Goal: Task Accomplishment & Management: Use online tool/utility

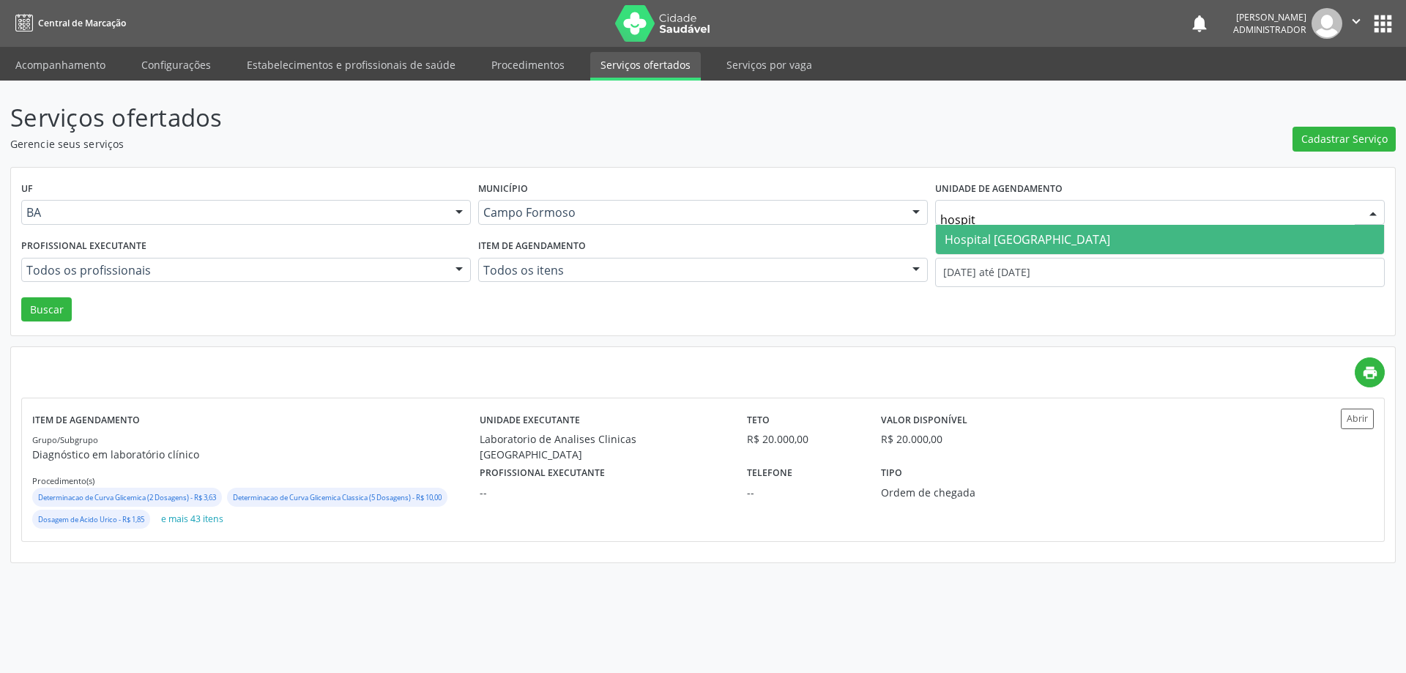
type input "hospita"
click at [987, 241] on span "Hospital [GEOGRAPHIC_DATA]" at bounding box center [1028, 239] width 166 height 16
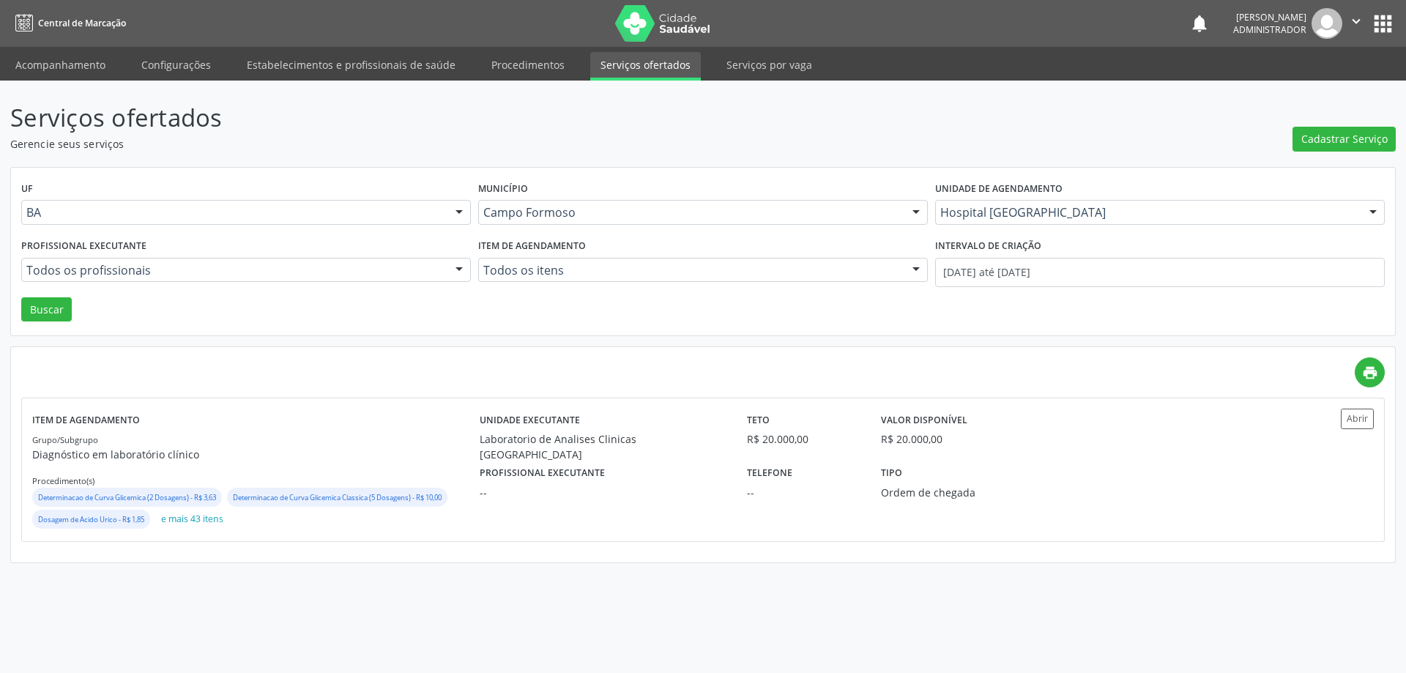
click at [456, 267] on div at bounding box center [459, 271] width 22 height 25
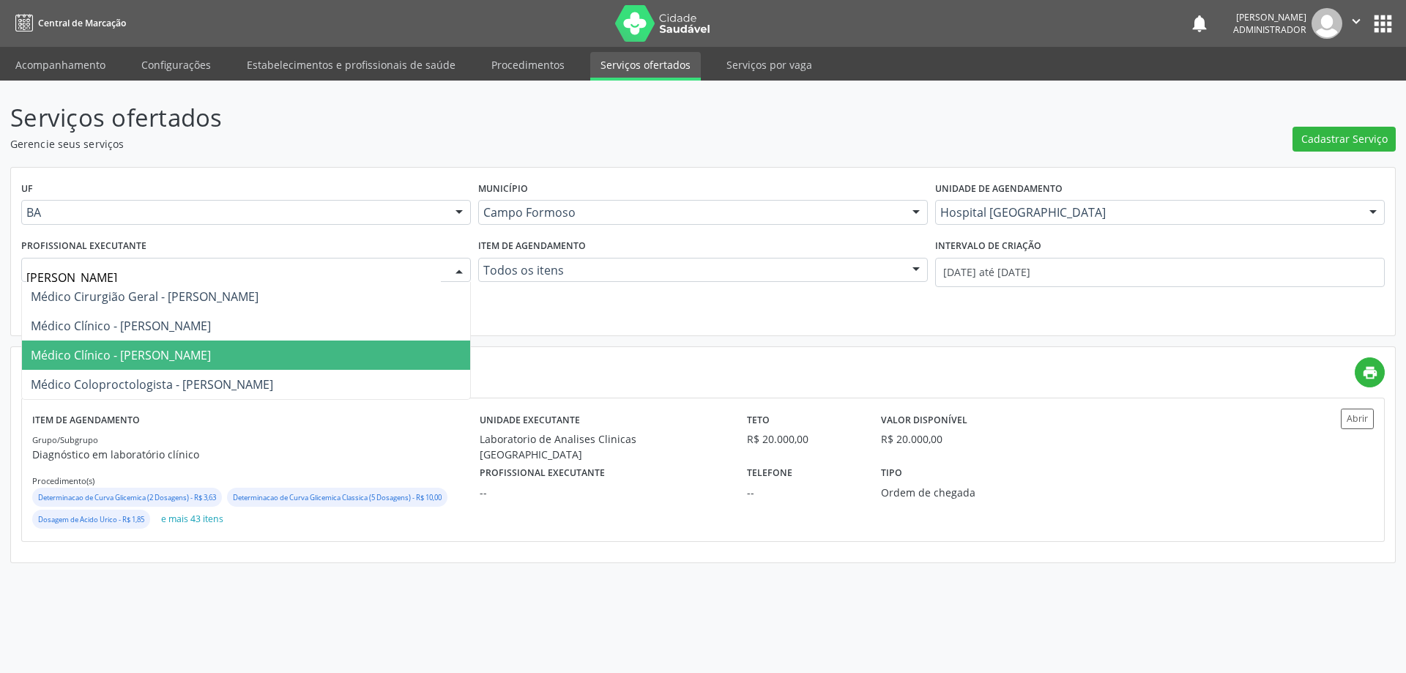
click at [397, 355] on span "Médico Clínico - Ricardo Sampaio Boaventura" at bounding box center [246, 355] width 448 height 29
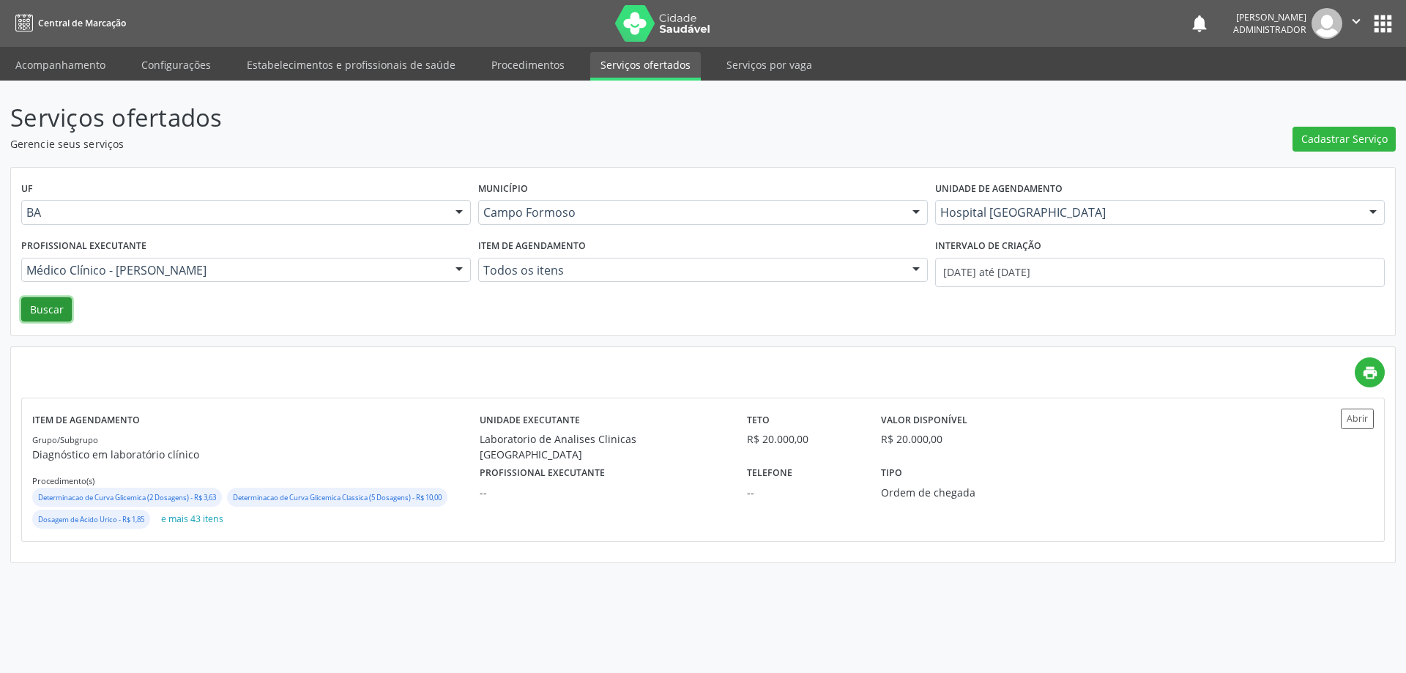
click at [53, 305] on button "Buscar" at bounding box center [46, 309] width 51 height 25
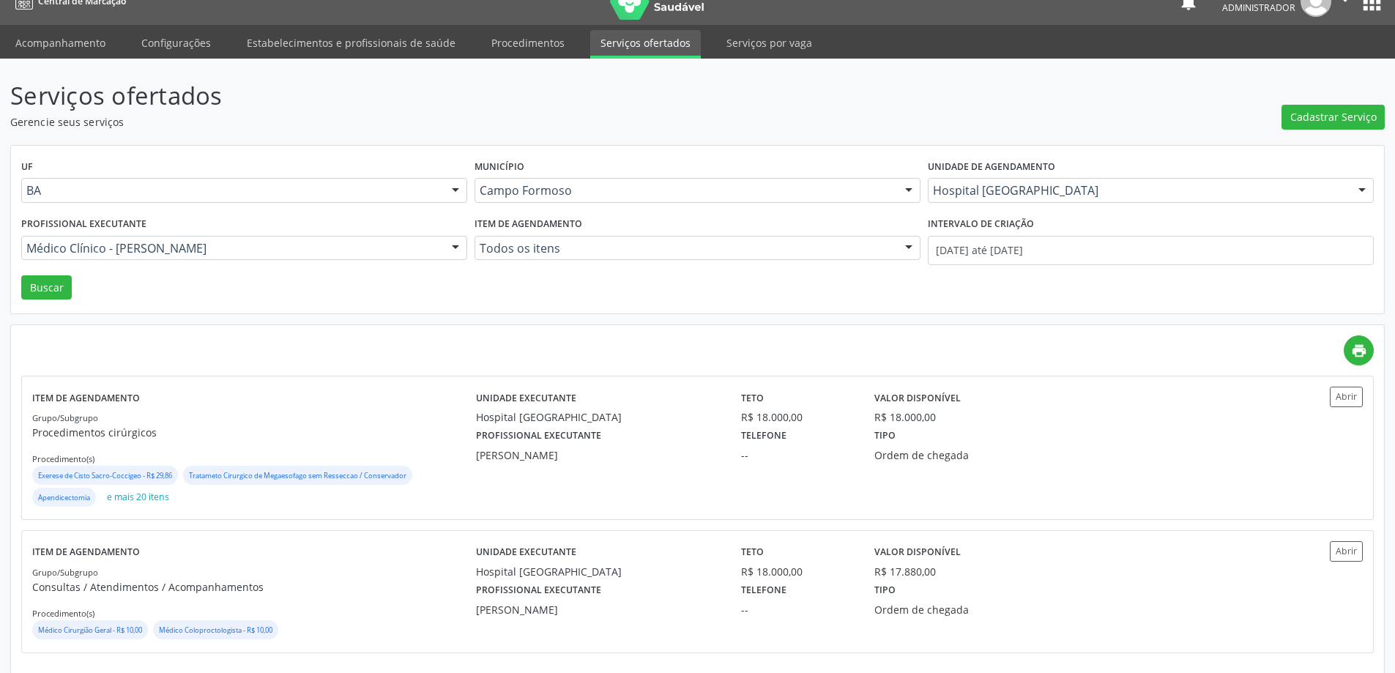
scroll to position [34, 0]
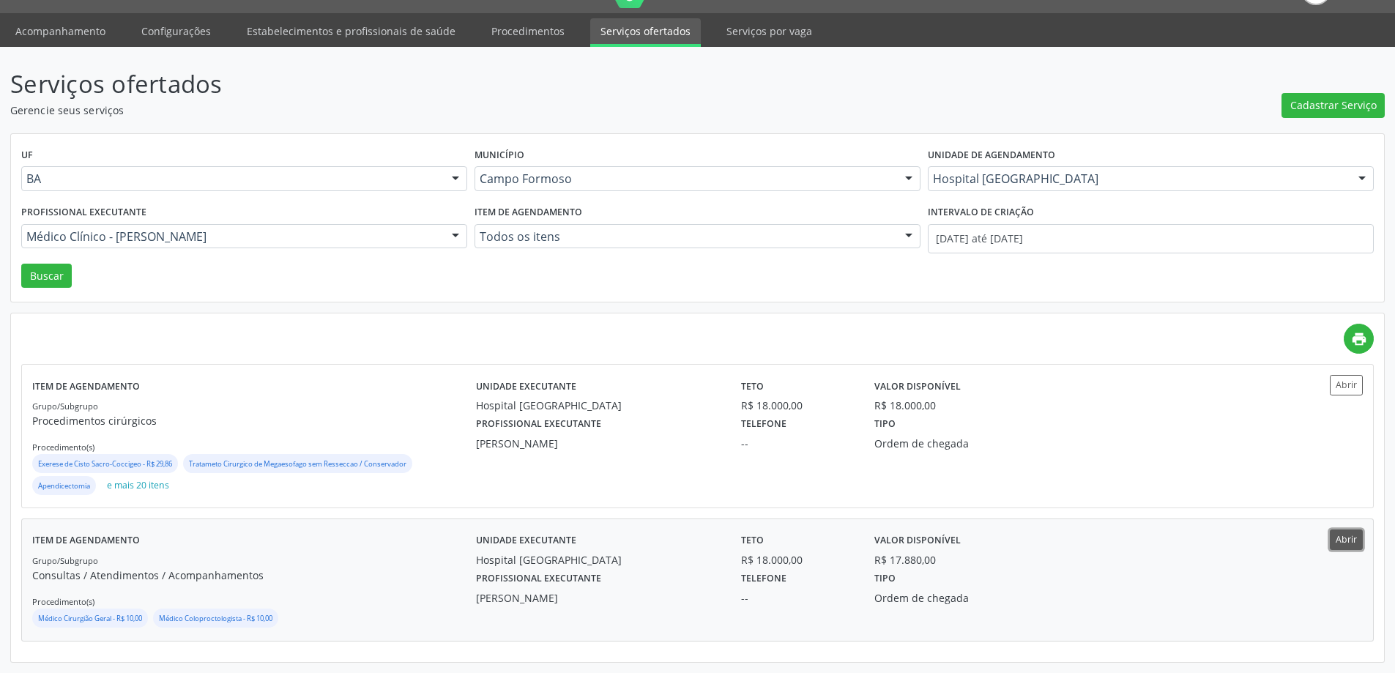
click at [1352, 530] on button "Abrir" at bounding box center [1346, 540] width 33 height 20
click at [452, 238] on div at bounding box center [456, 237] width 22 height 25
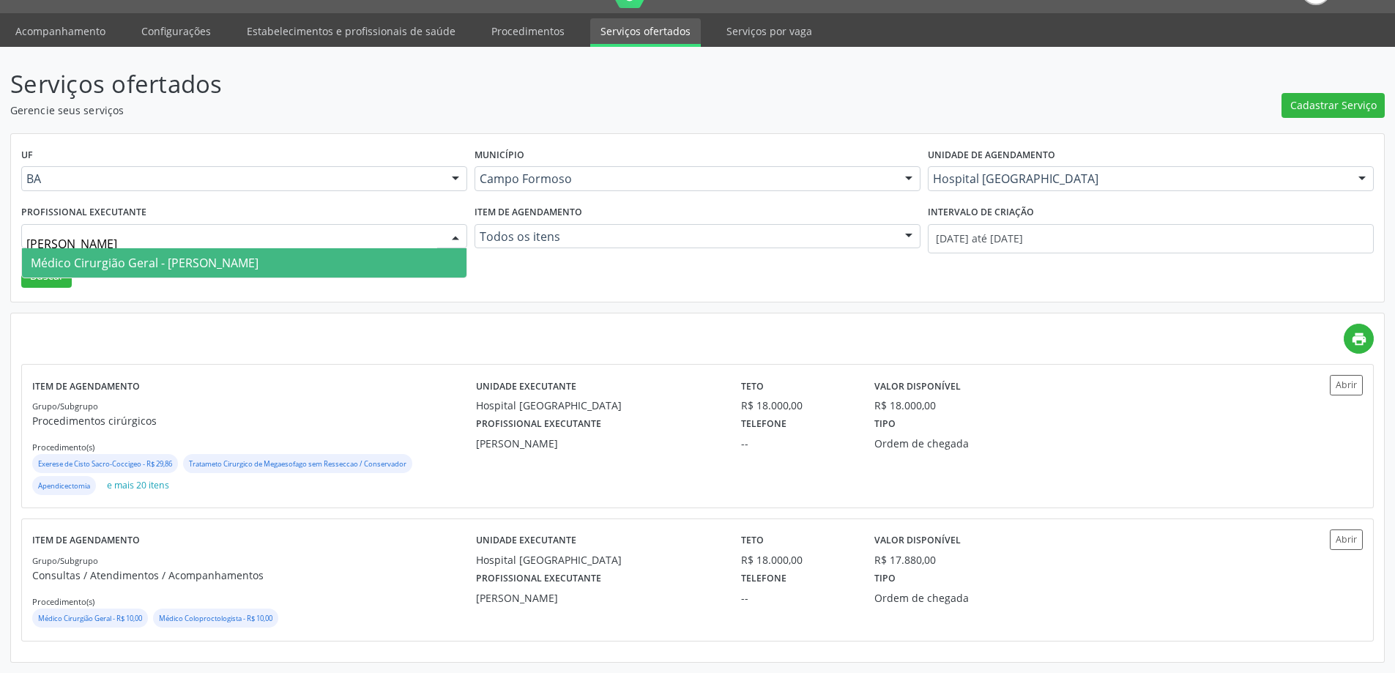
click at [207, 259] on span "Médico Cirurgião Geral - Silvio Luis Barros Matos" at bounding box center [145, 263] width 228 height 16
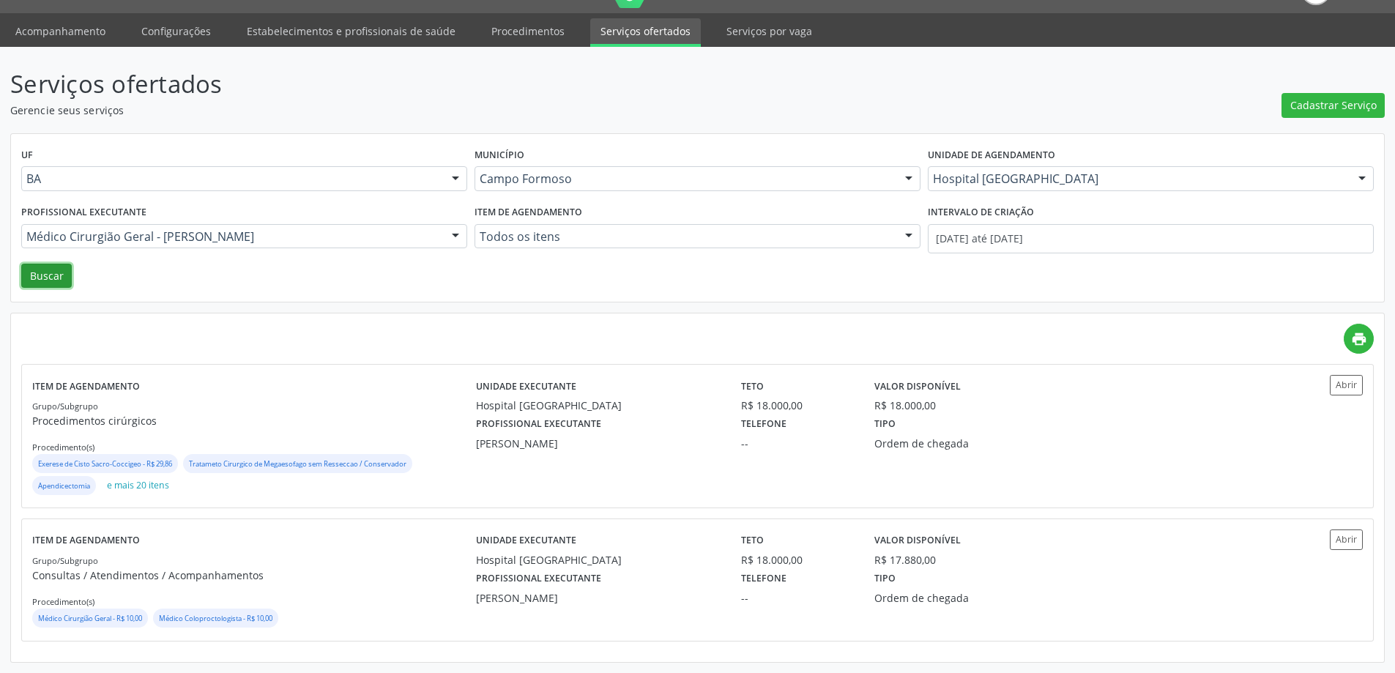
click at [39, 271] on button "Buscar" at bounding box center [46, 276] width 51 height 25
click at [1347, 538] on button "Abrir" at bounding box center [1346, 540] width 33 height 20
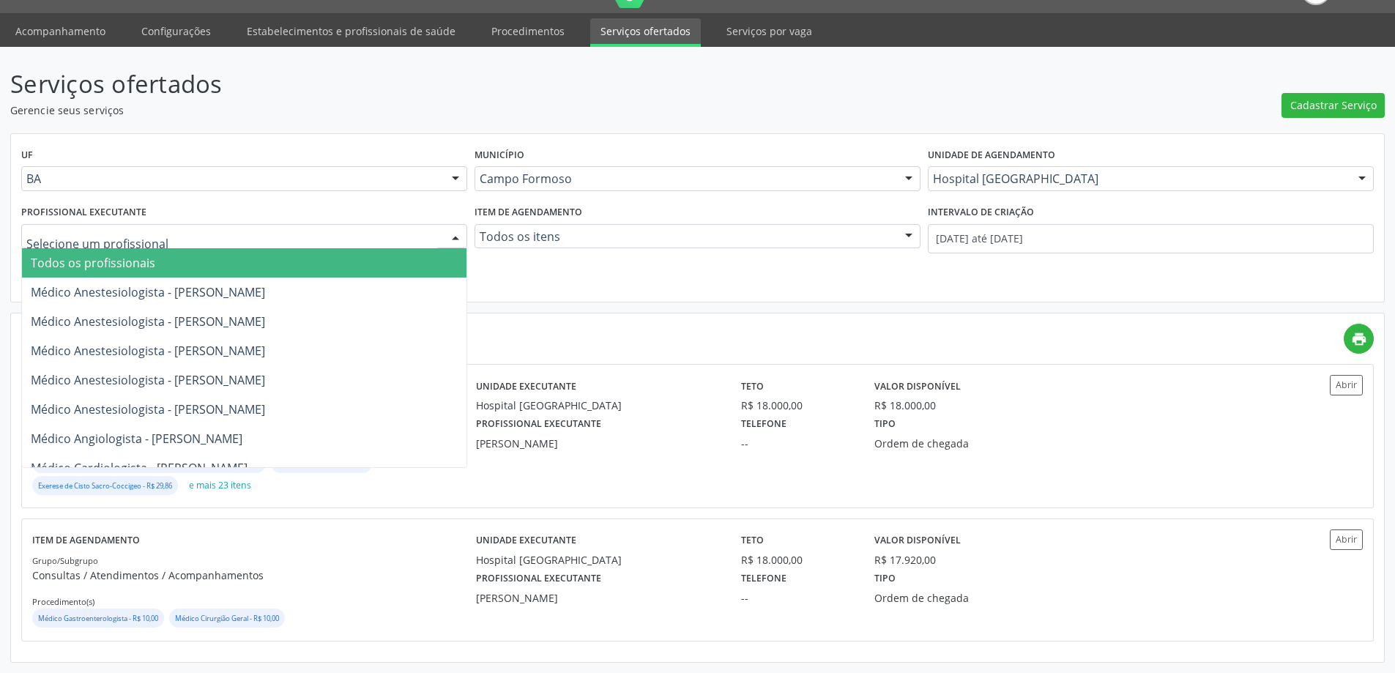
click at [447, 233] on div at bounding box center [456, 237] width 22 height 25
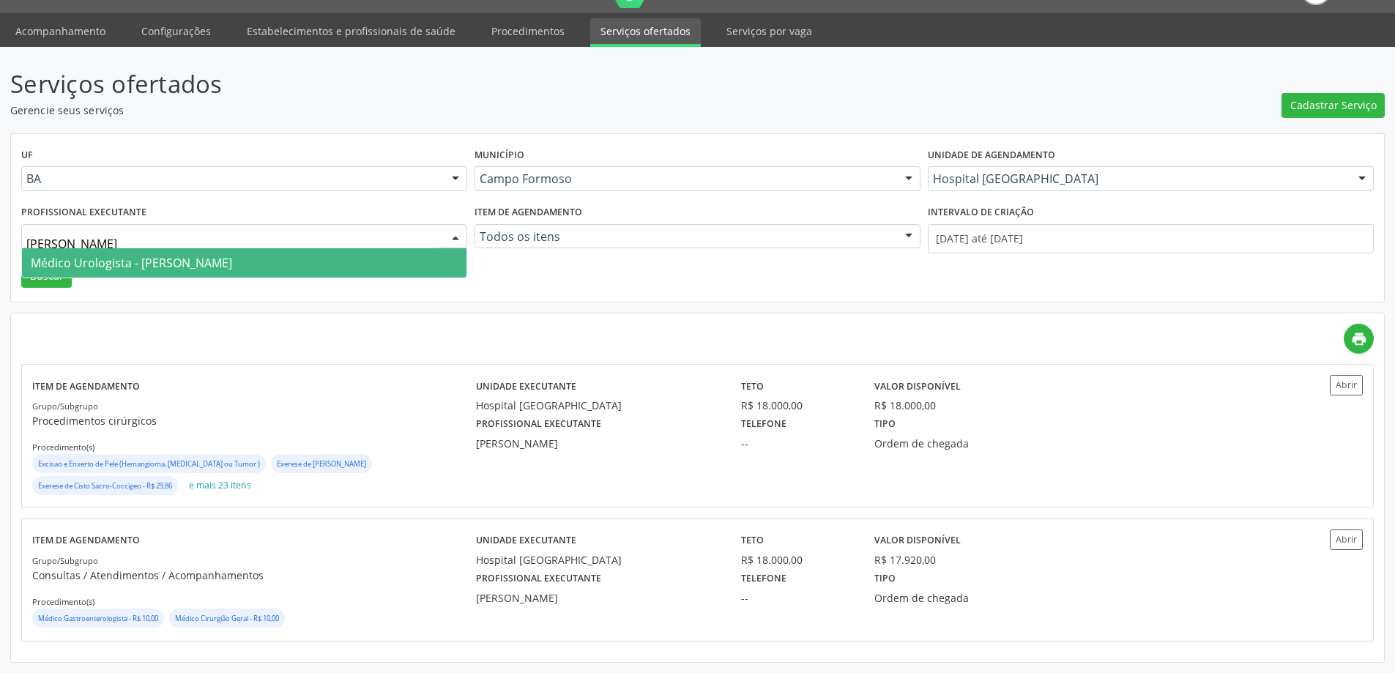
click at [341, 255] on span "Médico Urologista - Francisco Carlos Lustiago Junior" at bounding box center [244, 262] width 445 height 29
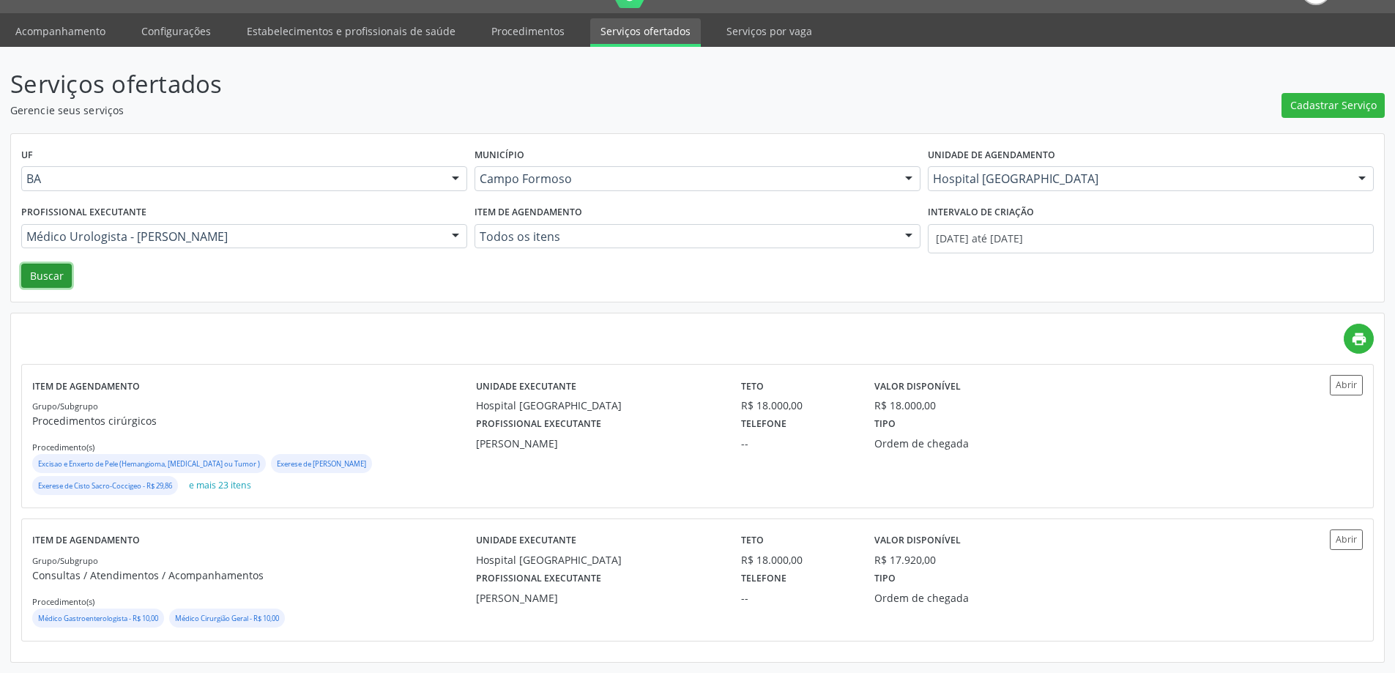
click at [61, 271] on button "Buscar" at bounding box center [46, 276] width 51 height 25
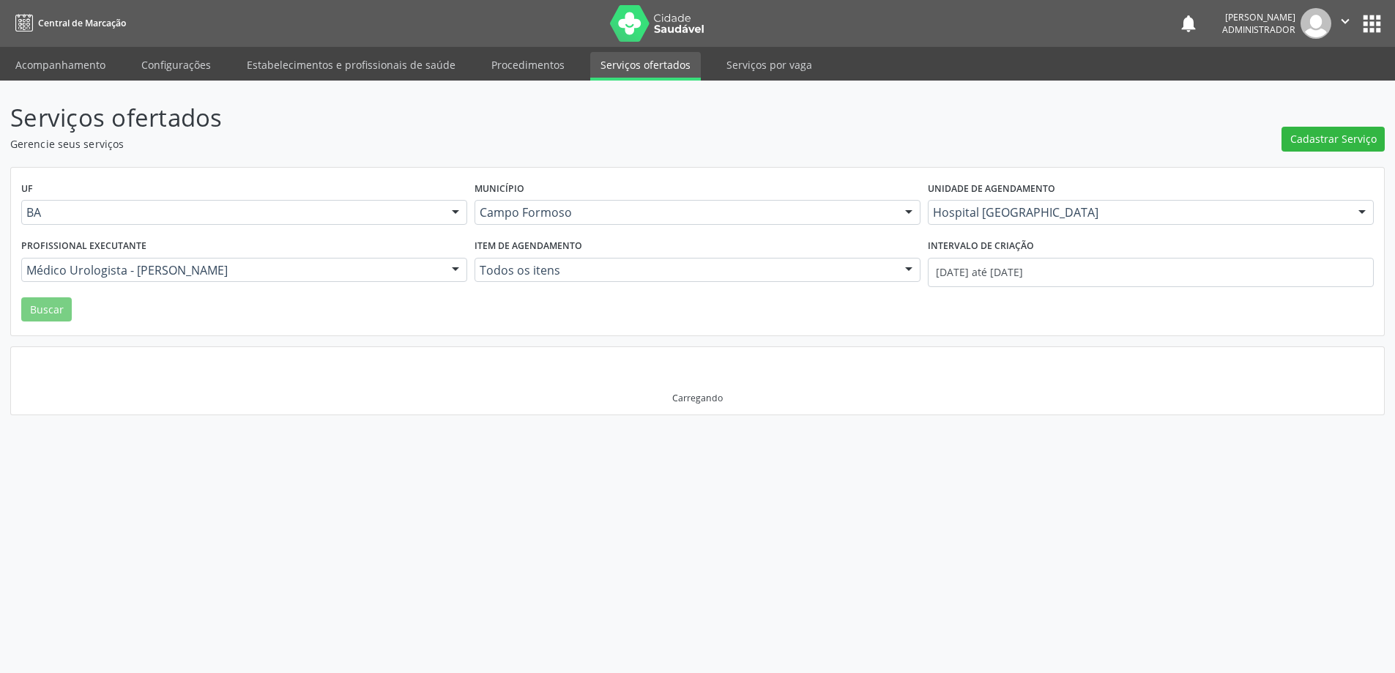
scroll to position [0, 0]
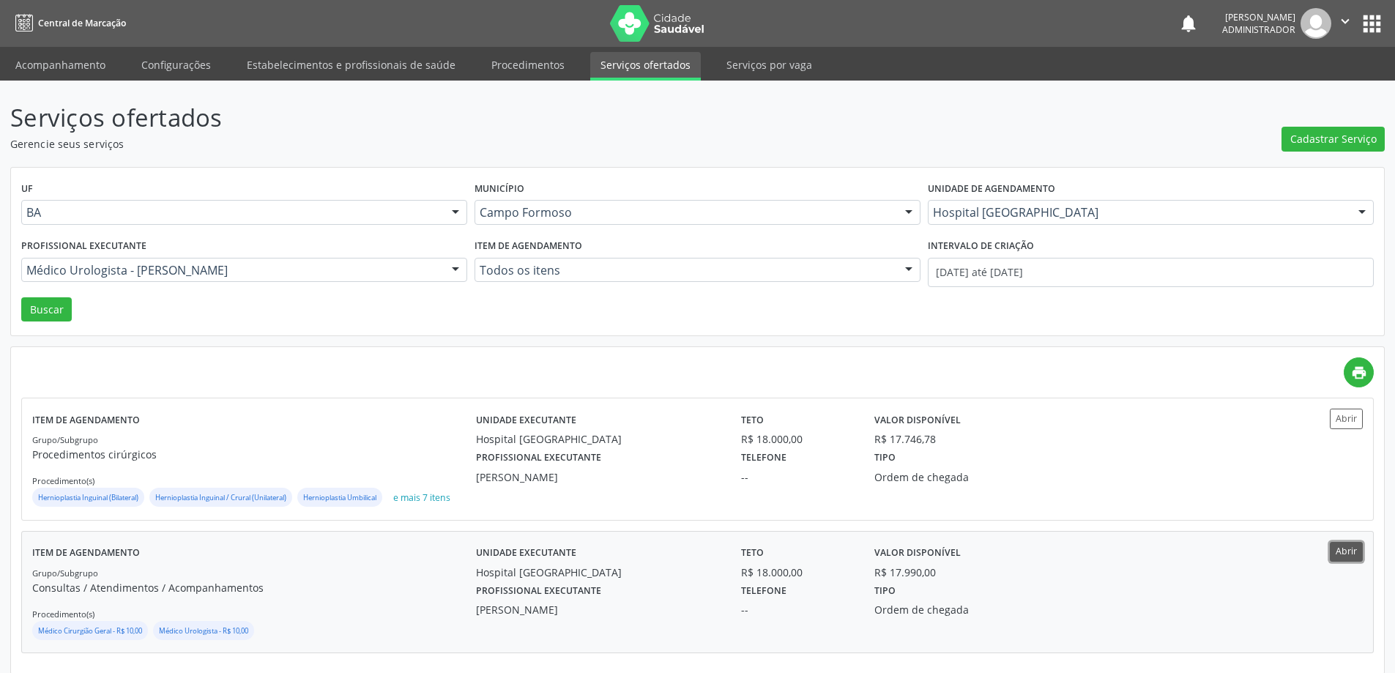
click at [1346, 554] on button "Abrir" at bounding box center [1346, 552] width 33 height 20
click at [459, 266] on div at bounding box center [456, 271] width 22 height 25
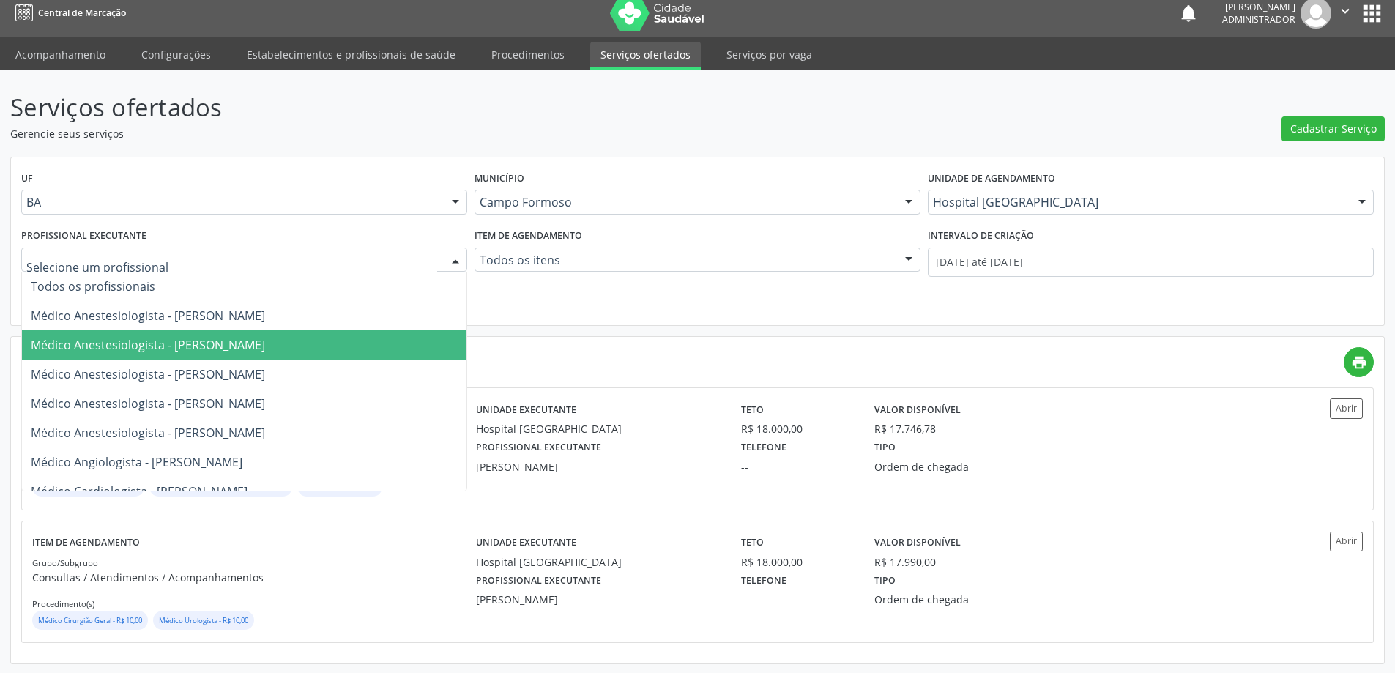
scroll to position [12, 0]
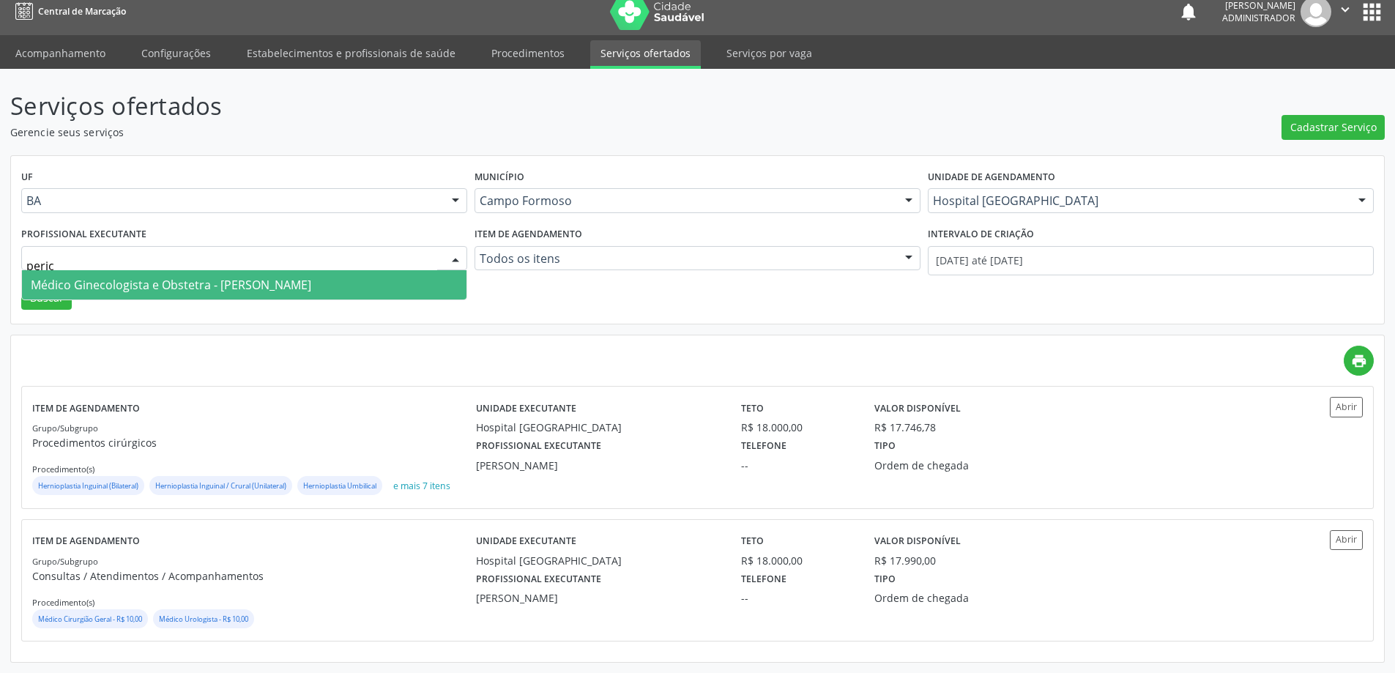
click at [239, 287] on span "Médico Ginecologista e Obstetra - Pericles Leonardy Oliveira Pinheiro" at bounding box center [171, 285] width 281 height 16
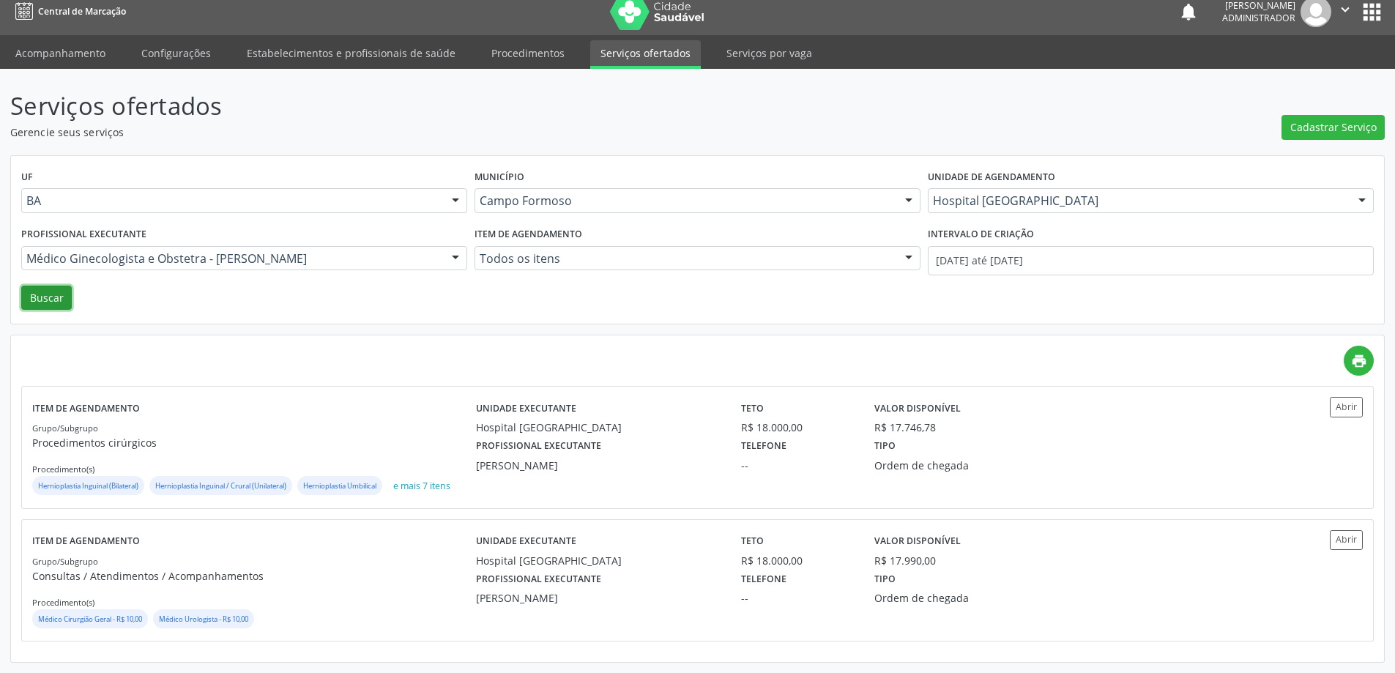
click at [60, 294] on button "Buscar" at bounding box center [46, 298] width 51 height 25
click at [1335, 541] on button "Abrir" at bounding box center [1346, 540] width 33 height 20
click at [455, 255] on div at bounding box center [456, 259] width 22 height 25
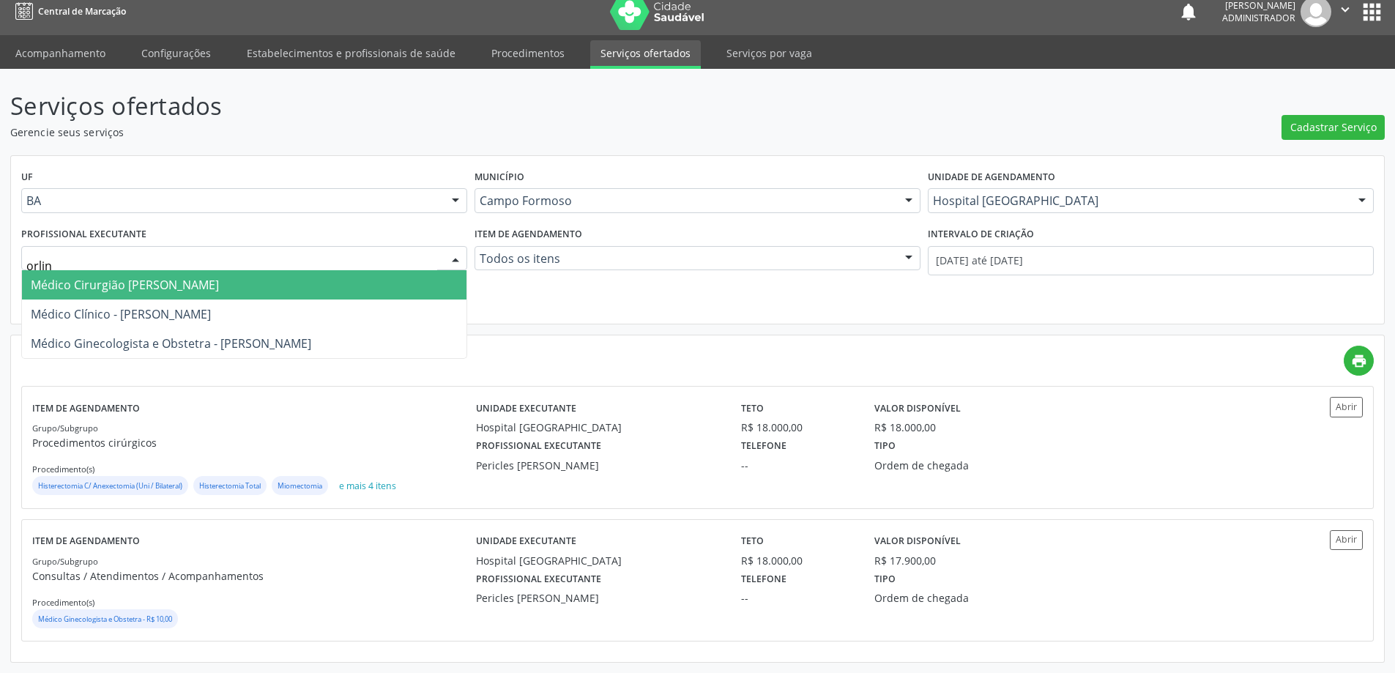
type input "orlind"
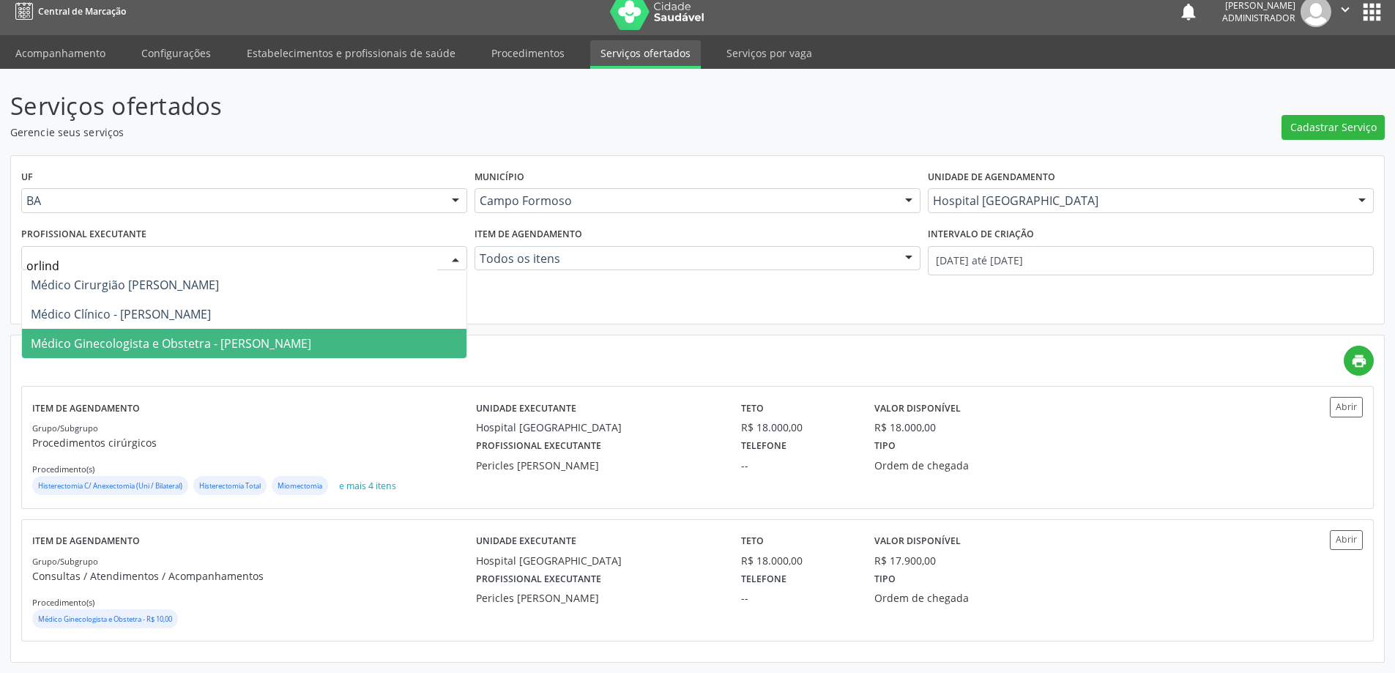
click at [311, 343] on span "Médico Ginecologista e Obstetra - Orlindo Carvalho dos Santos" at bounding box center [171, 343] width 281 height 16
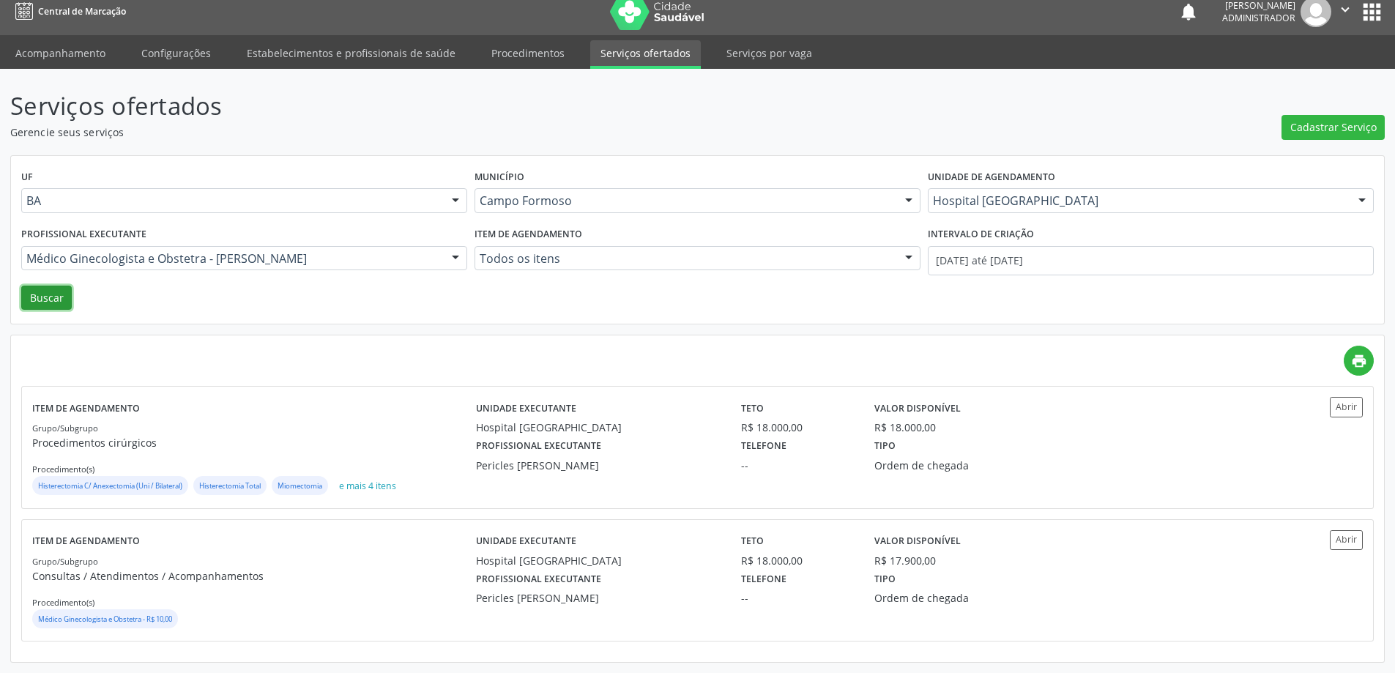
click at [52, 302] on button "Buscar" at bounding box center [46, 298] width 51 height 25
click at [1345, 542] on button "Abrir" at bounding box center [1346, 540] width 33 height 20
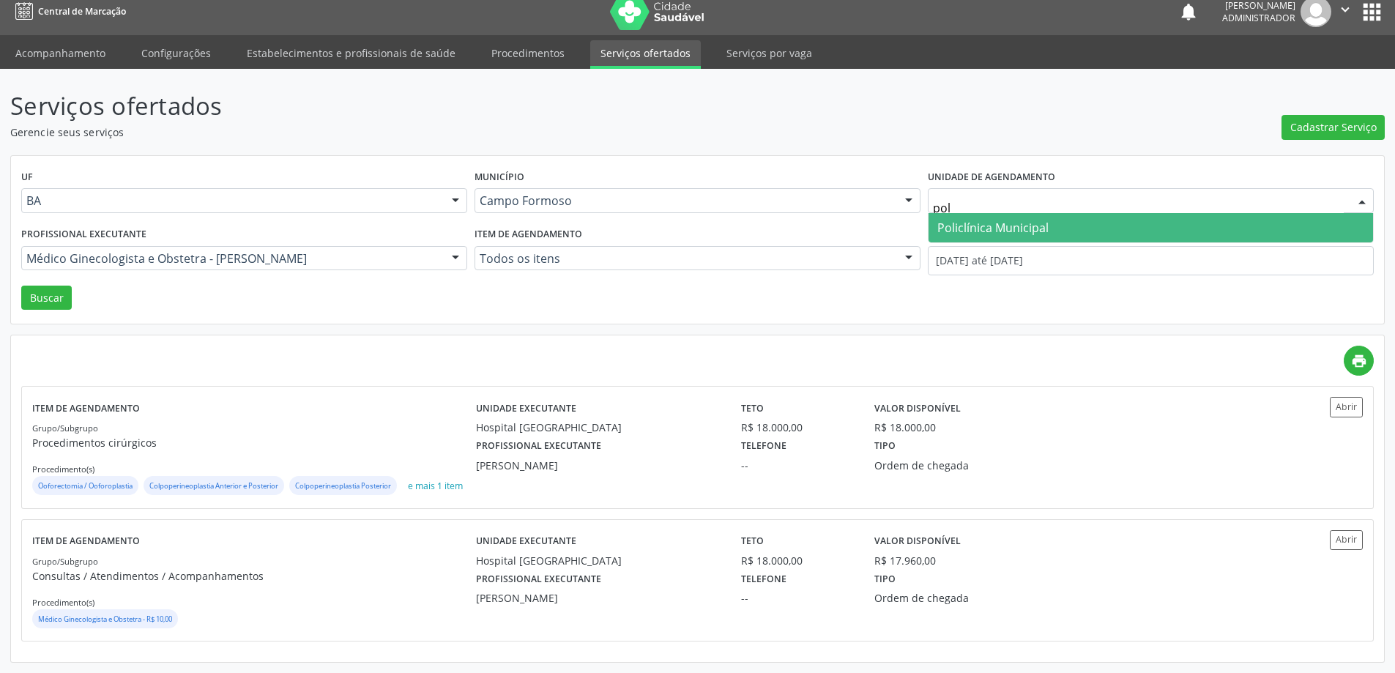
type input "poli"
click at [1006, 220] on span "Policlínica Municipal" at bounding box center [993, 228] width 111 height 16
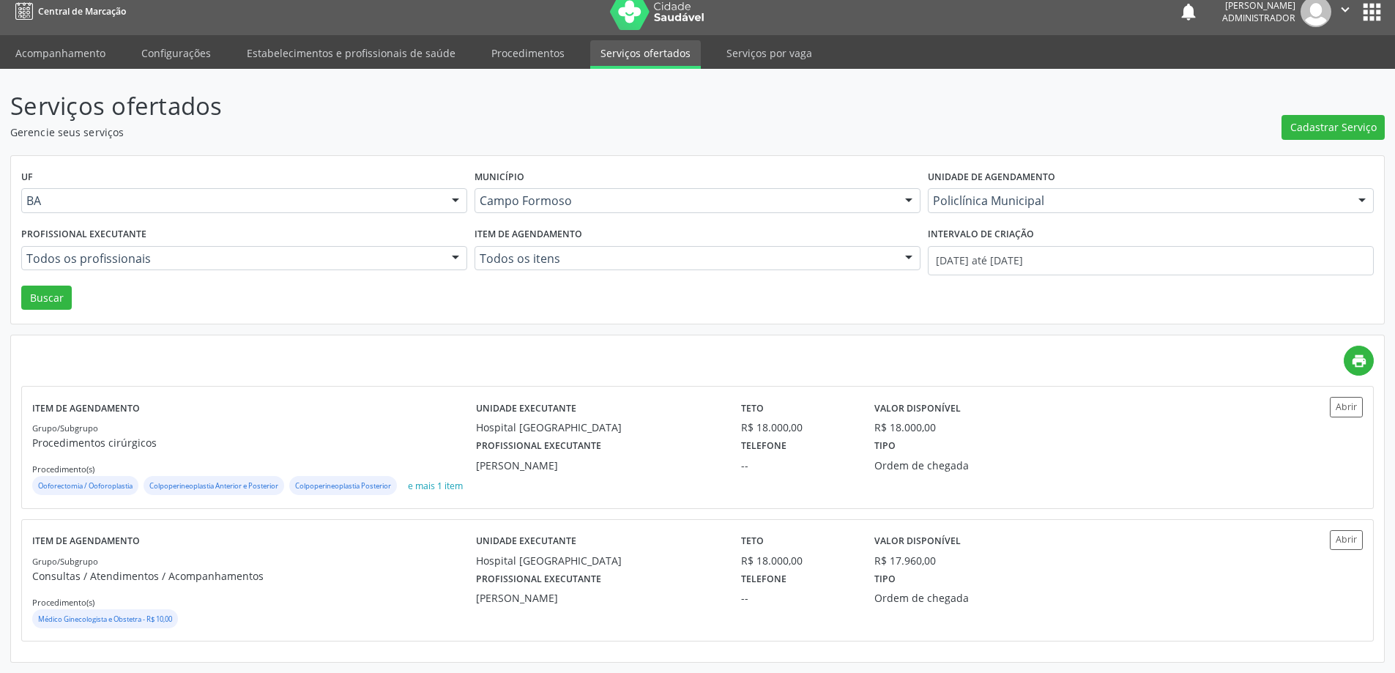
click at [455, 247] on div at bounding box center [456, 259] width 22 height 25
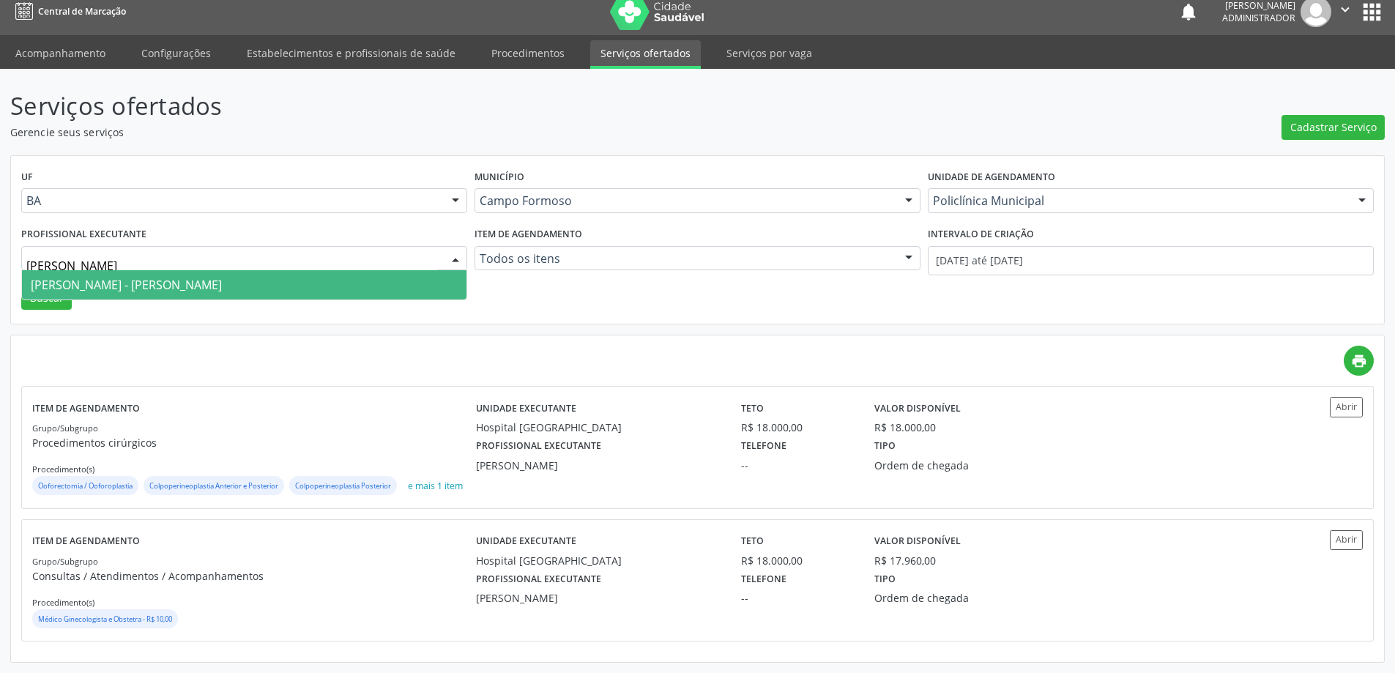
click at [222, 277] on span "Médico Otorrinolaringologista - Pedro Augusto Pessoa de Abreu" at bounding box center [126, 285] width 191 height 16
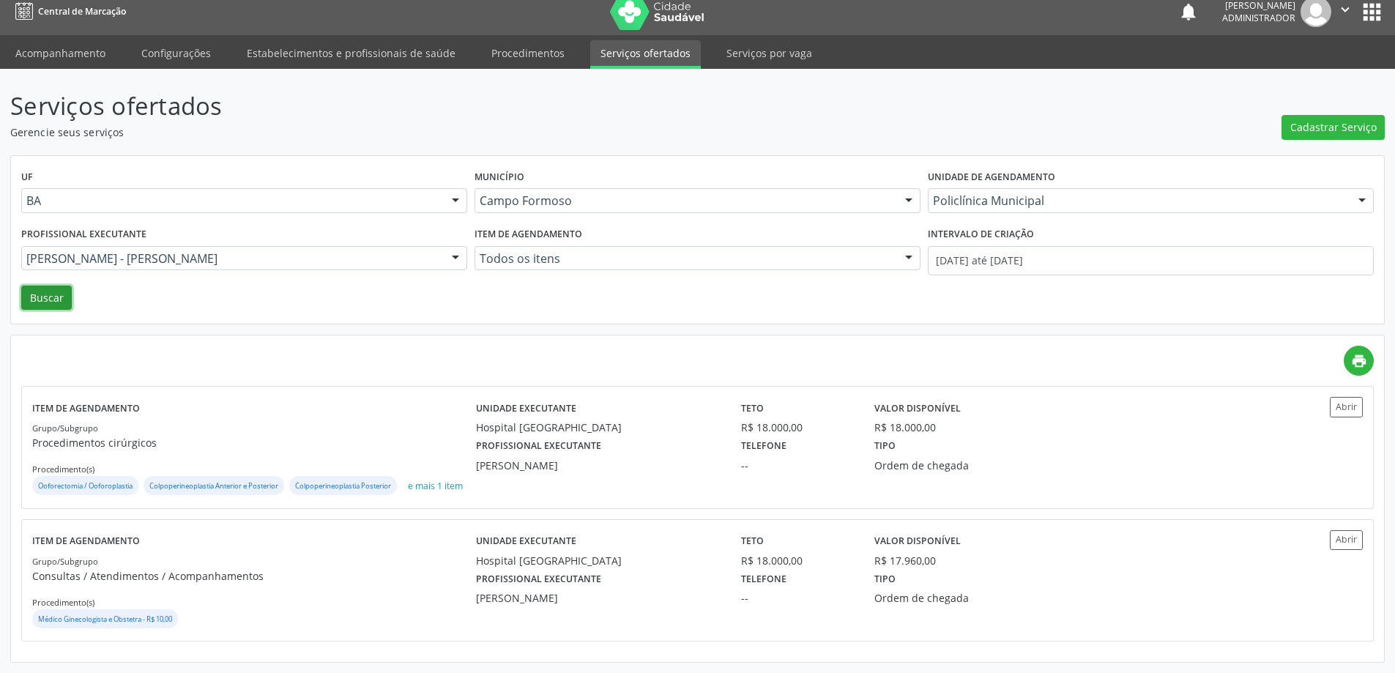
click at [52, 286] on button "Buscar" at bounding box center [46, 298] width 51 height 25
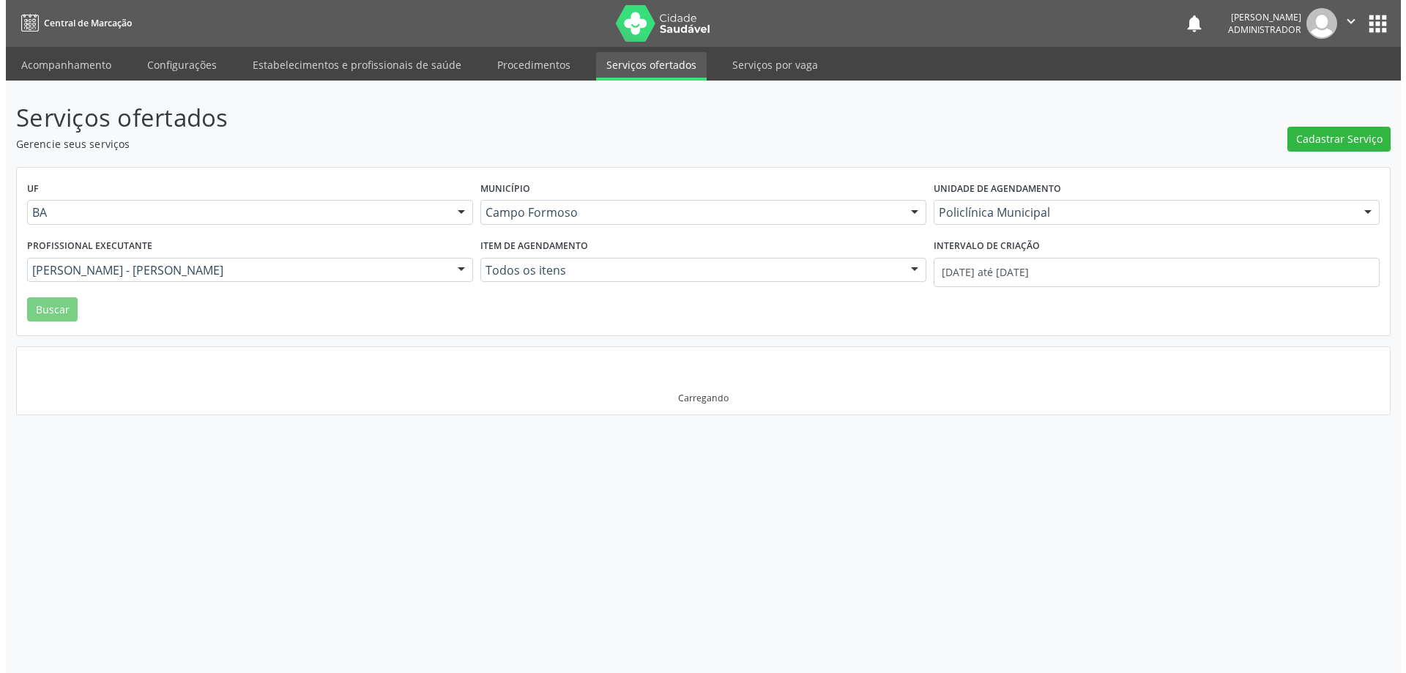
scroll to position [0, 0]
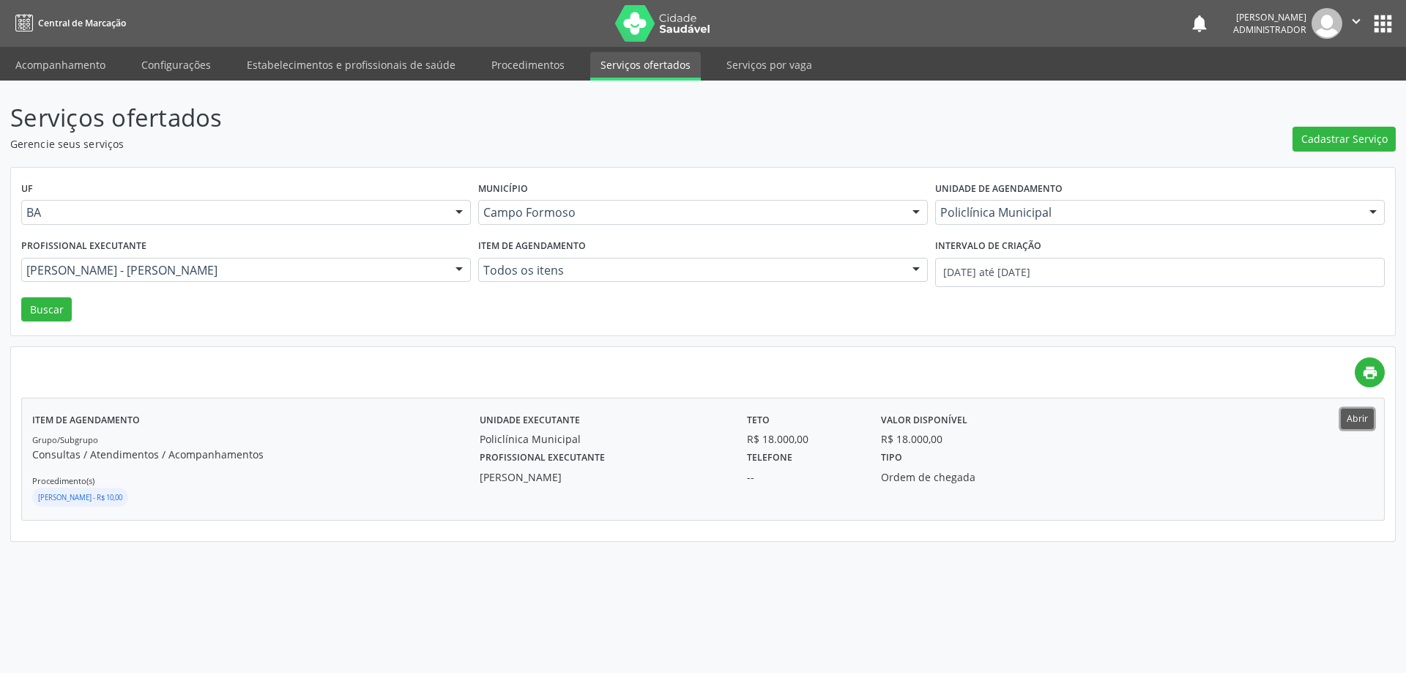
click at [1357, 415] on button "Abrir" at bounding box center [1357, 419] width 33 height 20
click at [458, 267] on div at bounding box center [459, 271] width 22 height 25
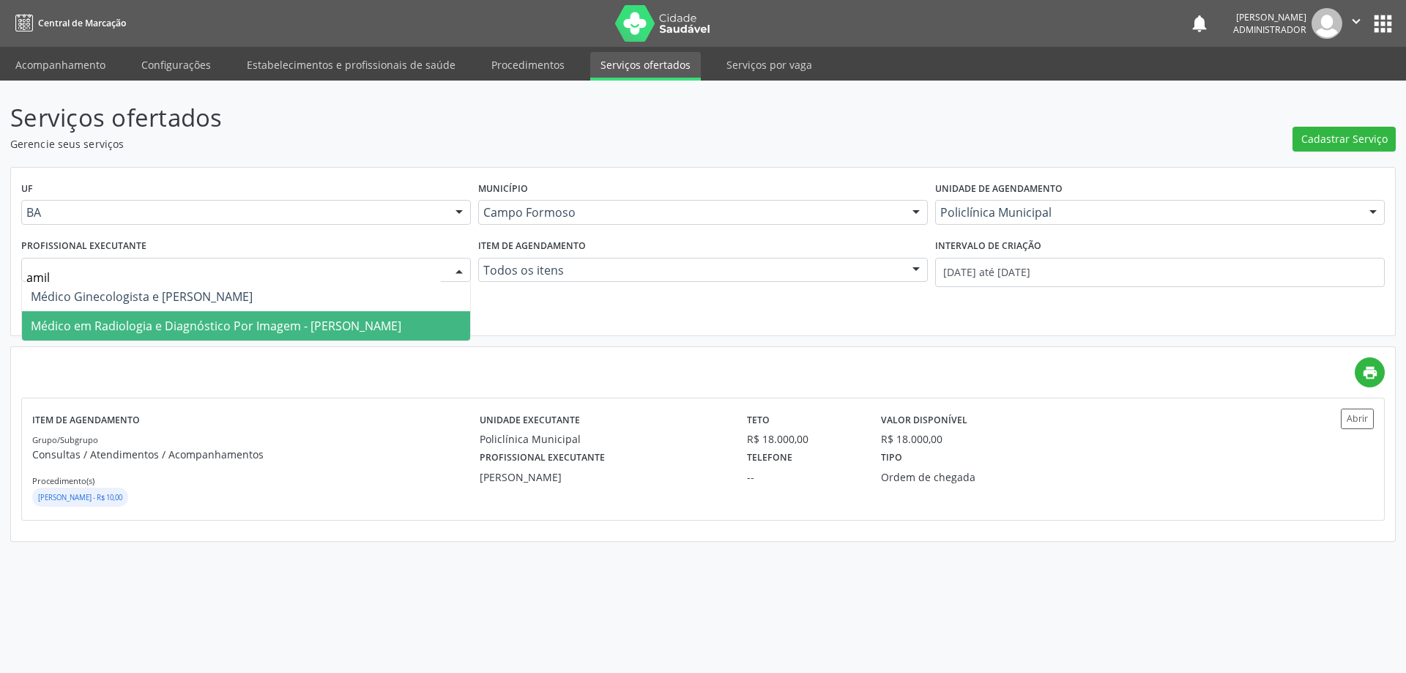
type input "amilt"
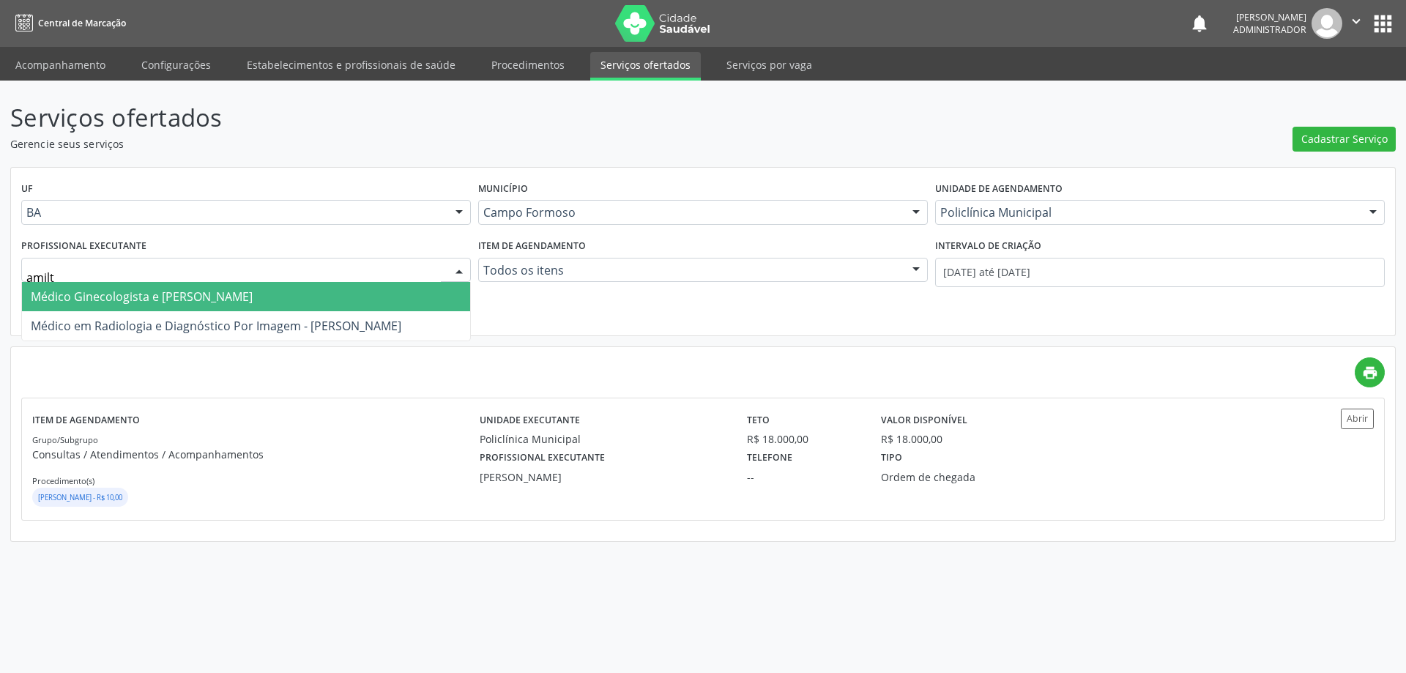
click at [253, 296] on span "Médico Ginecologista e Obstetra - Amilton Soares" at bounding box center [142, 297] width 222 height 16
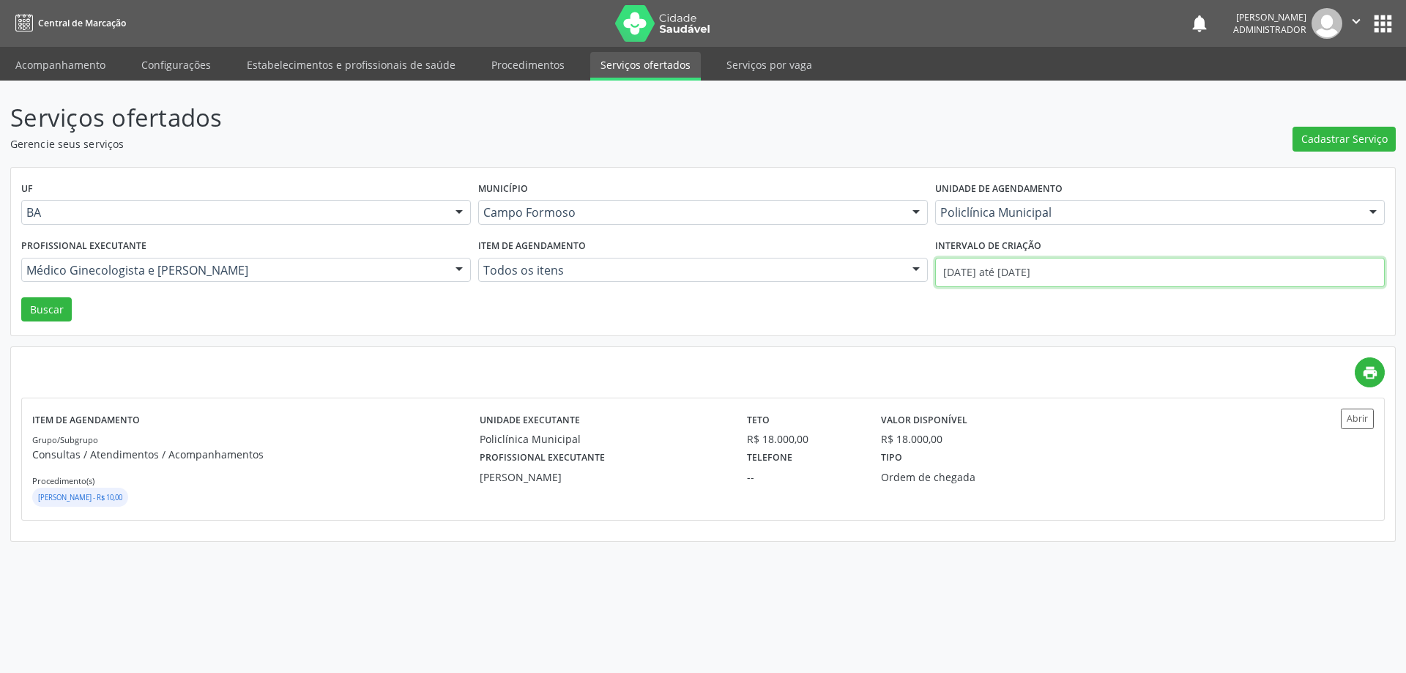
click at [1009, 268] on input "01/09/2025 até 30/09/2025" at bounding box center [1160, 272] width 450 height 29
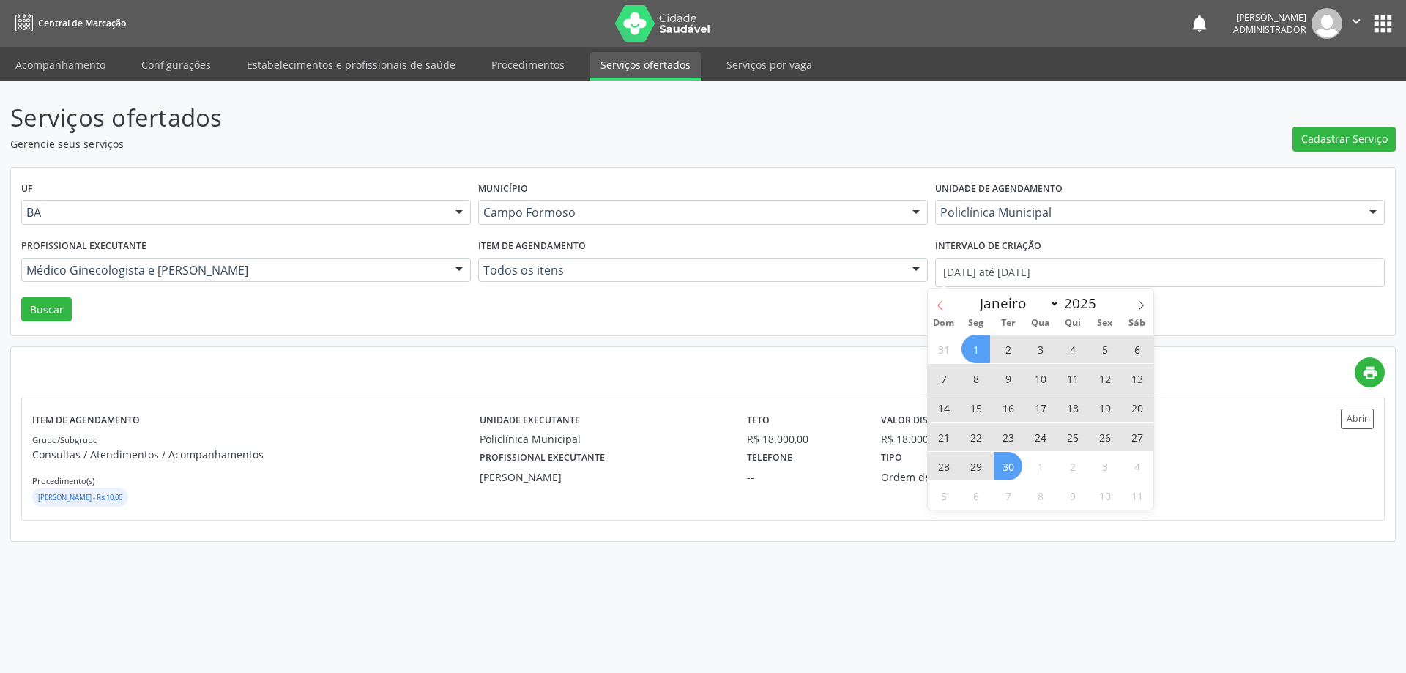
click at [938, 301] on icon at bounding box center [940, 305] width 10 height 10
select select "7"
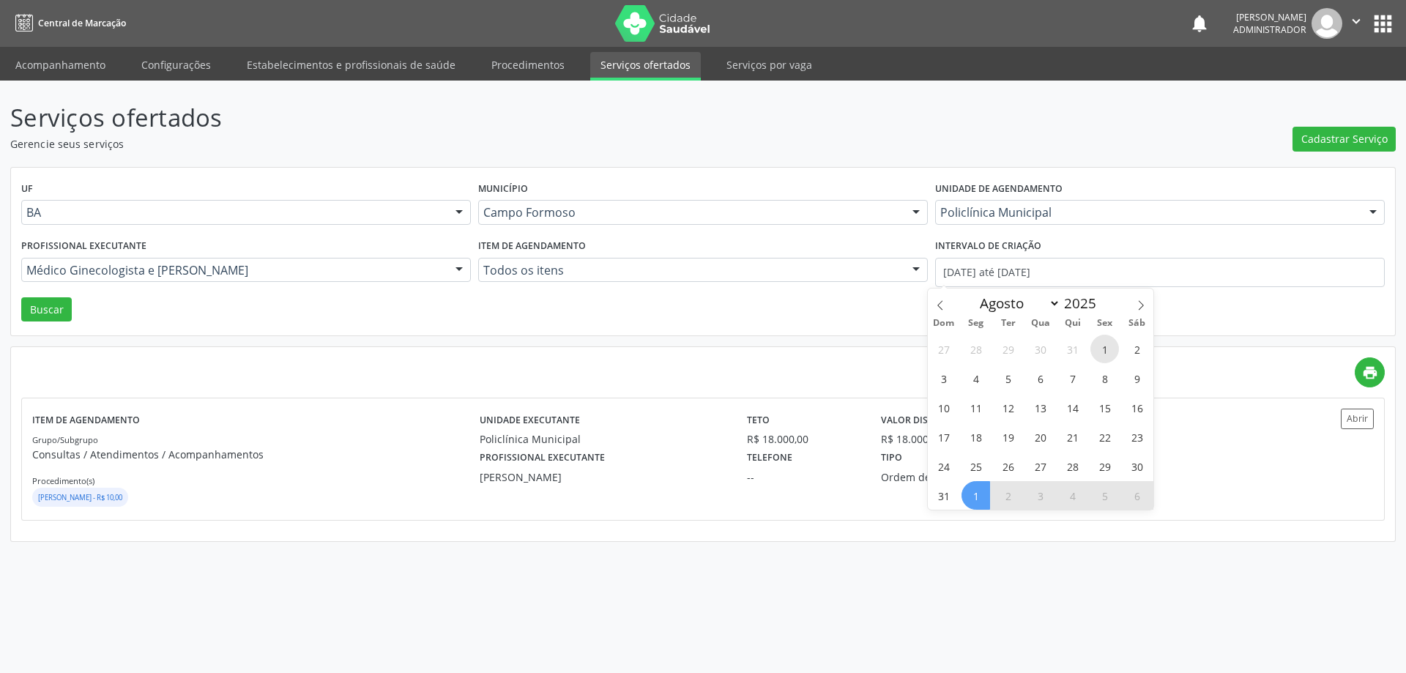
click at [1097, 344] on span "1" at bounding box center [1105, 349] width 29 height 29
type input "01/08/2025"
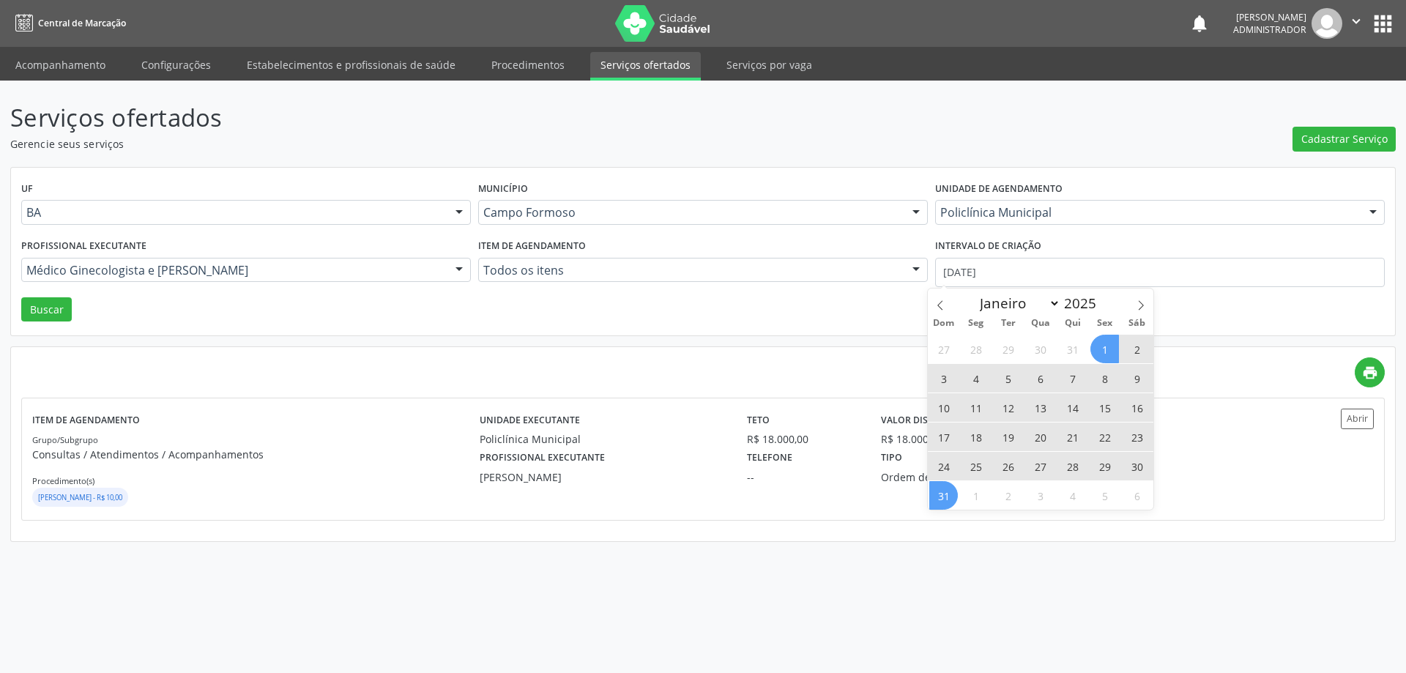
click at [938, 500] on span "31" at bounding box center [944, 495] width 29 height 29
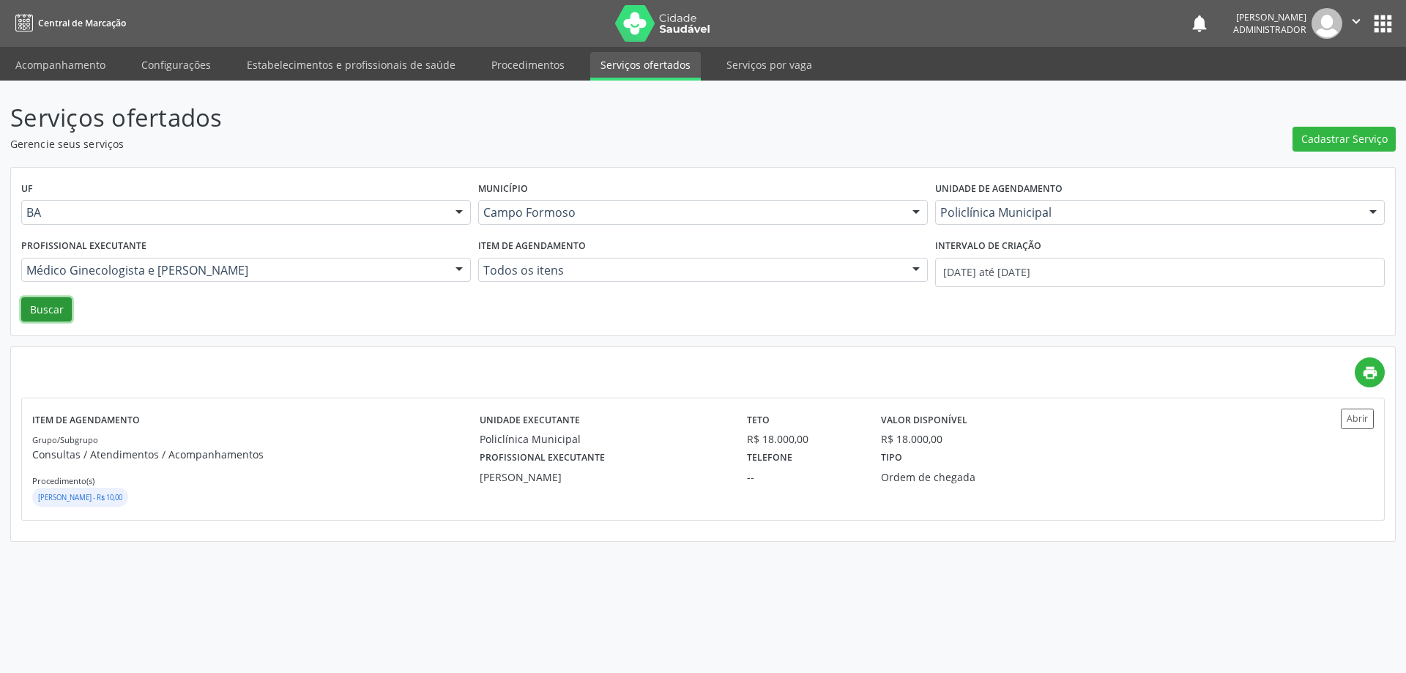
click at [53, 308] on button "Buscar" at bounding box center [46, 309] width 51 height 25
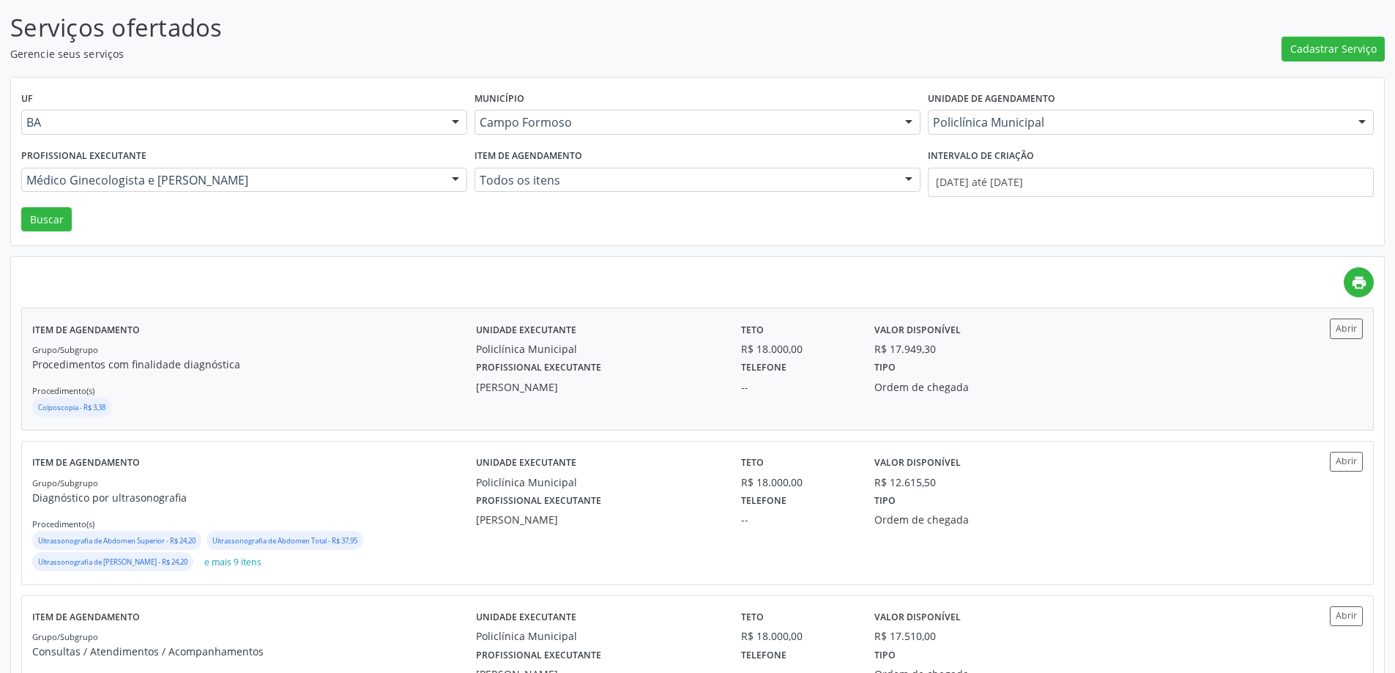
scroll to position [146, 0]
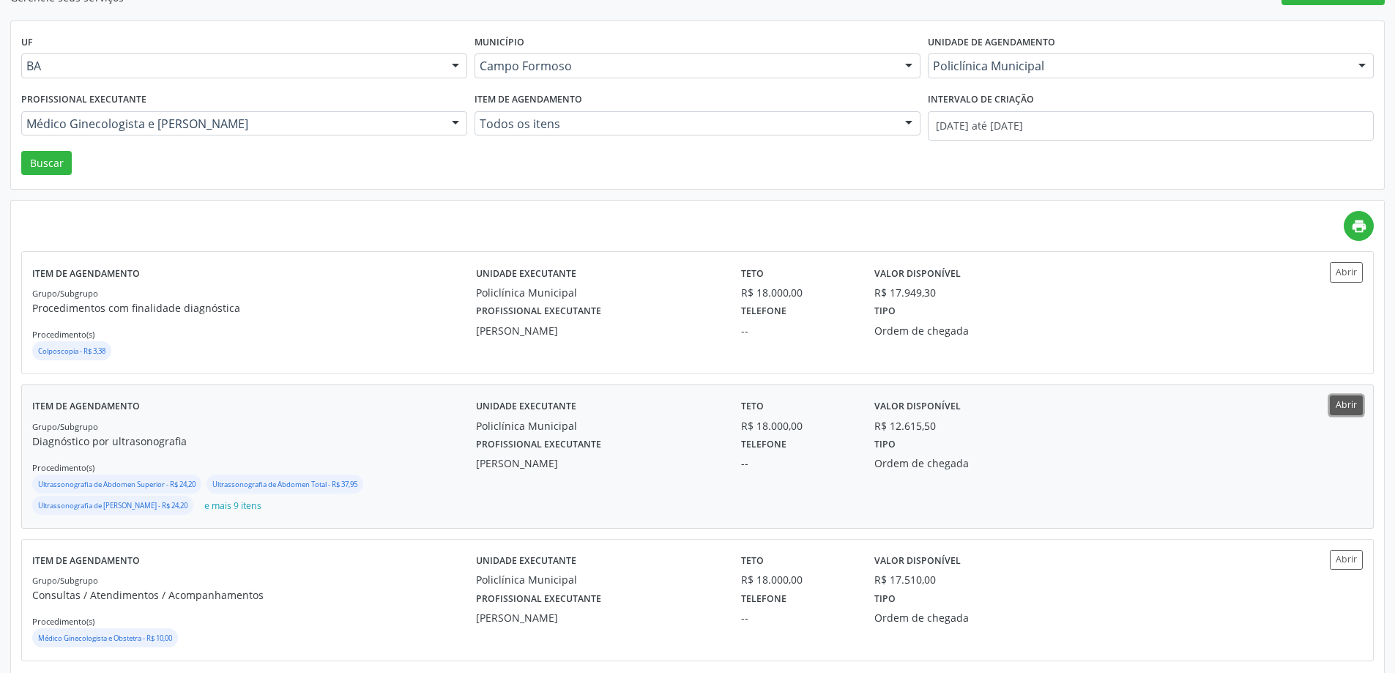
click at [1357, 405] on button "Abrir" at bounding box center [1346, 406] width 33 height 20
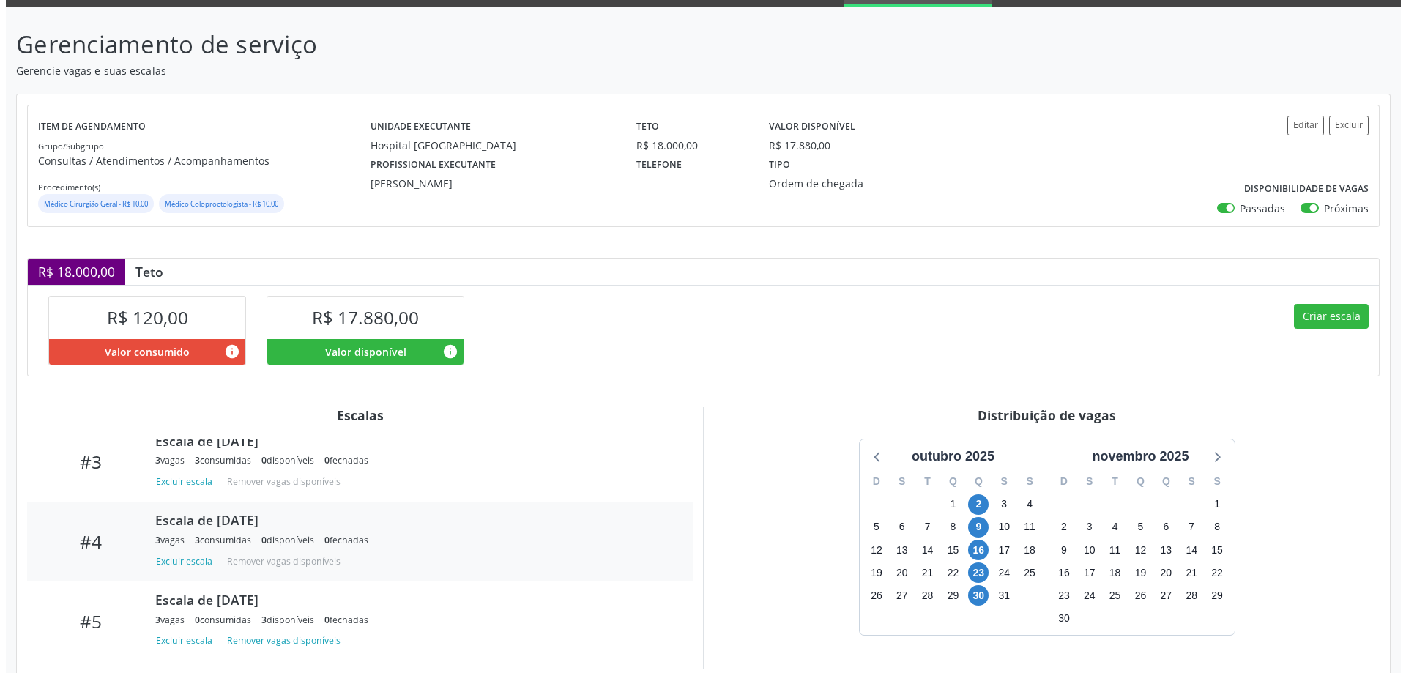
scroll to position [234, 0]
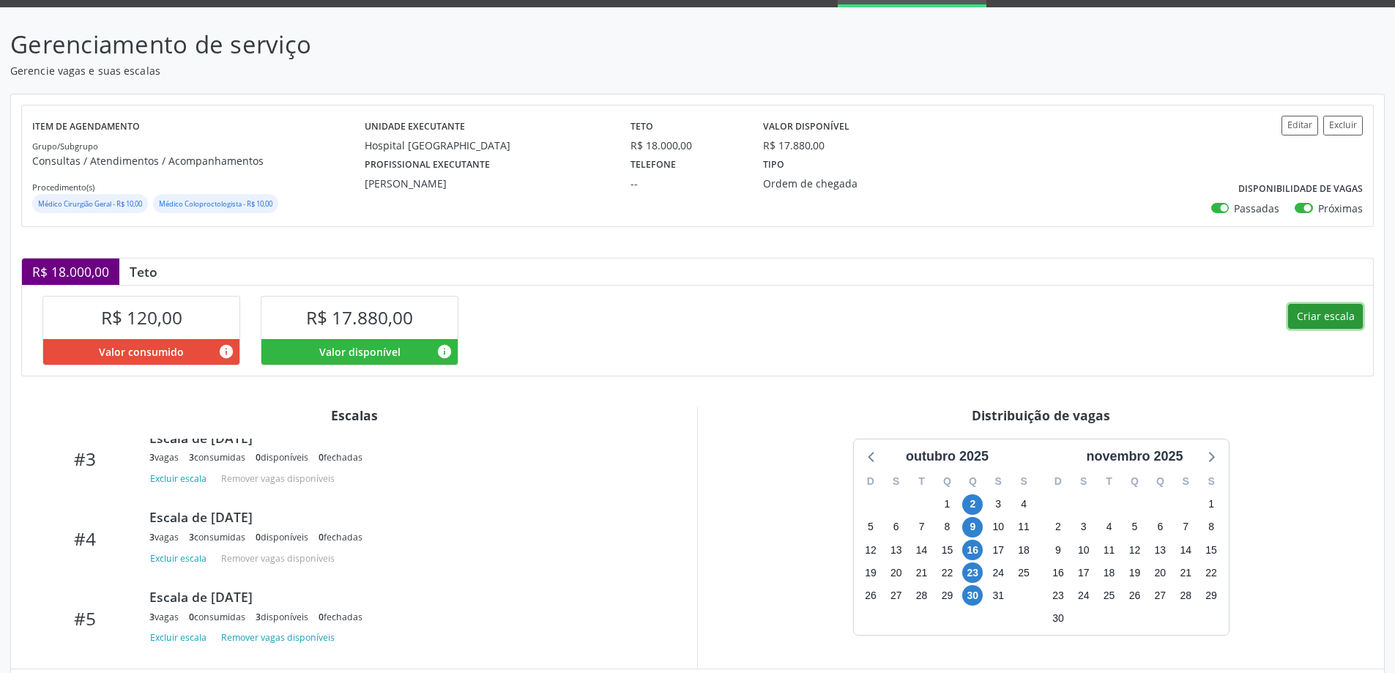
click at [1311, 306] on button "Criar escala" at bounding box center [1325, 316] width 75 height 25
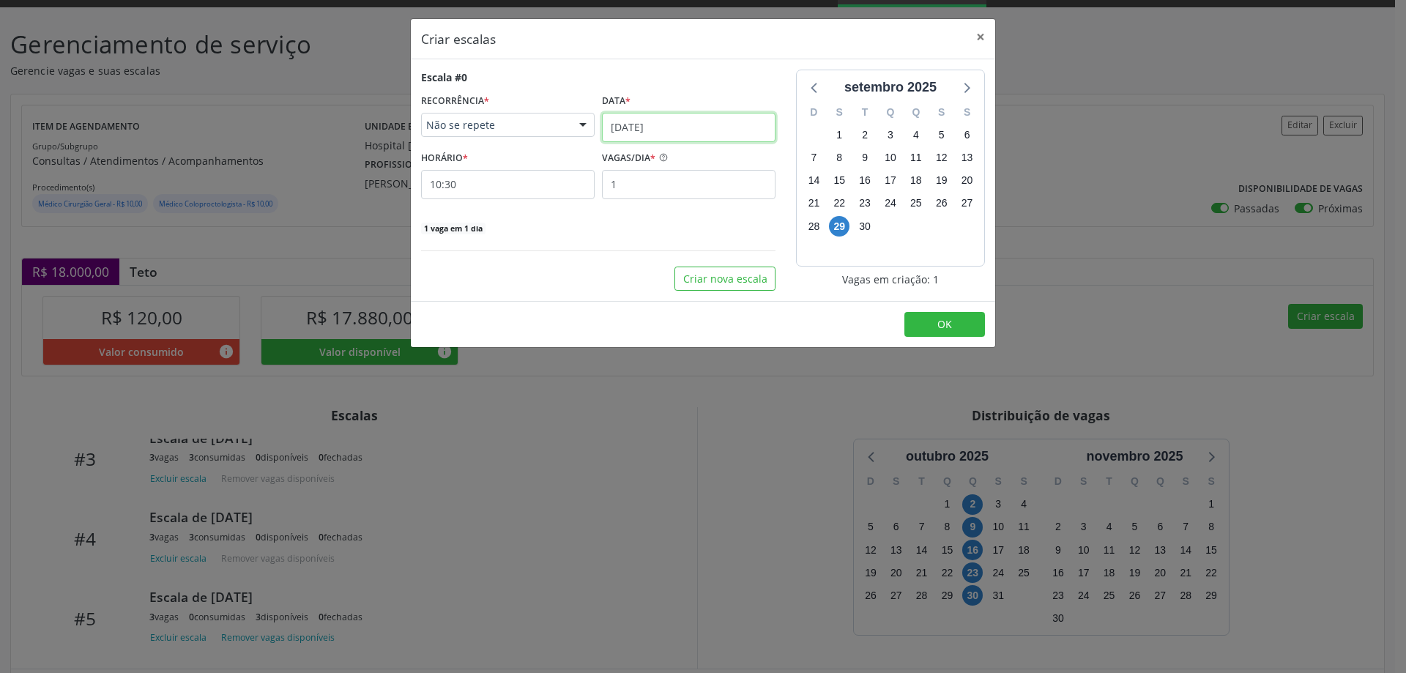
click at [627, 122] on input "[DATE]" at bounding box center [689, 127] width 174 height 29
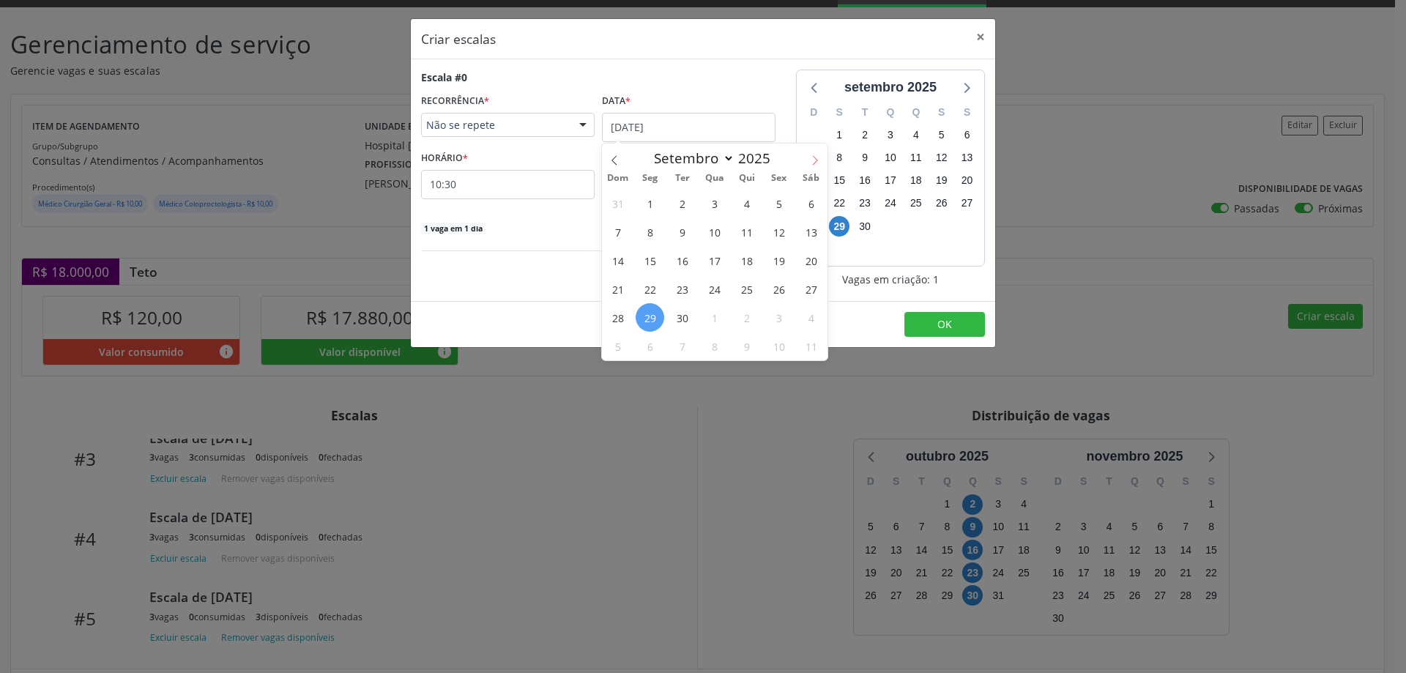
click at [818, 160] on icon at bounding box center [815, 160] width 10 height 10
select select "9"
click at [752, 206] on span "2" at bounding box center [746, 203] width 29 height 29
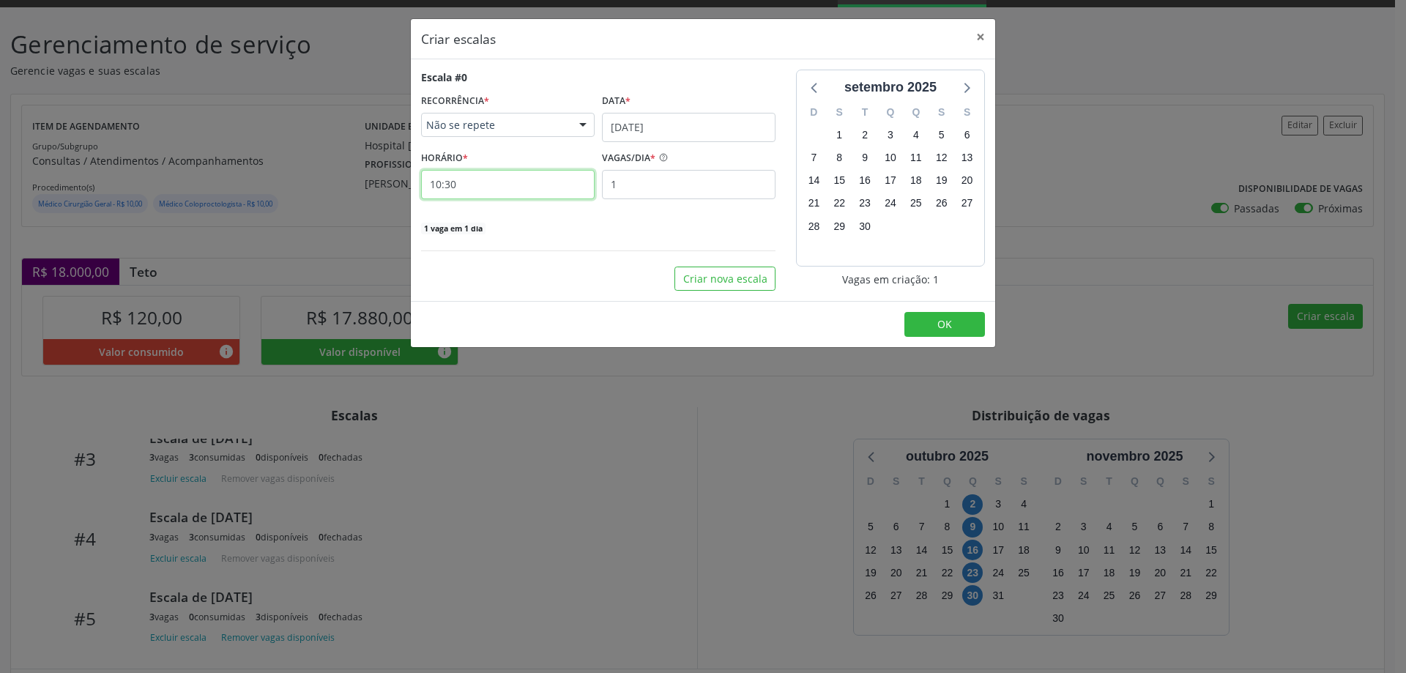
click at [573, 191] on input "10:30" at bounding box center [508, 184] width 174 height 29
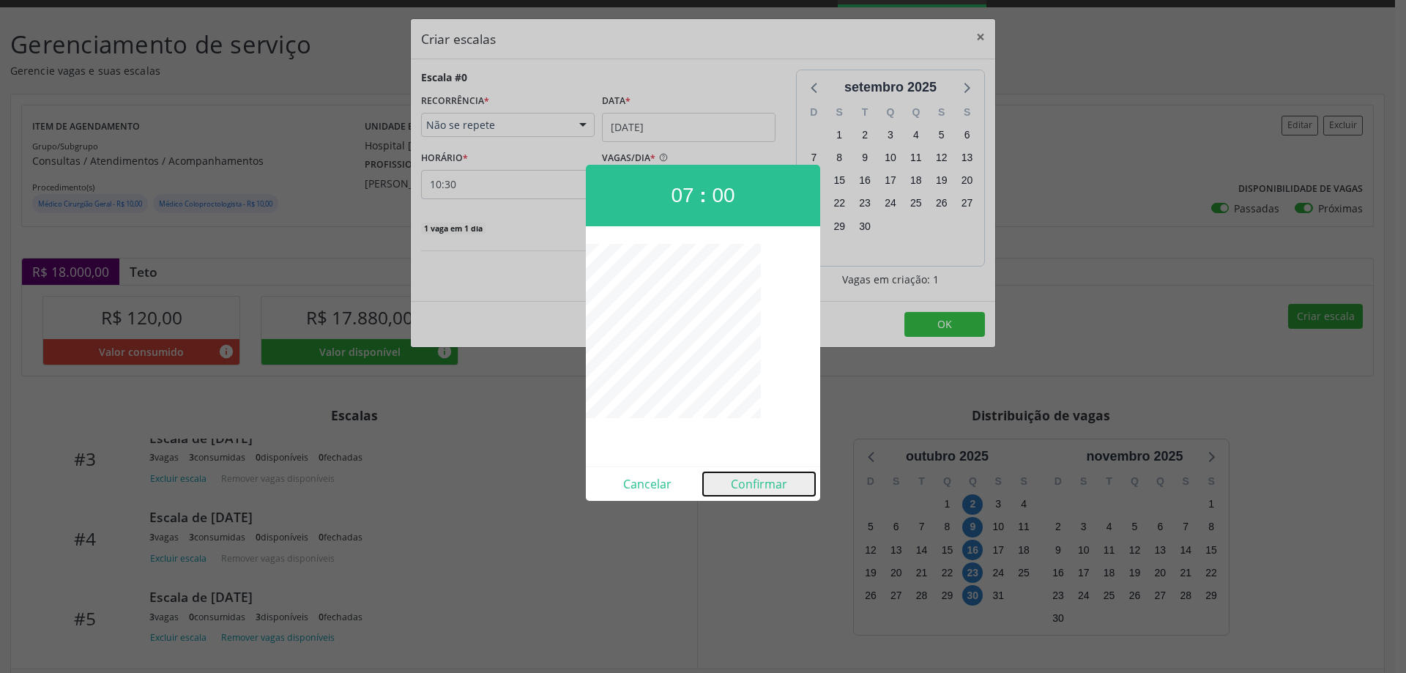
click at [743, 484] on button "Confirmar" at bounding box center [759, 483] width 112 height 23
type input "07:00"
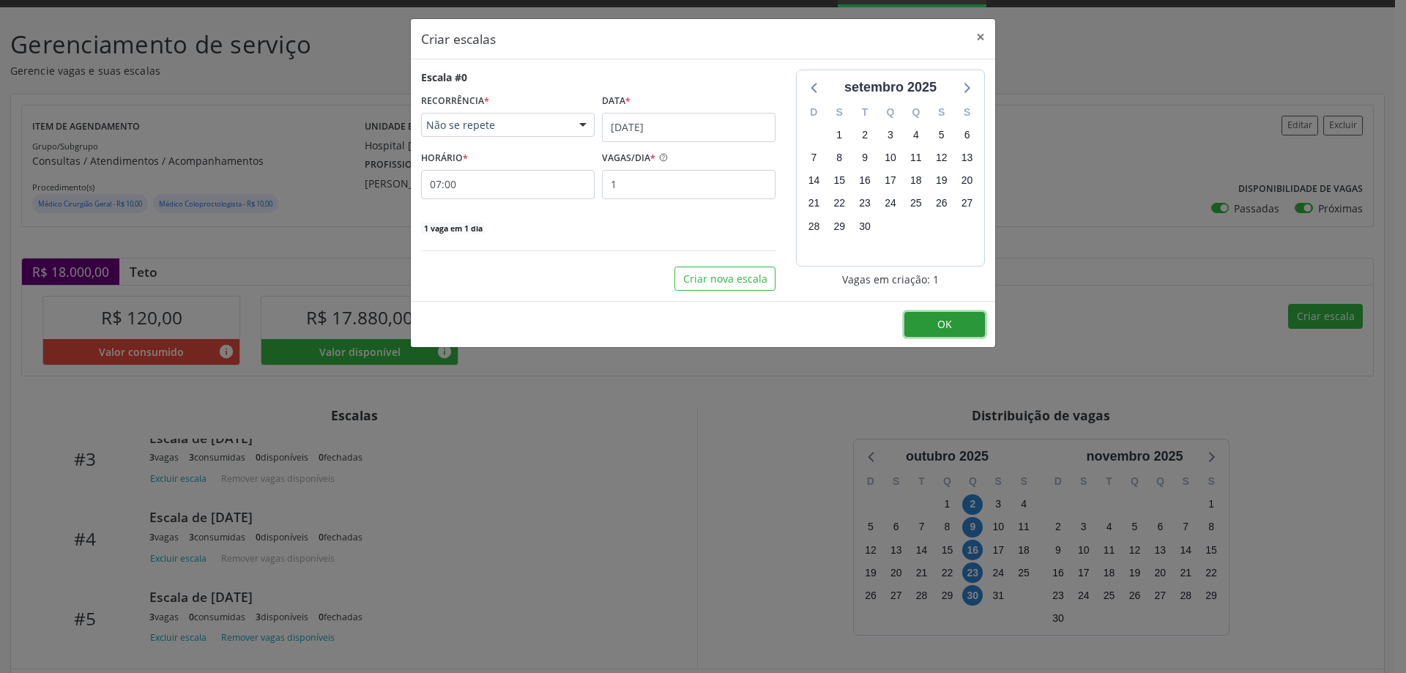
click at [953, 320] on button "OK" at bounding box center [945, 324] width 81 height 25
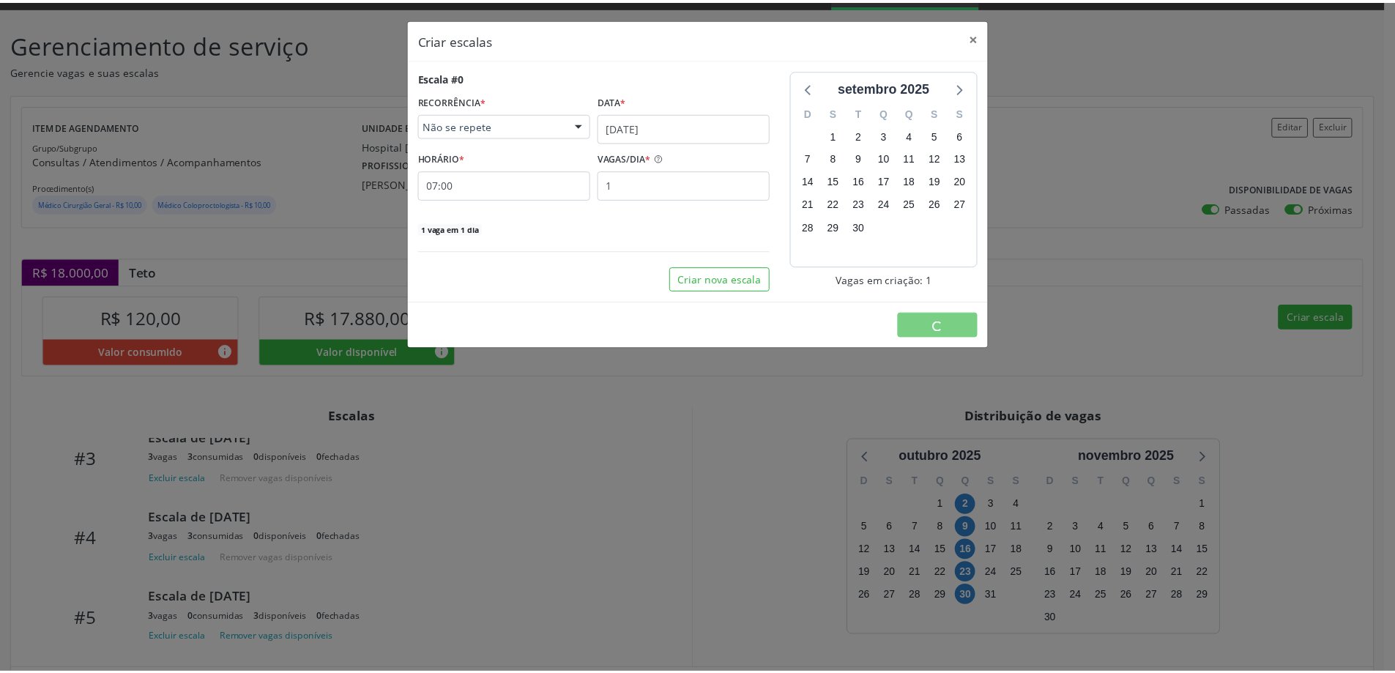
scroll to position [0, 0]
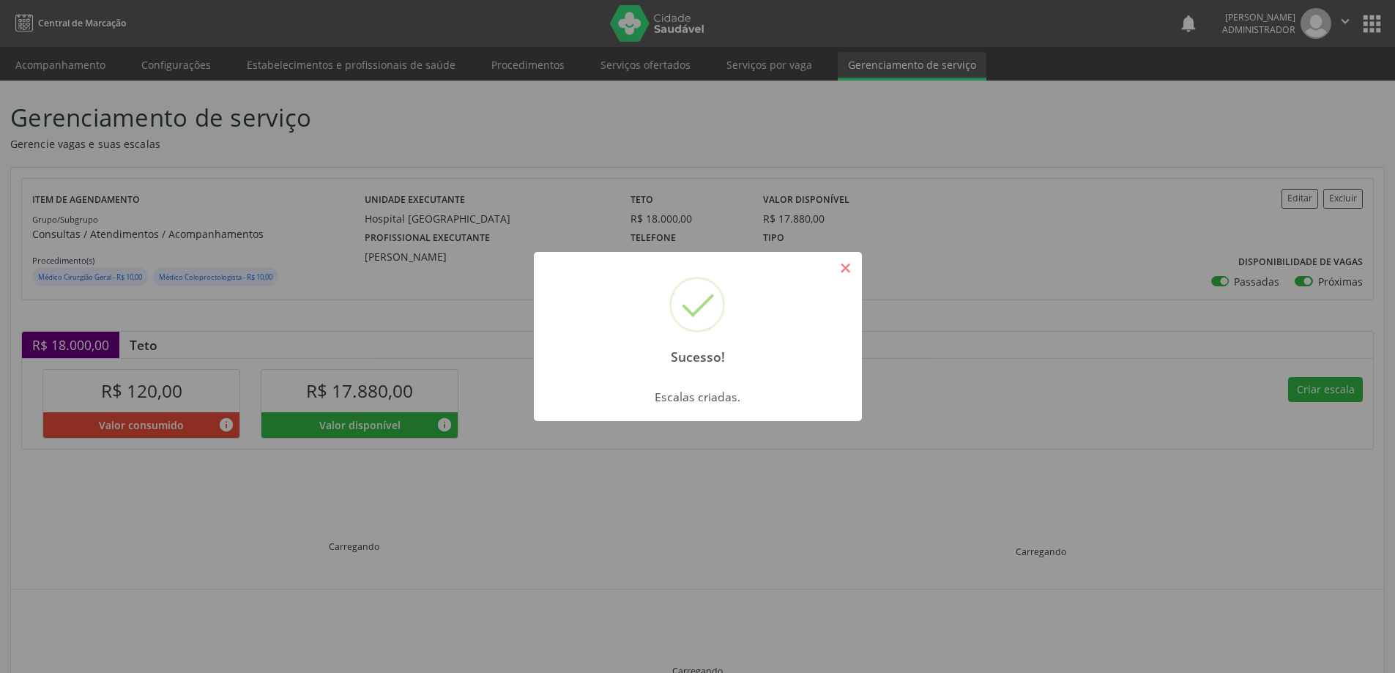
click at [852, 273] on button "×" at bounding box center [846, 268] width 25 height 25
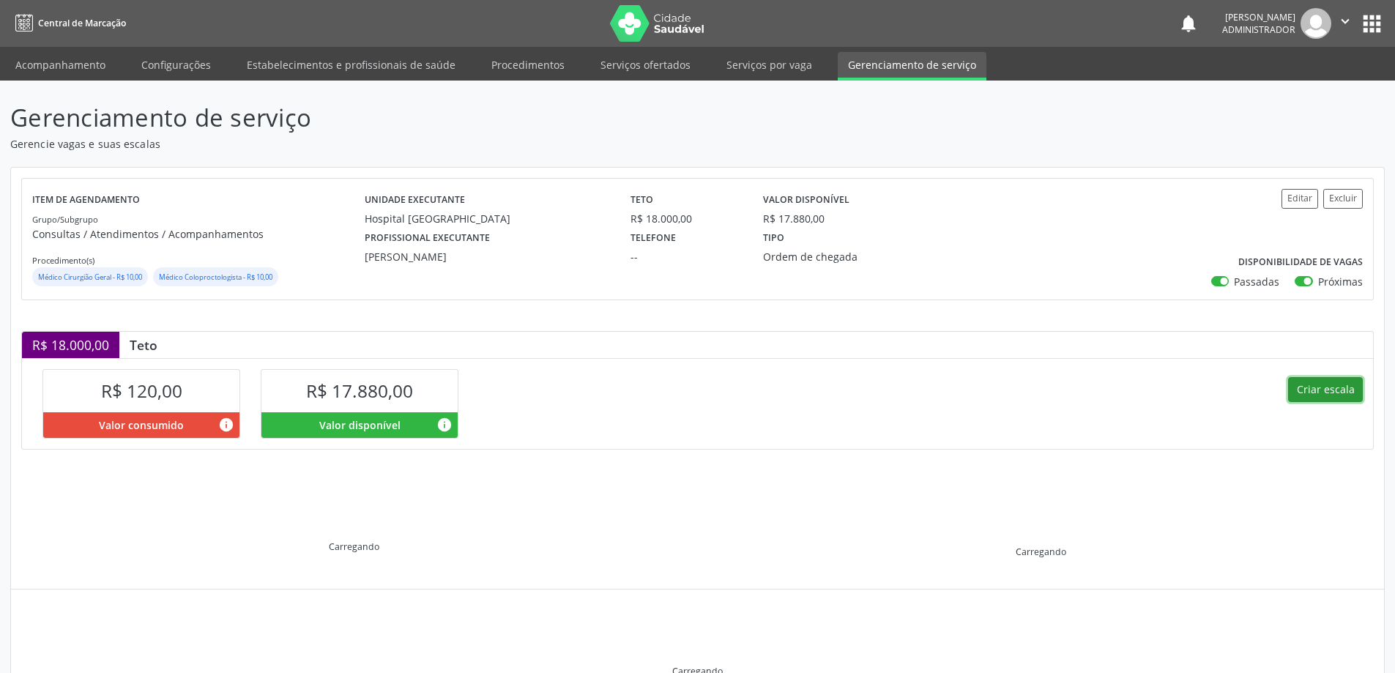
click at [1314, 390] on button "Criar escala" at bounding box center [1325, 389] width 75 height 25
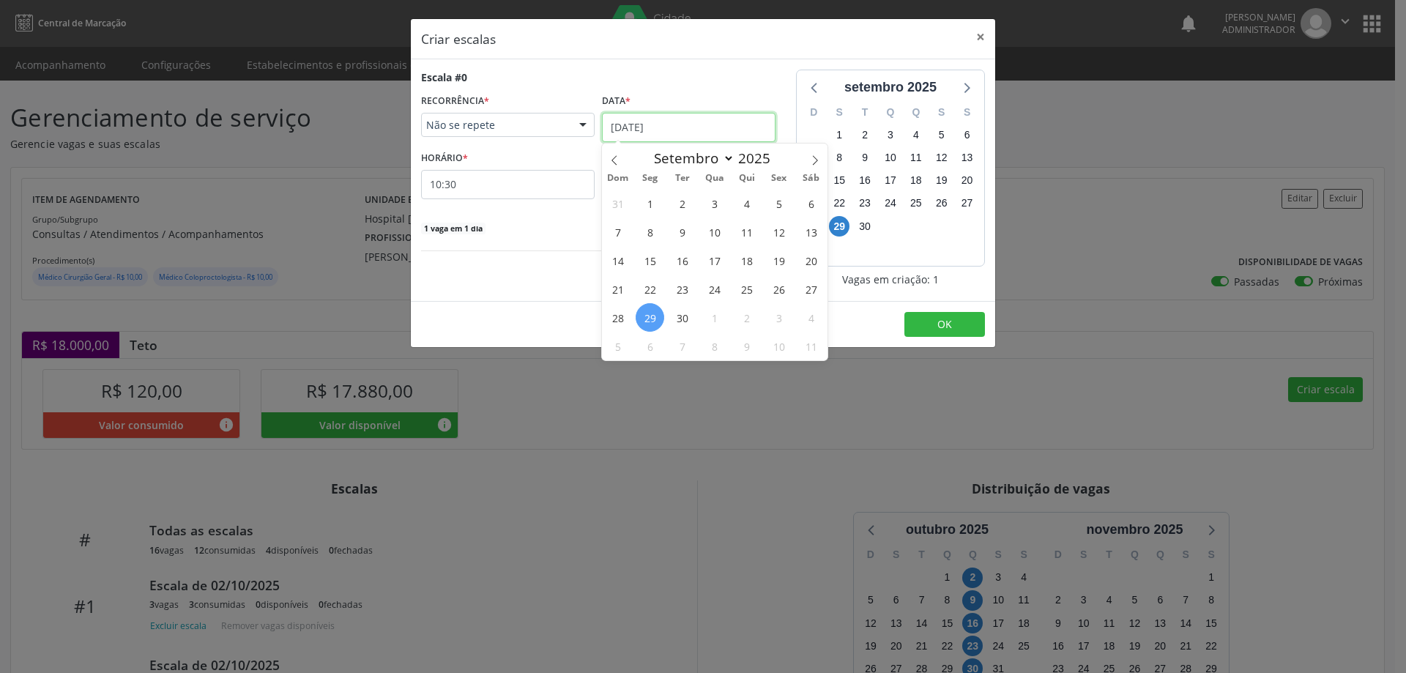
click at [711, 126] on input "[DATE]" at bounding box center [689, 127] width 174 height 29
click at [813, 155] on icon at bounding box center [815, 160] width 10 height 10
select select "9"
click at [754, 230] on span "9" at bounding box center [746, 232] width 29 height 29
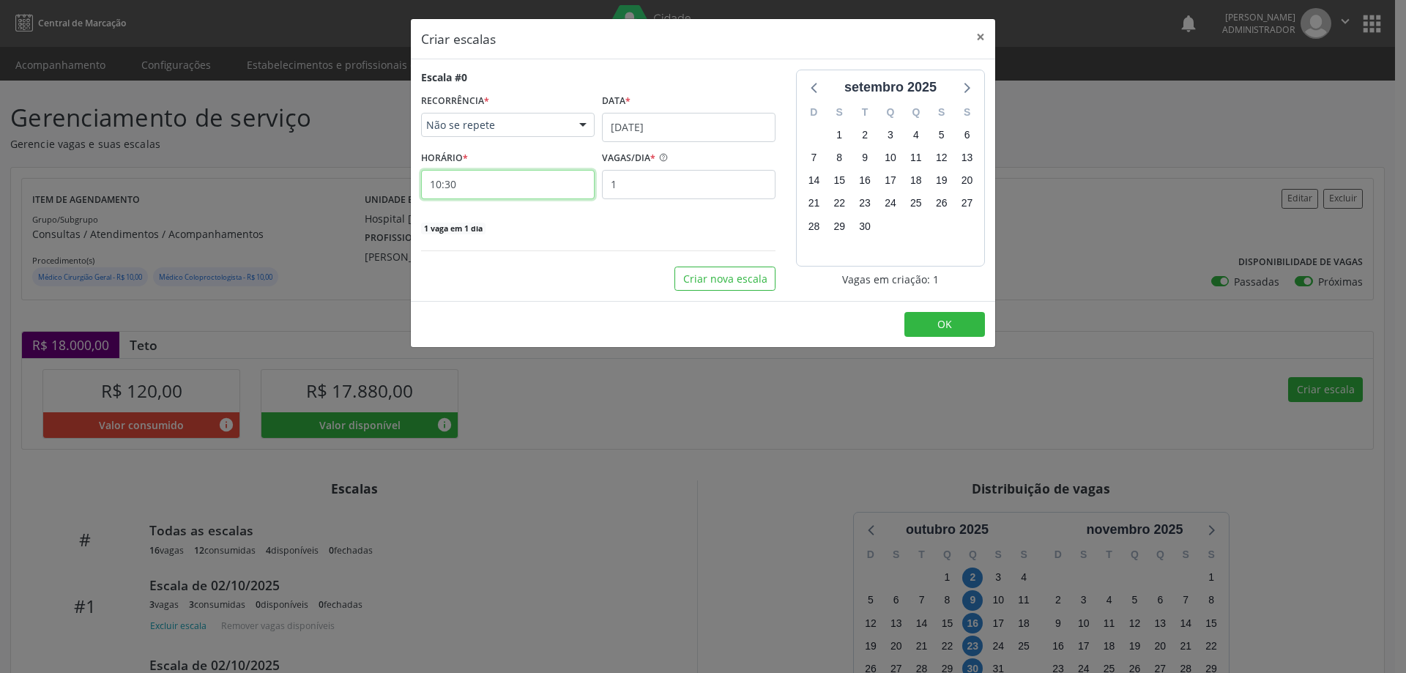
click at [550, 185] on input "10:30" at bounding box center [508, 184] width 174 height 29
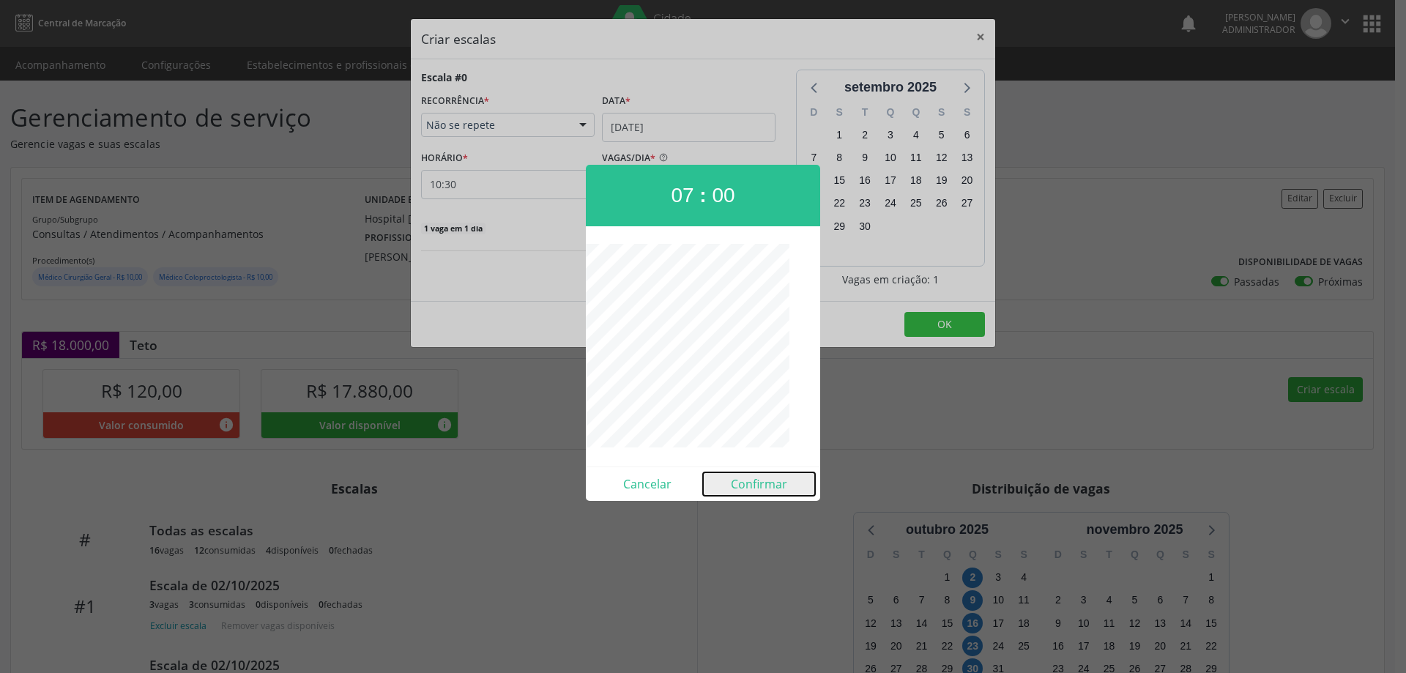
click at [773, 486] on button "Confirmar" at bounding box center [759, 483] width 112 height 23
type input "07:00"
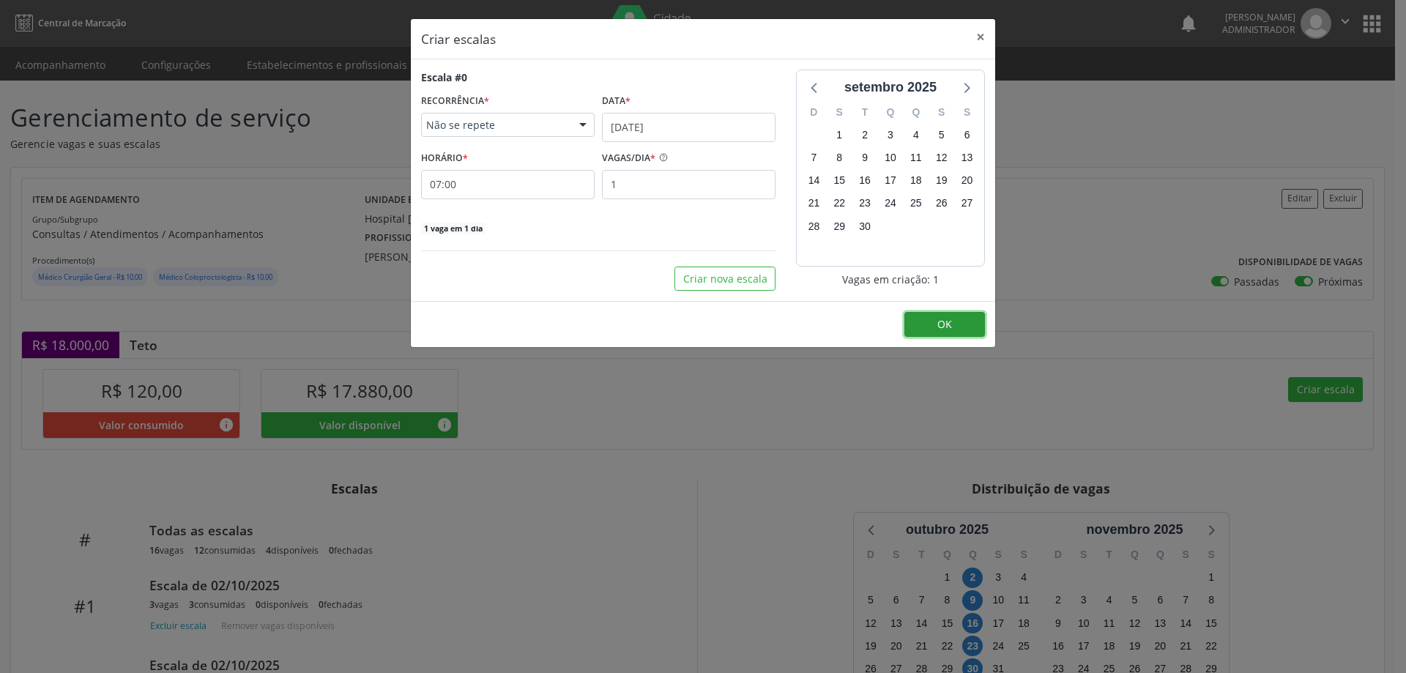
click at [973, 323] on button "OK" at bounding box center [945, 324] width 81 height 25
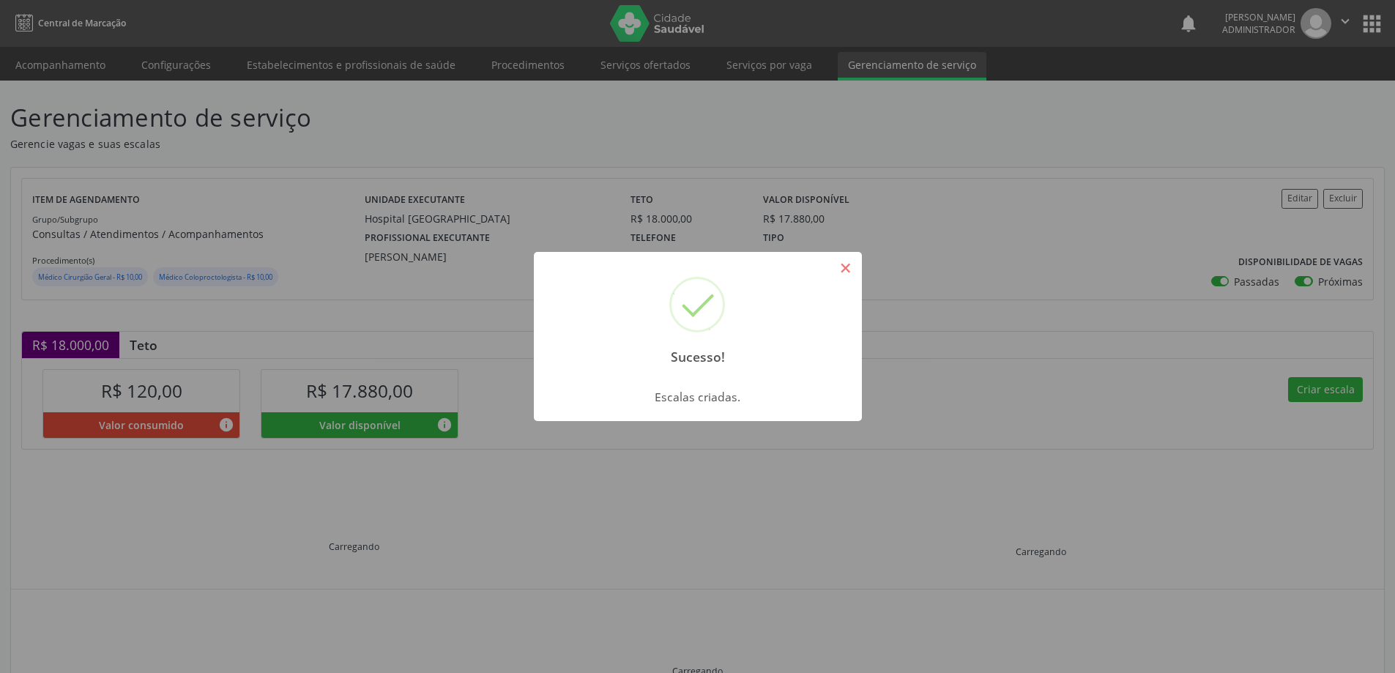
click at [849, 259] on button "×" at bounding box center [846, 268] width 25 height 25
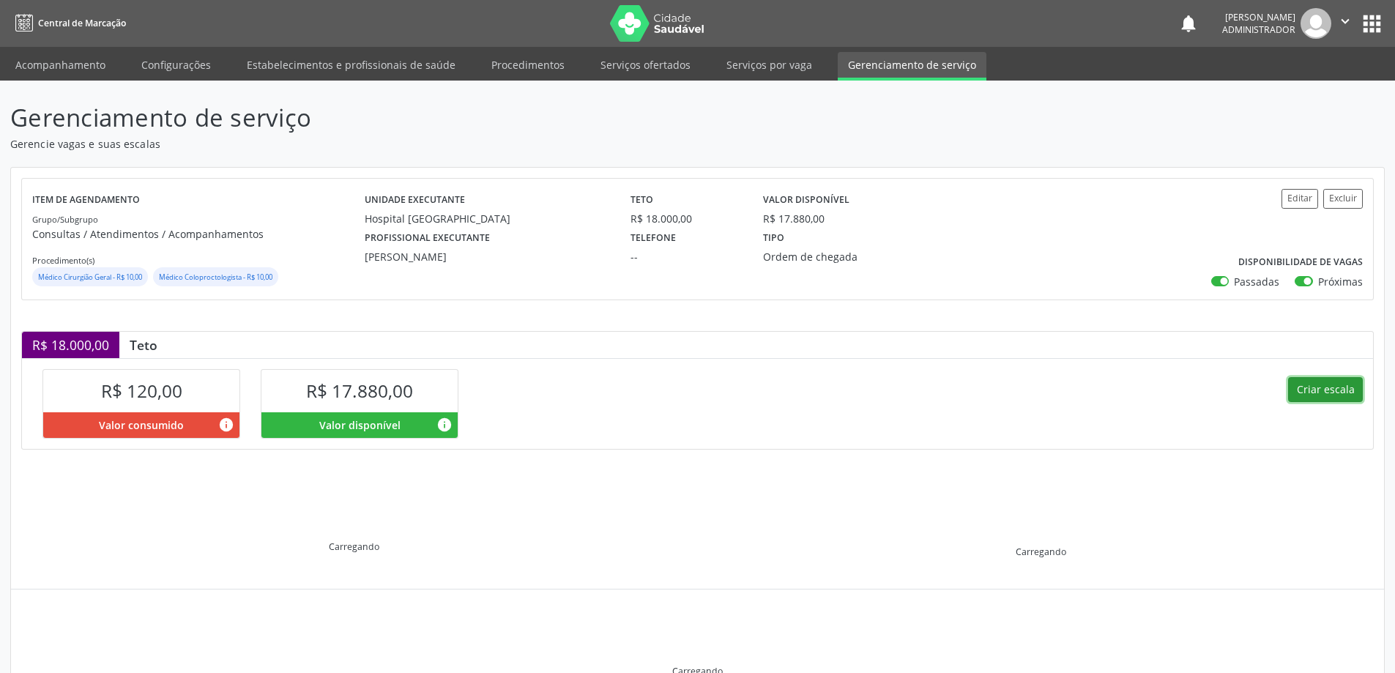
click at [1327, 392] on button "Criar escala" at bounding box center [1325, 389] width 75 height 25
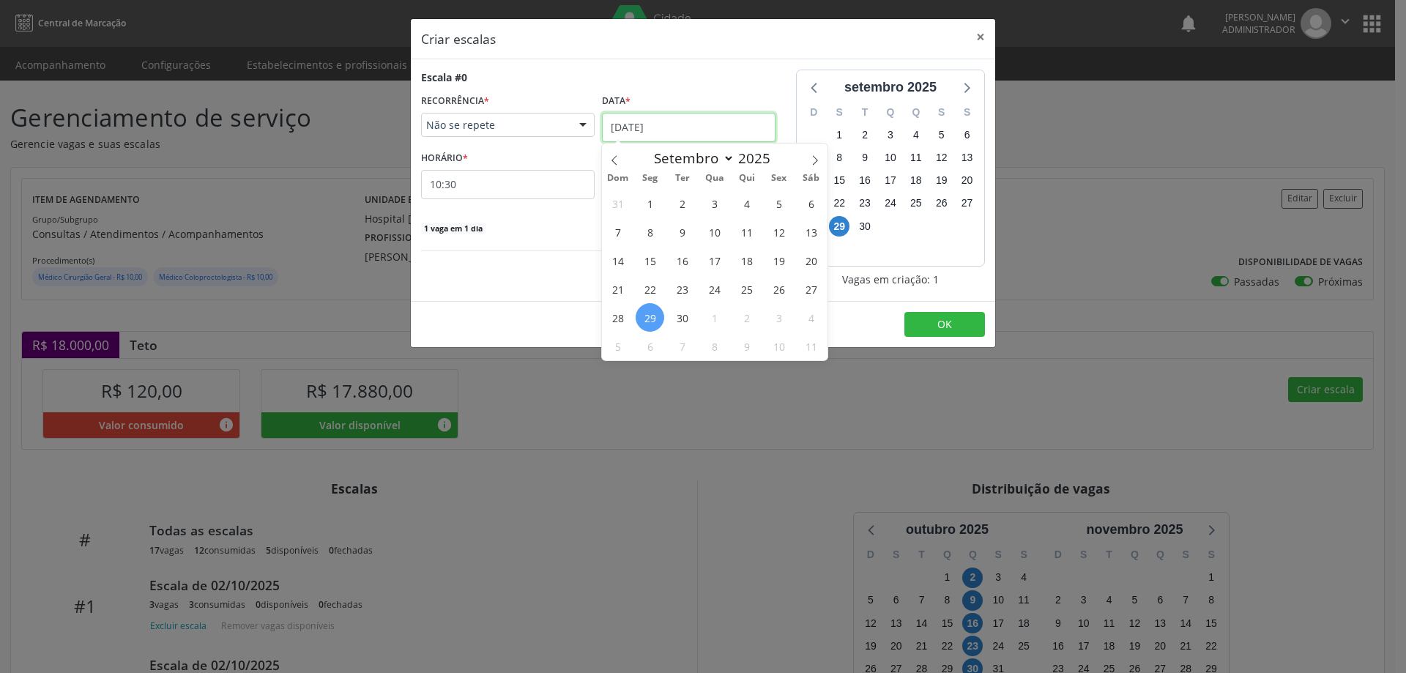
click at [698, 126] on input "[DATE]" at bounding box center [689, 127] width 174 height 29
click at [821, 157] on span at bounding box center [815, 156] width 25 height 25
select select "9"
click at [750, 261] on span "16" at bounding box center [746, 260] width 29 height 29
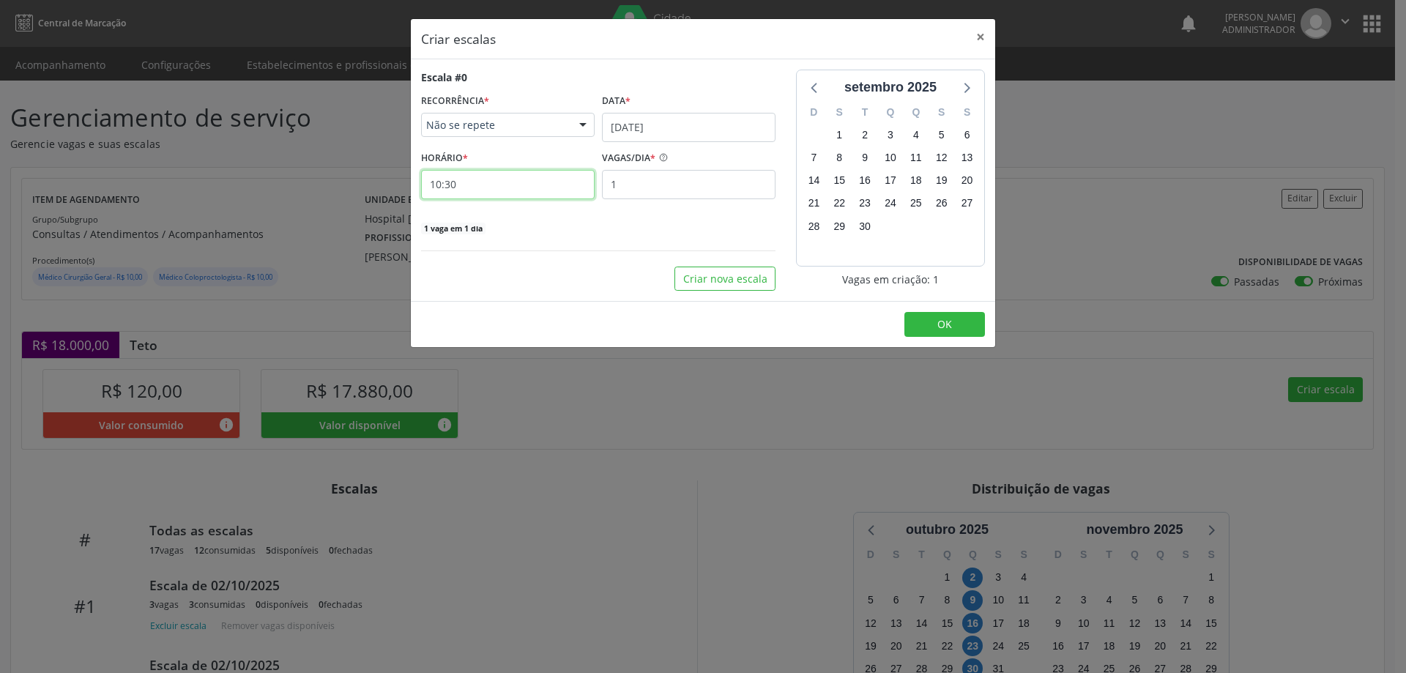
click at [548, 188] on input "10:30" at bounding box center [508, 184] width 174 height 29
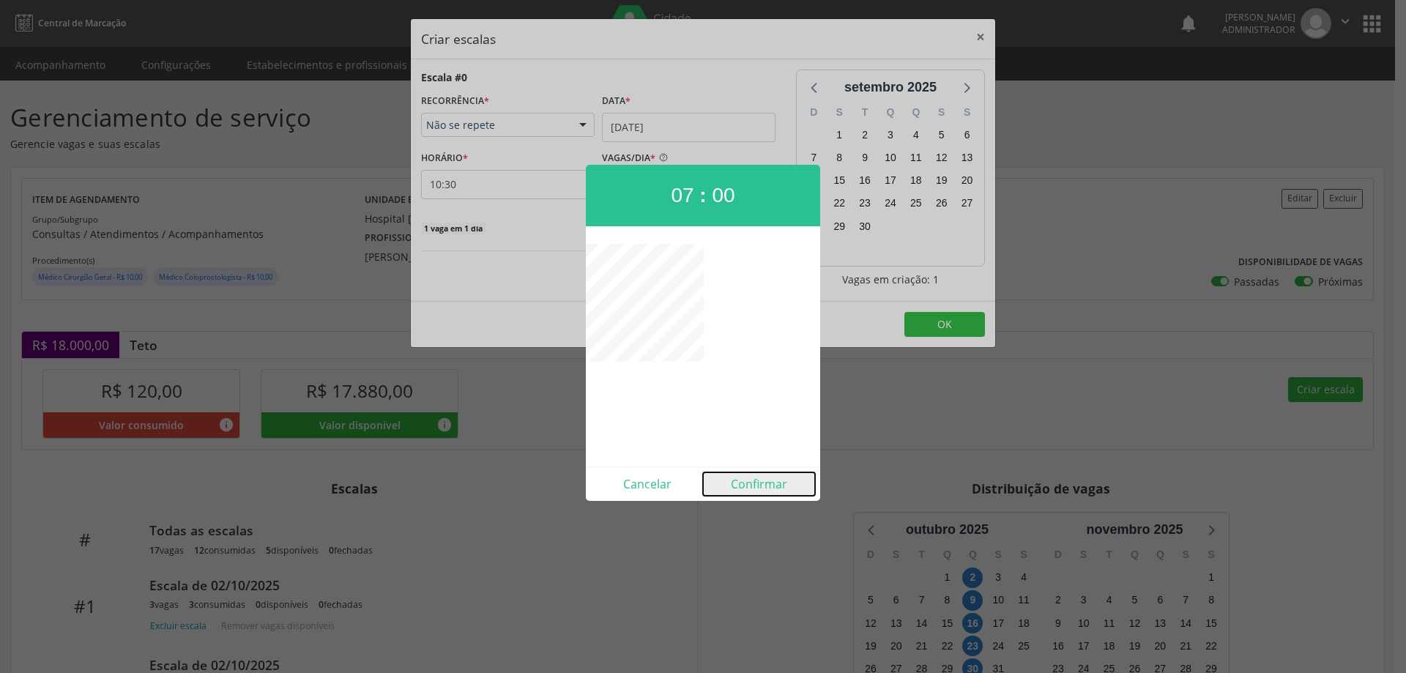
click at [771, 482] on button "Confirmar" at bounding box center [759, 483] width 112 height 23
type input "07:00"
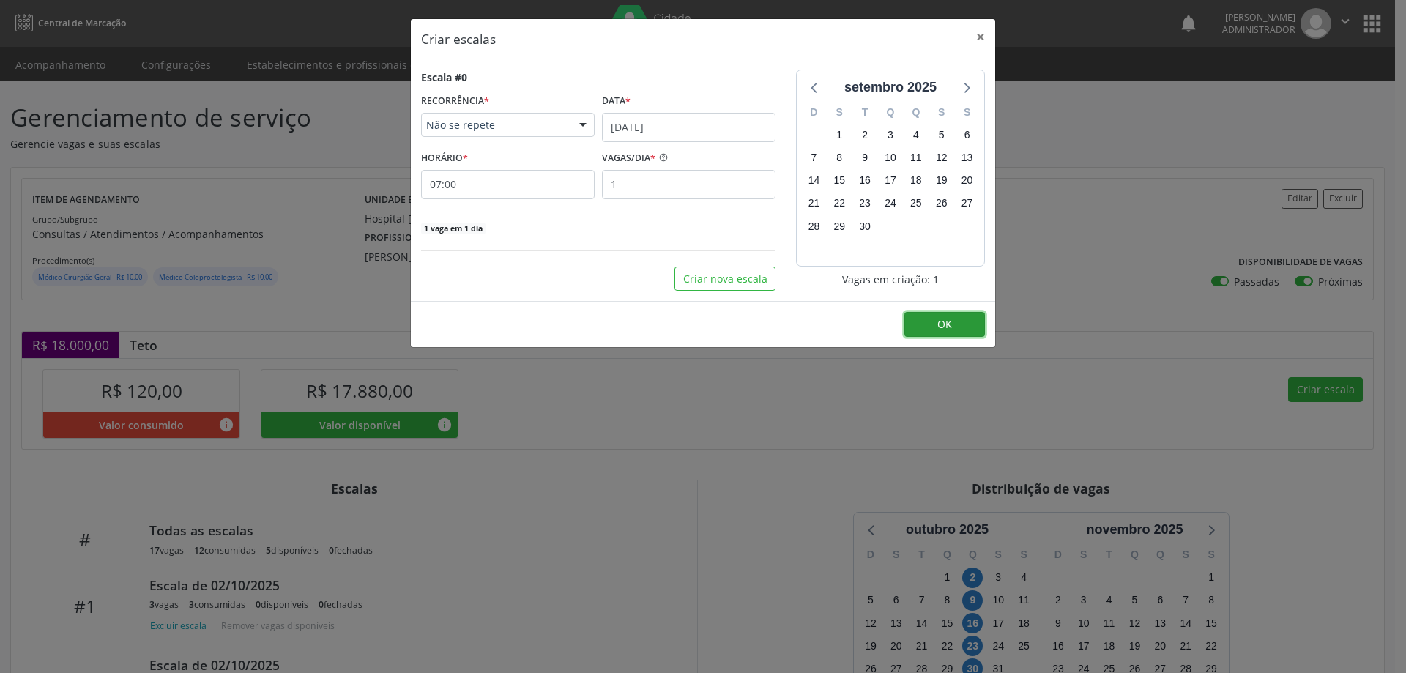
click at [957, 326] on button "OK" at bounding box center [945, 324] width 81 height 25
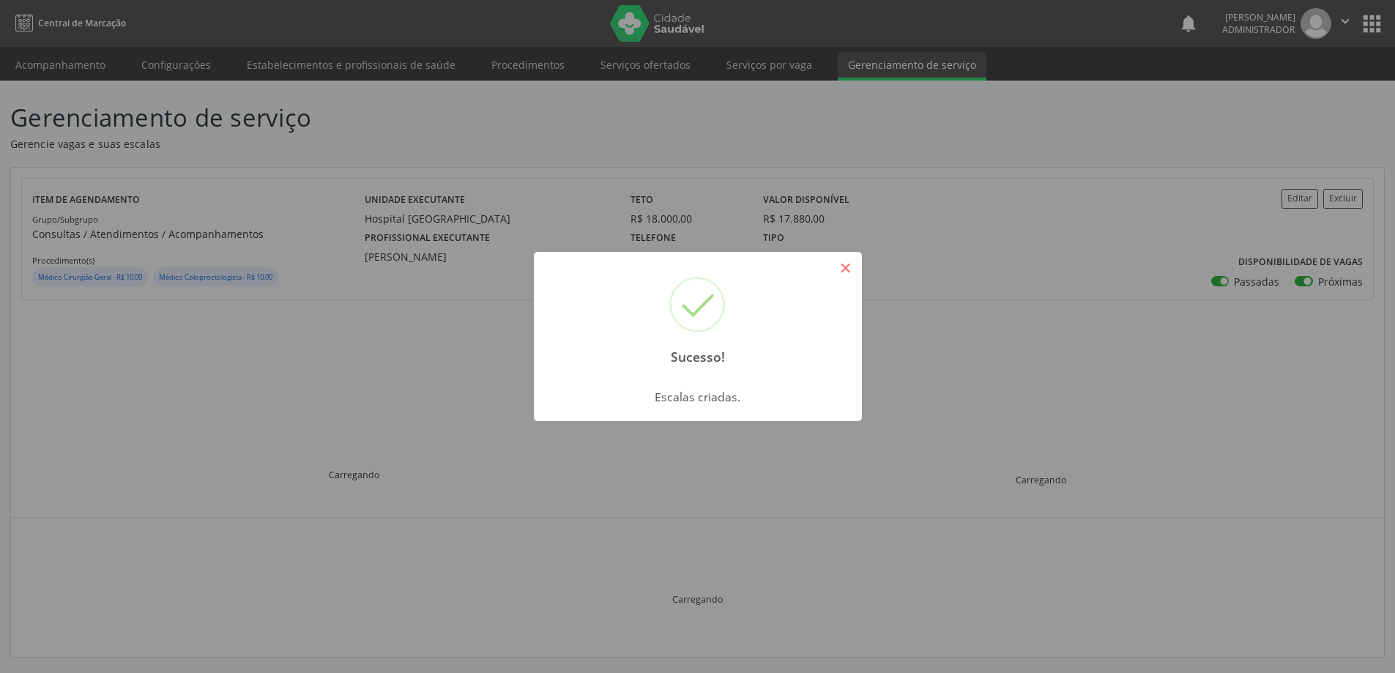
click at [844, 262] on button "×" at bounding box center [846, 268] width 25 height 25
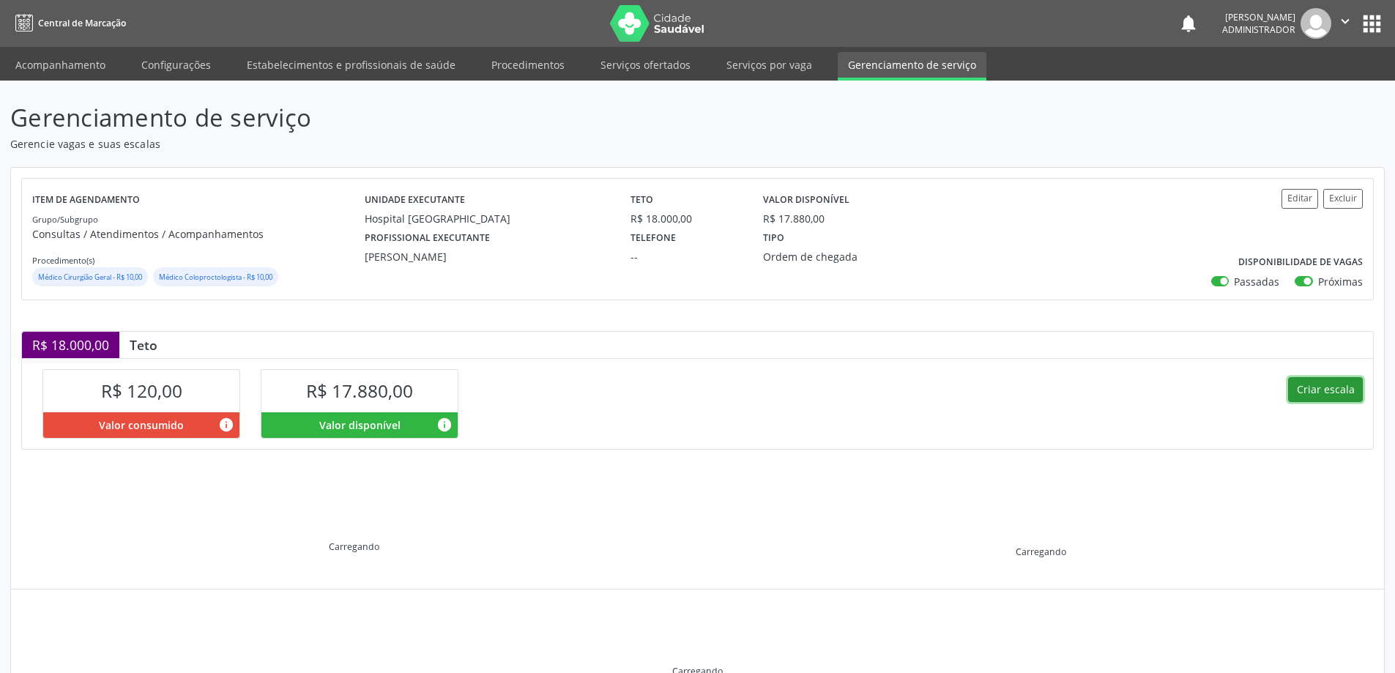
click at [1302, 384] on button "Criar escala" at bounding box center [1325, 389] width 75 height 25
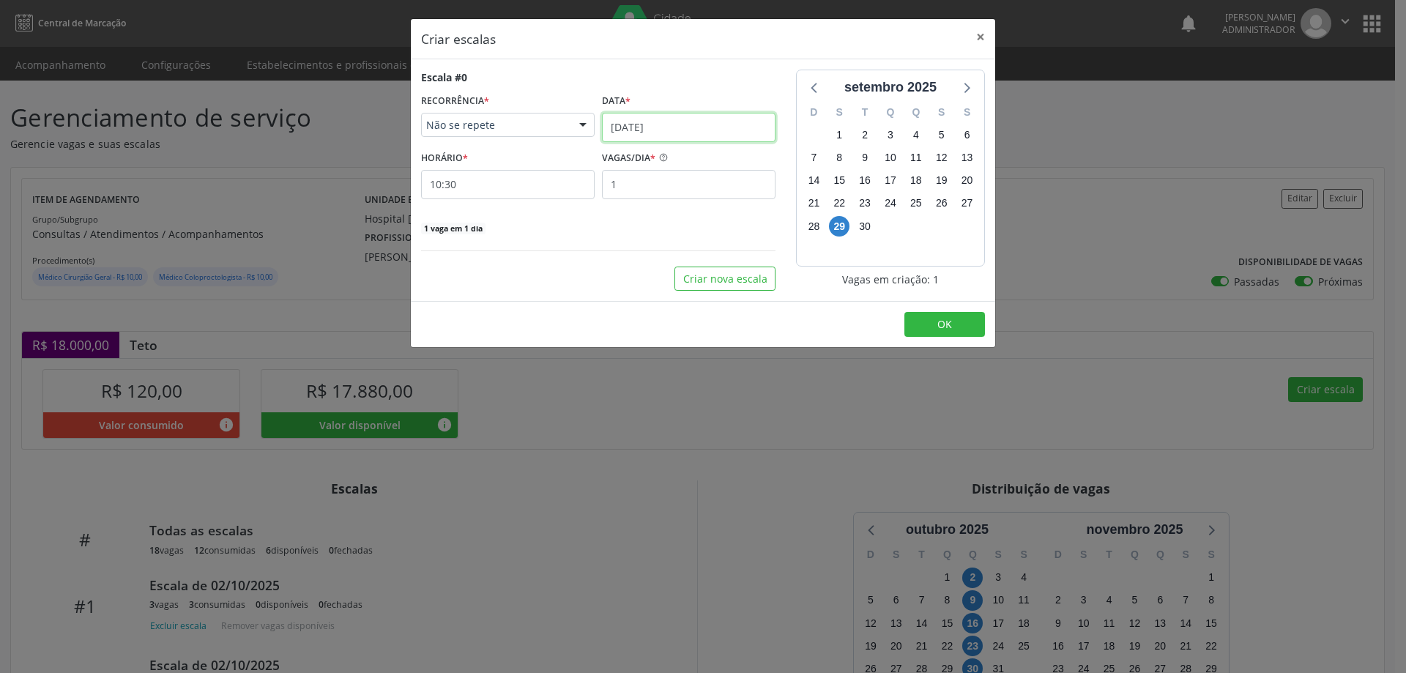
click at [645, 116] on input "[DATE]" at bounding box center [689, 127] width 174 height 29
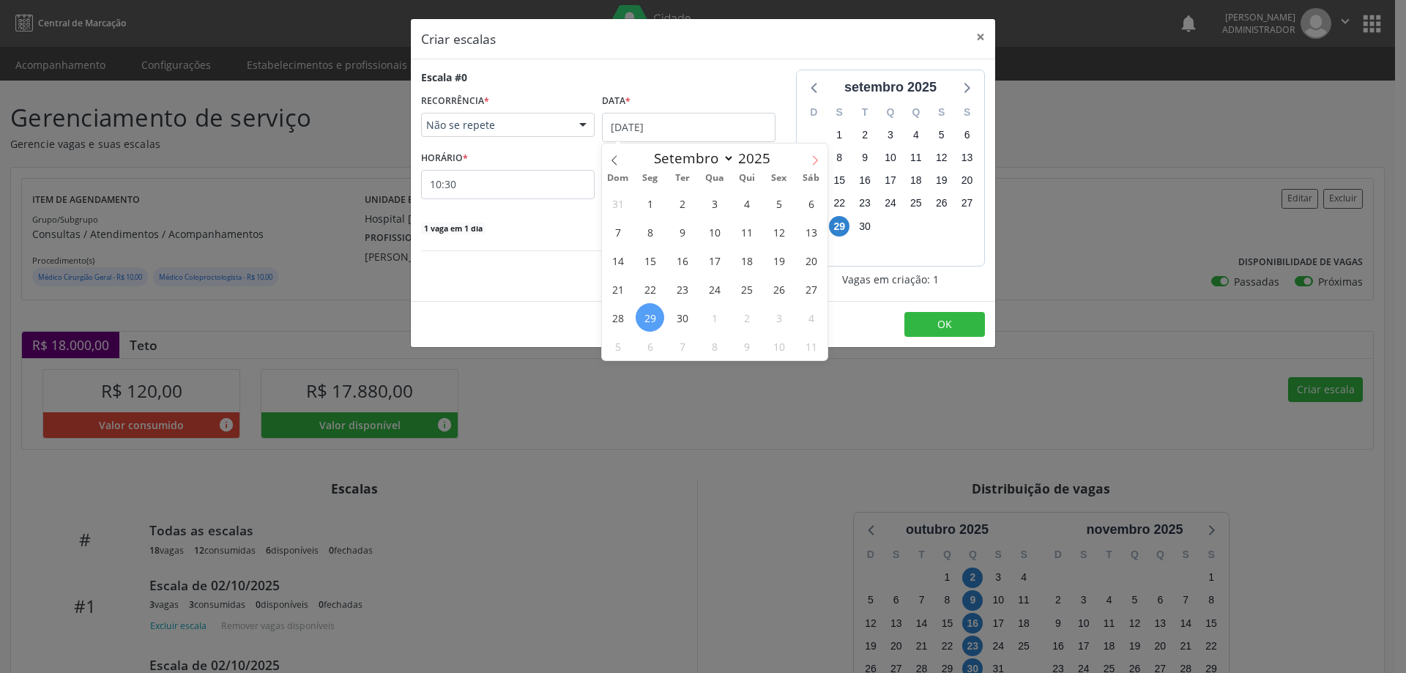
click at [810, 157] on icon at bounding box center [815, 160] width 10 height 10
select select "9"
drag, startPoint x: 745, startPoint y: 287, endPoint x: 670, endPoint y: 217, distance: 102.6
click at [737, 286] on span "23" at bounding box center [746, 289] width 29 height 29
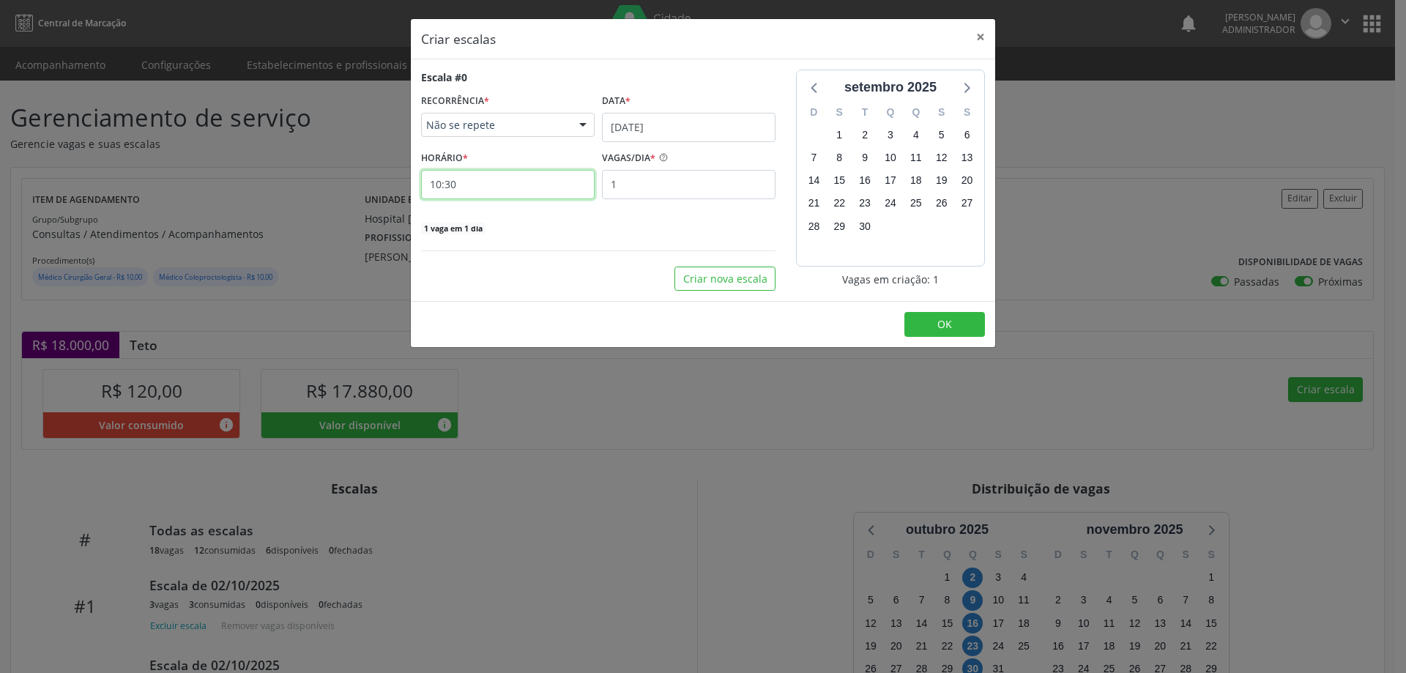
click at [545, 181] on input "10:30" at bounding box center [508, 184] width 174 height 29
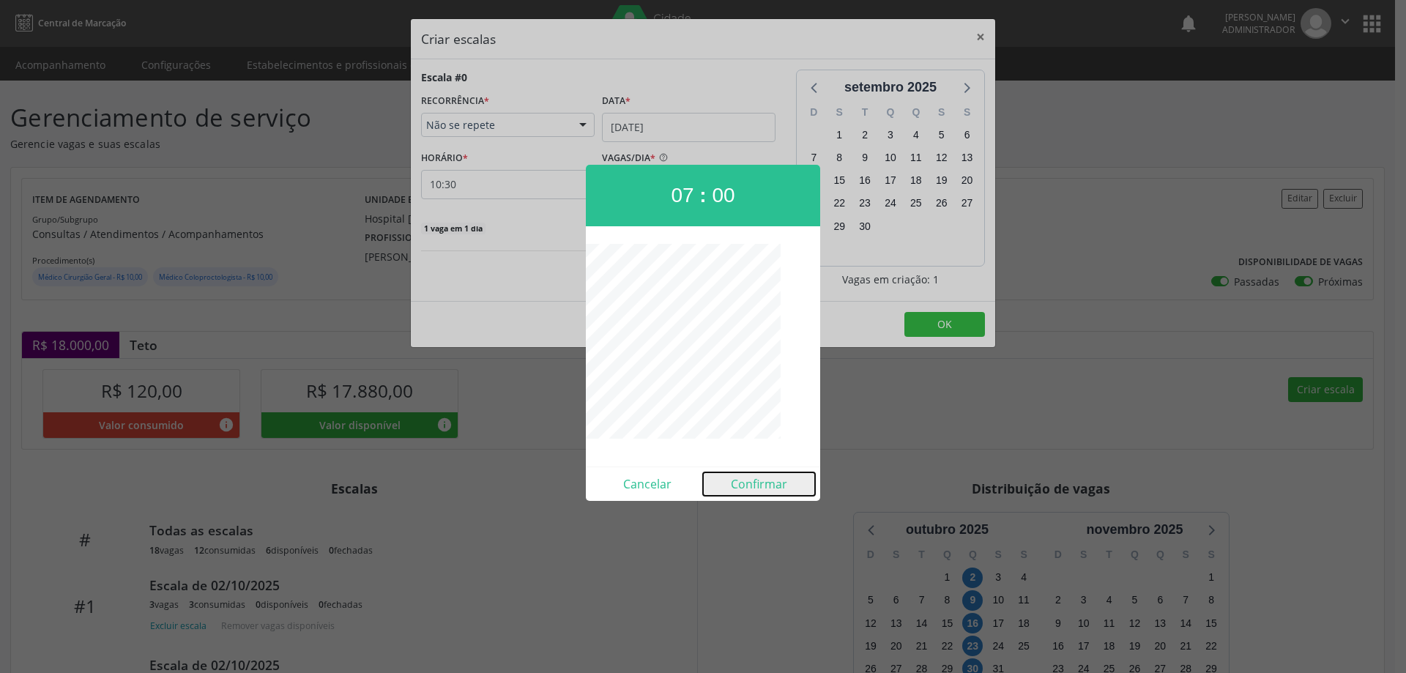
click at [753, 494] on button "Confirmar" at bounding box center [759, 483] width 112 height 23
type input "07:00"
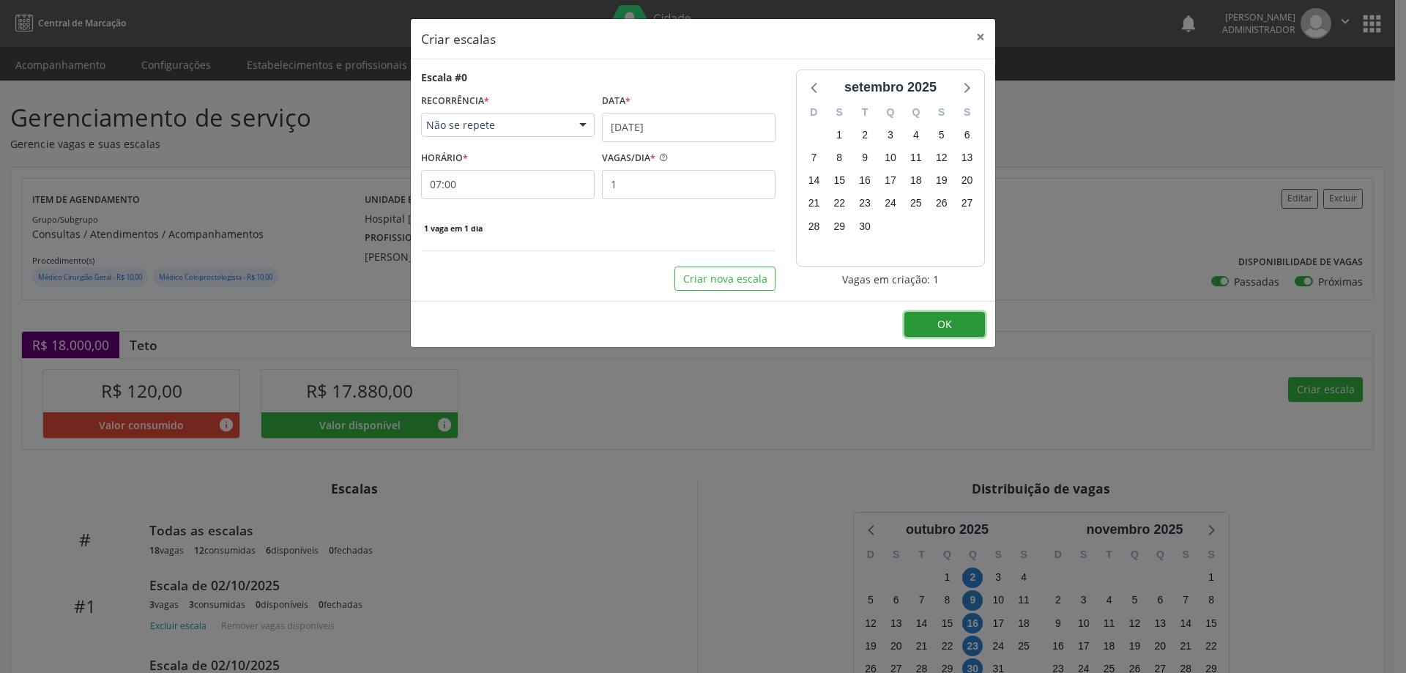
click at [957, 335] on button "OK" at bounding box center [945, 324] width 81 height 25
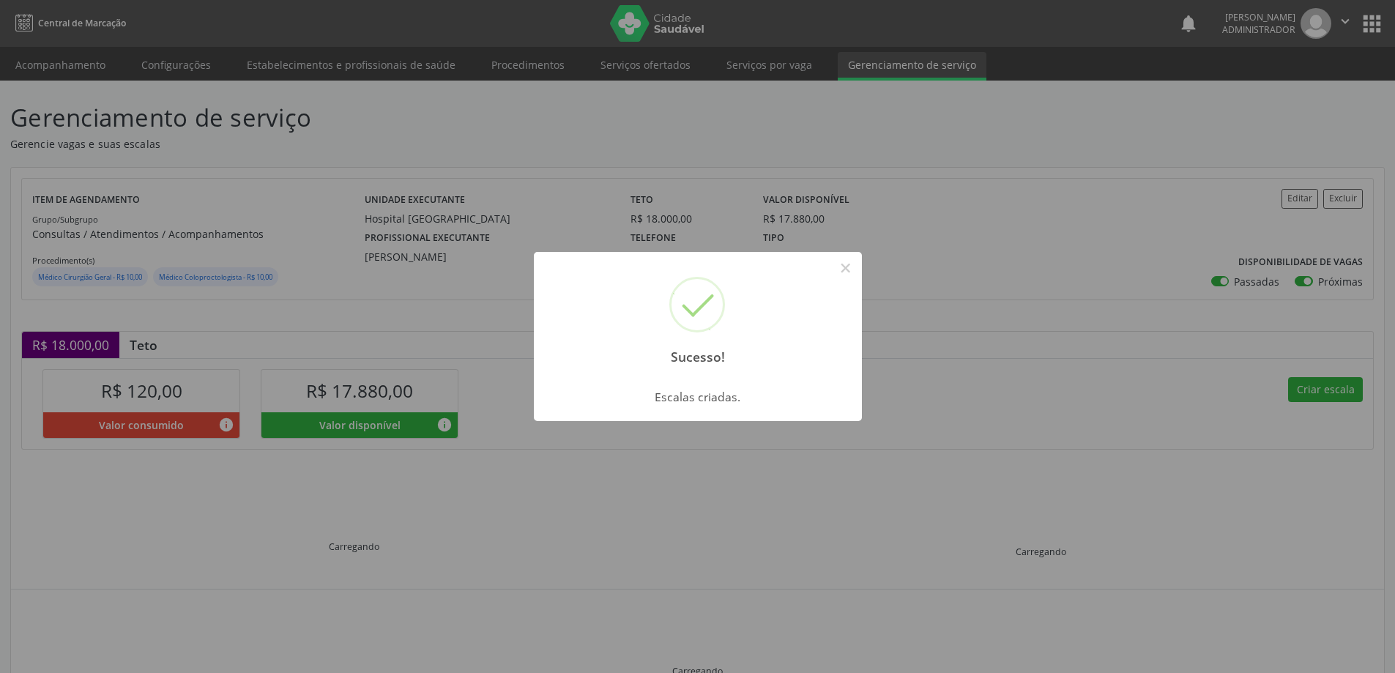
drag, startPoint x: 851, startPoint y: 265, endPoint x: 1203, endPoint y: 439, distance: 392.4
click at [859, 268] on div "Sucesso! ×" at bounding box center [698, 315] width 328 height 126
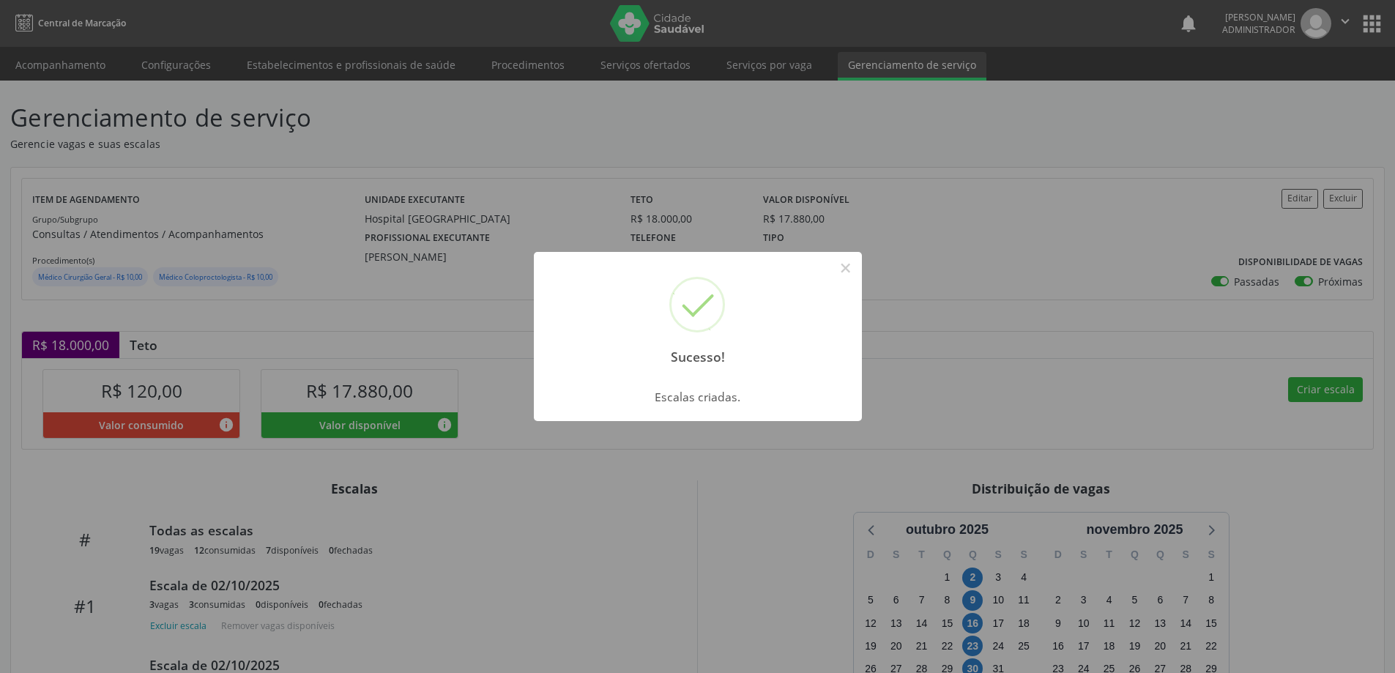
click at [1341, 391] on div "Sucesso! × Escalas criadas. OK Cancel" at bounding box center [697, 336] width 1395 height 673
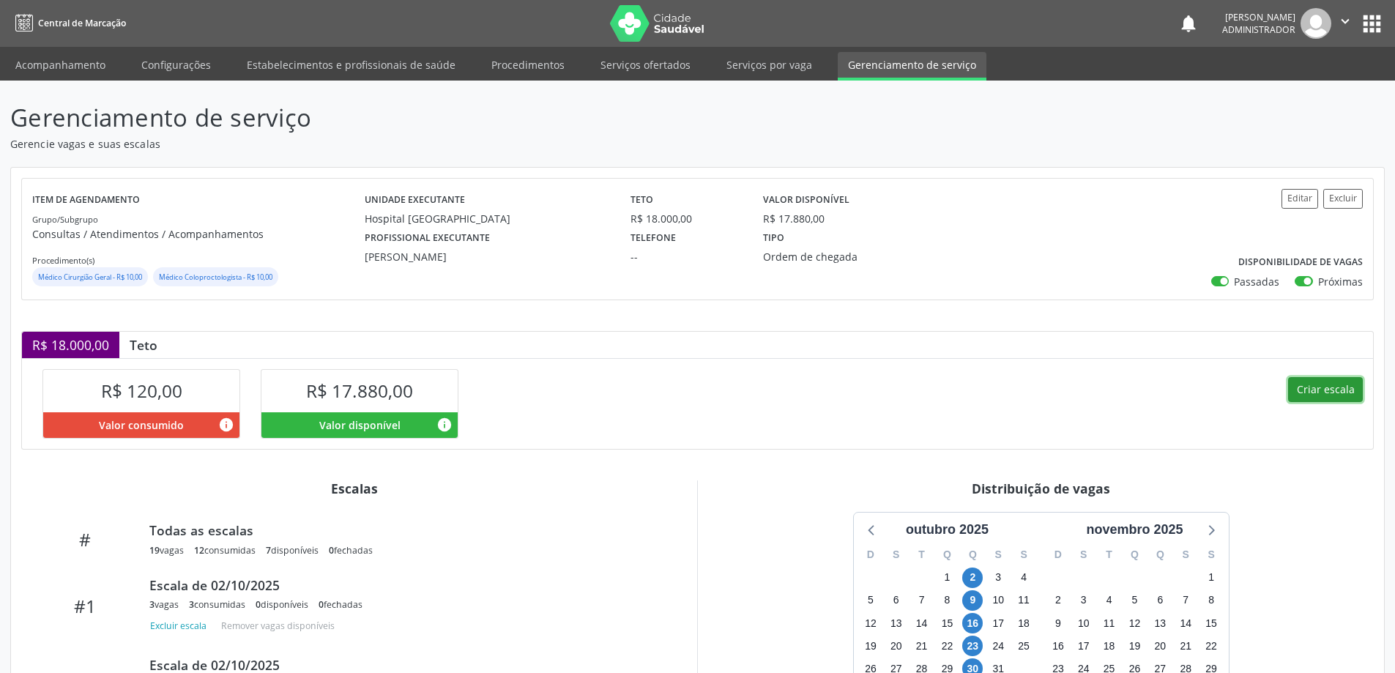
click at [1335, 398] on button "Criar escala" at bounding box center [1325, 389] width 75 height 25
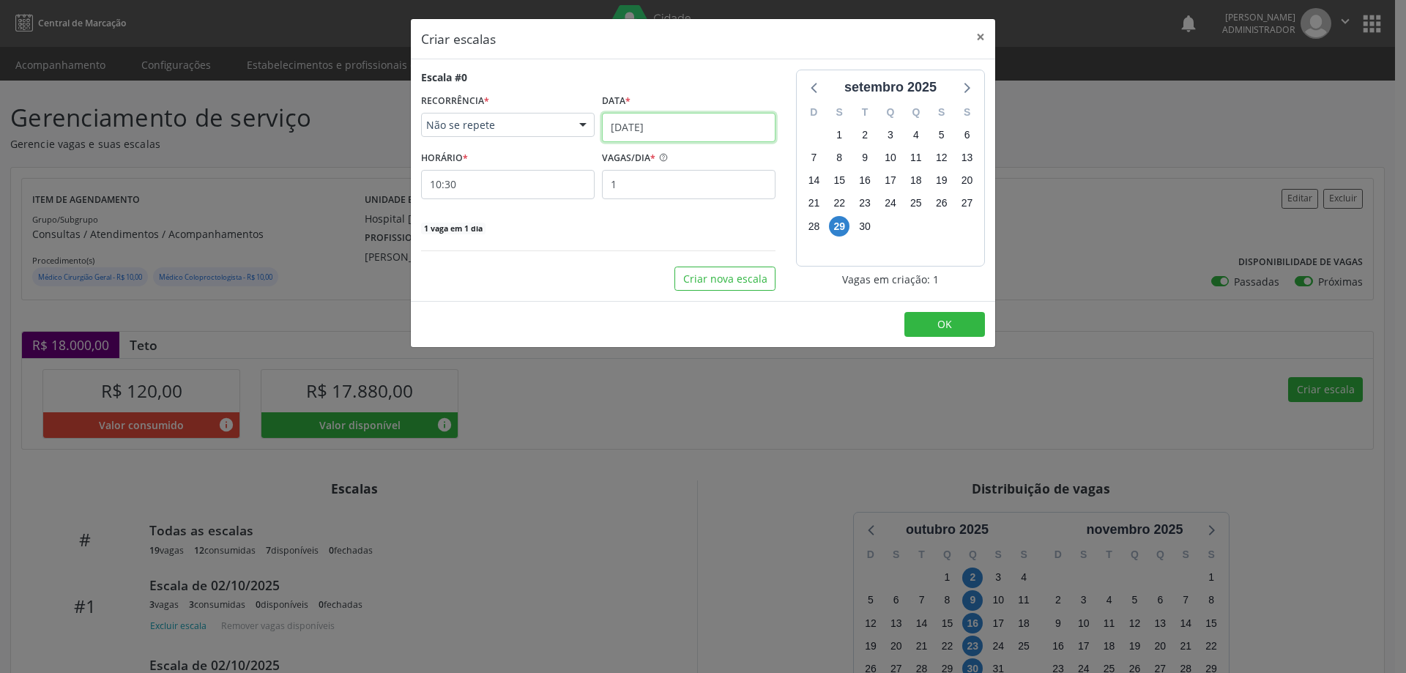
click at [690, 128] on input "[DATE]" at bounding box center [689, 127] width 174 height 29
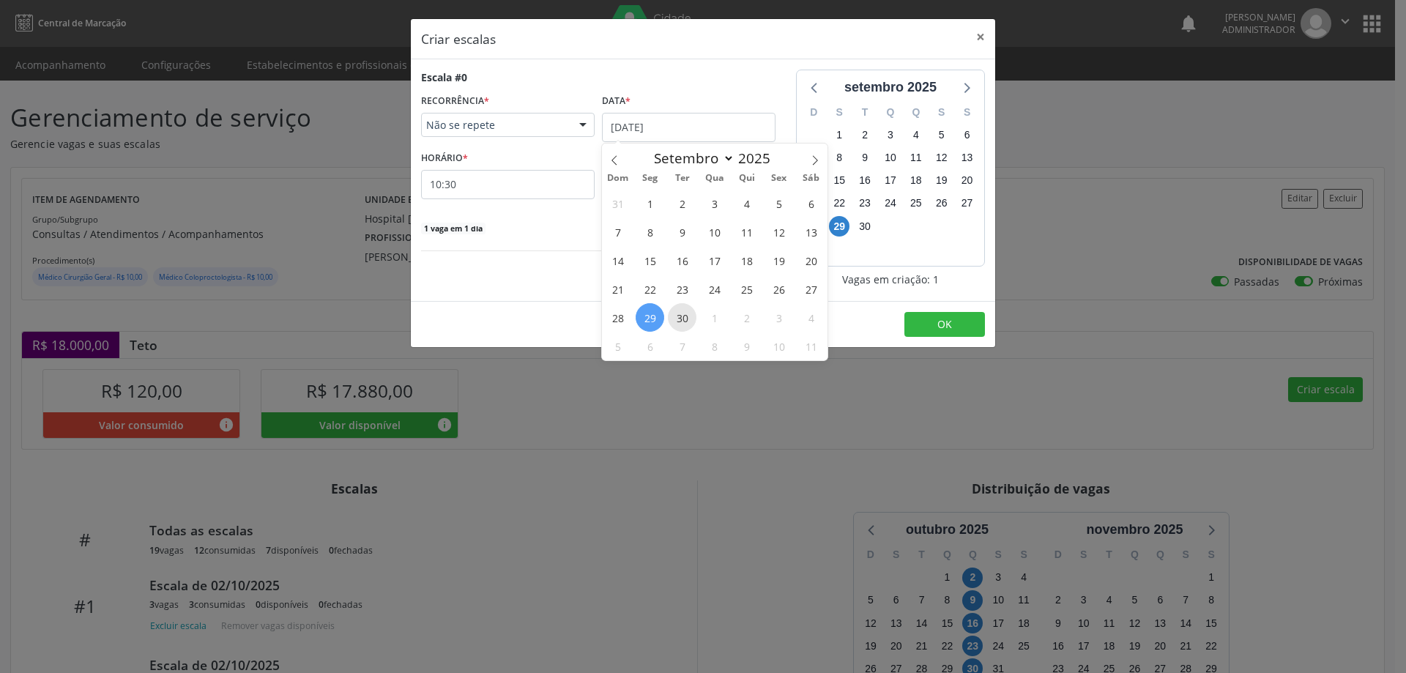
click at [680, 313] on span "30" at bounding box center [682, 317] width 29 height 29
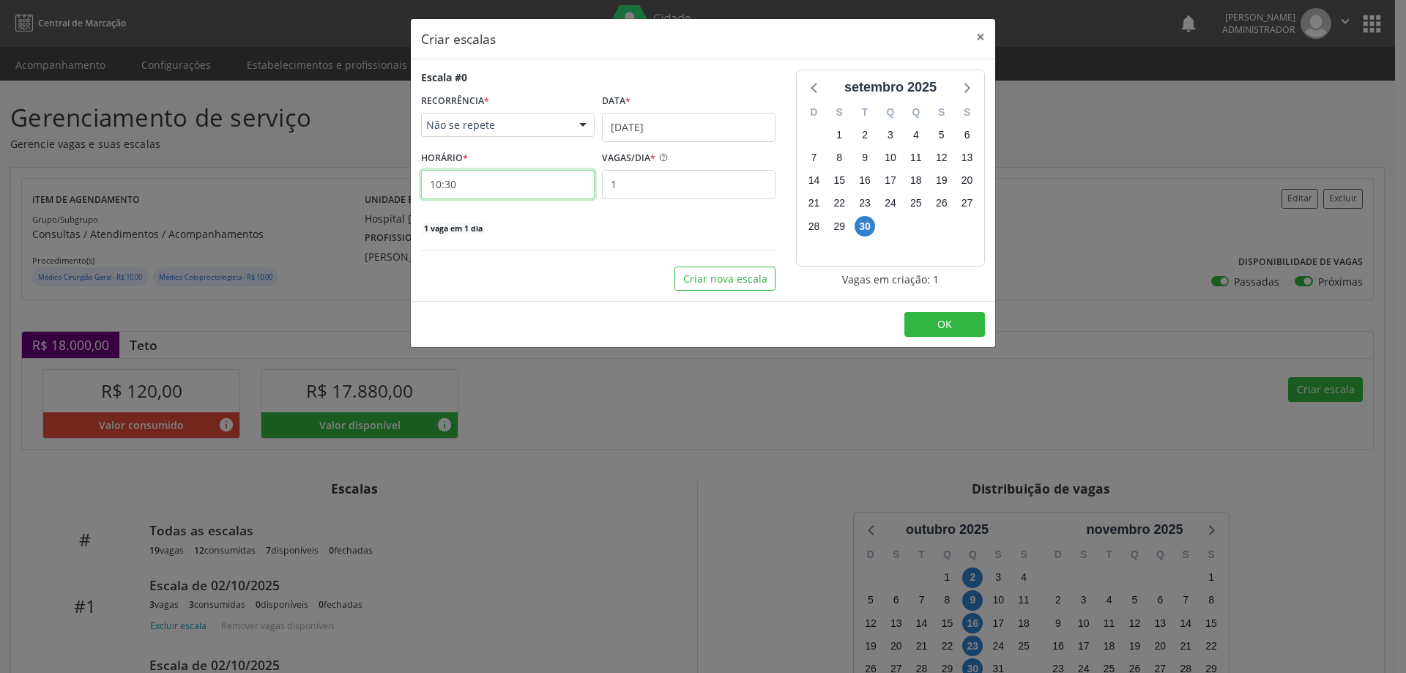
click at [582, 190] on input "10:30" at bounding box center [508, 184] width 174 height 29
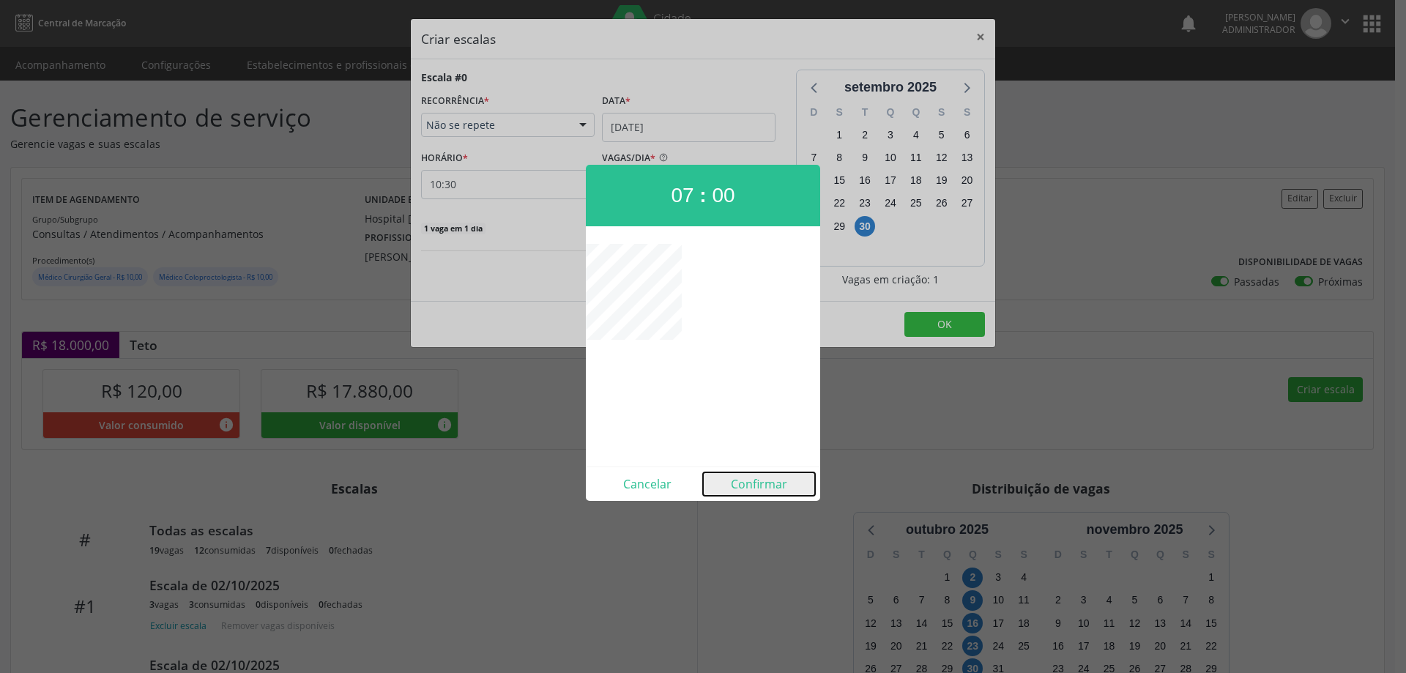
click at [746, 482] on button "Confirmar" at bounding box center [759, 483] width 112 height 23
type input "07:00"
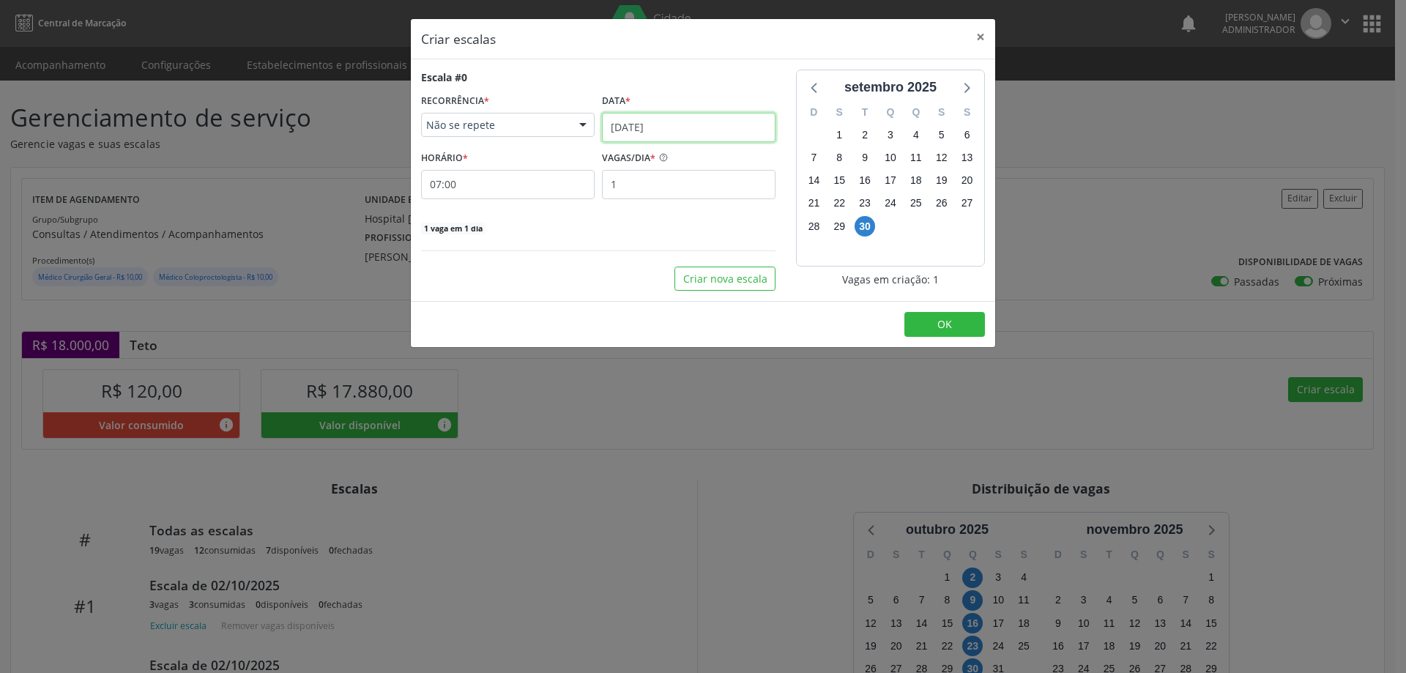
click at [712, 117] on input "30/09/2025" at bounding box center [689, 127] width 174 height 29
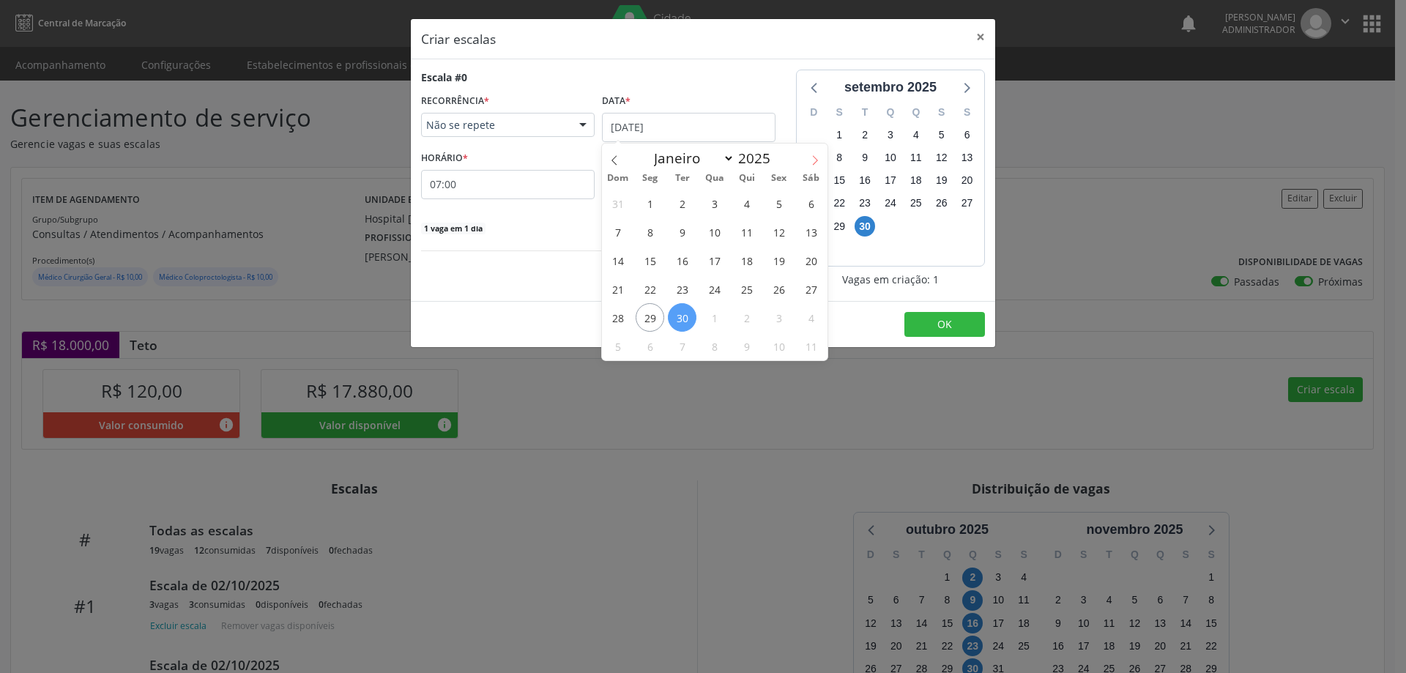
click at [818, 155] on icon at bounding box center [815, 160] width 10 height 10
select select "9"
click at [752, 319] on span "30" at bounding box center [746, 317] width 29 height 29
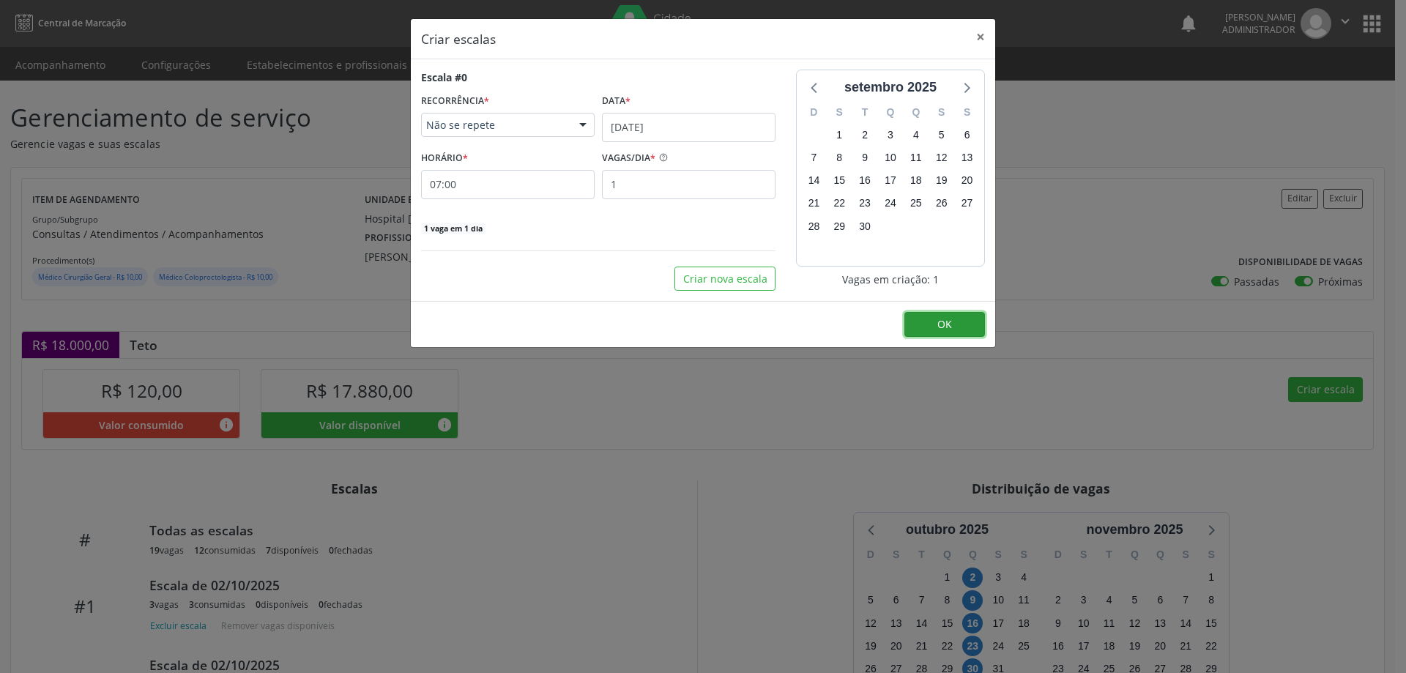
click at [926, 322] on button "OK" at bounding box center [945, 324] width 81 height 25
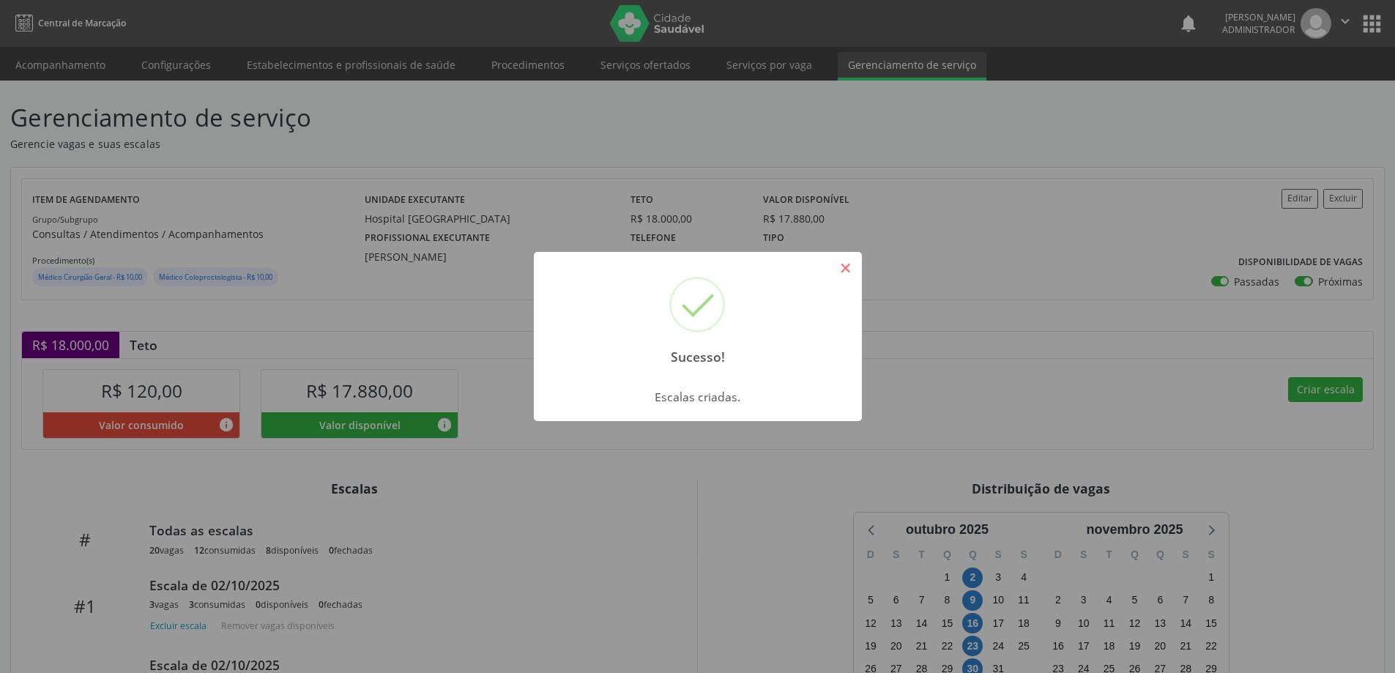
click at [848, 270] on button "×" at bounding box center [846, 268] width 25 height 25
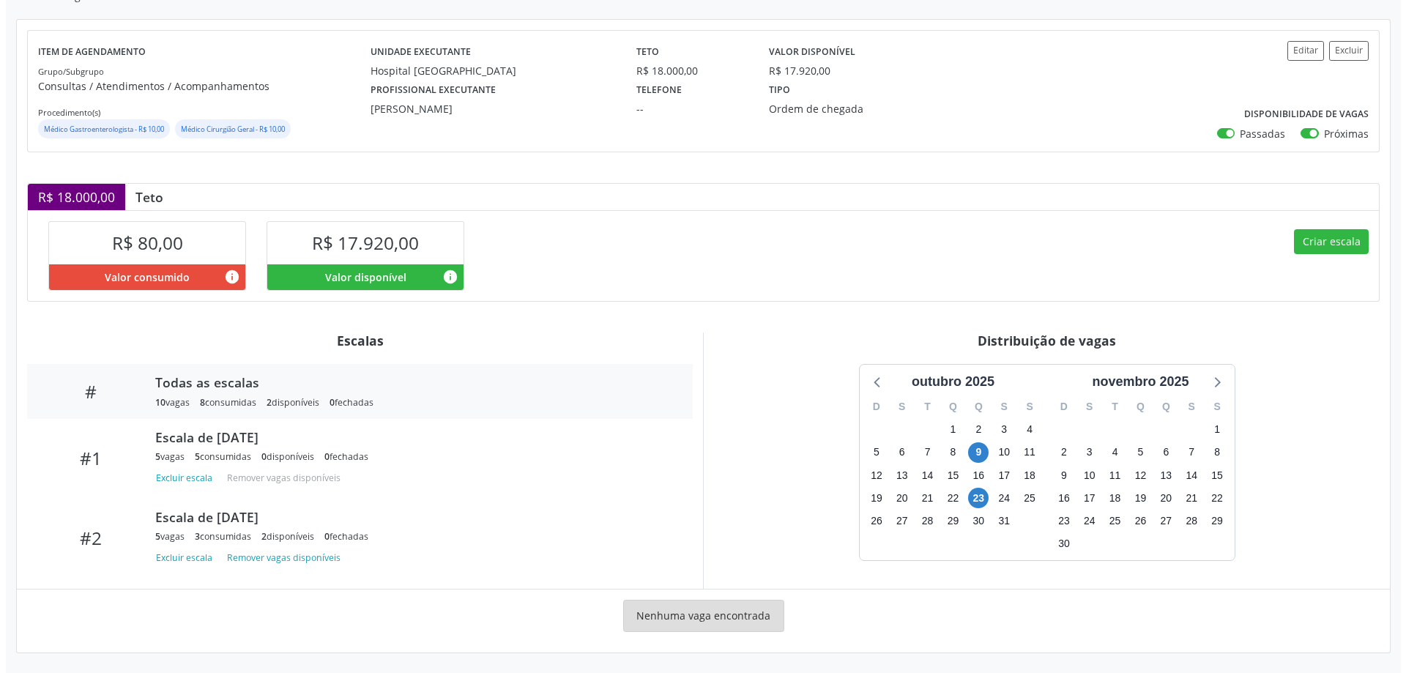
scroll to position [149, 0]
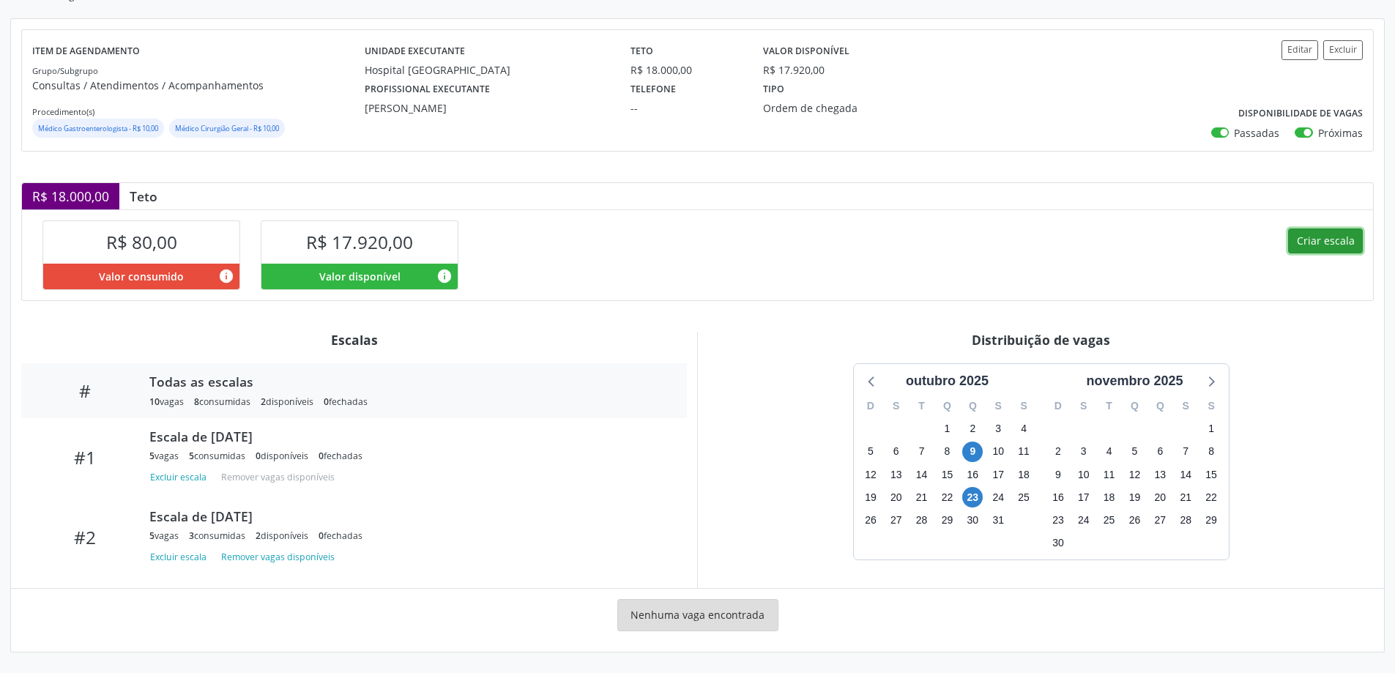
click at [1334, 242] on button "Criar escala" at bounding box center [1325, 241] width 75 height 25
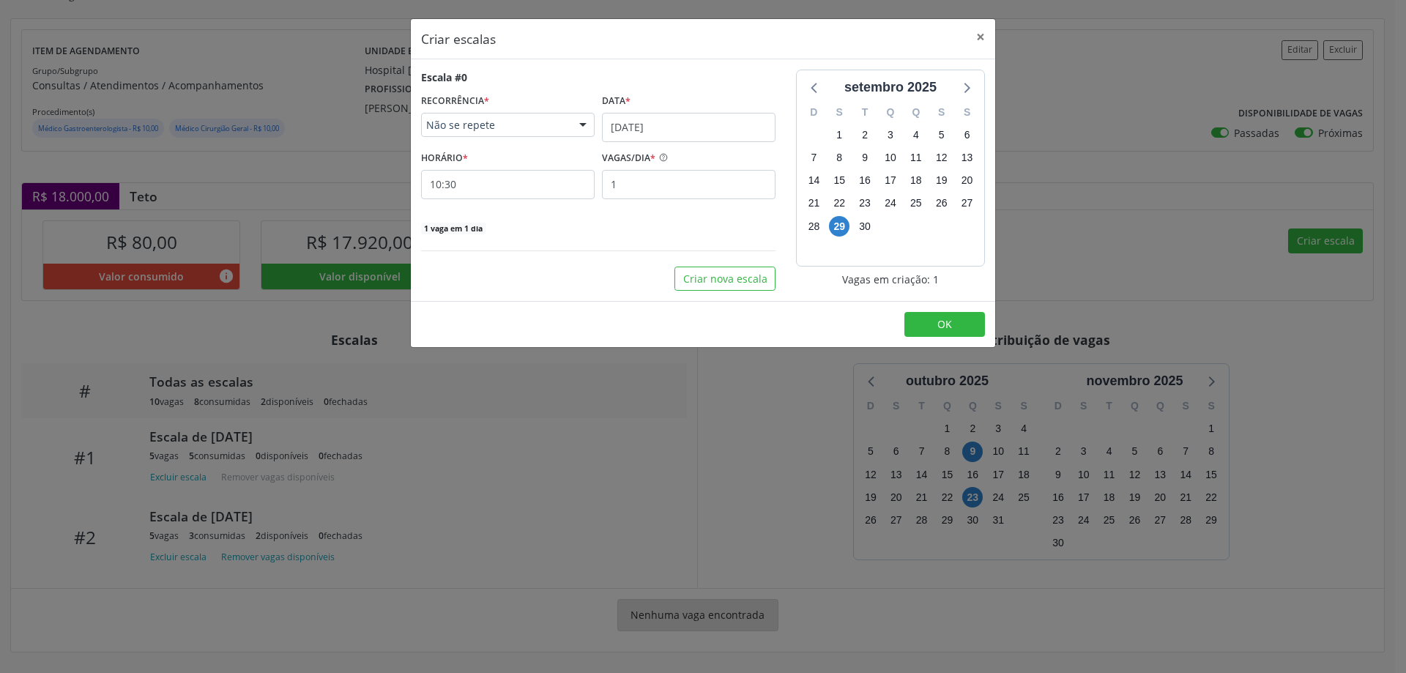
click at [585, 120] on div at bounding box center [583, 126] width 22 height 25
click at [652, 86] on div "Escala #0 RECORRÊNCIA * Não se repete Não se repete Diário/Semanal Mensal Nenhu…" at bounding box center [598, 153] width 355 height 166
click at [754, 122] on input "[DATE]" at bounding box center [689, 127] width 174 height 29
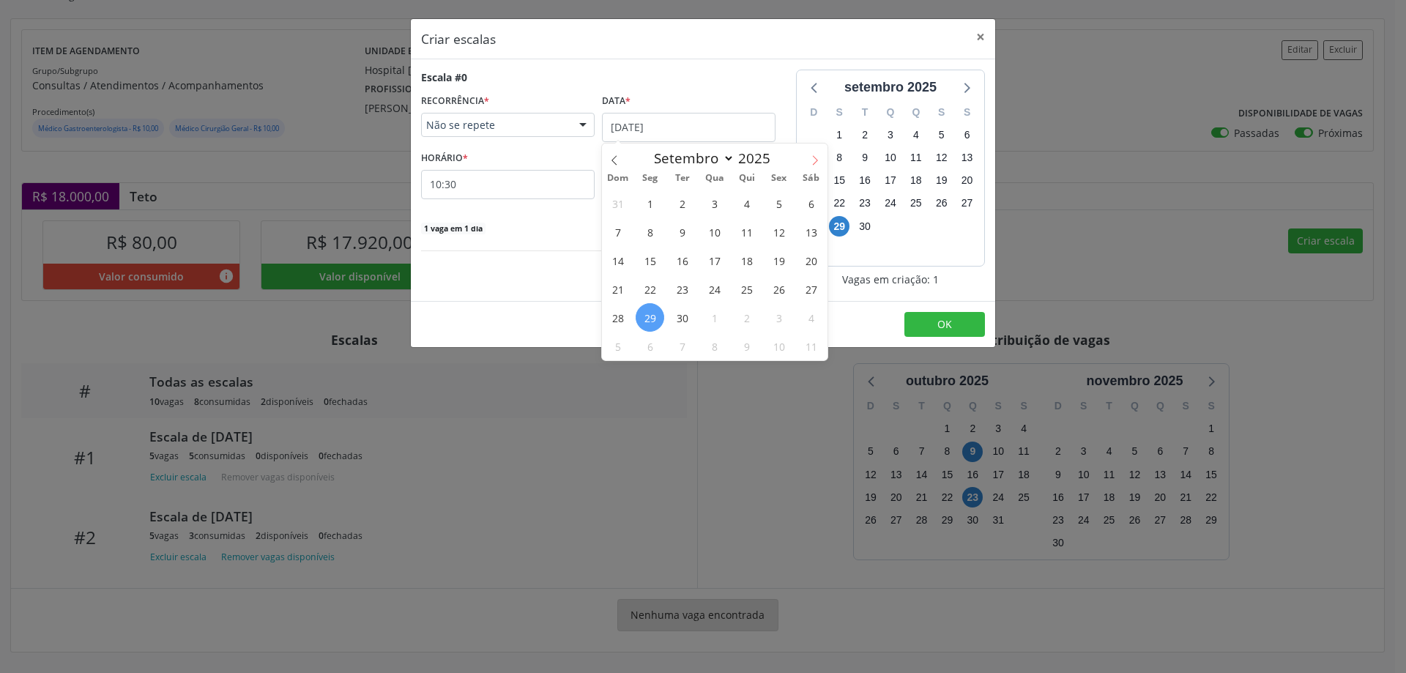
click at [813, 156] on icon at bounding box center [815, 160] width 5 height 10
select select "9"
click at [750, 230] on span "9" at bounding box center [746, 232] width 29 height 29
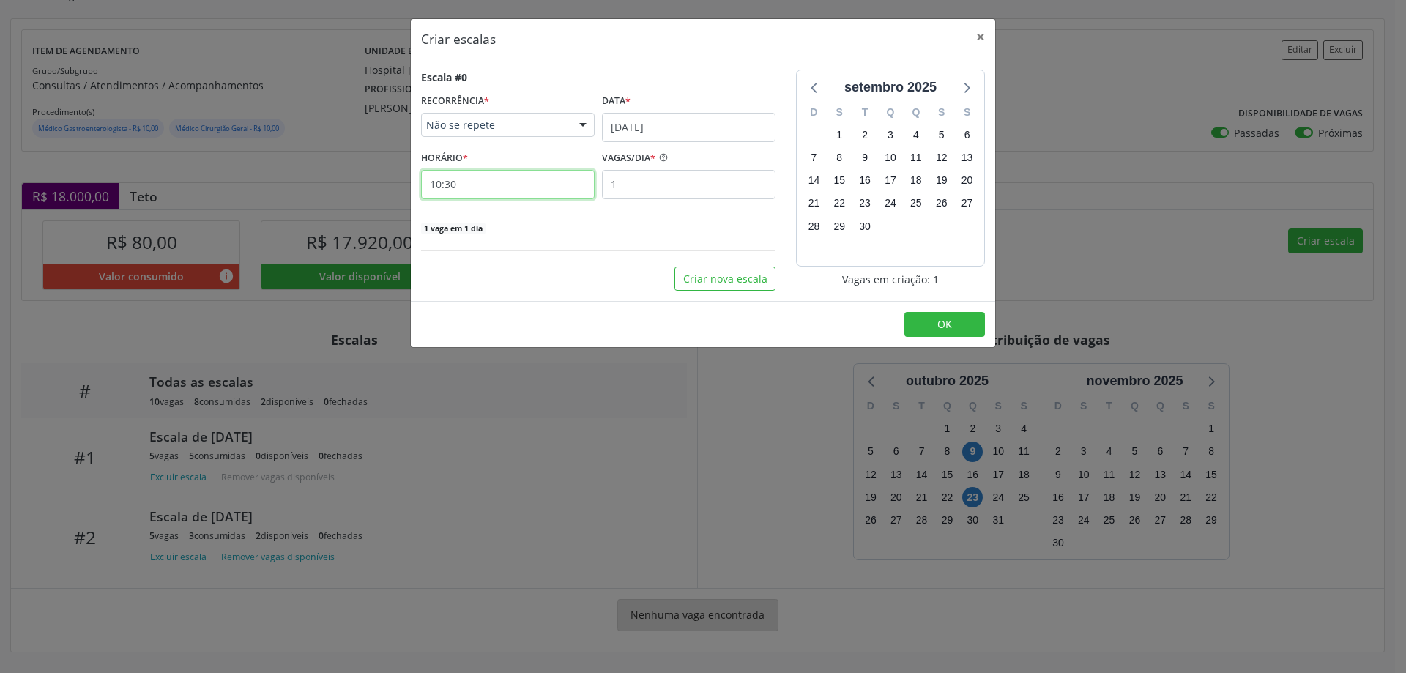
click at [535, 189] on input "10:30" at bounding box center [508, 184] width 174 height 29
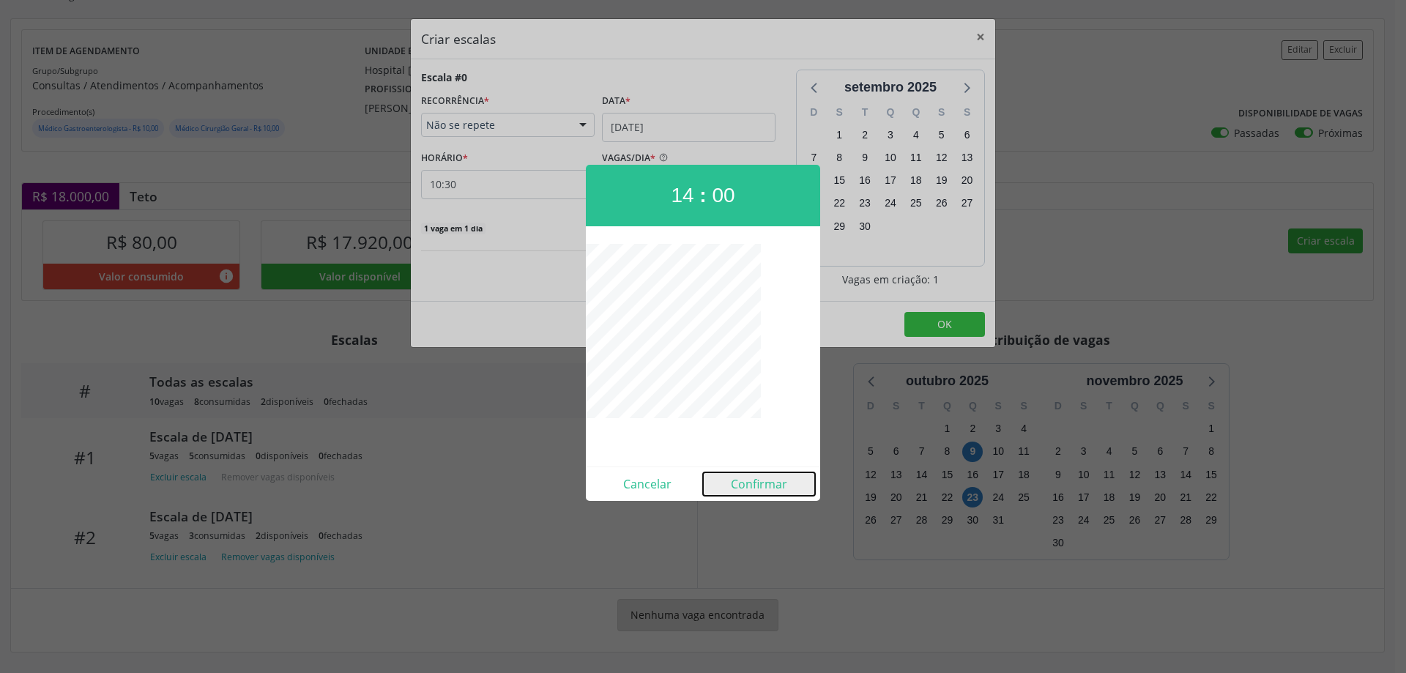
click at [765, 484] on button "Confirmar" at bounding box center [759, 483] width 112 height 23
type input "14:00"
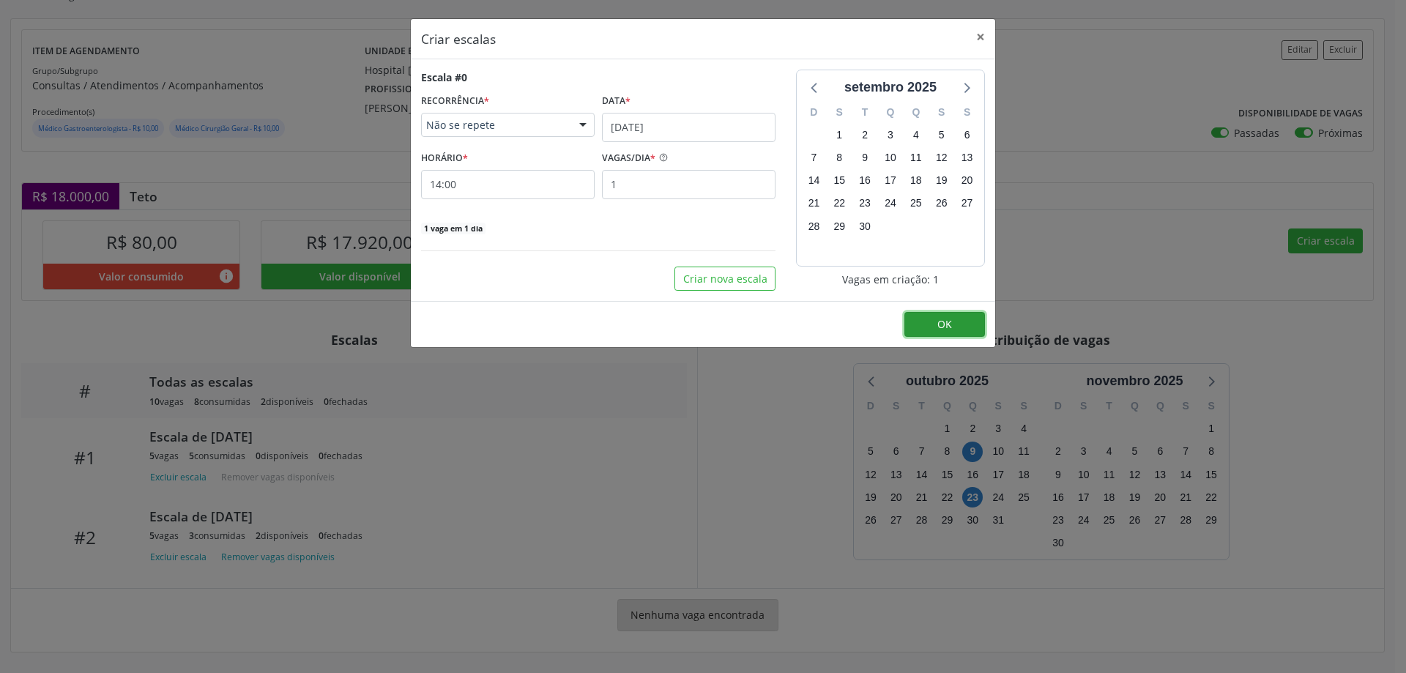
click at [943, 323] on span "OK" at bounding box center [945, 324] width 15 height 14
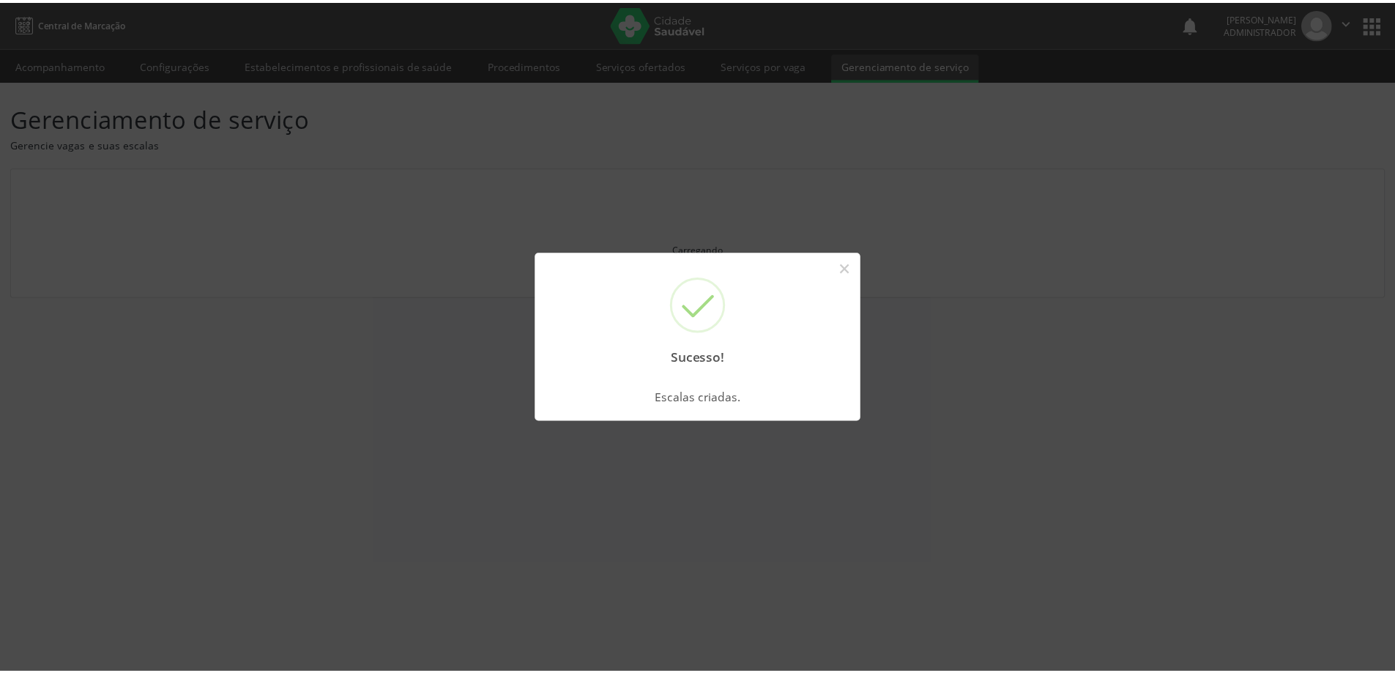
scroll to position [0, 0]
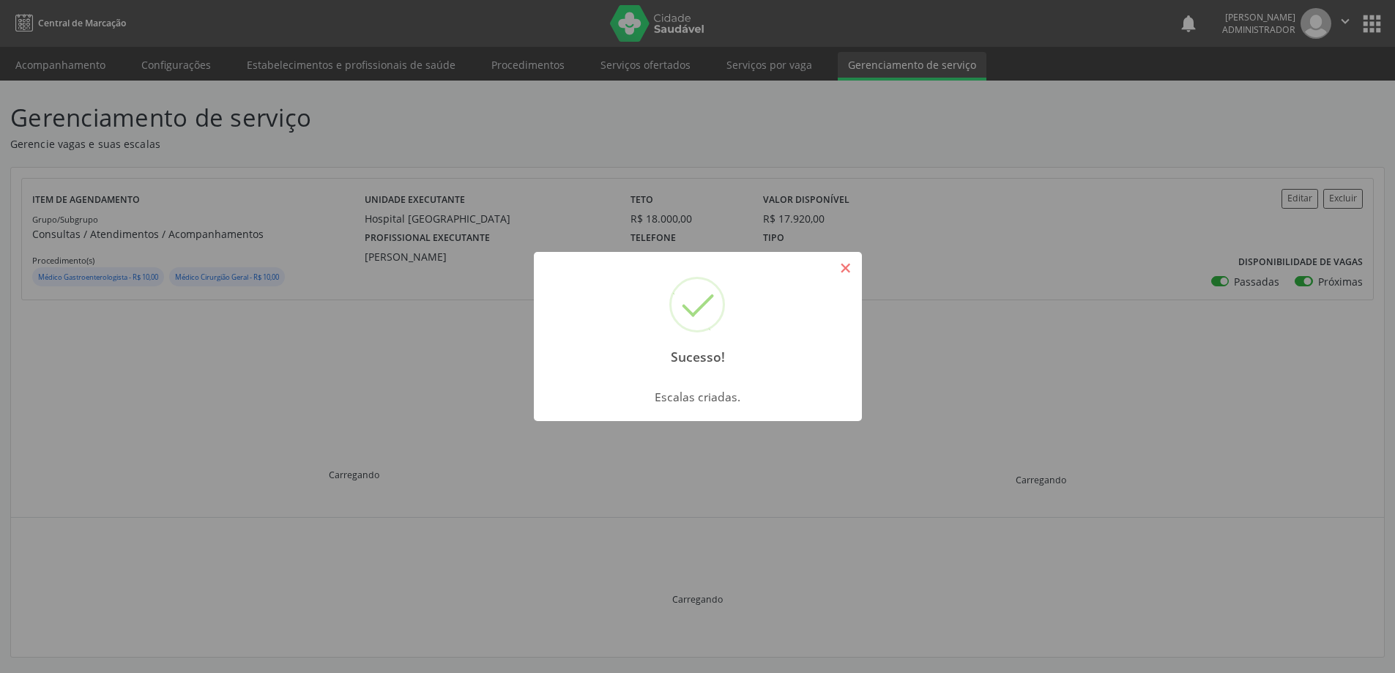
click at [853, 267] on button "×" at bounding box center [846, 268] width 25 height 25
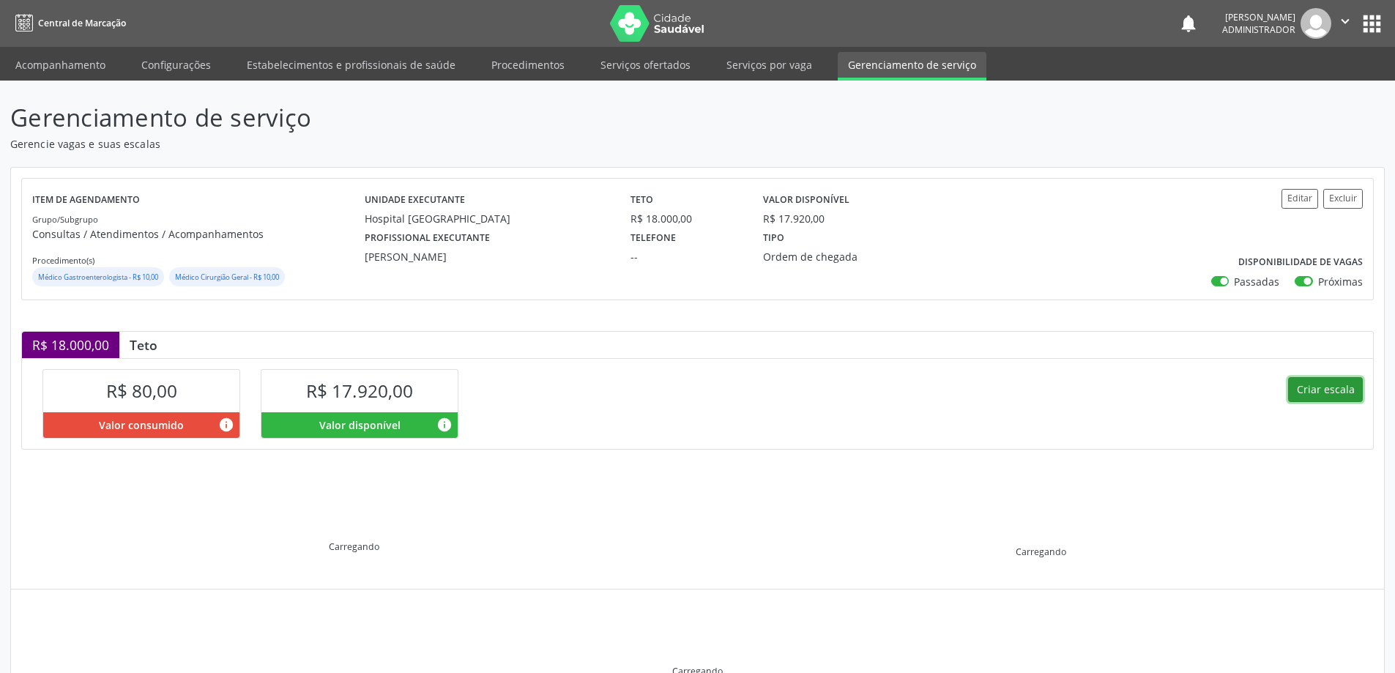
click at [1302, 388] on button "Criar escala" at bounding box center [1325, 389] width 75 height 25
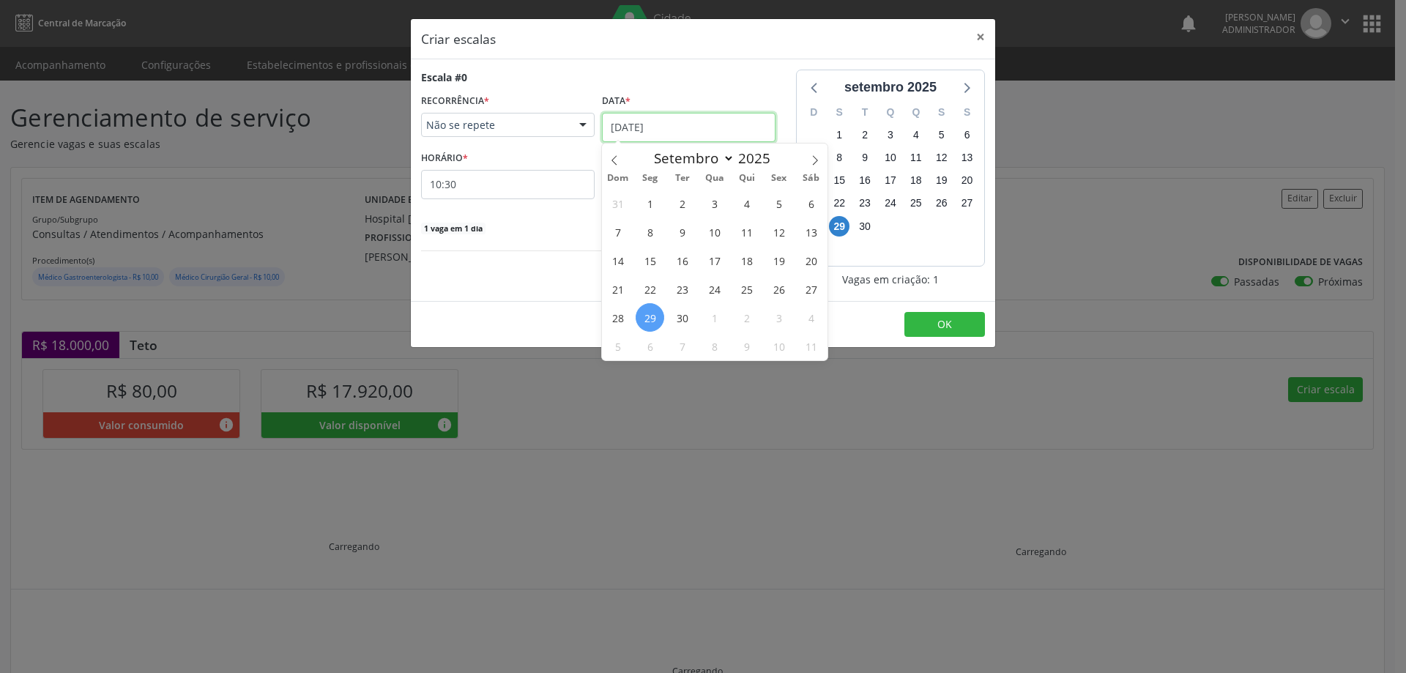
click at [672, 124] on input "[DATE]" at bounding box center [689, 127] width 174 height 29
click at [812, 158] on icon at bounding box center [815, 160] width 10 height 10
select select "9"
click at [743, 289] on span "23" at bounding box center [746, 289] width 29 height 29
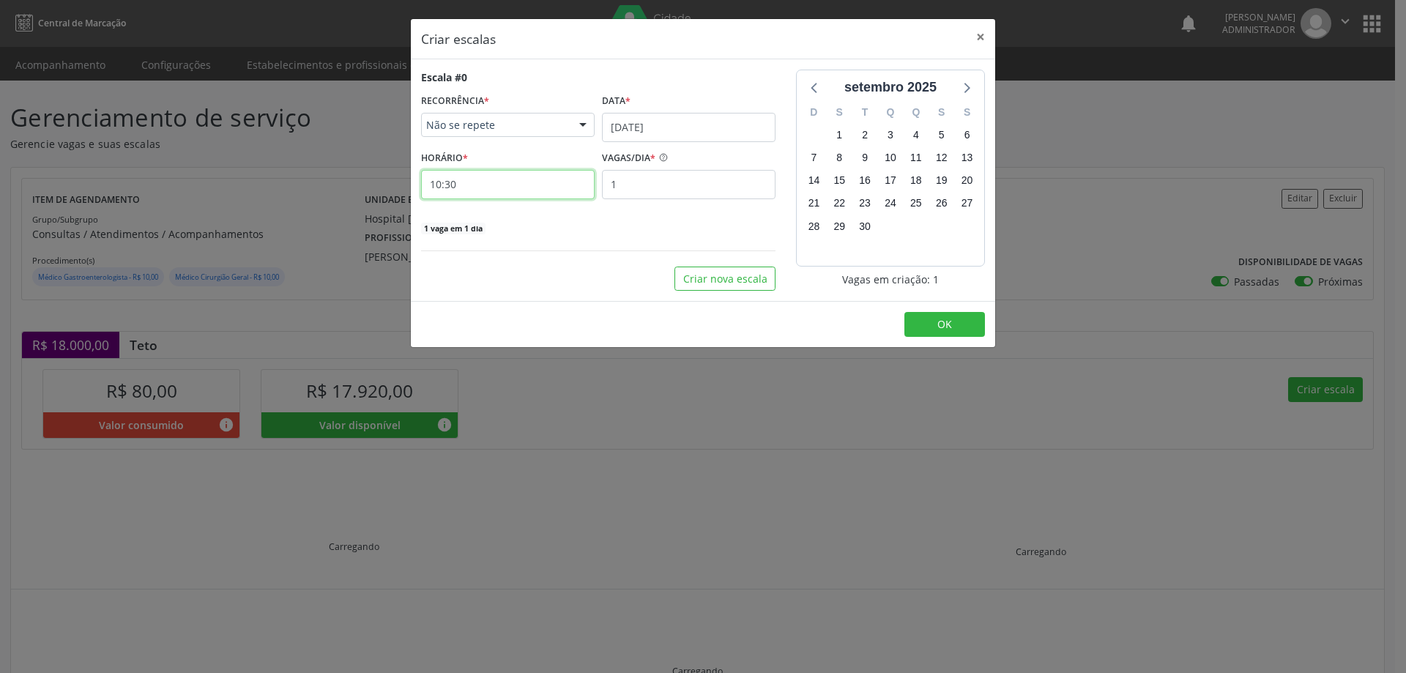
click at [572, 176] on input "10:30" at bounding box center [508, 184] width 174 height 29
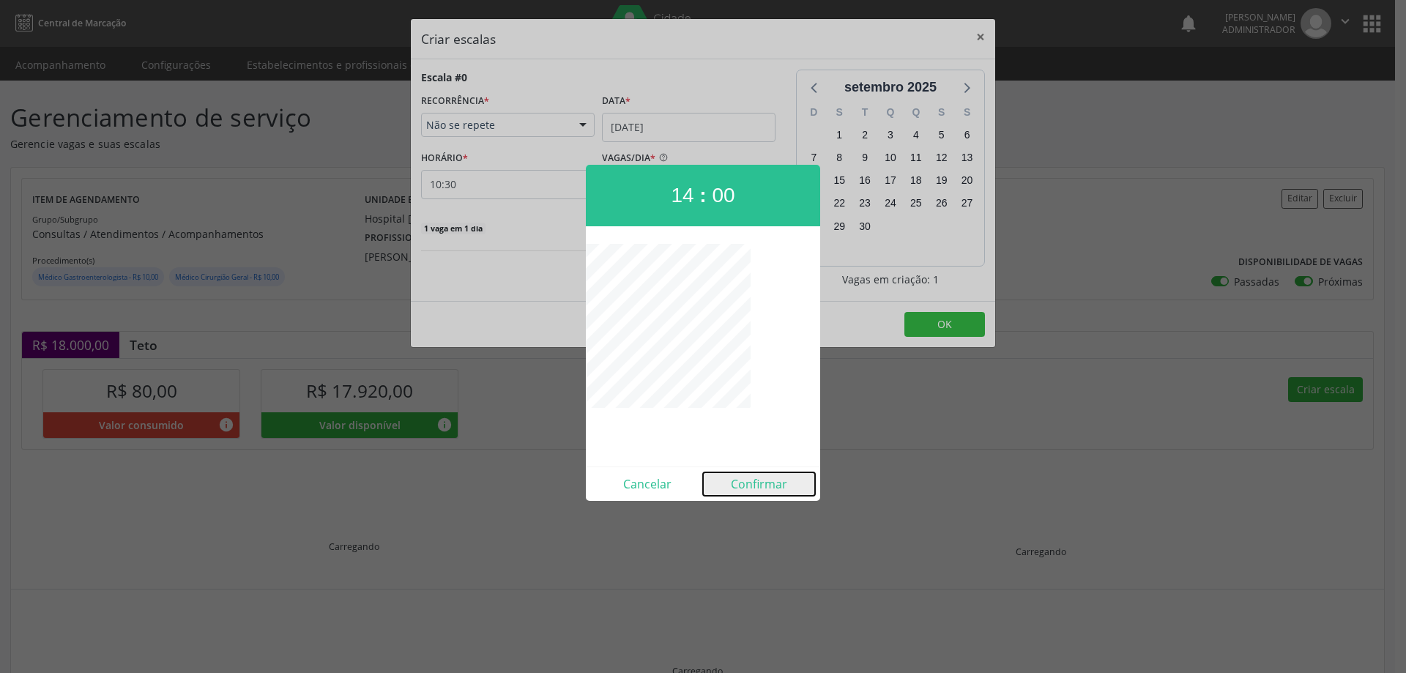
click at [768, 486] on button "Confirmar" at bounding box center [759, 483] width 112 height 23
type input "14:00"
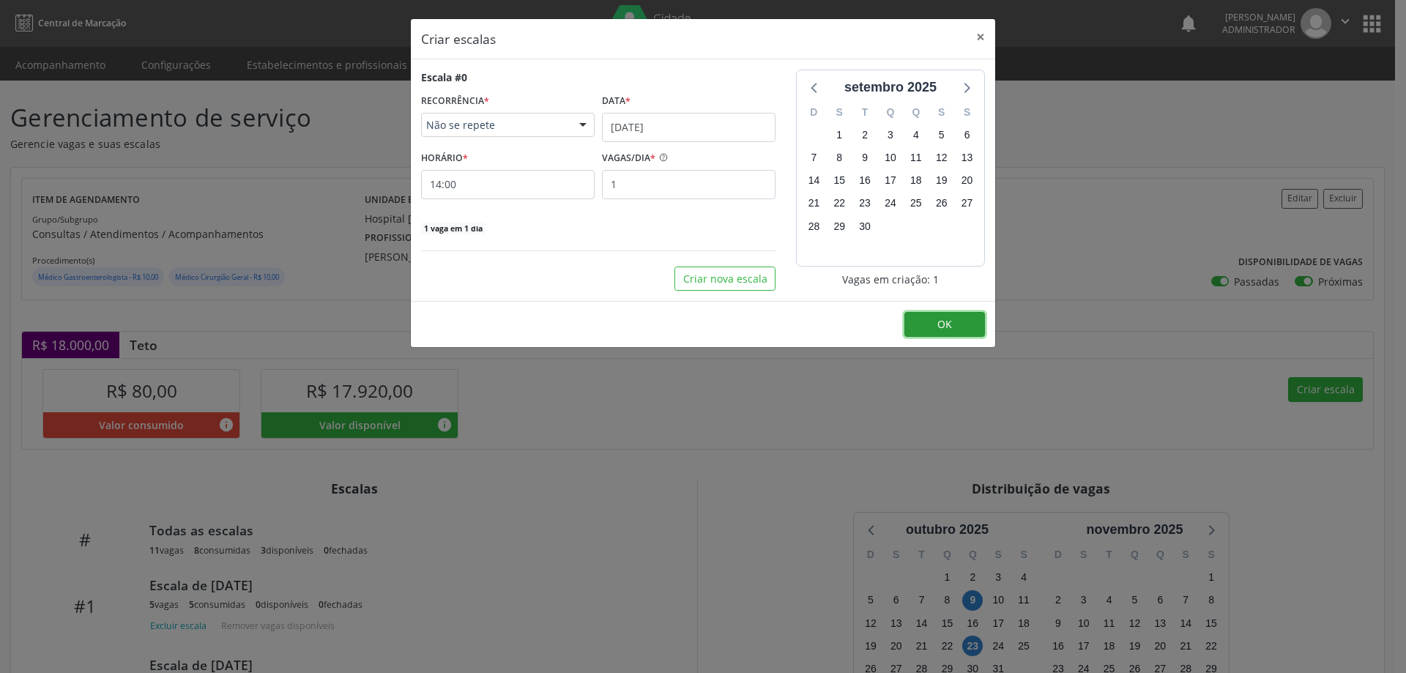
click at [957, 324] on button "OK" at bounding box center [945, 324] width 81 height 25
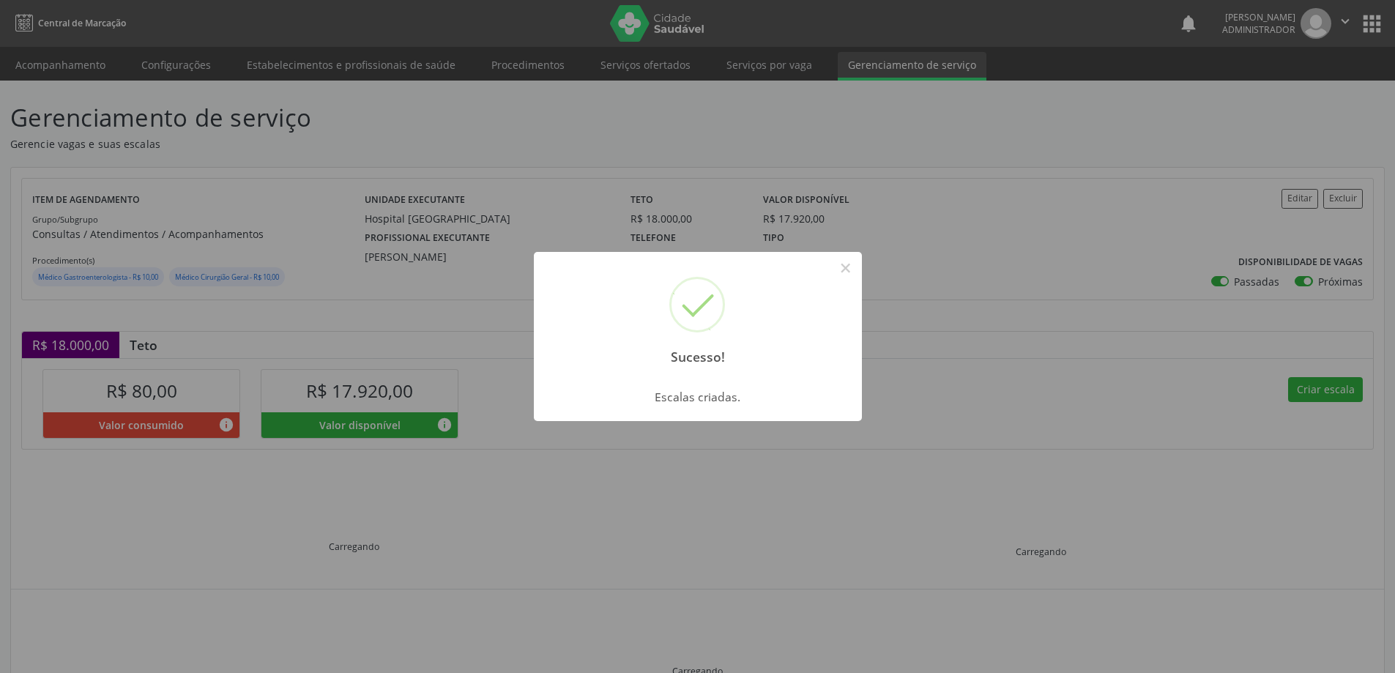
click at [831, 269] on div "Sucesso! ×" at bounding box center [698, 315] width 328 height 126
click at [845, 273] on button "×" at bounding box center [846, 268] width 25 height 25
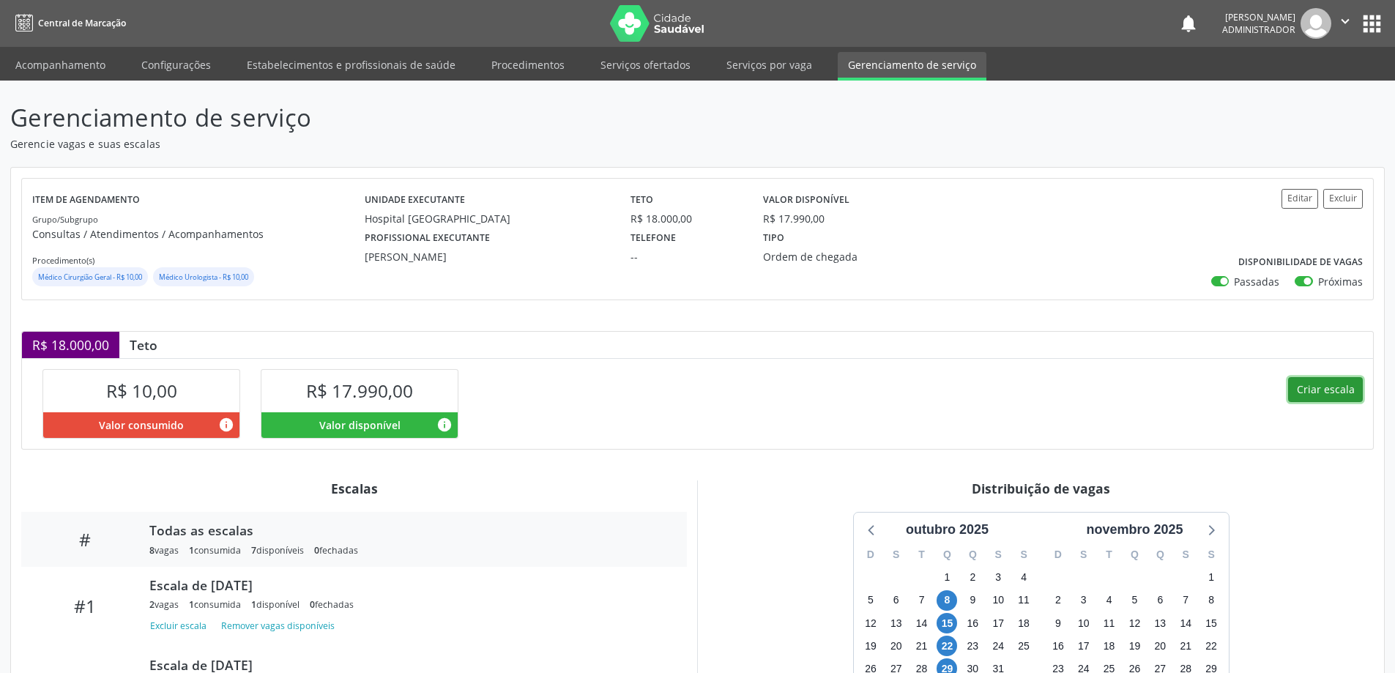
click at [1345, 390] on button "Criar escala" at bounding box center [1325, 389] width 75 height 25
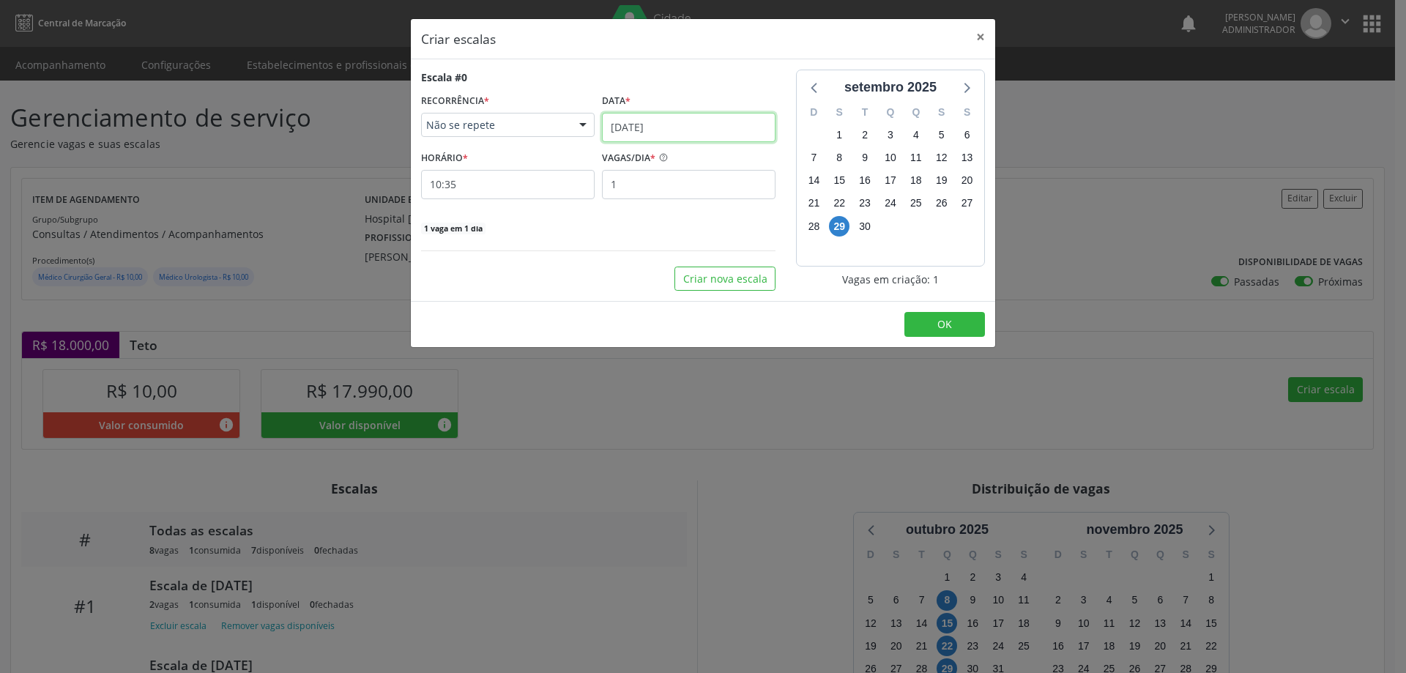
click at [629, 119] on input "[DATE]" at bounding box center [689, 127] width 174 height 29
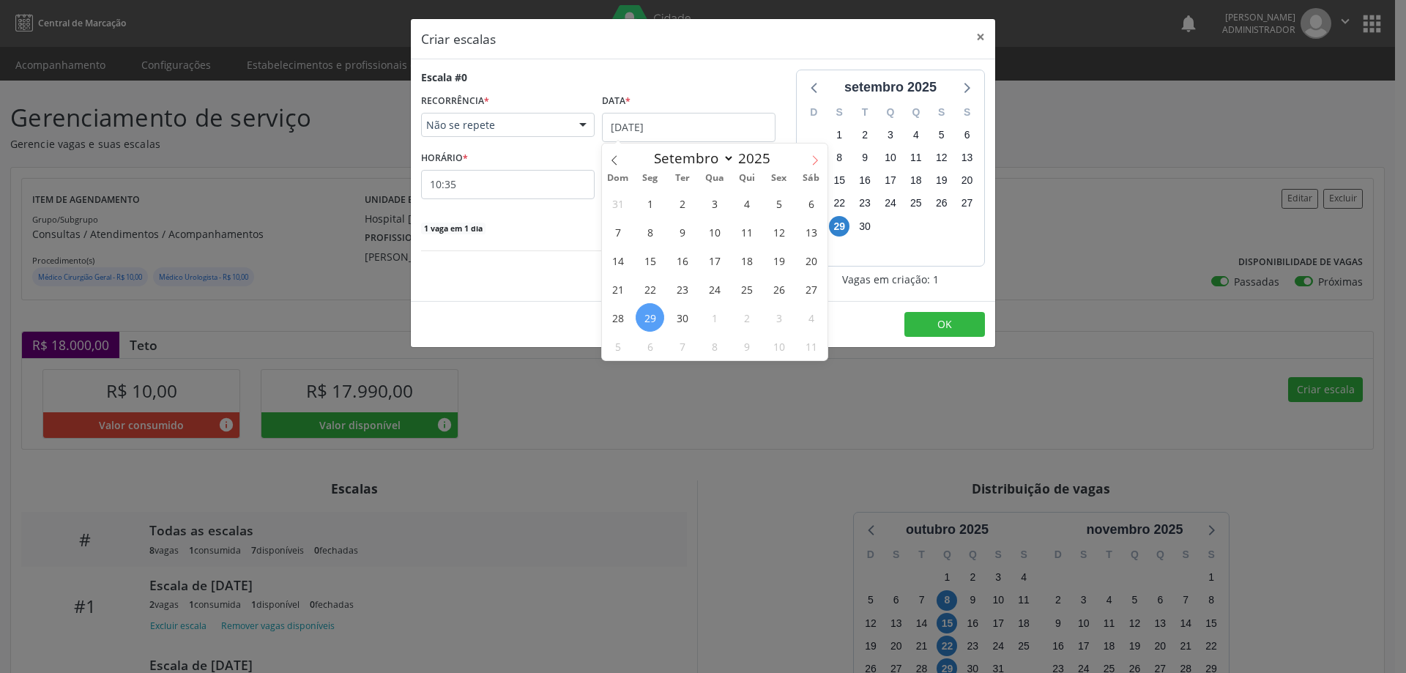
click at [814, 159] on icon at bounding box center [815, 160] width 10 height 10
select select "9"
click at [786, 232] on span "10" at bounding box center [779, 232] width 29 height 29
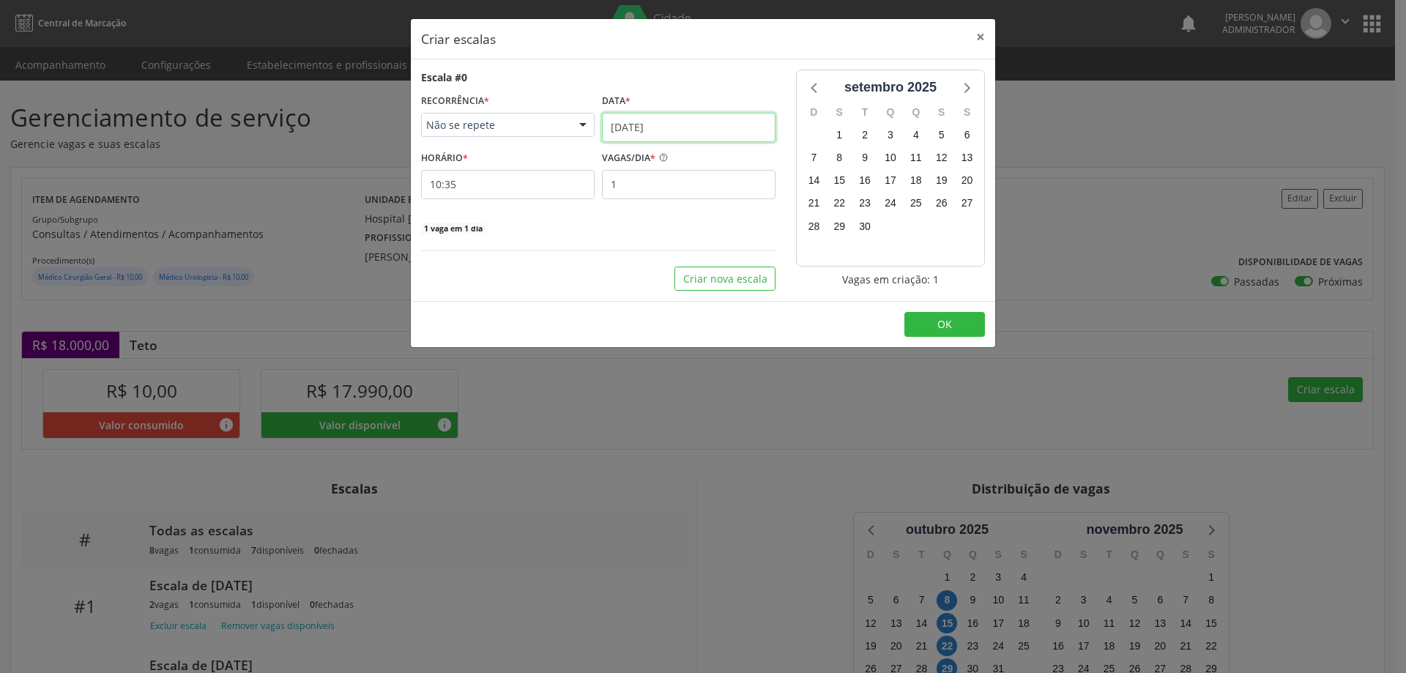
click at [662, 119] on input "10/10/2025" at bounding box center [689, 127] width 174 height 29
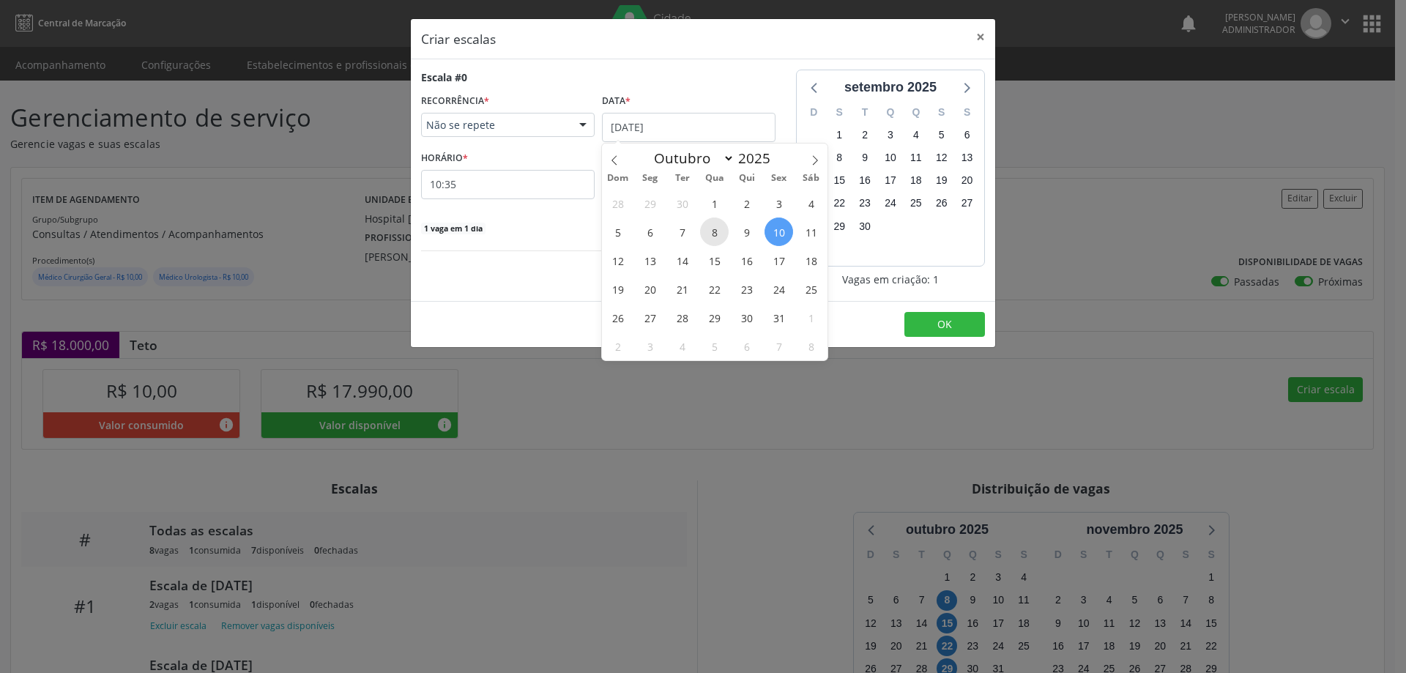
click at [706, 234] on span "8" at bounding box center [714, 232] width 29 height 29
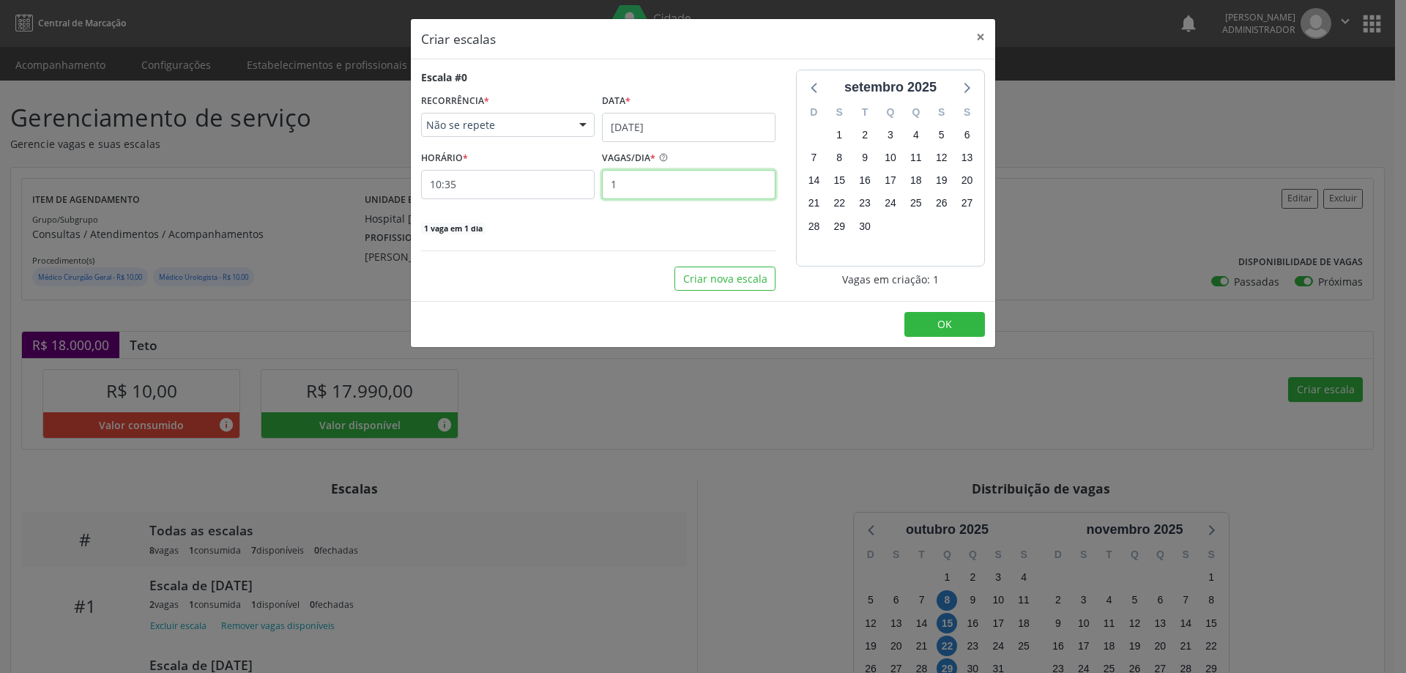
click at [642, 189] on input "1" at bounding box center [689, 184] width 174 height 29
click at [546, 187] on input "10:35" at bounding box center [508, 184] width 174 height 29
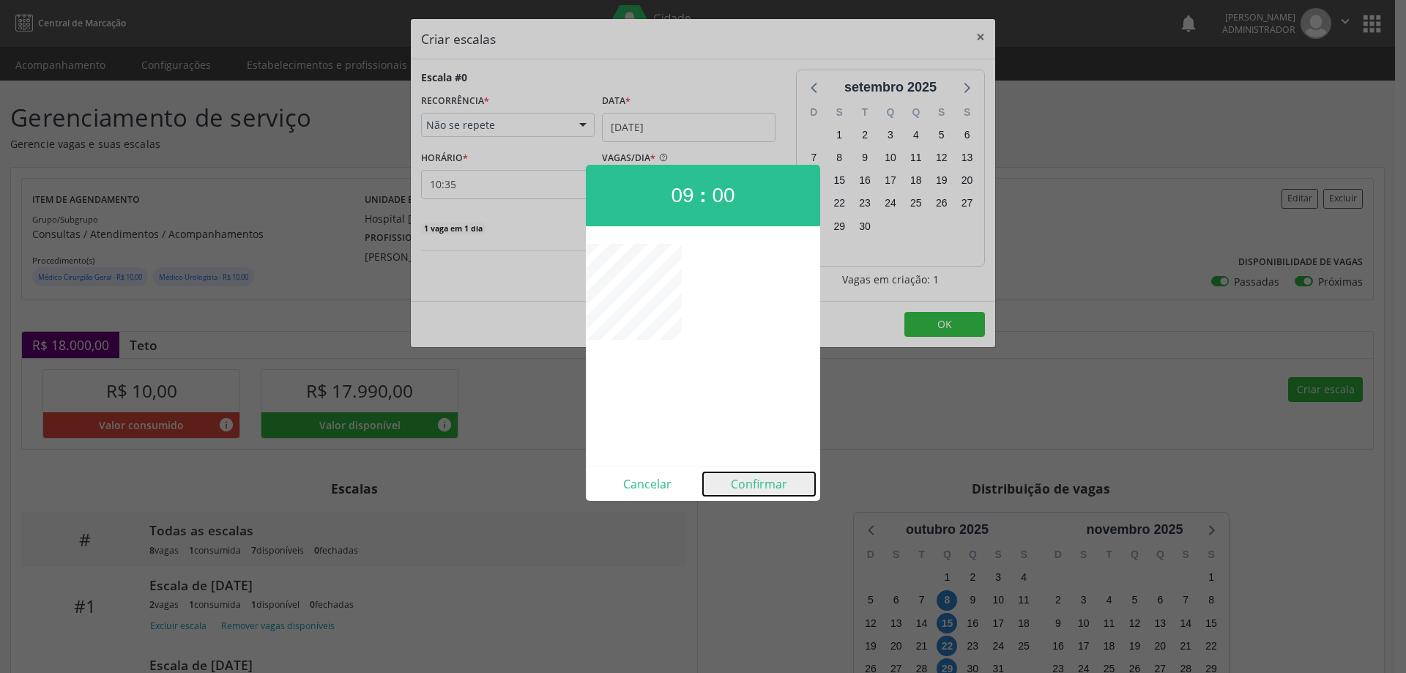
drag, startPoint x: 735, startPoint y: 480, endPoint x: 828, endPoint y: 472, distance: 93.3
click at [738, 478] on button "Confirmar" at bounding box center [759, 483] width 112 height 23
type input "09:00"
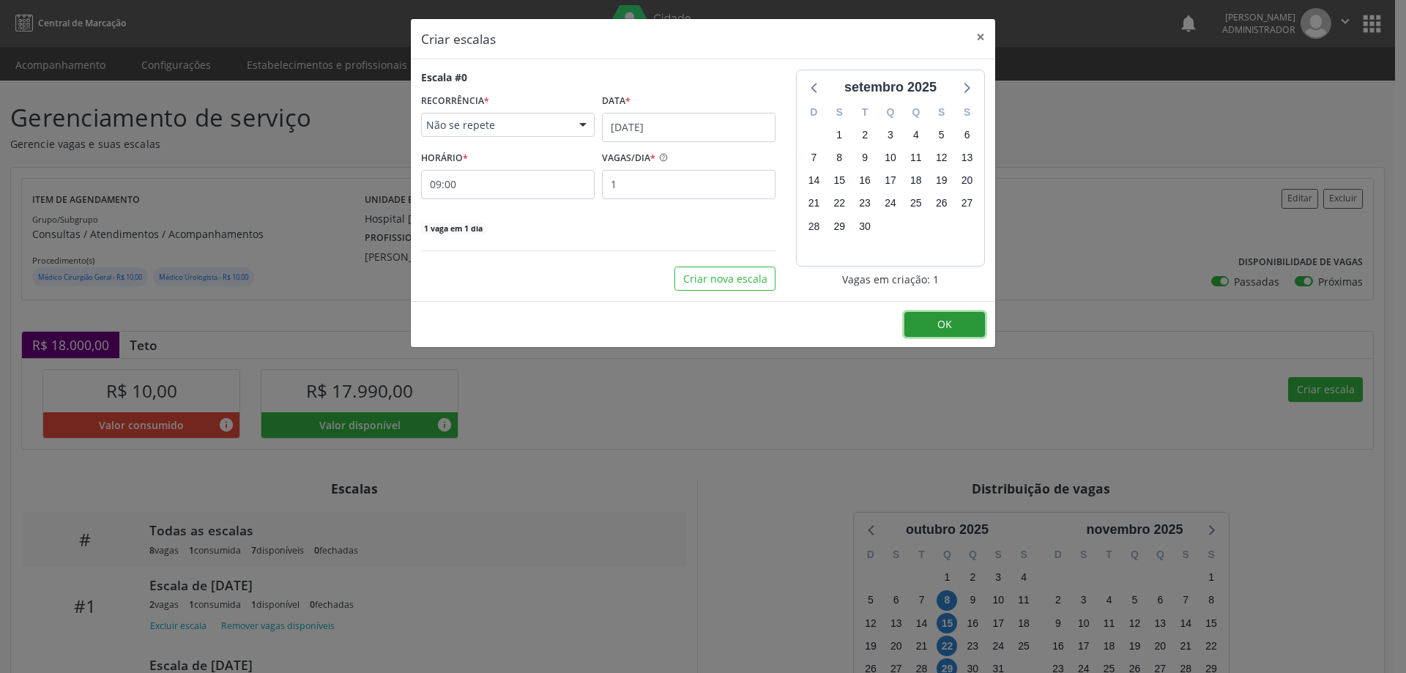
click at [935, 322] on button "OK" at bounding box center [945, 324] width 81 height 25
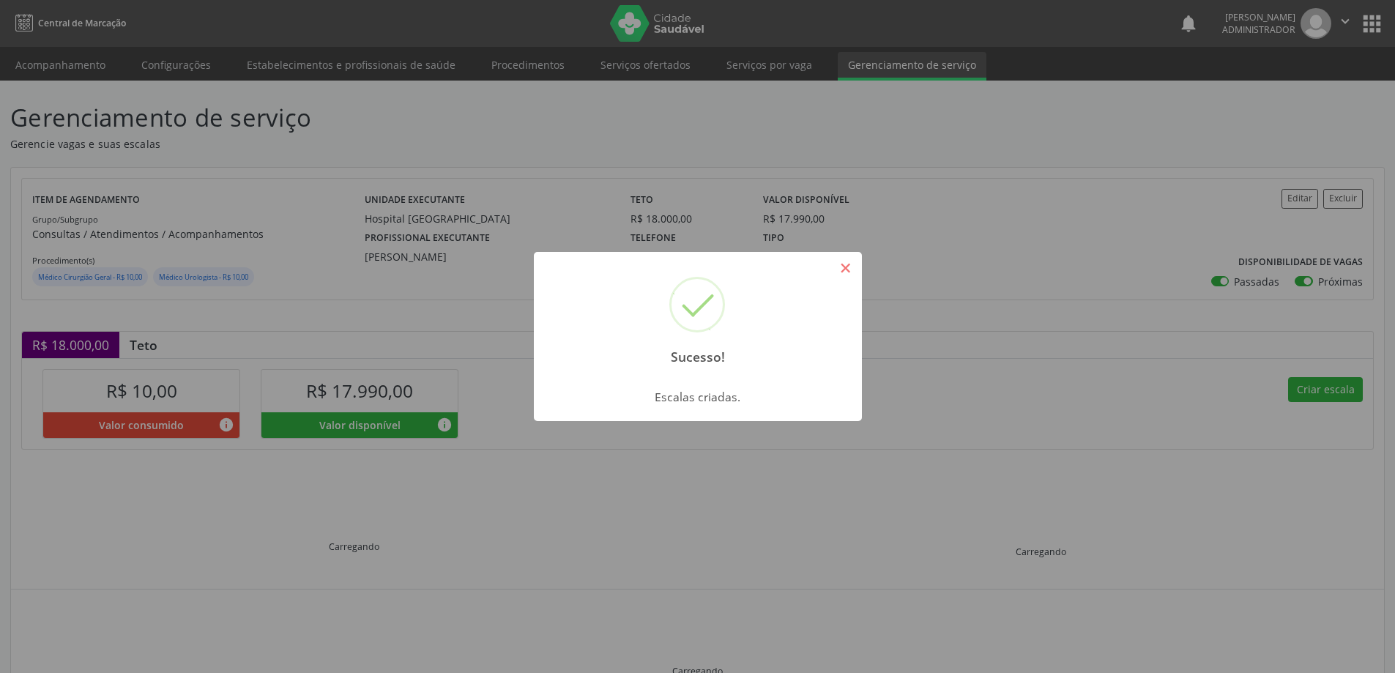
click at [853, 269] on button "×" at bounding box center [846, 268] width 25 height 25
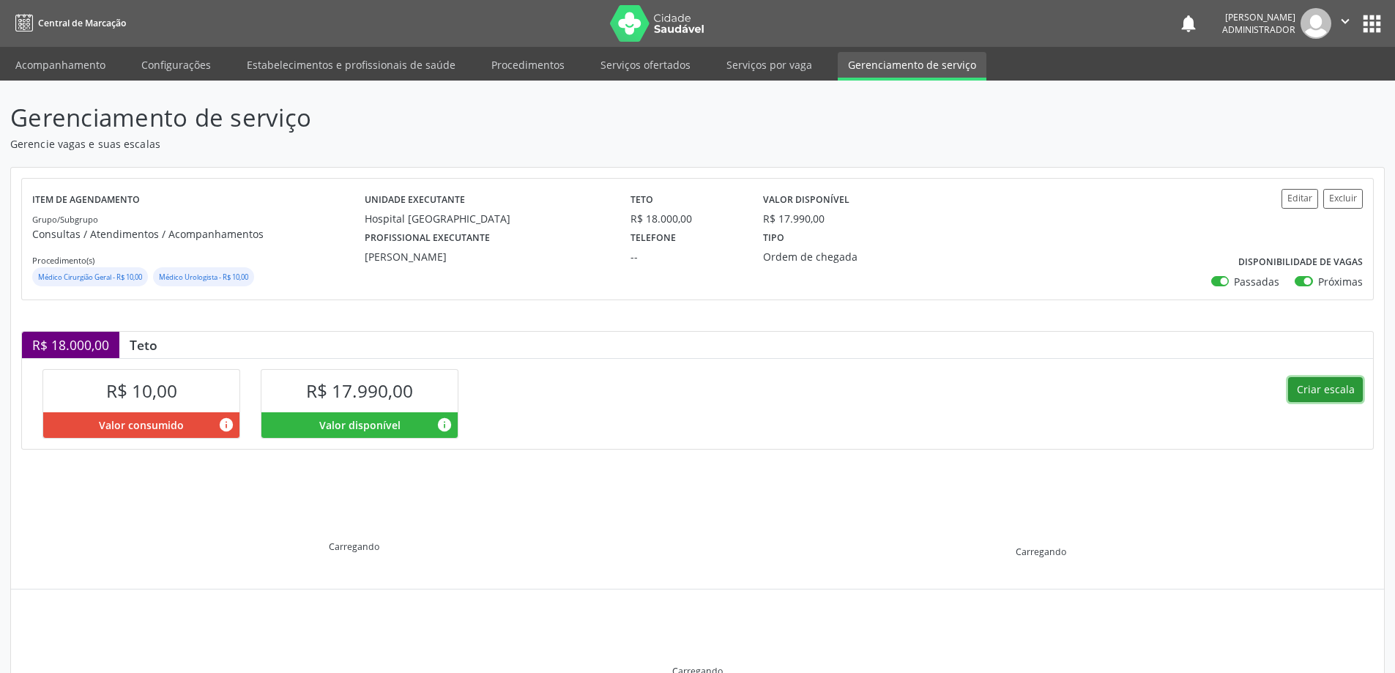
click at [1326, 385] on button "Criar escala" at bounding box center [1325, 389] width 75 height 25
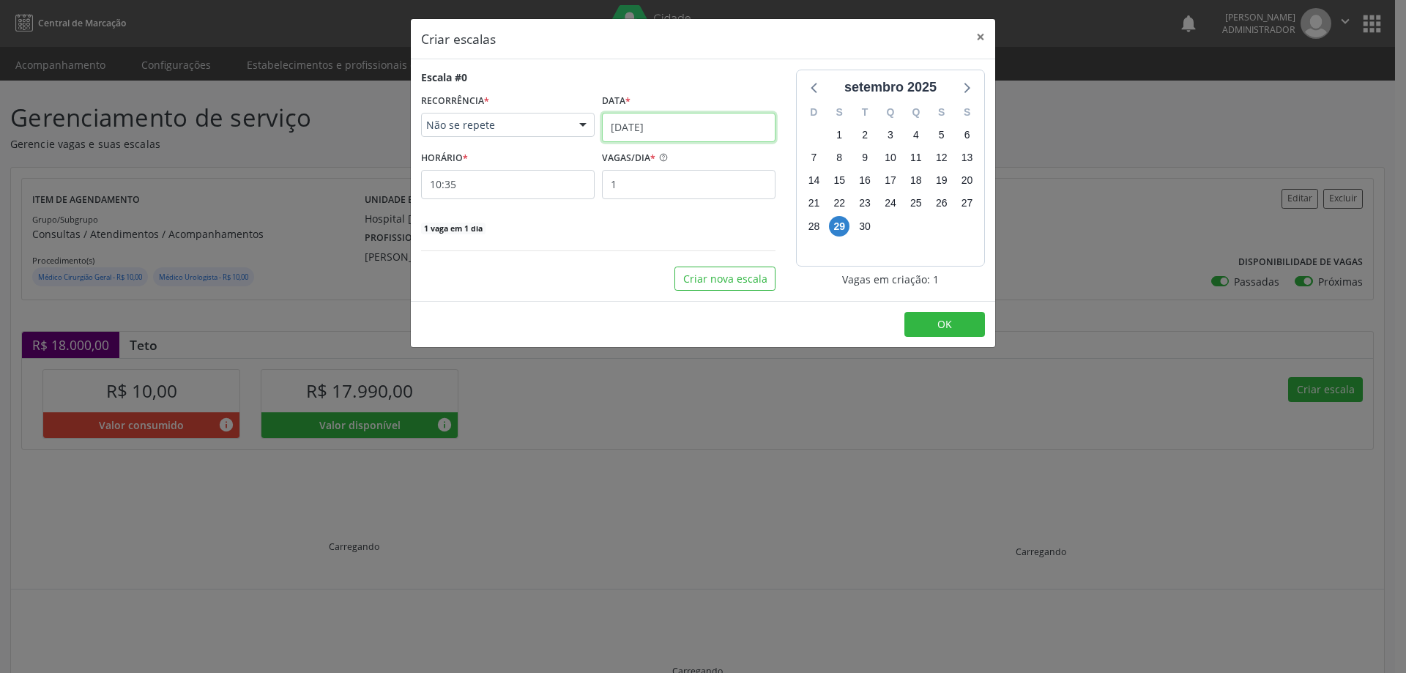
click at [642, 126] on input "[DATE]" at bounding box center [689, 127] width 174 height 29
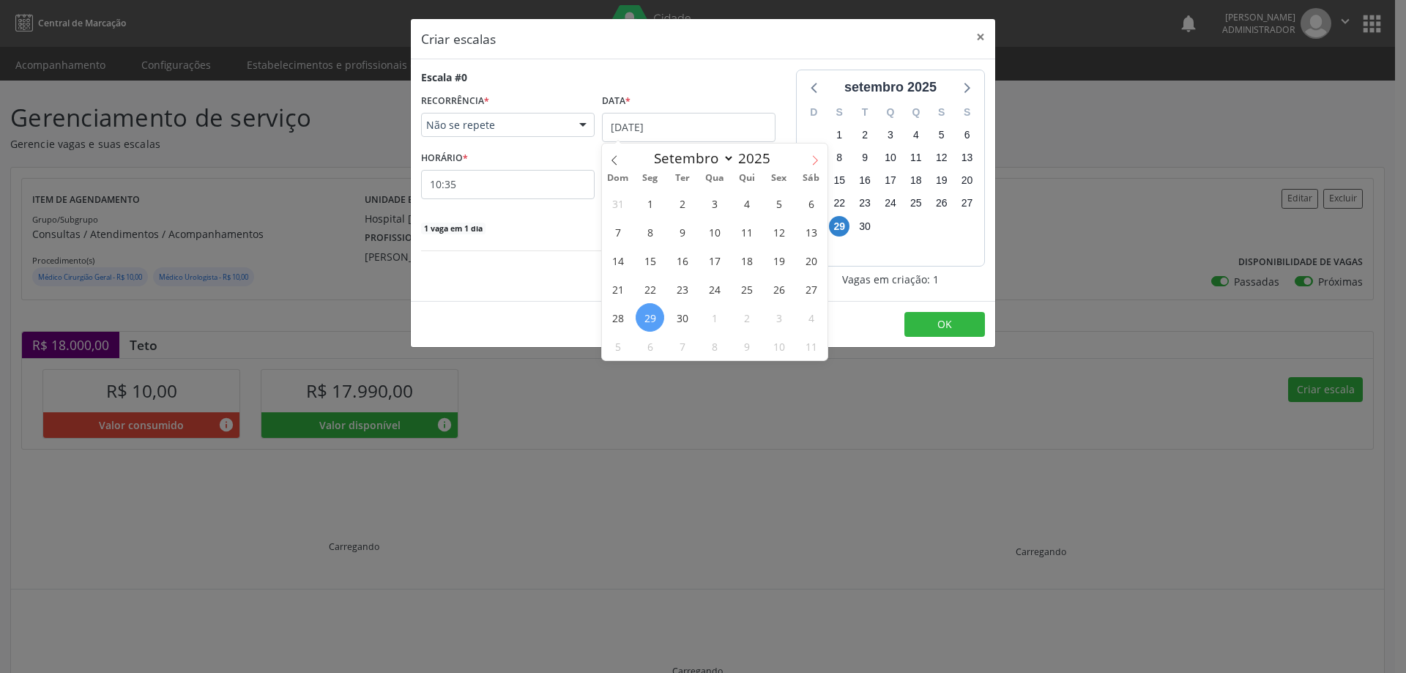
click at [820, 160] on span at bounding box center [815, 156] width 25 height 25
select select "9"
click at [719, 261] on span "15" at bounding box center [714, 260] width 29 height 29
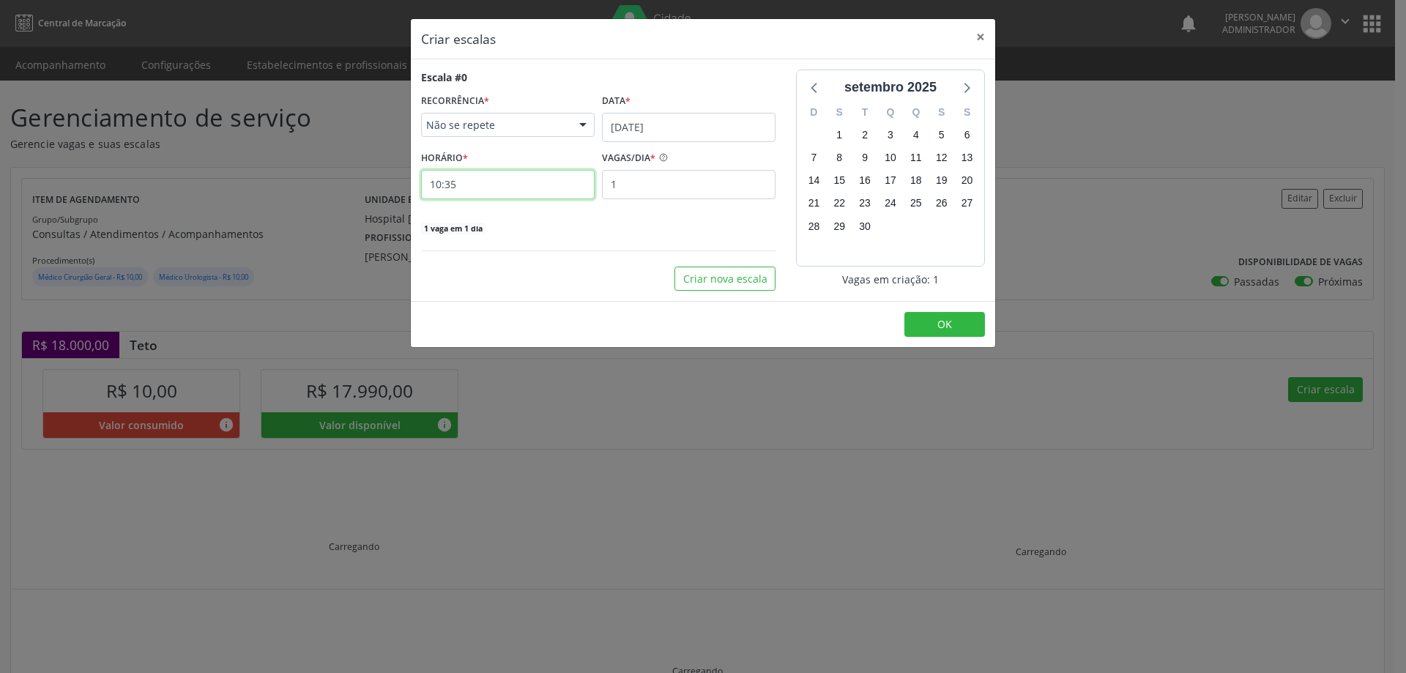
click at [539, 187] on input "10:35" at bounding box center [508, 184] width 174 height 29
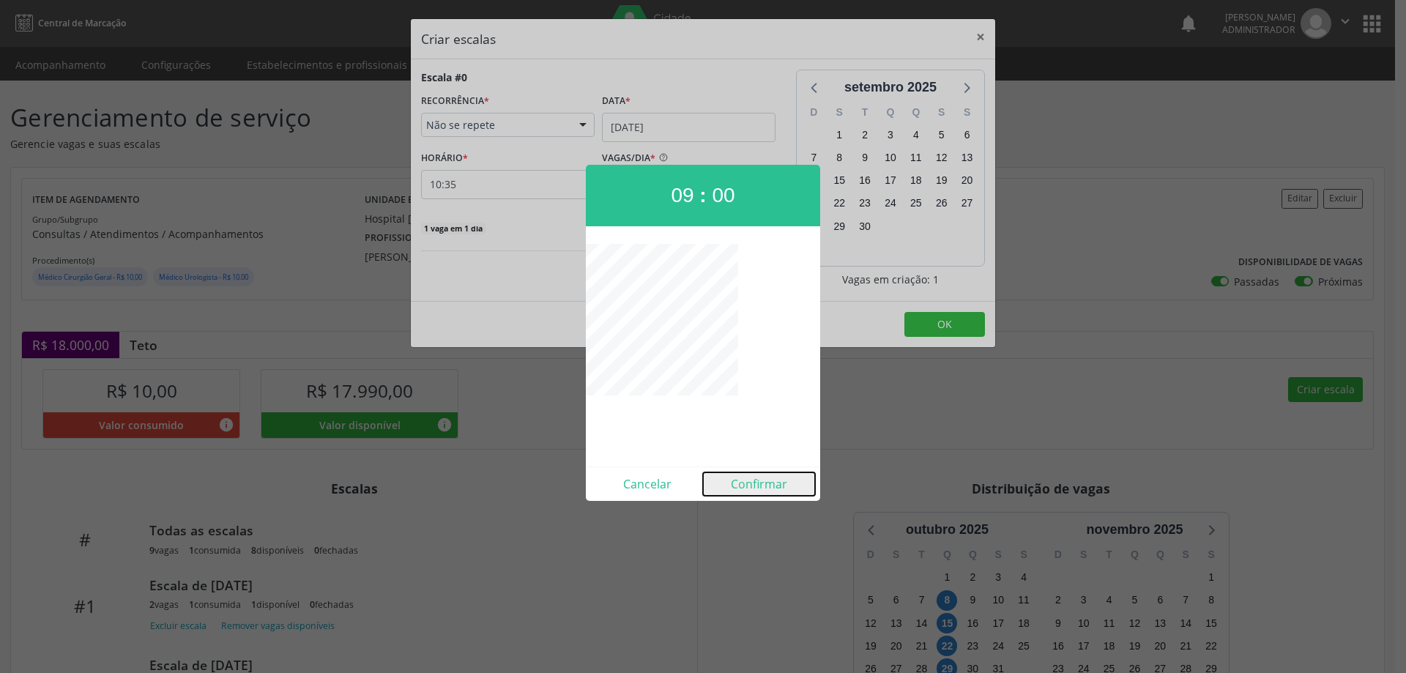
click at [738, 483] on button "Confirmar" at bounding box center [759, 483] width 112 height 23
type input "09:00"
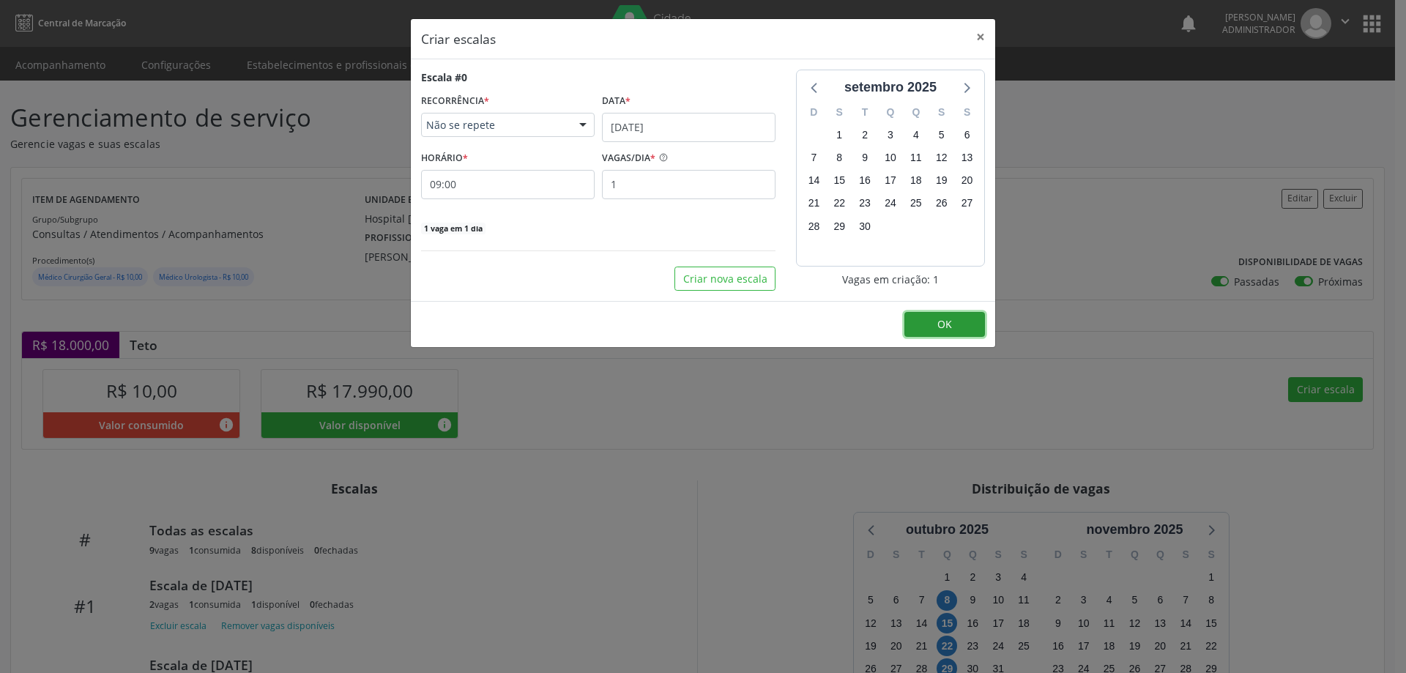
click at [931, 327] on button "OK" at bounding box center [945, 324] width 81 height 25
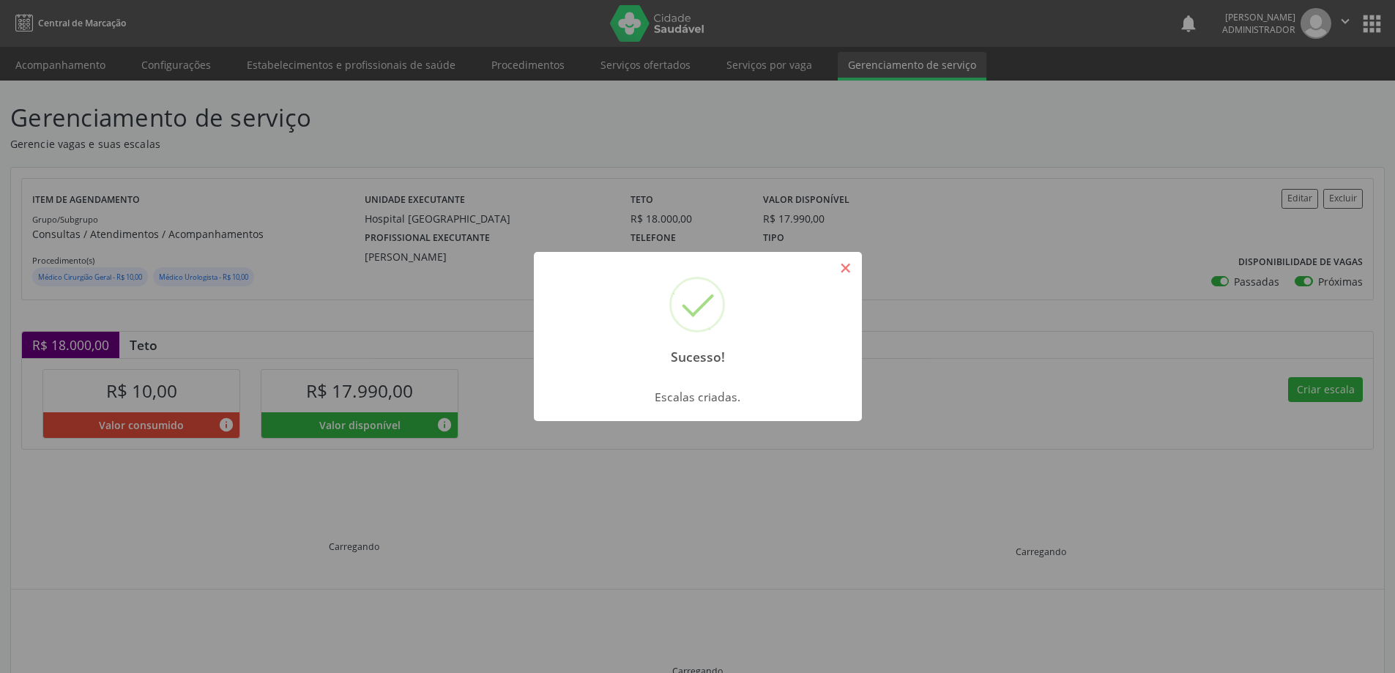
click at [844, 274] on button "×" at bounding box center [846, 268] width 25 height 25
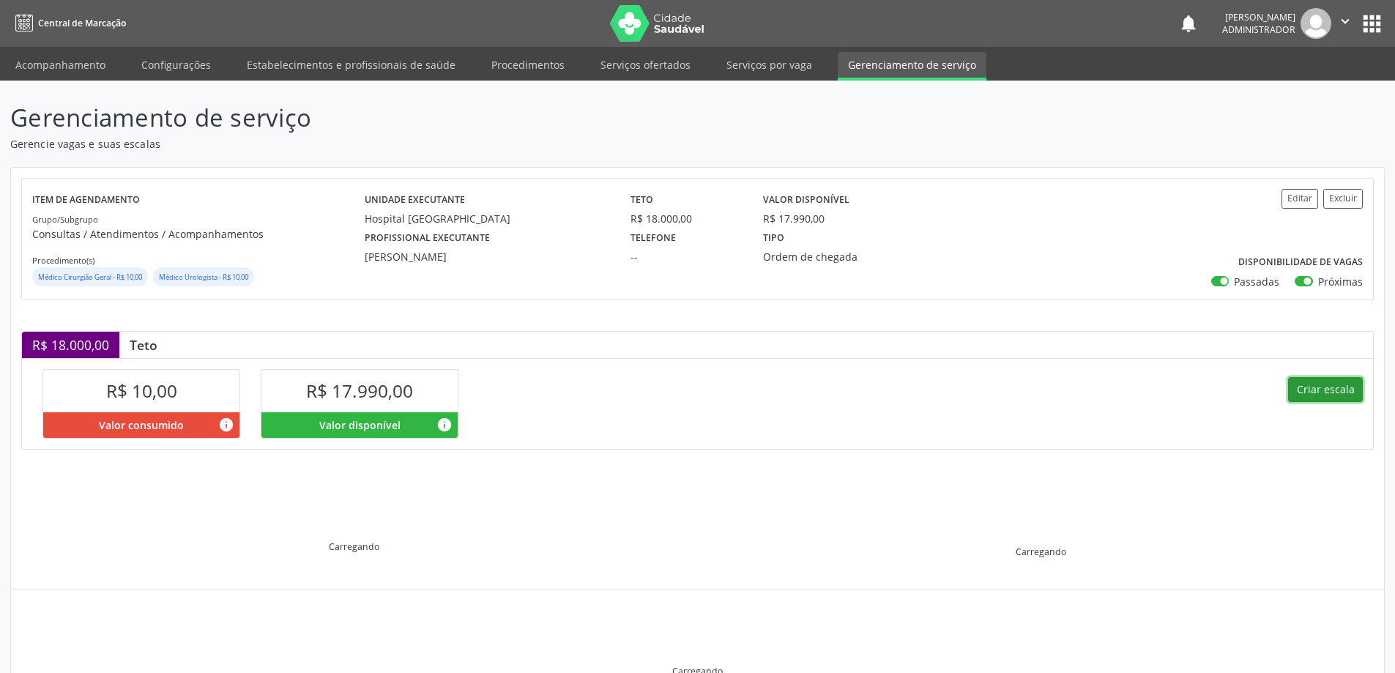
click at [1313, 384] on button "Criar escala" at bounding box center [1325, 389] width 75 height 25
select select "8"
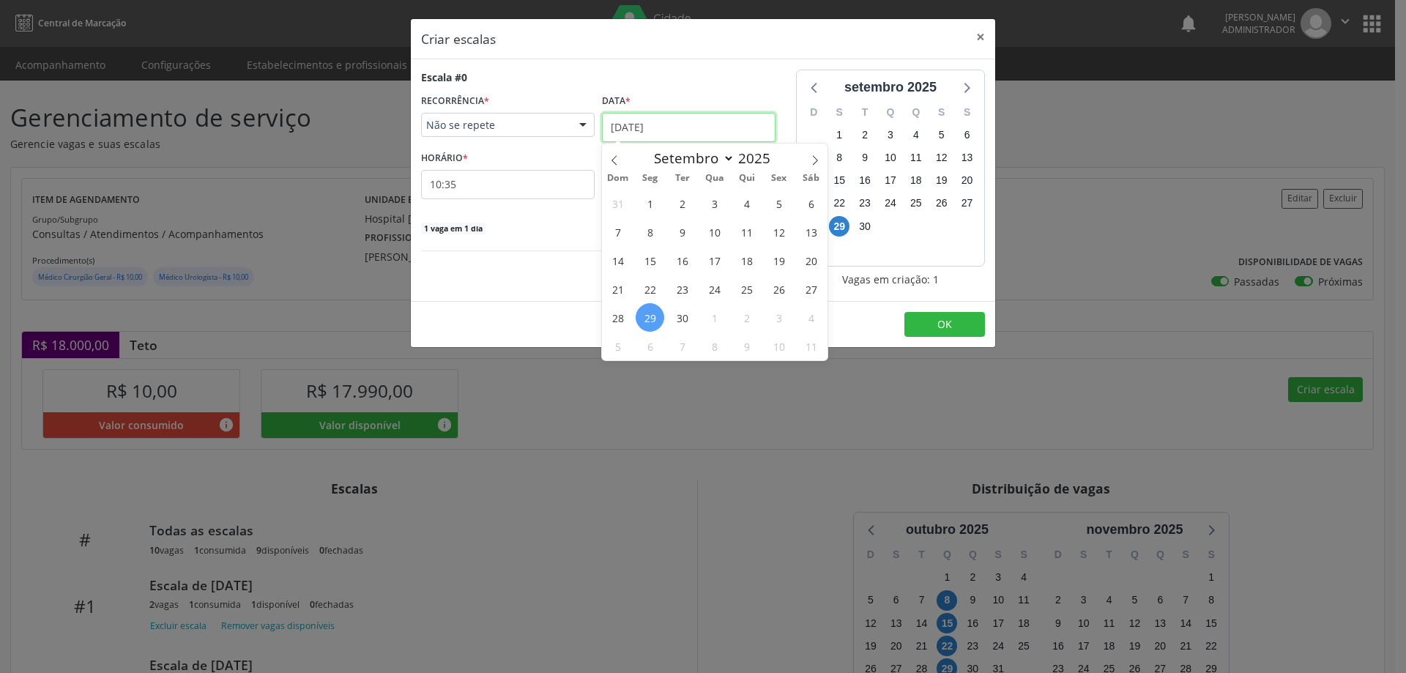
click at [654, 125] on input "[DATE]" at bounding box center [689, 127] width 174 height 29
click at [647, 285] on span "22" at bounding box center [650, 289] width 29 height 29
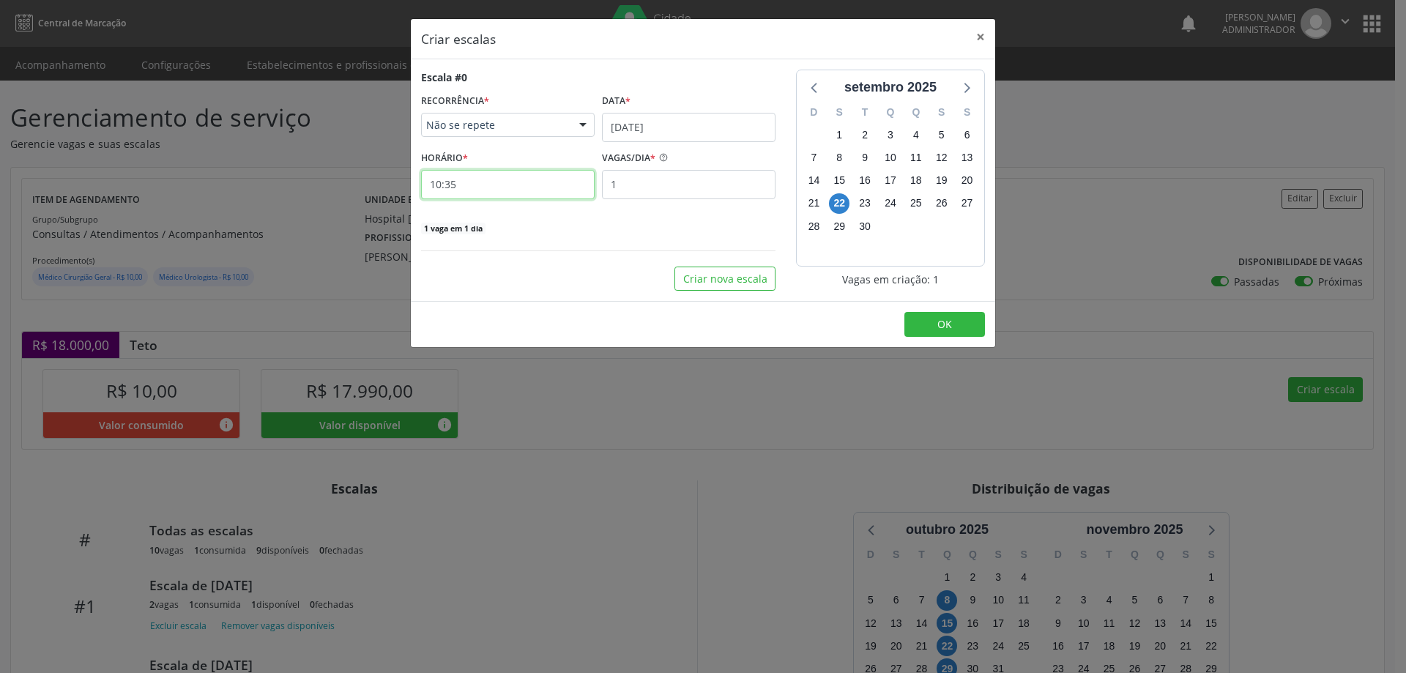
click at [527, 182] on input "10:35" at bounding box center [508, 184] width 174 height 29
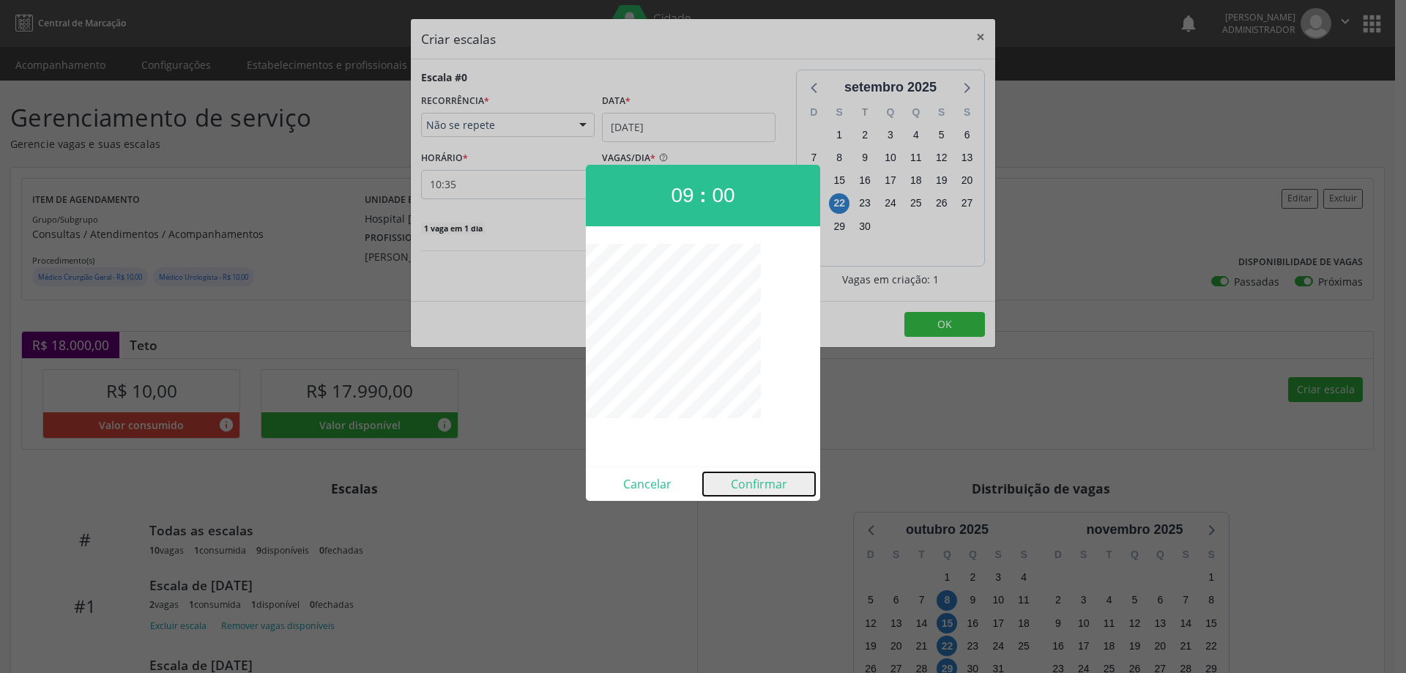
click at [744, 478] on button "Confirmar" at bounding box center [759, 483] width 112 height 23
type input "09:00"
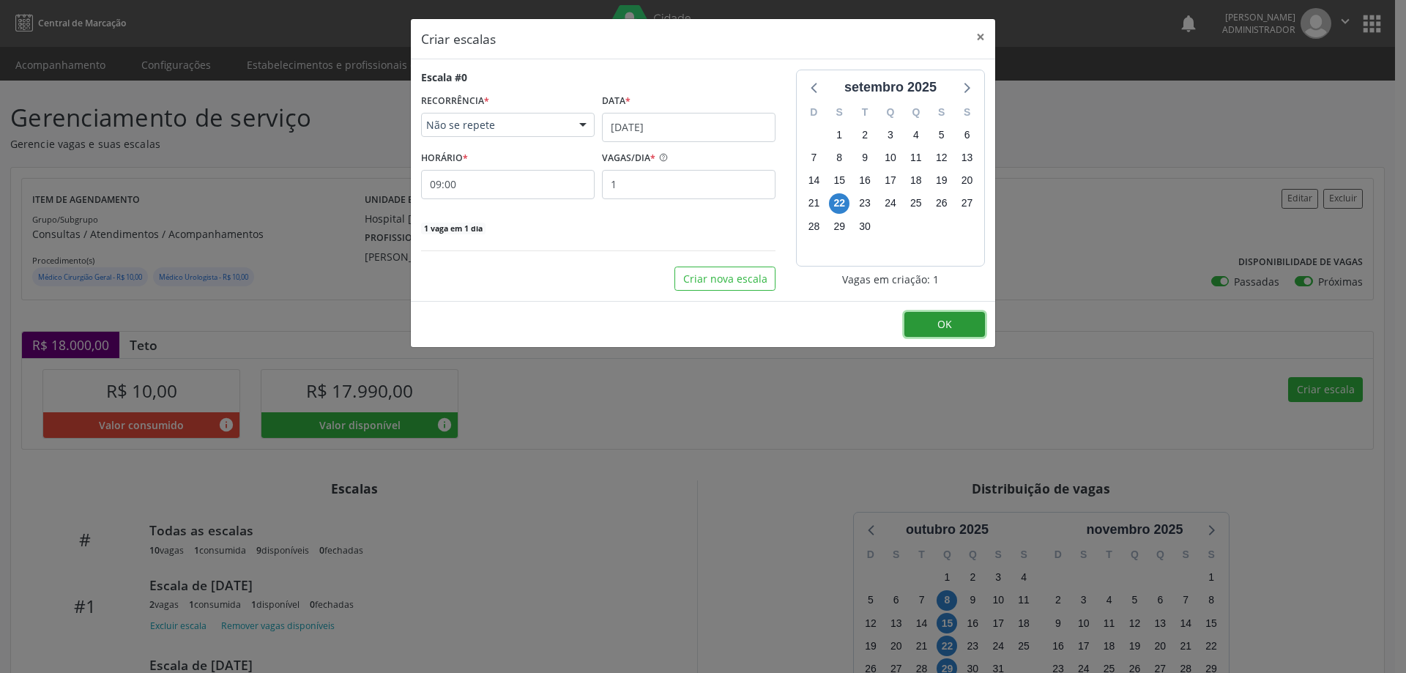
click at [970, 325] on button "OK" at bounding box center [945, 324] width 81 height 25
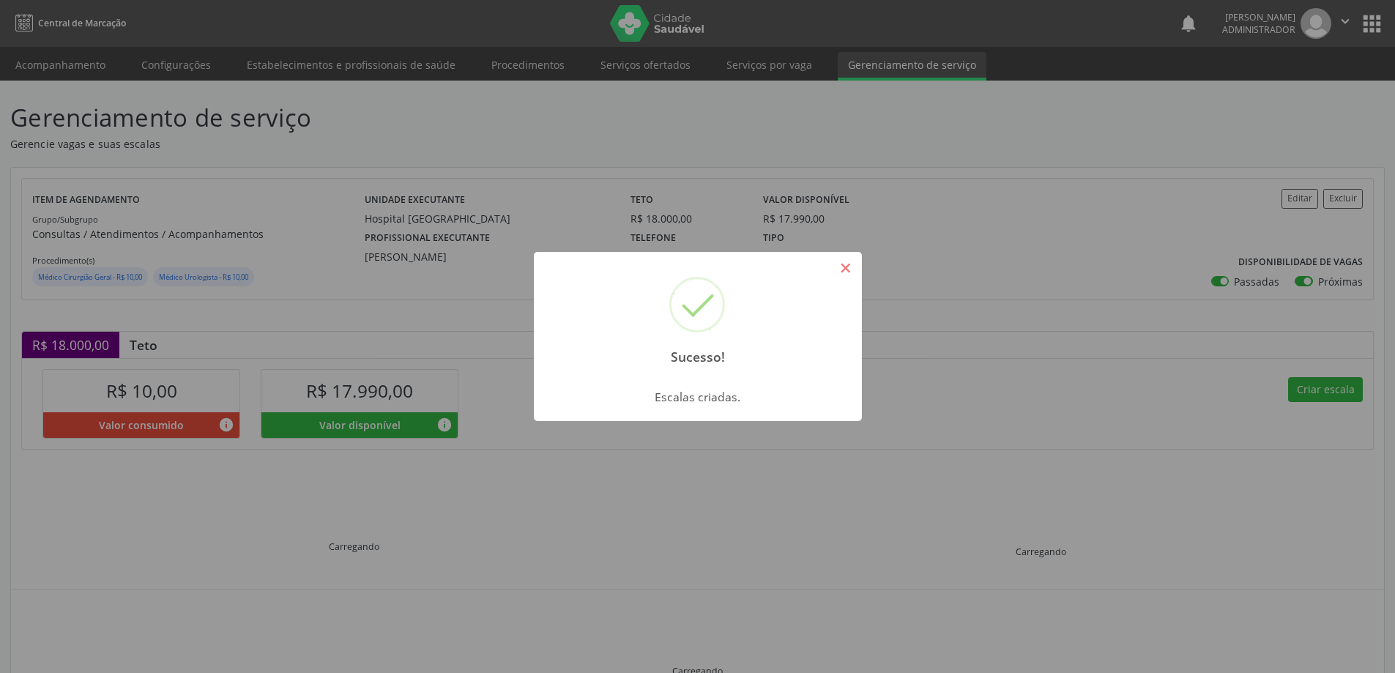
click at [838, 264] on button "×" at bounding box center [846, 268] width 25 height 25
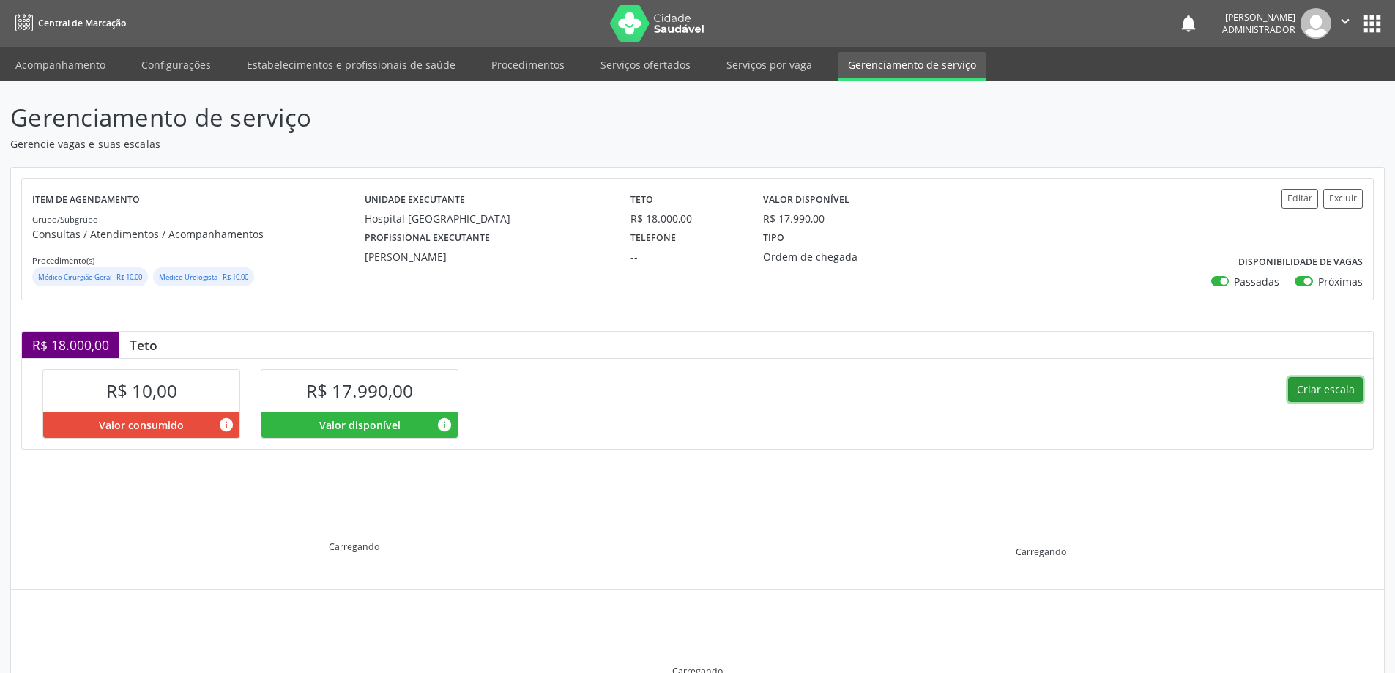
click at [1311, 392] on button "Criar escala" at bounding box center [1325, 389] width 75 height 25
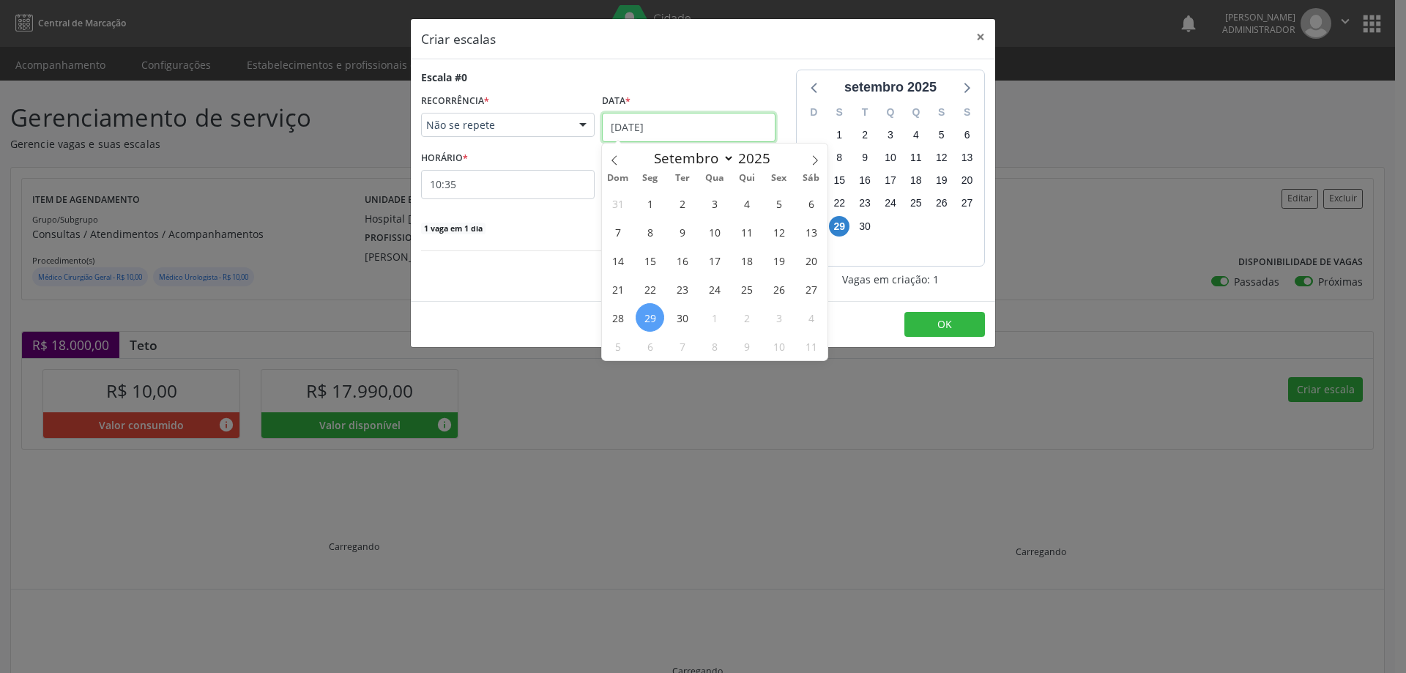
click at [642, 119] on input "[DATE]" at bounding box center [689, 127] width 174 height 29
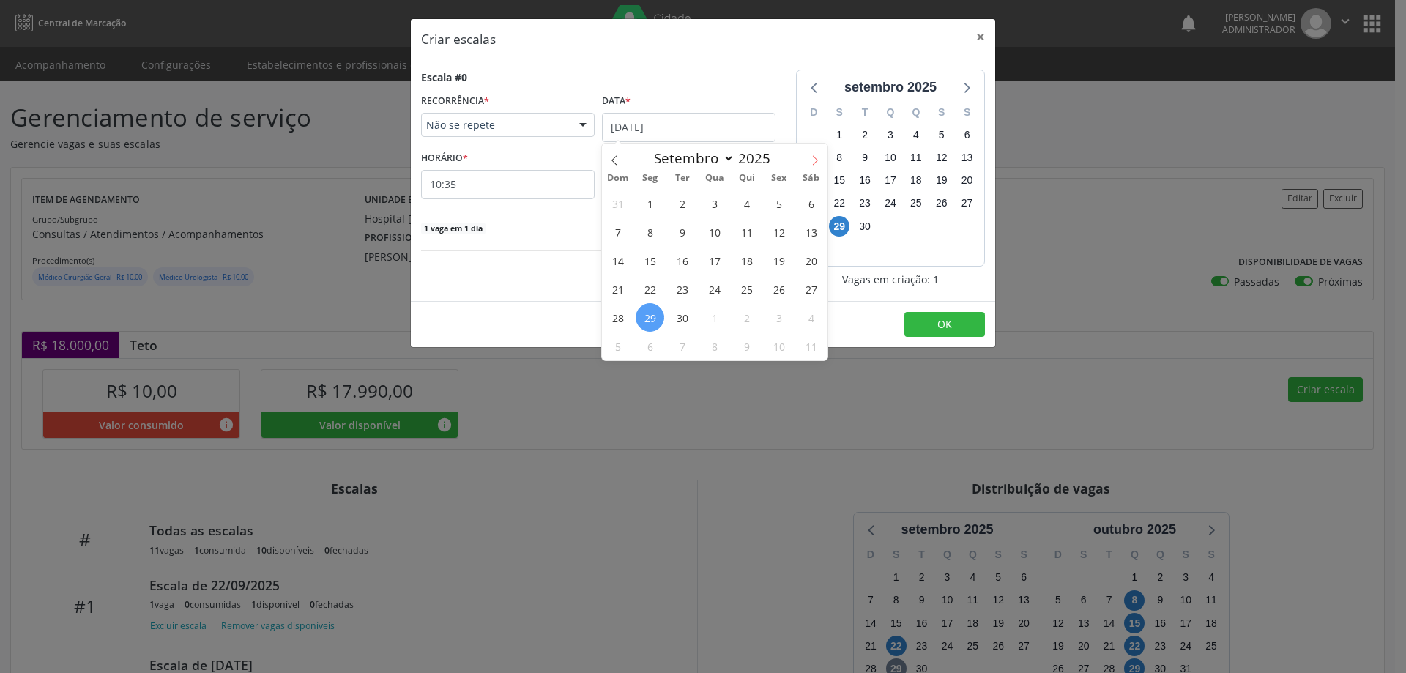
click at [810, 160] on icon at bounding box center [815, 160] width 10 height 10
select select "9"
click at [717, 317] on span "29" at bounding box center [714, 317] width 29 height 29
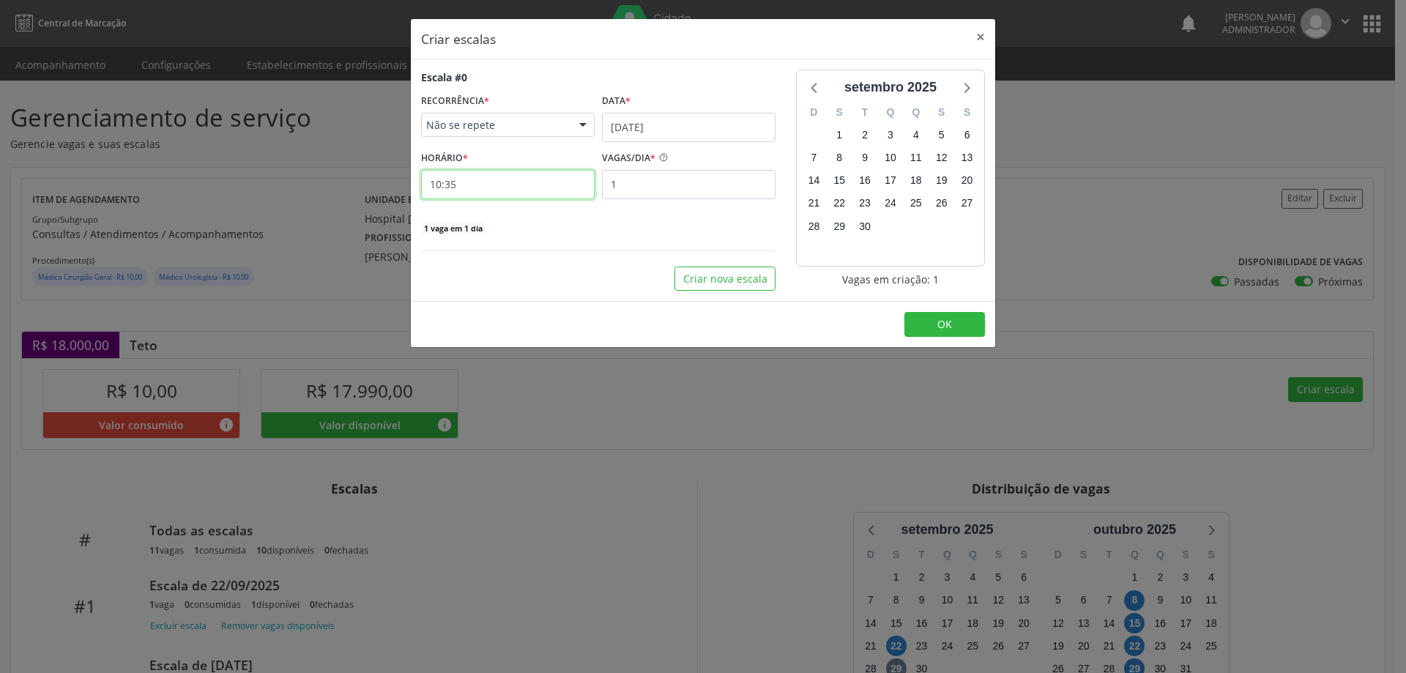
click at [541, 182] on input "10:35" at bounding box center [508, 184] width 174 height 29
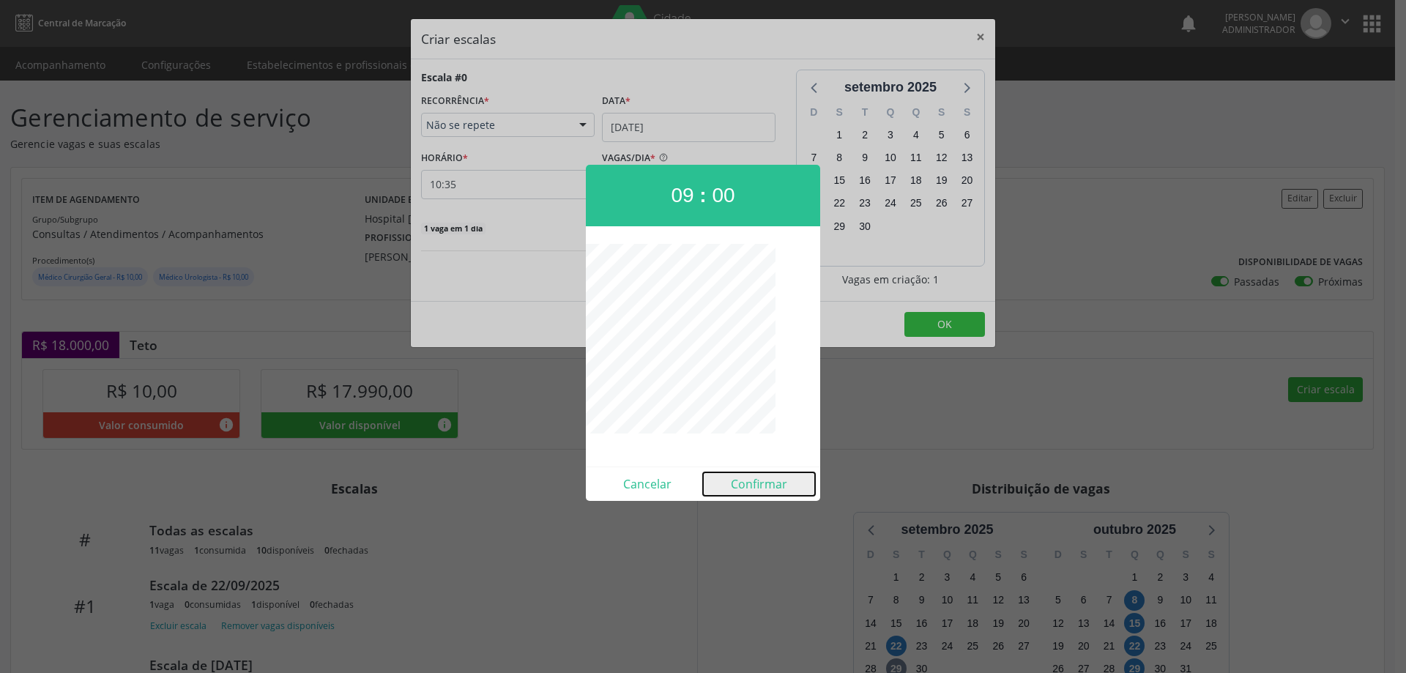
click at [750, 478] on button "Confirmar" at bounding box center [759, 483] width 112 height 23
type input "09:00"
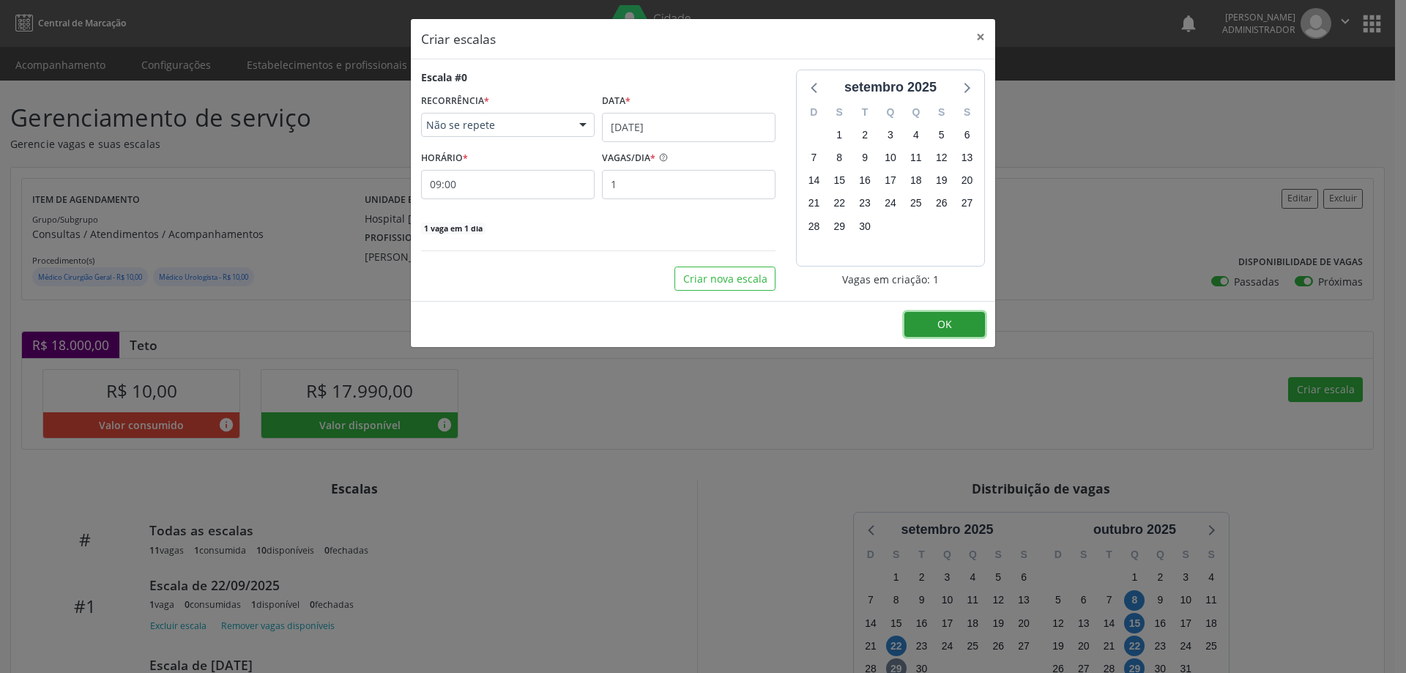
click at [961, 329] on button "OK" at bounding box center [945, 324] width 81 height 25
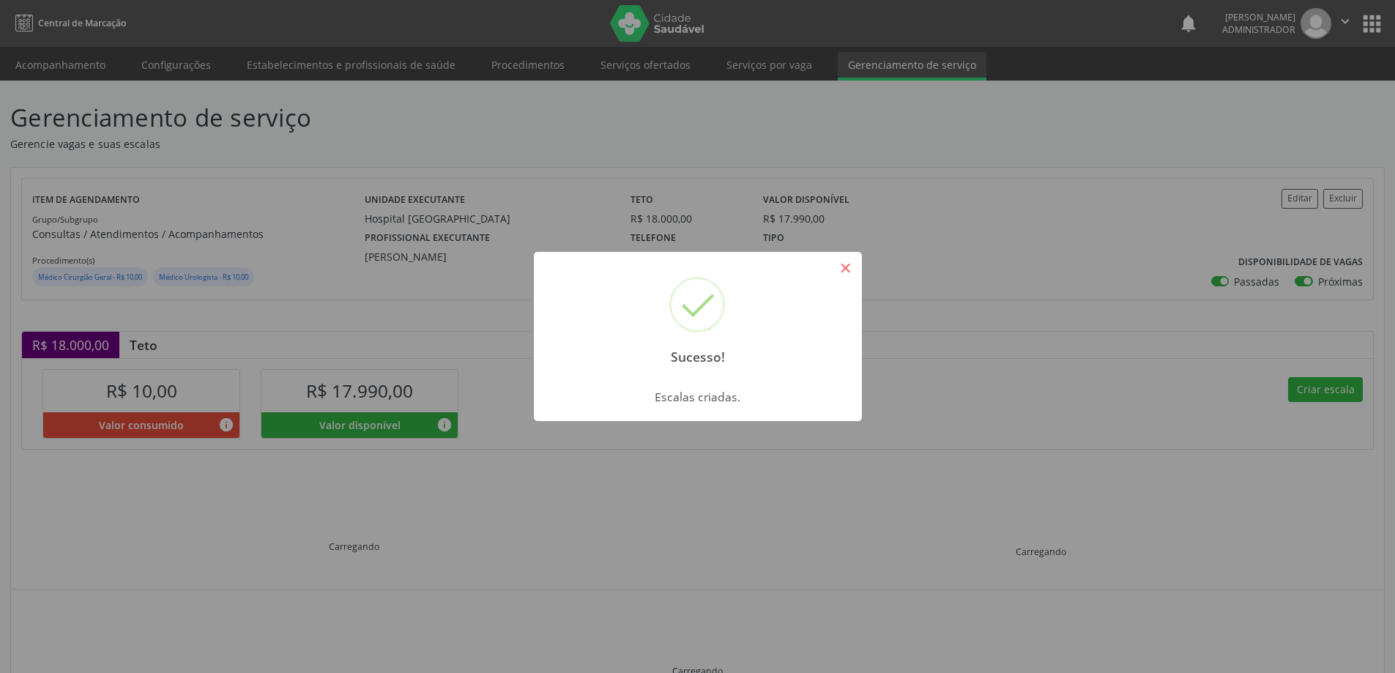
click at [853, 270] on button "×" at bounding box center [846, 268] width 25 height 25
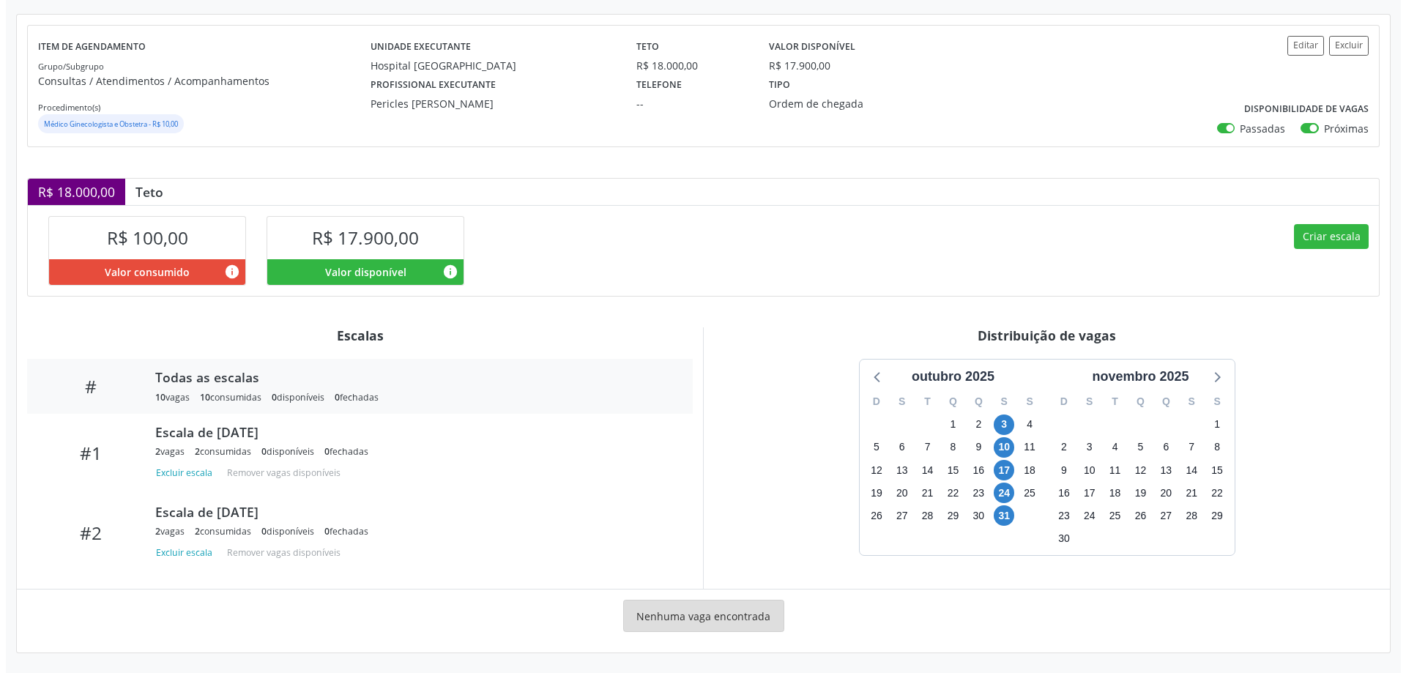
scroll to position [154, 0]
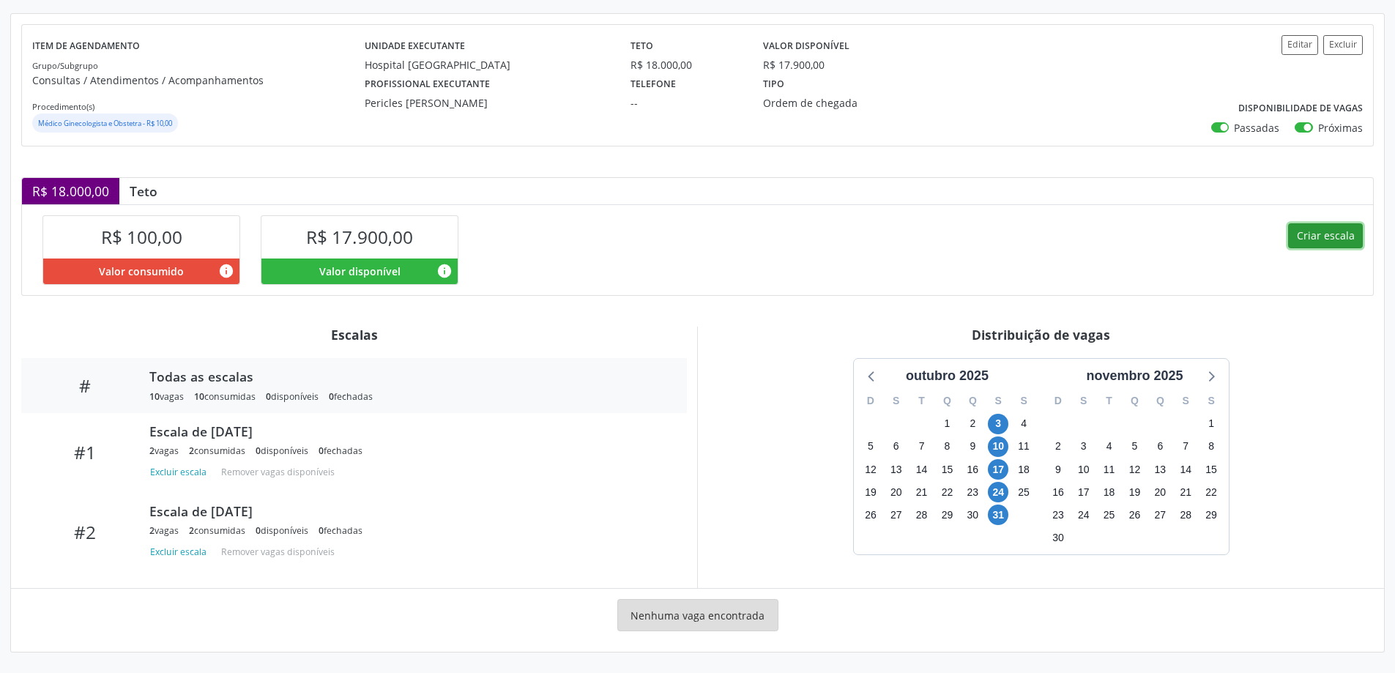
click at [1337, 238] on button "Criar escala" at bounding box center [1325, 235] width 75 height 25
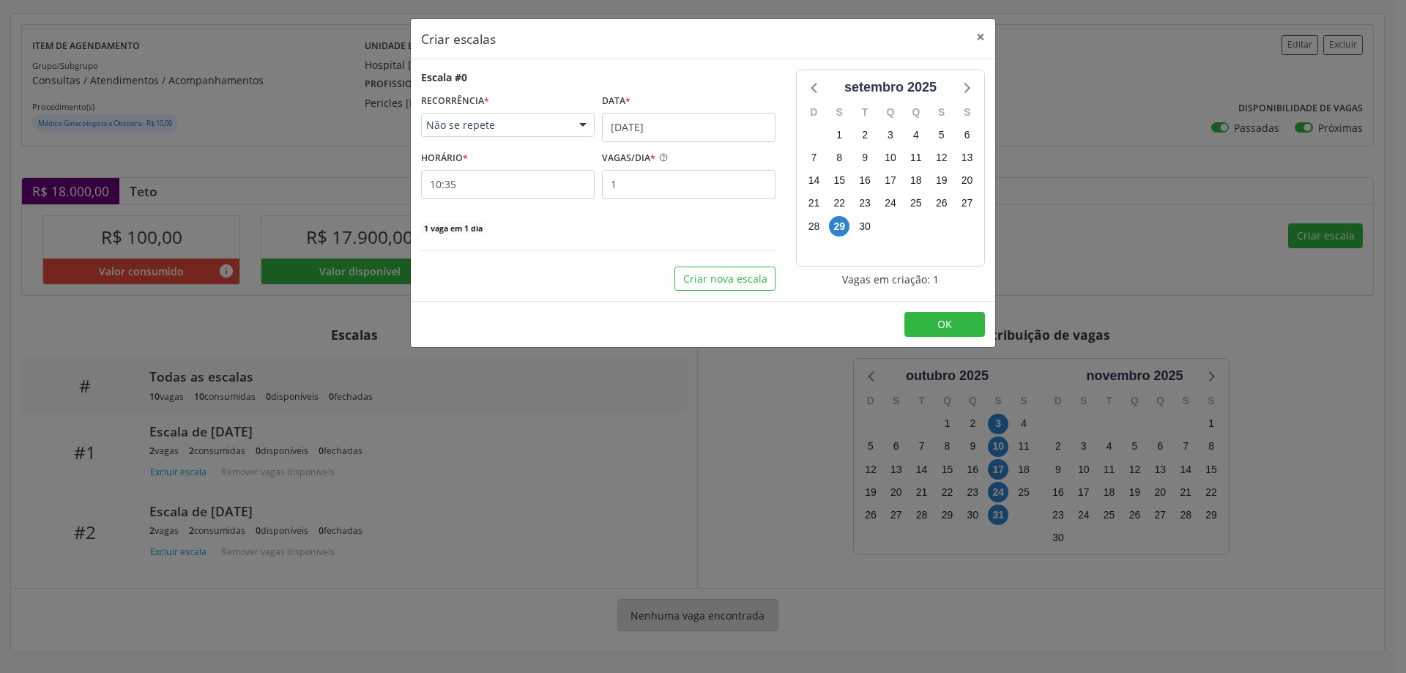
click at [579, 118] on div at bounding box center [583, 126] width 22 height 25
click at [524, 174] on span "Diário/Semanal" at bounding box center [508, 180] width 172 height 29
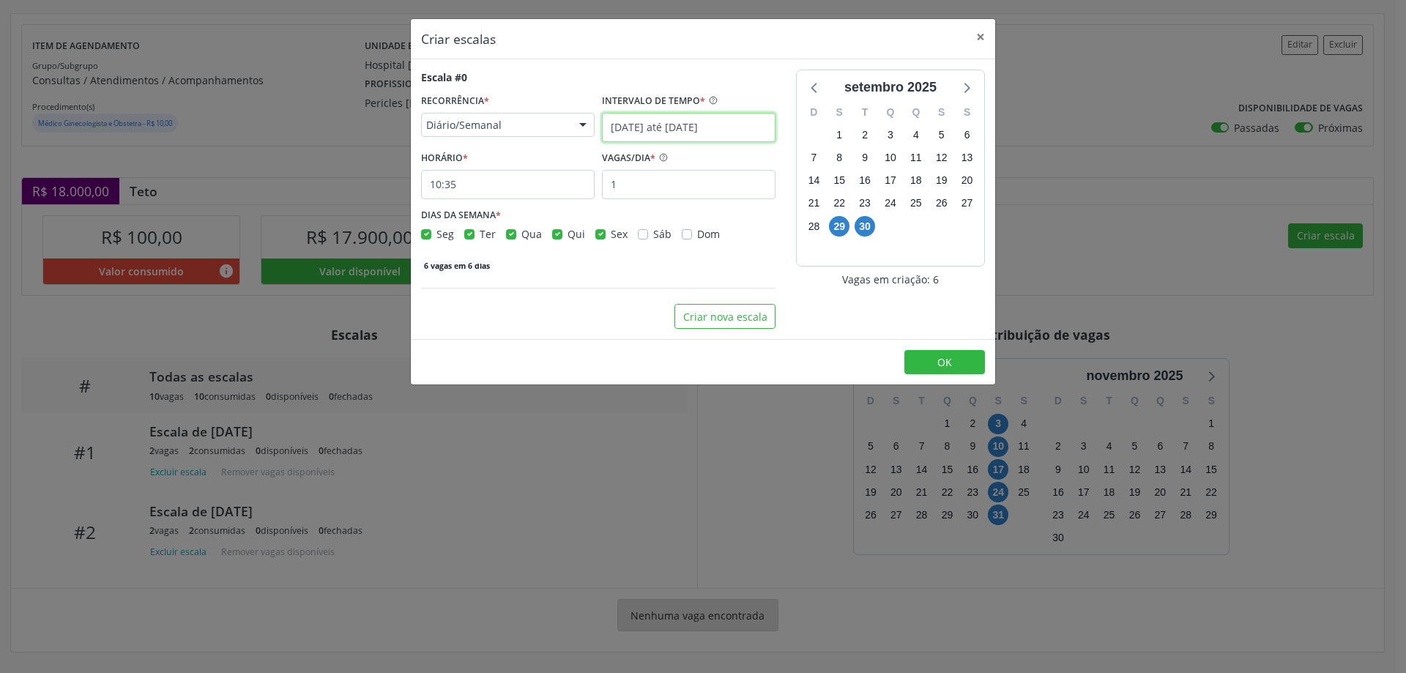
click at [750, 124] on input "[DATE] até [DATE]" at bounding box center [689, 127] width 174 height 29
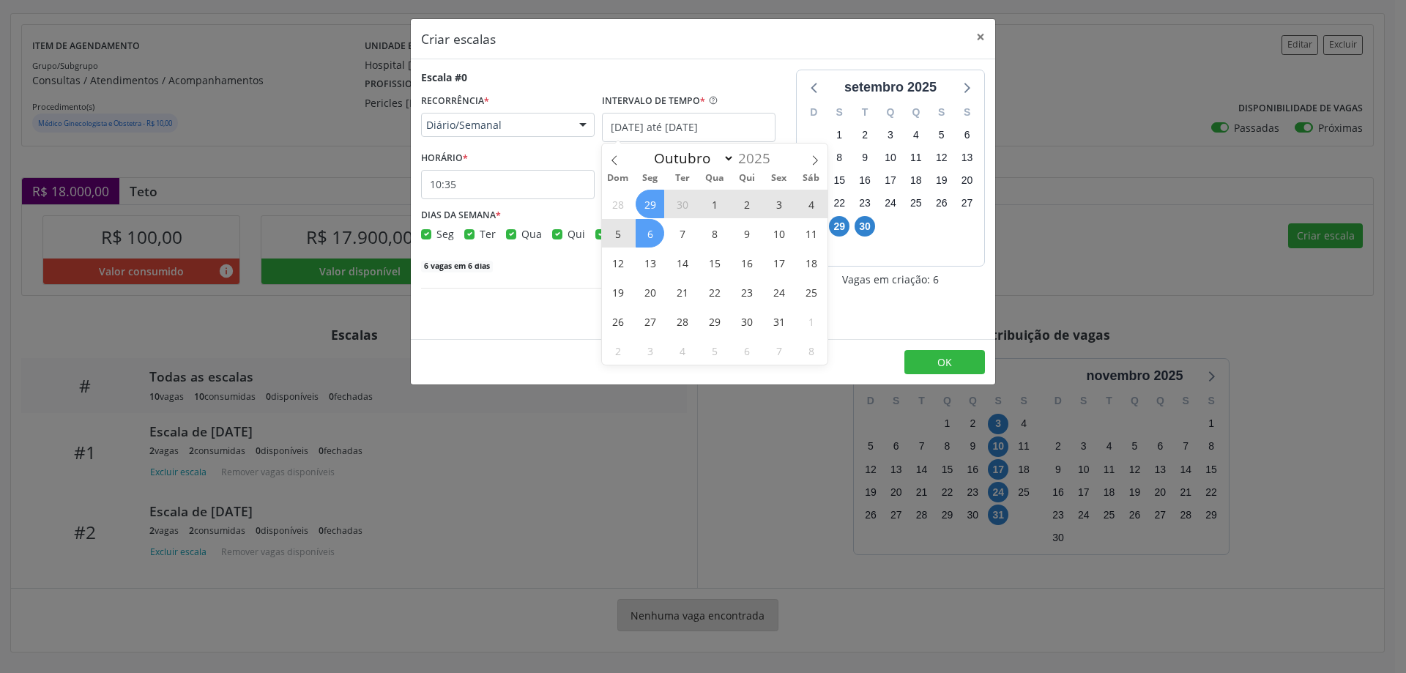
click at [780, 204] on span "3" at bounding box center [779, 204] width 29 height 29
type input "[DATE]"
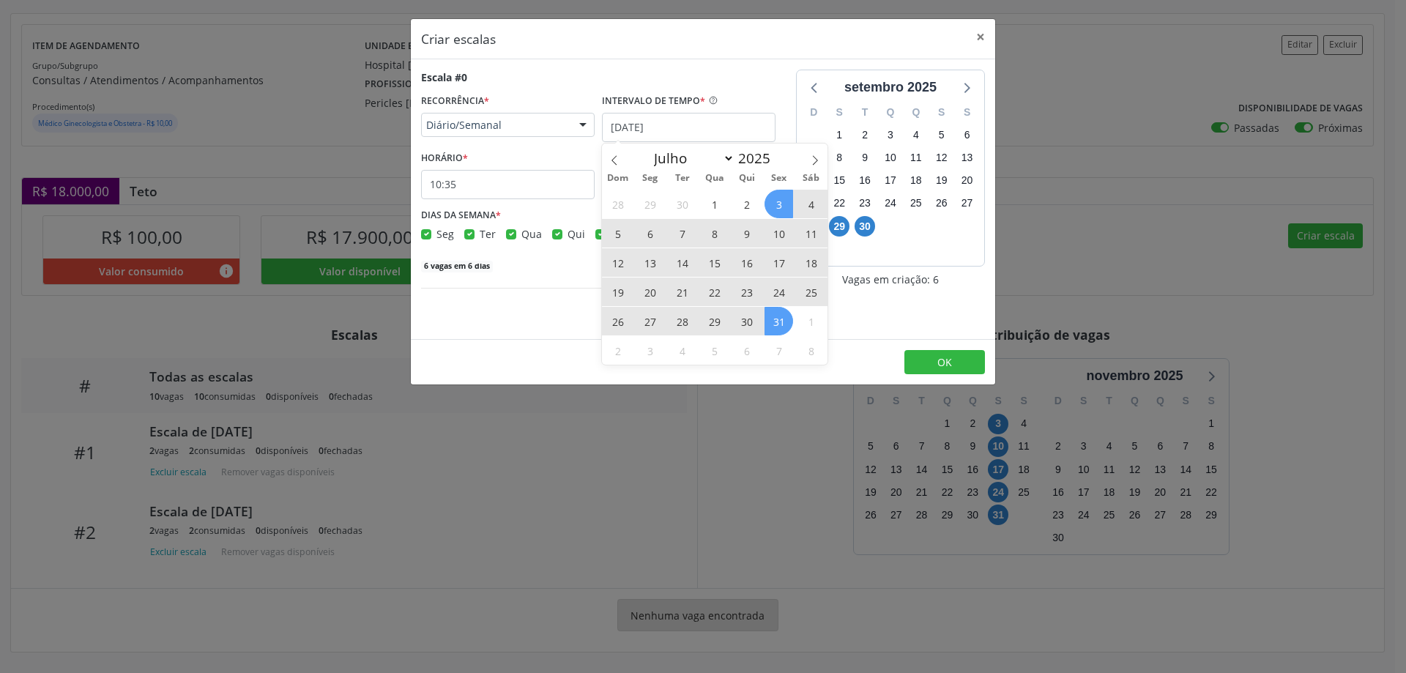
click at [777, 331] on span "31" at bounding box center [779, 321] width 29 height 29
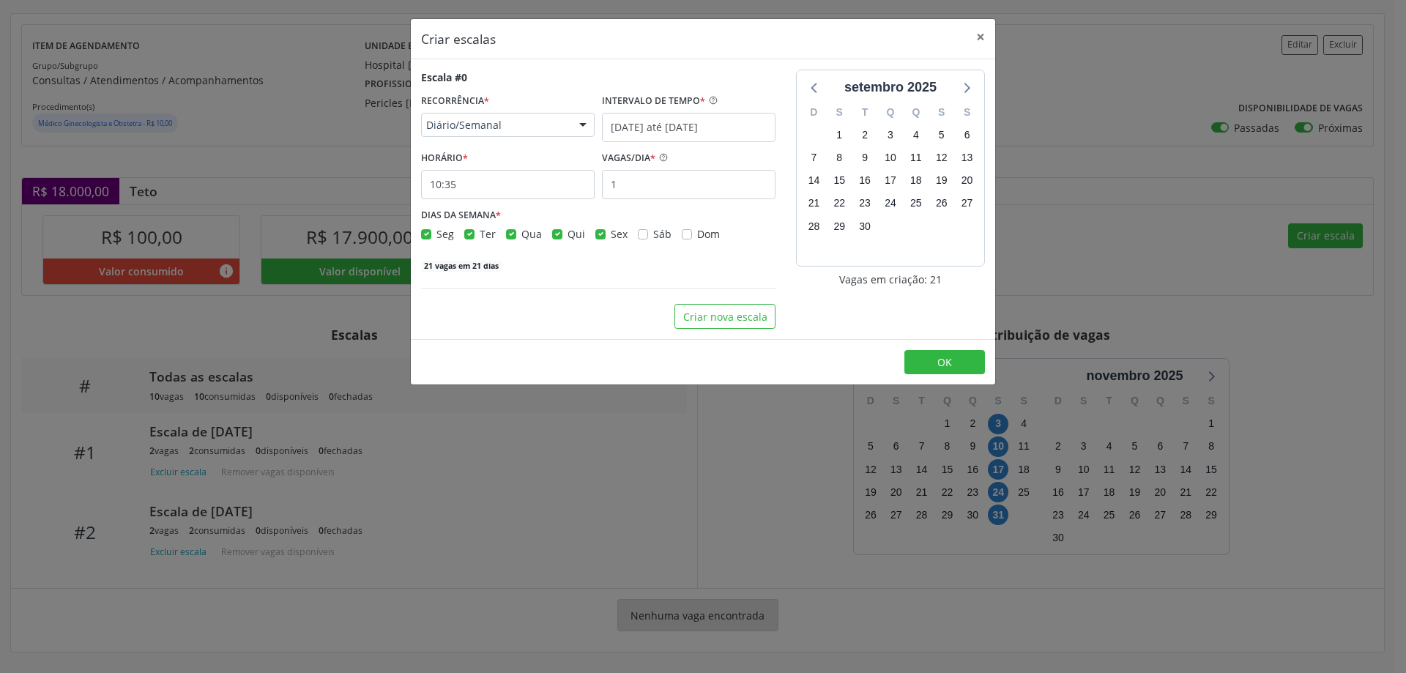
click at [568, 231] on label "Qui" at bounding box center [577, 233] width 18 height 15
click at [555, 231] on input "Qui" at bounding box center [557, 232] width 10 height 13
checkbox input "false"
click at [522, 231] on label "Qua" at bounding box center [532, 233] width 21 height 15
click at [515, 231] on input "Qua" at bounding box center [511, 232] width 10 height 13
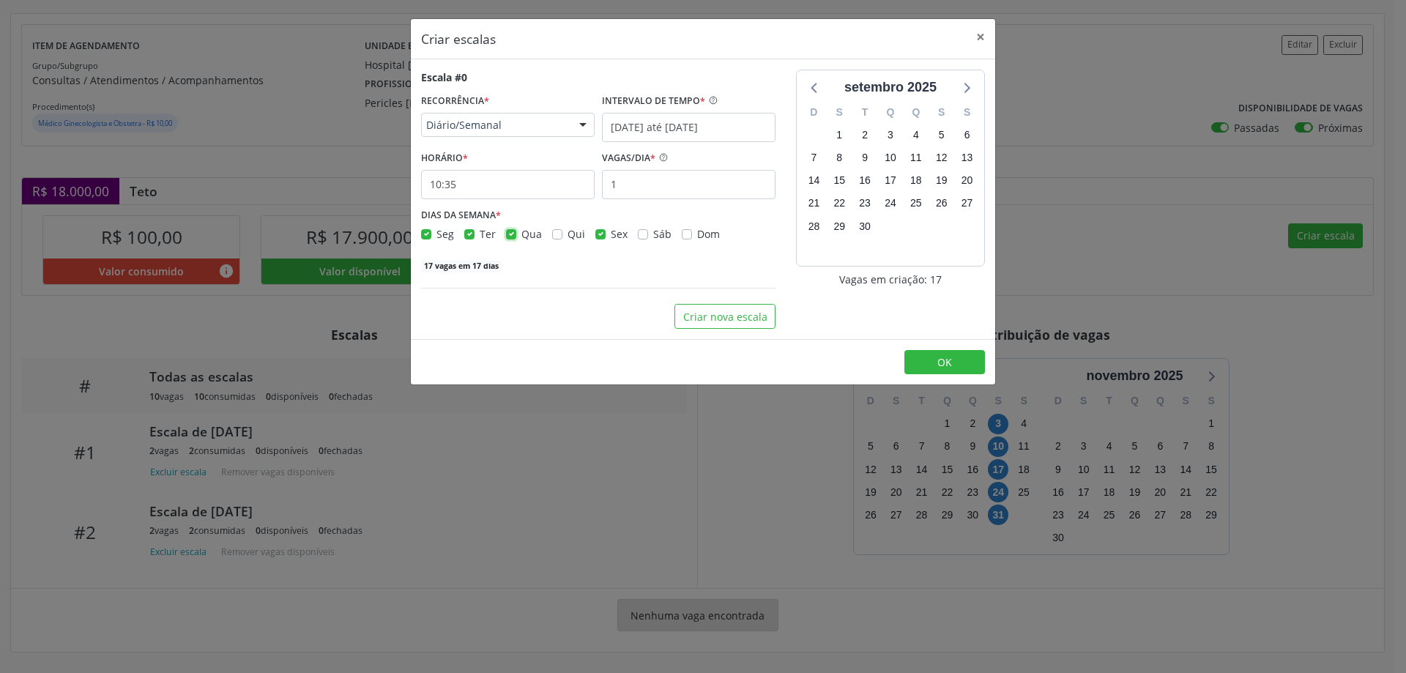
checkbox input "false"
click at [480, 230] on label "Ter" at bounding box center [488, 233] width 16 height 15
click at [474, 230] on input "Ter" at bounding box center [469, 232] width 10 height 13
checkbox input "false"
drag, startPoint x: 426, startPoint y: 231, endPoint x: 439, endPoint y: 231, distance: 12.5
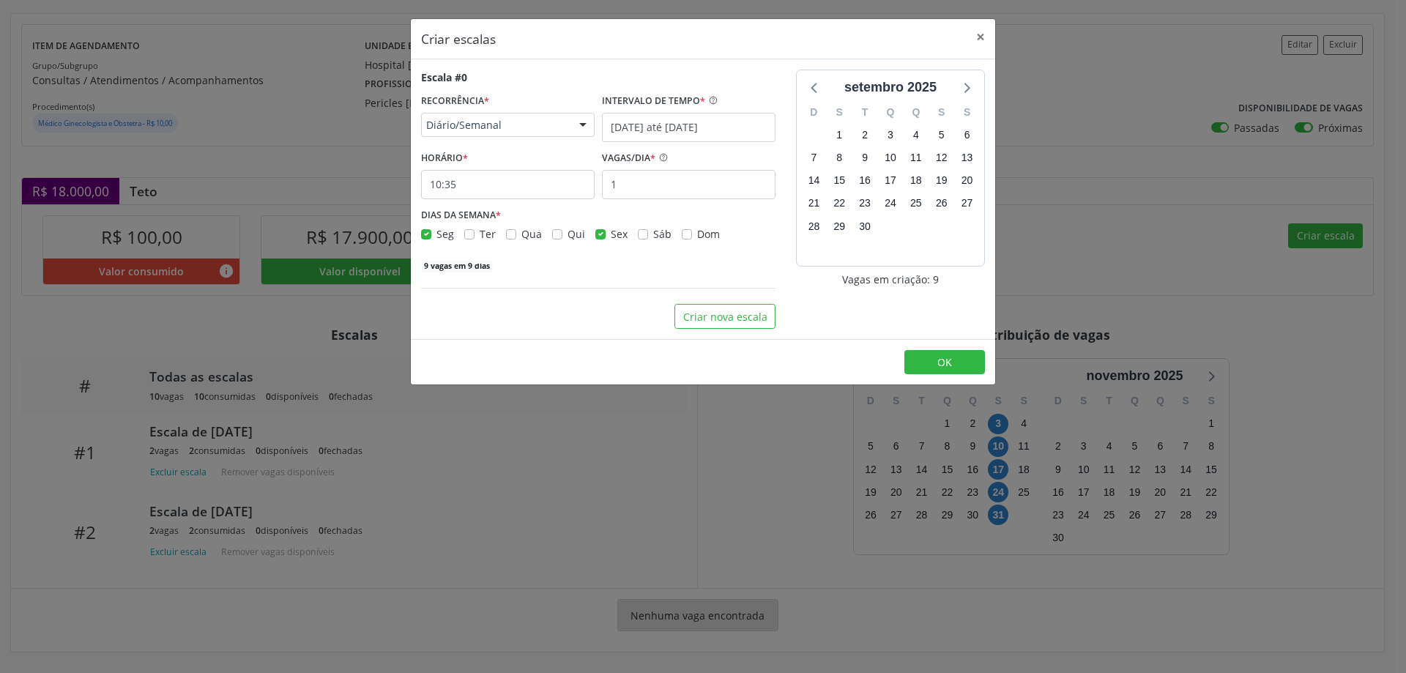
click at [435, 231] on div "Seg" at bounding box center [437, 233] width 33 height 15
click at [437, 234] on label "Seg" at bounding box center [446, 233] width 18 height 15
click at [425, 234] on input "Seg" at bounding box center [426, 232] width 10 height 13
checkbox input "false"
click at [503, 182] on input "10:35" at bounding box center [508, 184] width 174 height 29
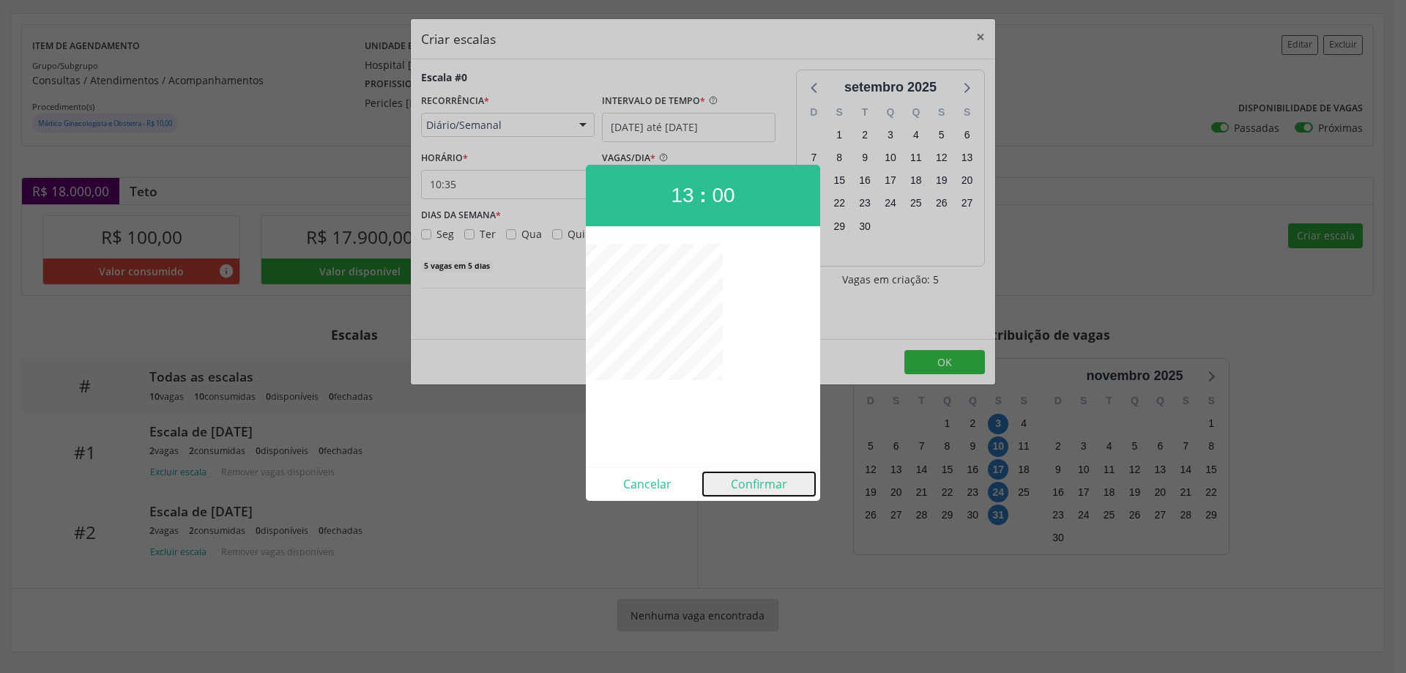
click at [760, 487] on button "Confirmar" at bounding box center [759, 483] width 112 height 23
type input "13:00"
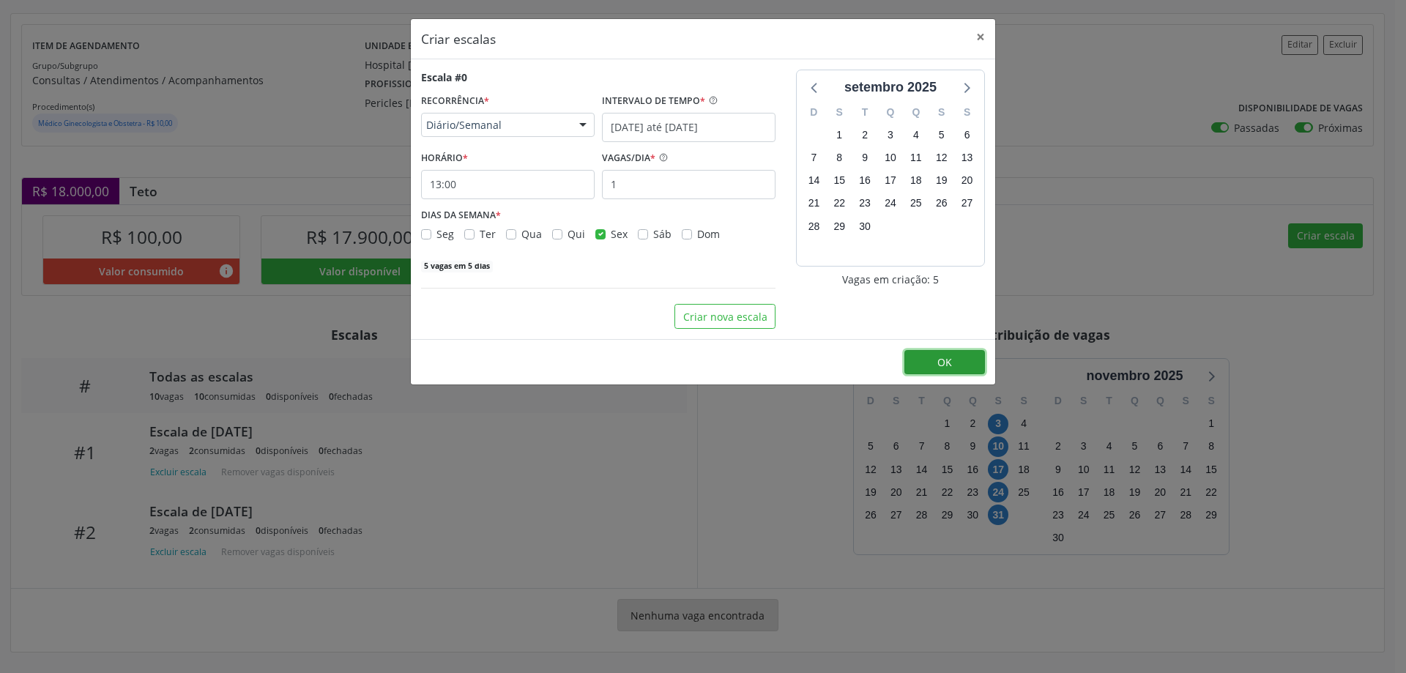
click at [946, 363] on span "OK" at bounding box center [945, 362] width 15 height 14
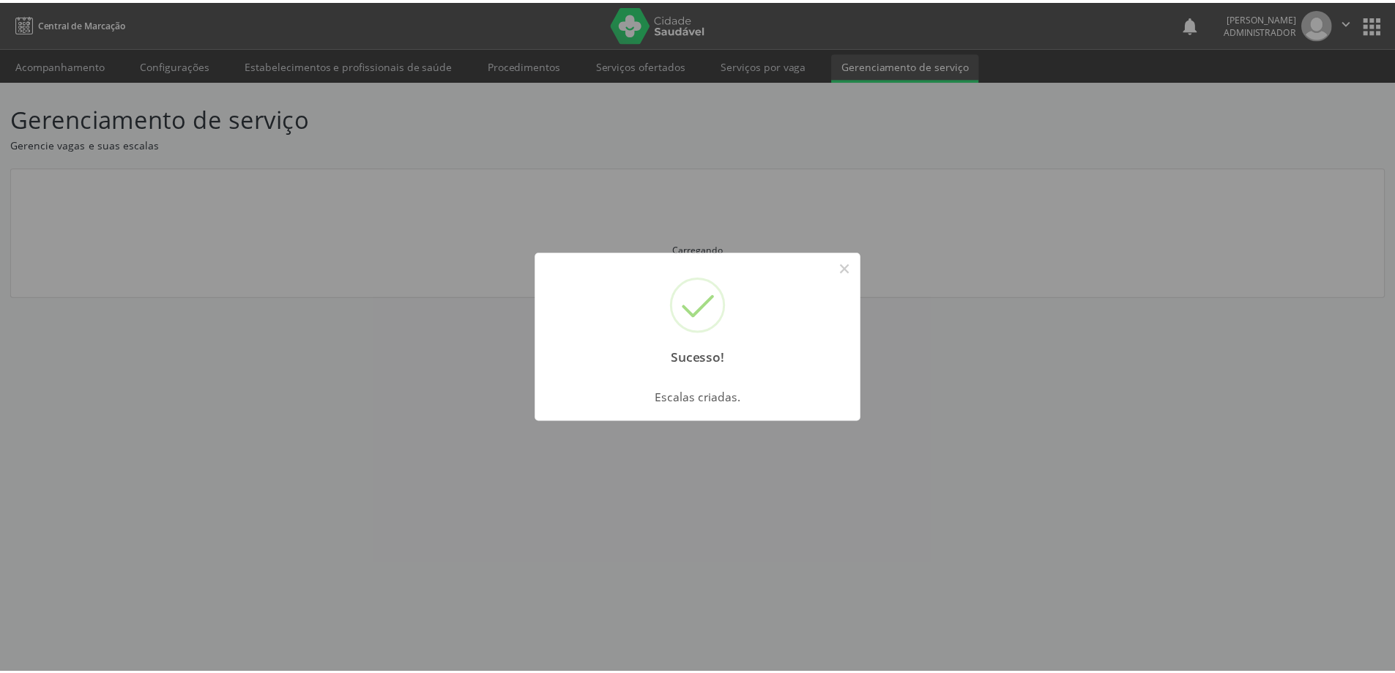
scroll to position [0, 0]
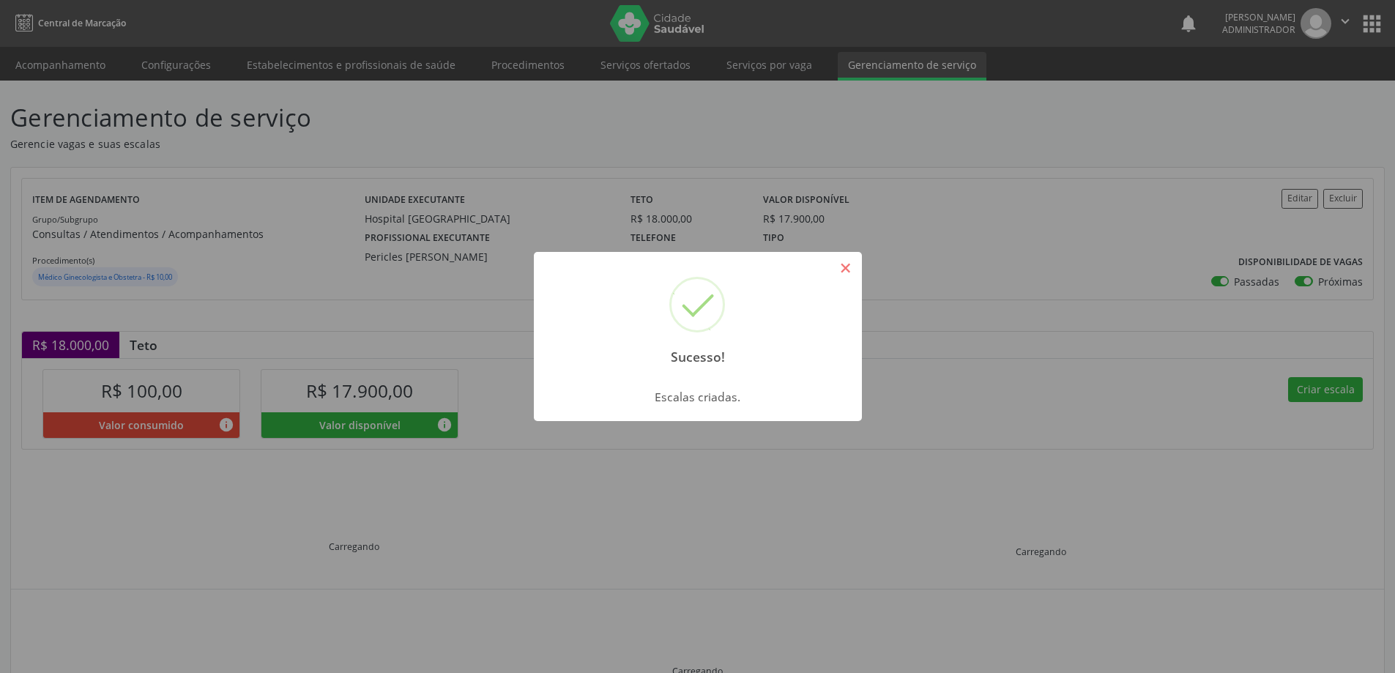
click at [852, 265] on button "×" at bounding box center [846, 268] width 25 height 25
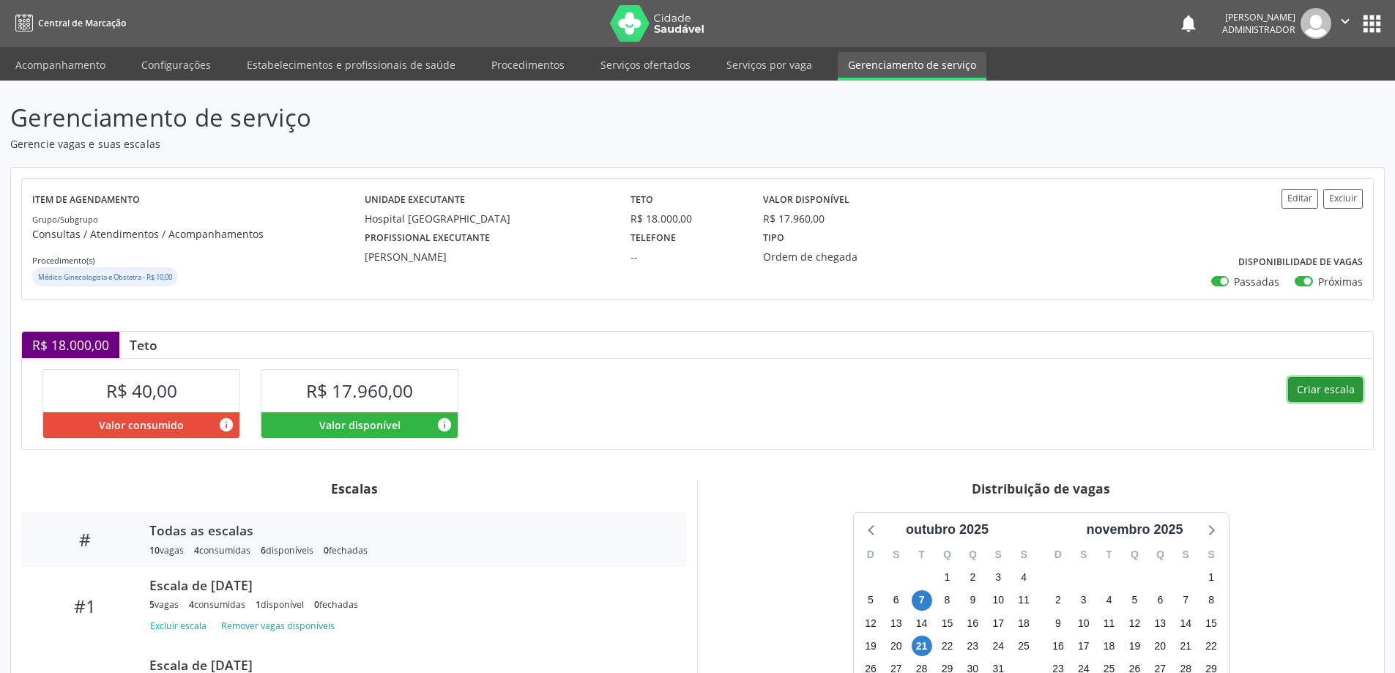
click at [1346, 384] on button "Criar escala" at bounding box center [1325, 389] width 75 height 25
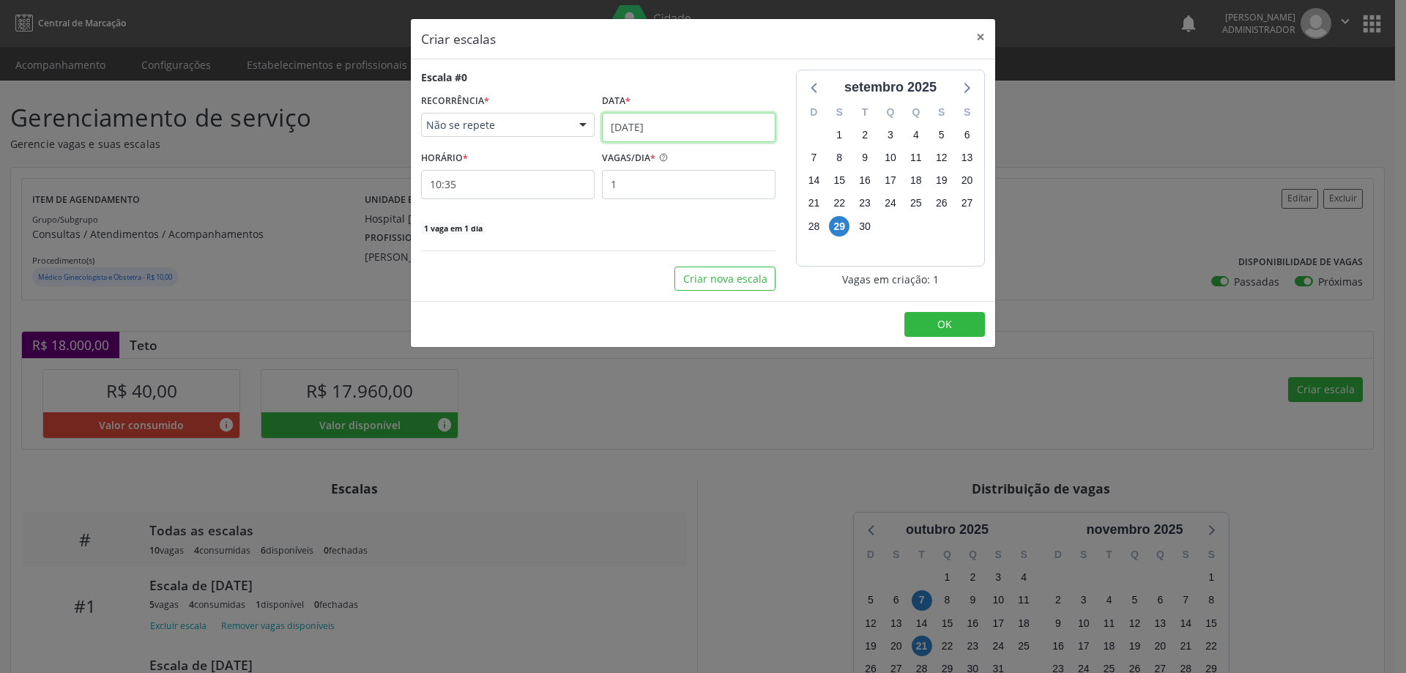
click at [646, 126] on input "[DATE]" at bounding box center [689, 127] width 174 height 29
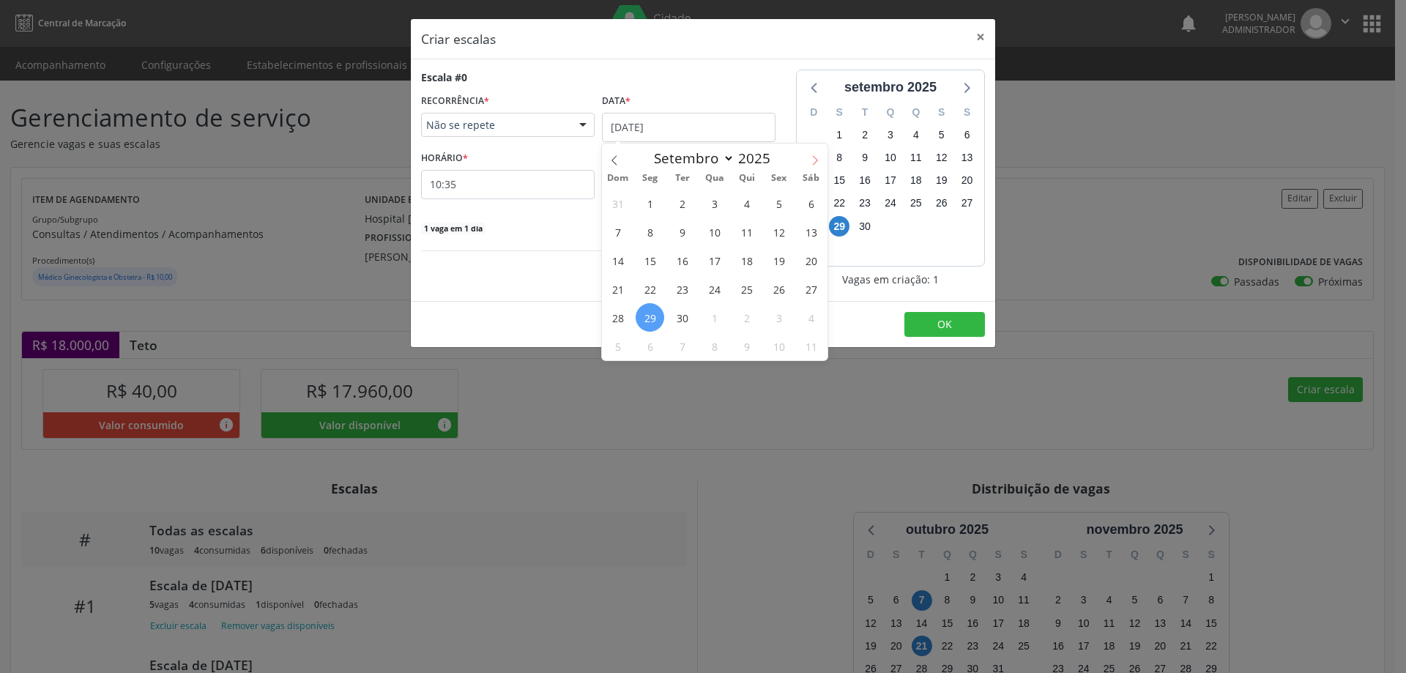
click at [818, 160] on icon at bounding box center [815, 160] width 10 height 10
select select "9"
click at [689, 231] on span "7" at bounding box center [682, 232] width 29 height 29
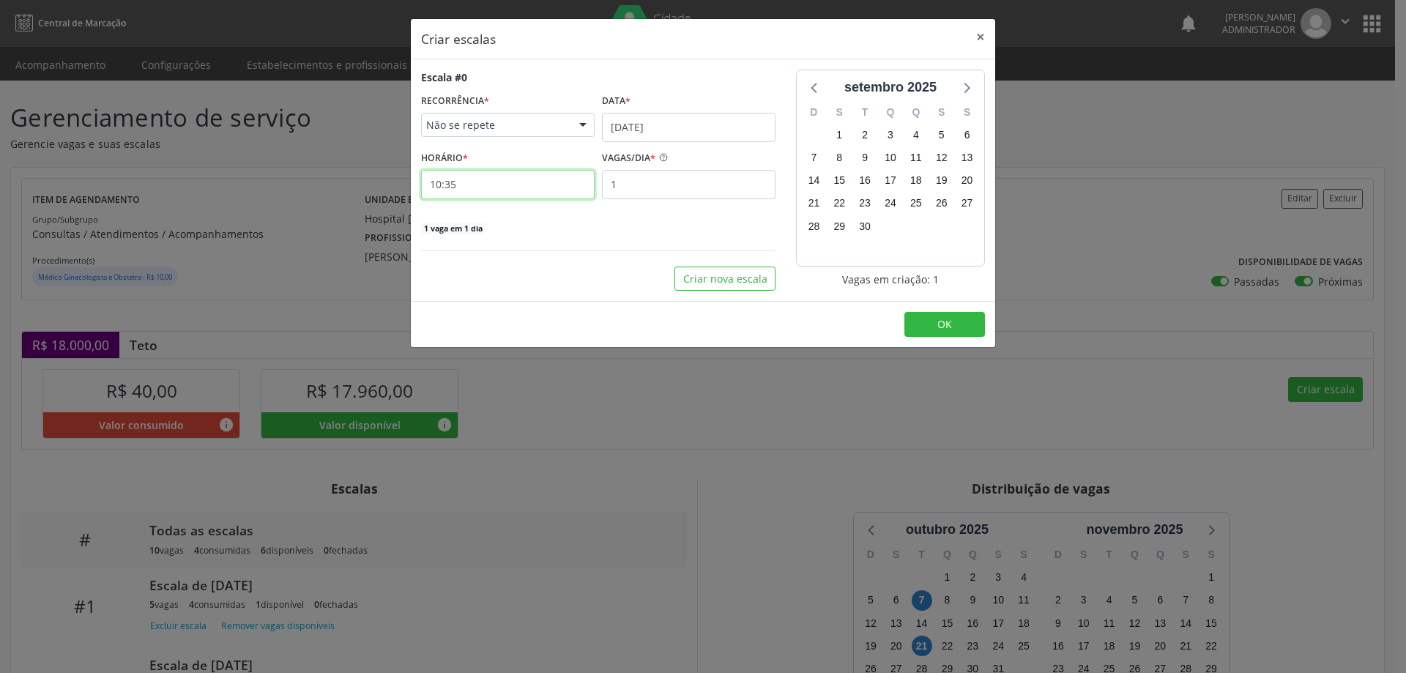
click at [565, 177] on input "10:35" at bounding box center [508, 184] width 174 height 29
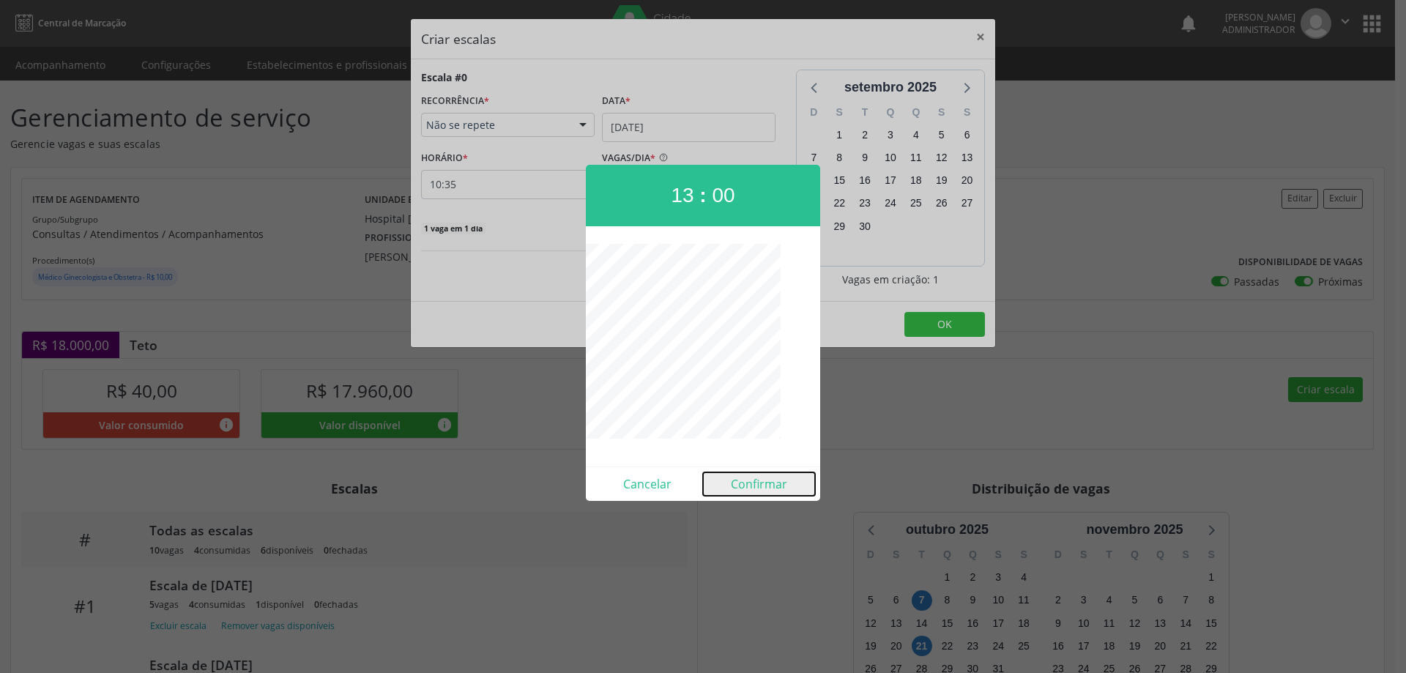
click at [746, 482] on button "Confirmar" at bounding box center [759, 483] width 112 height 23
type input "13:00"
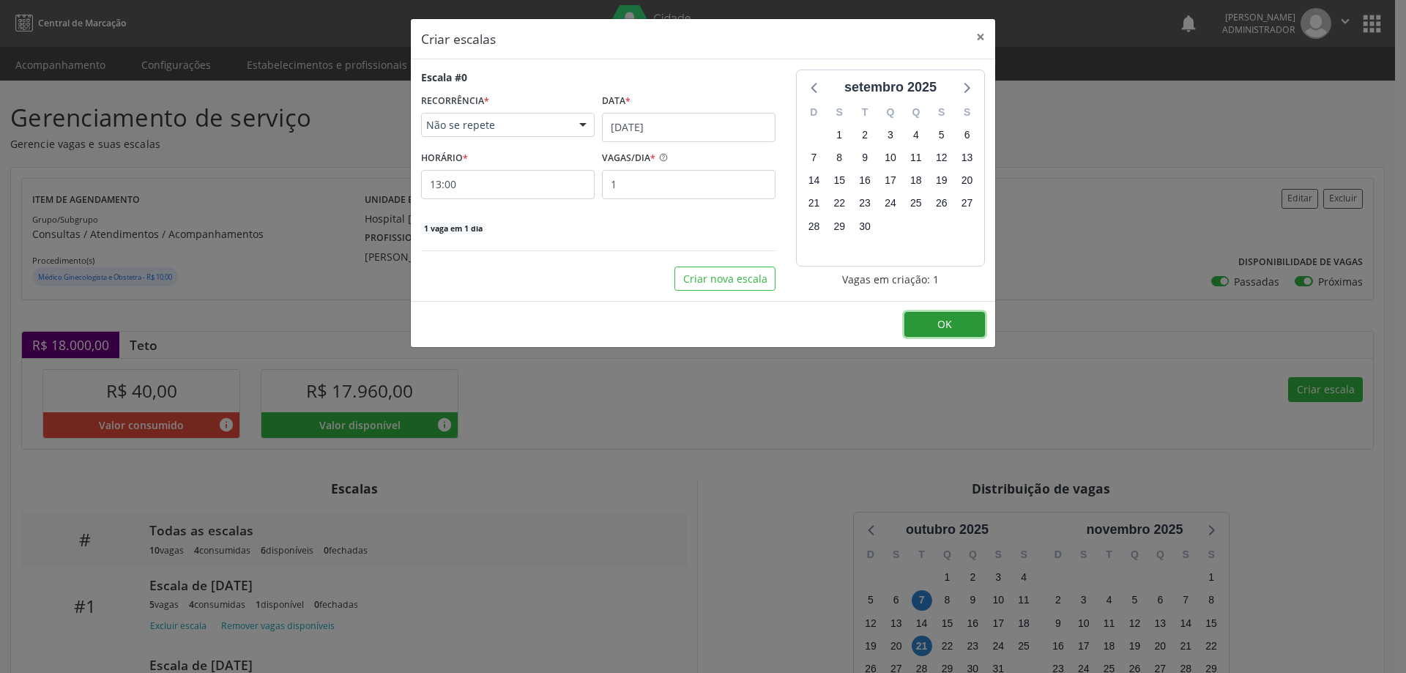
click at [964, 323] on button "OK" at bounding box center [945, 324] width 81 height 25
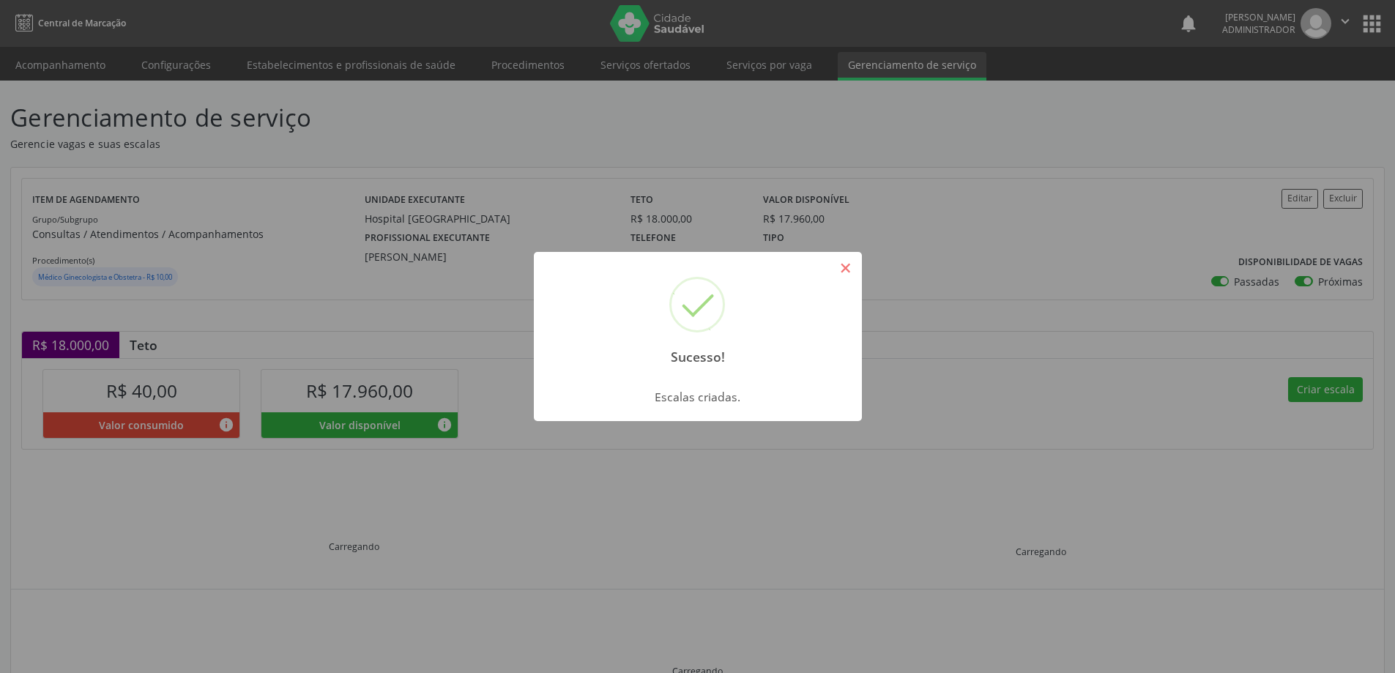
click at [852, 259] on button "×" at bounding box center [846, 268] width 25 height 25
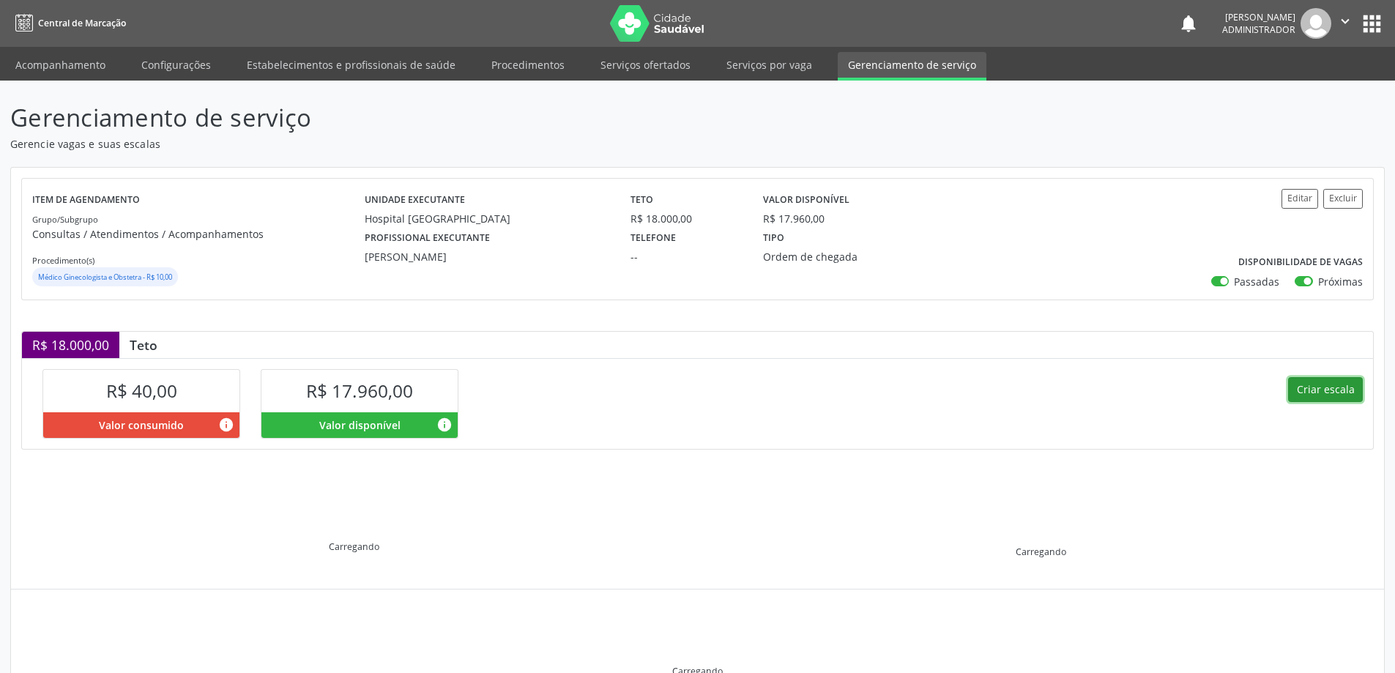
click at [1312, 387] on button "Criar escala" at bounding box center [1325, 389] width 75 height 25
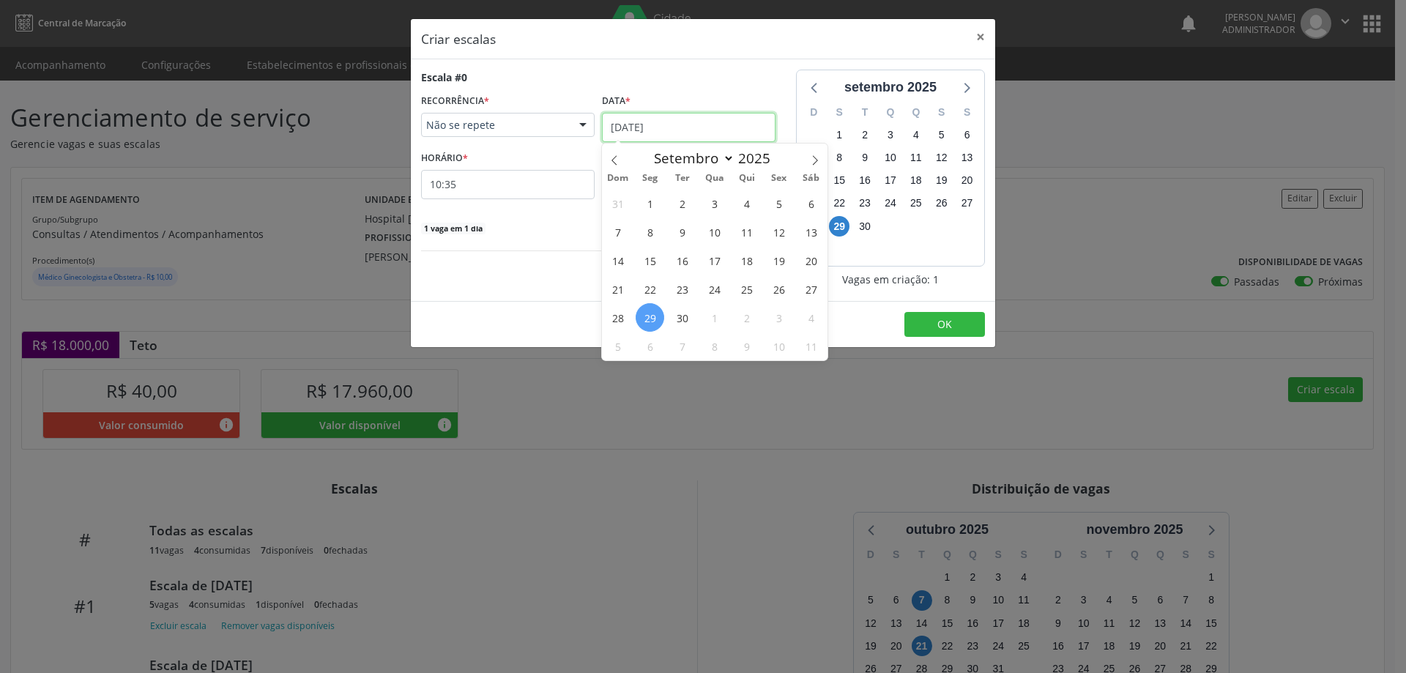
click at [663, 123] on input "[DATE]" at bounding box center [689, 127] width 174 height 29
click at [814, 158] on icon at bounding box center [815, 160] width 10 height 10
select select "9"
click at [678, 292] on span "21" at bounding box center [682, 289] width 29 height 29
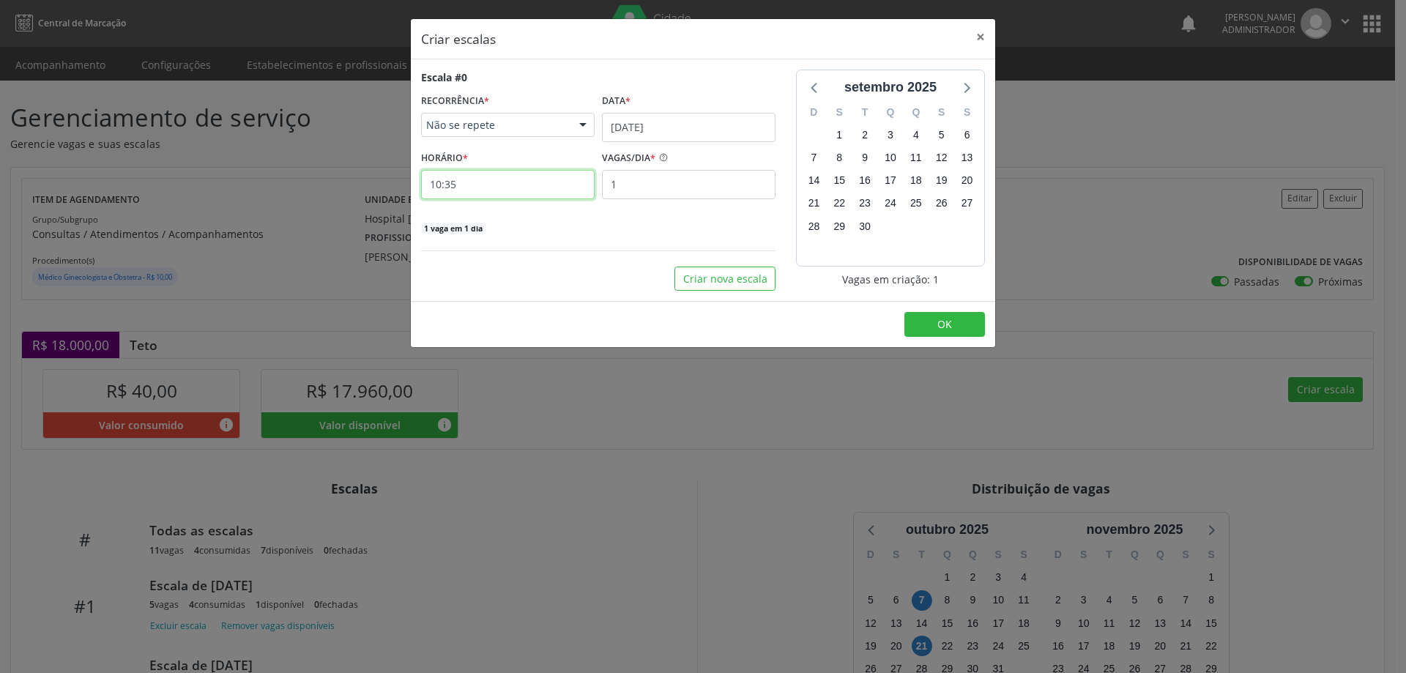
click at [551, 178] on input "10:35" at bounding box center [508, 184] width 174 height 29
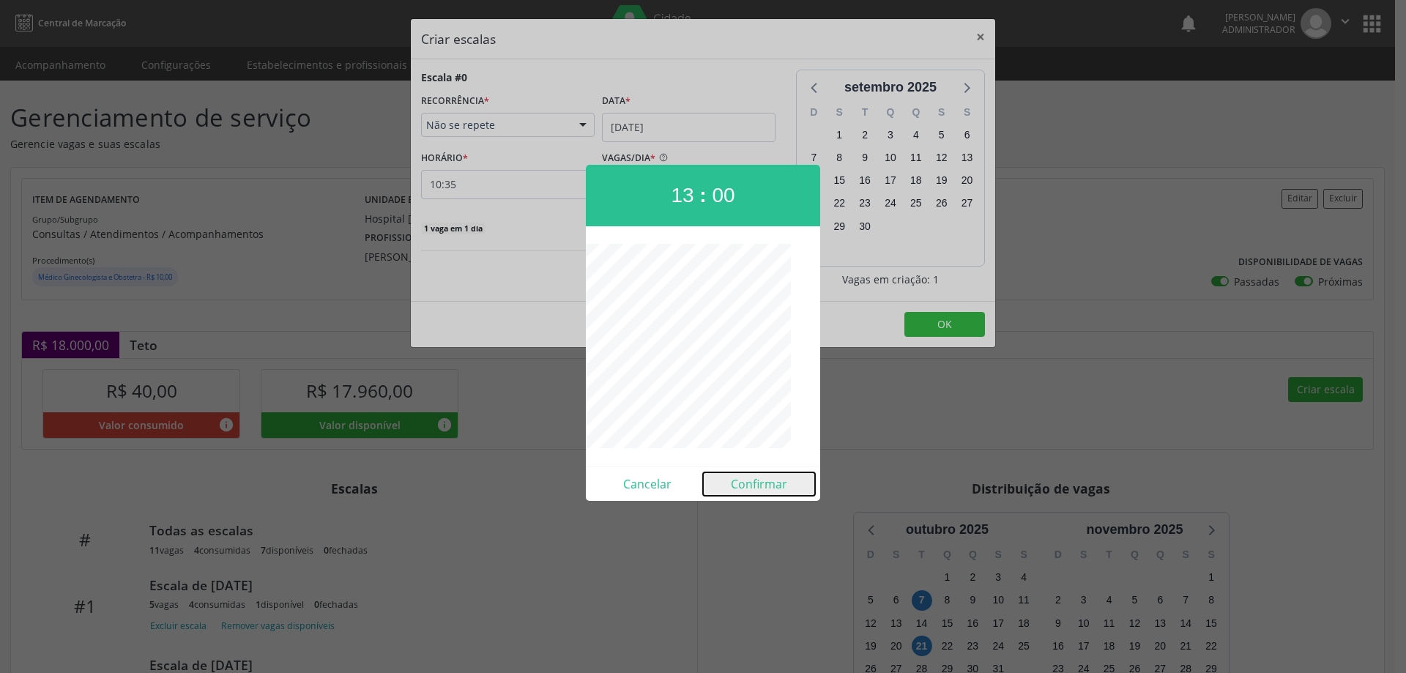
click at [762, 481] on button "Confirmar" at bounding box center [759, 483] width 112 height 23
type input "13:00"
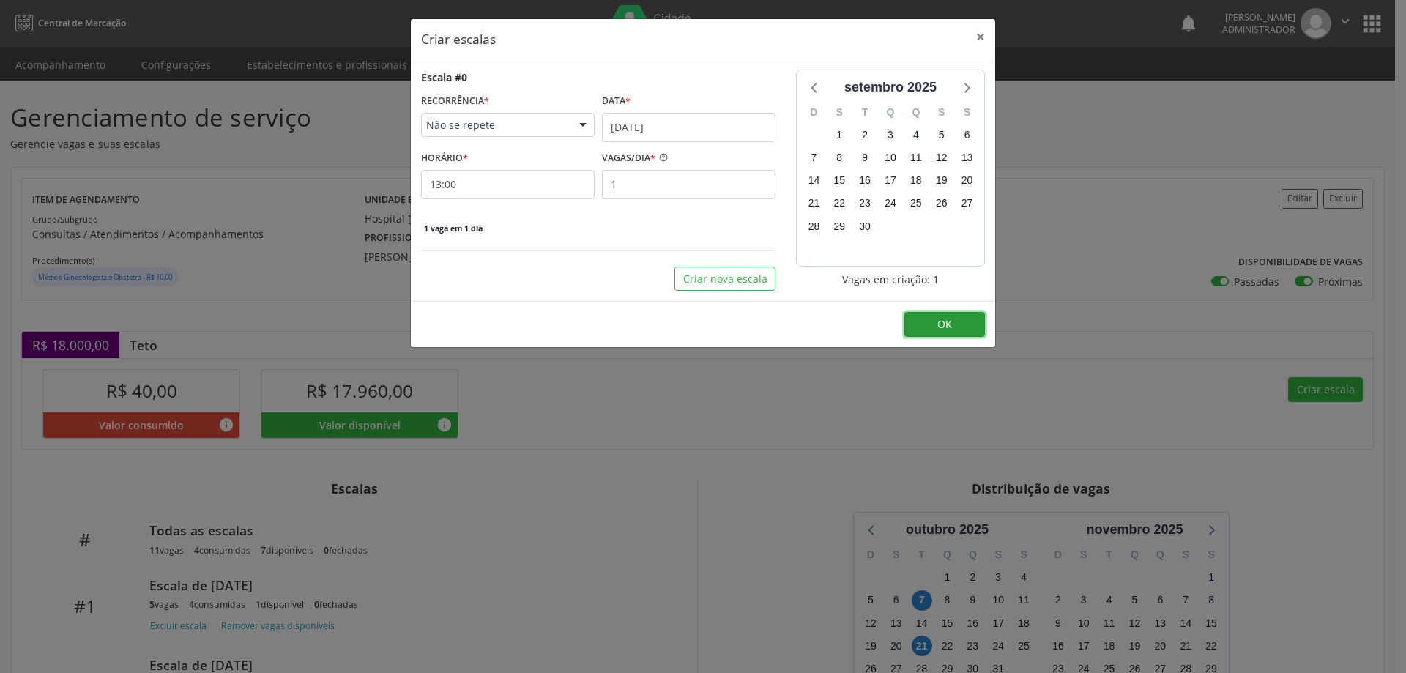
click at [940, 319] on span "OK" at bounding box center [945, 324] width 15 height 14
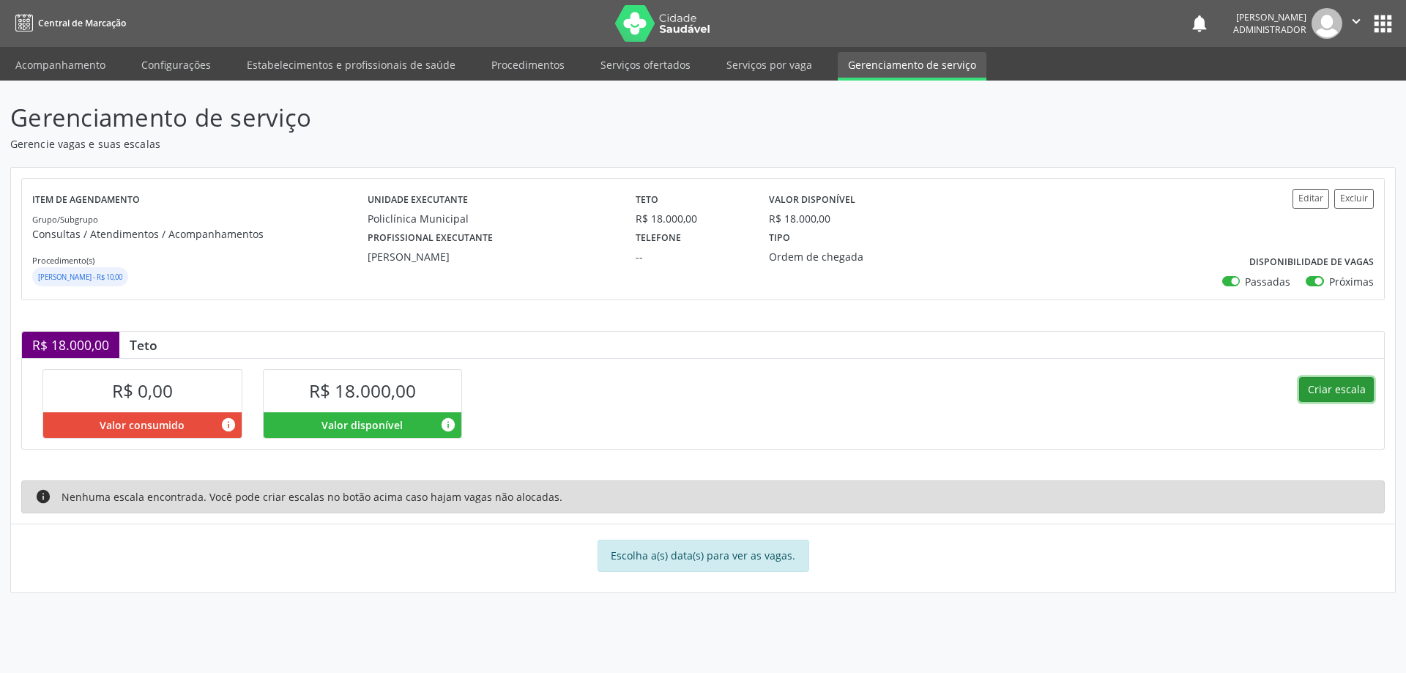
click at [1329, 386] on button "Criar escala" at bounding box center [1336, 389] width 75 height 25
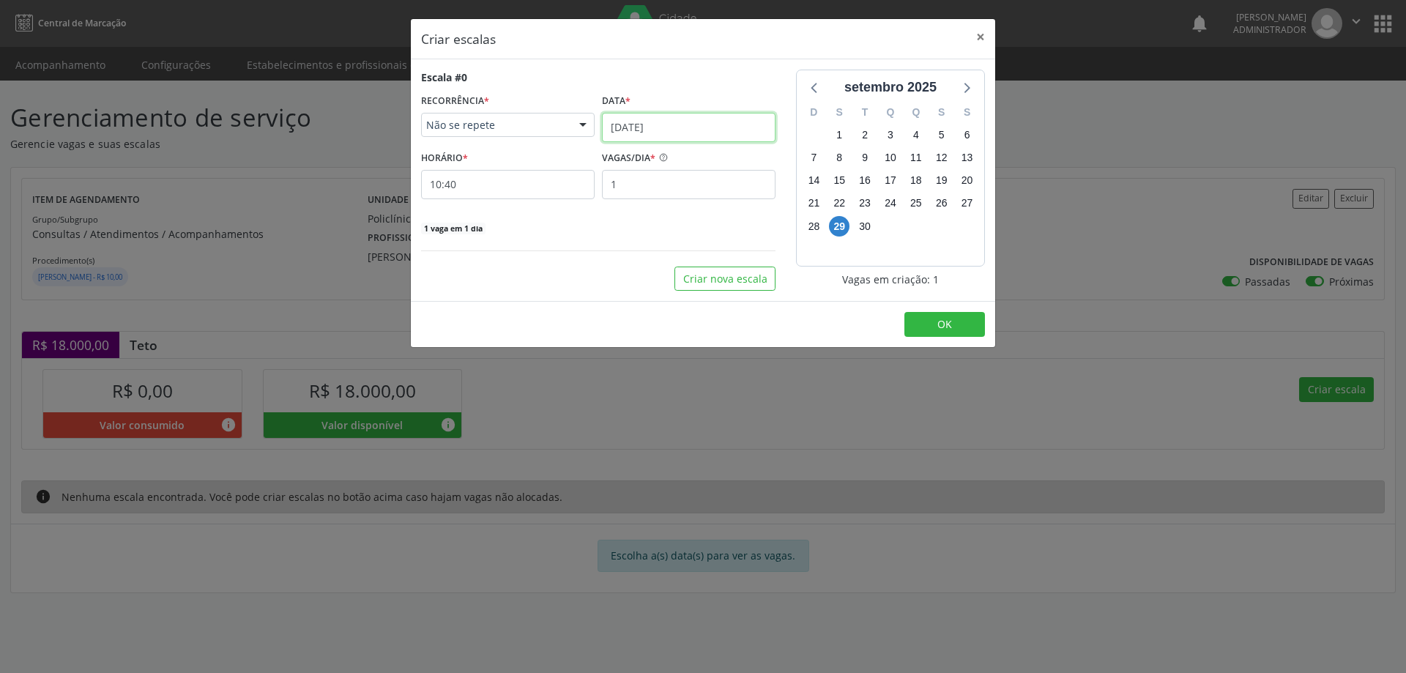
click at [627, 120] on input "[DATE]" at bounding box center [689, 127] width 174 height 29
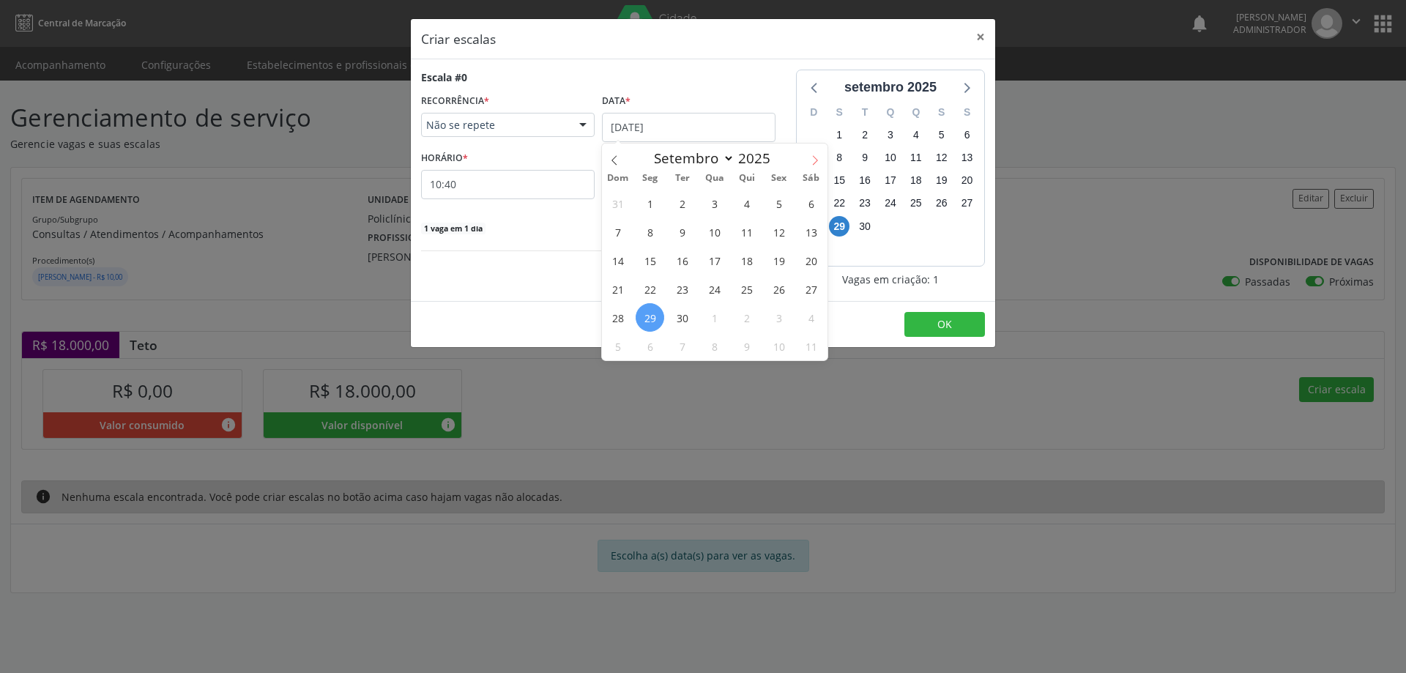
click at [816, 160] on icon at bounding box center [815, 160] width 10 height 10
select select "9"
click at [783, 204] on span "3" at bounding box center [779, 203] width 29 height 29
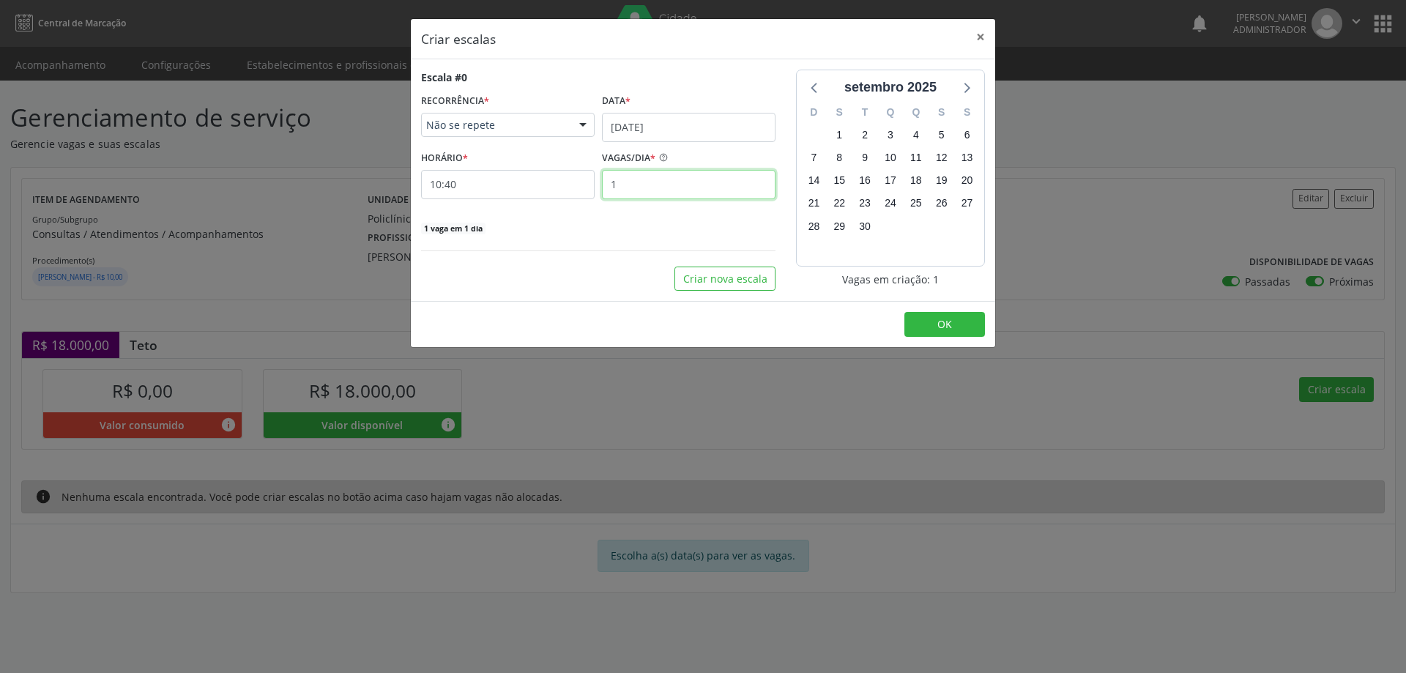
click at [627, 185] on input "1" at bounding box center [689, 184] width 174 height 29
type input "18"
click at [554, 189] on input "10:40" at bounding box center [508, 184] width 174 height 29
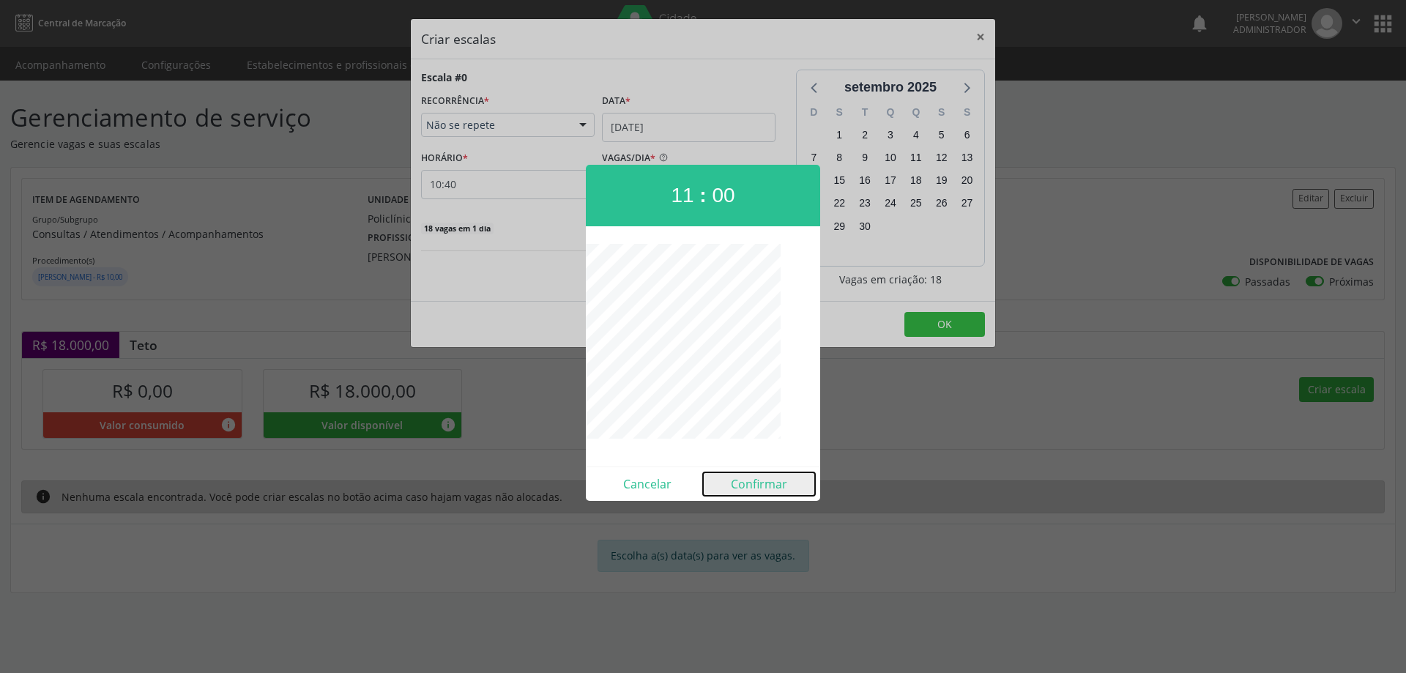
click at [765, 486] on button "Confirmar" at bounding box center [759, 483] width 112 height 23
type input "11:00"
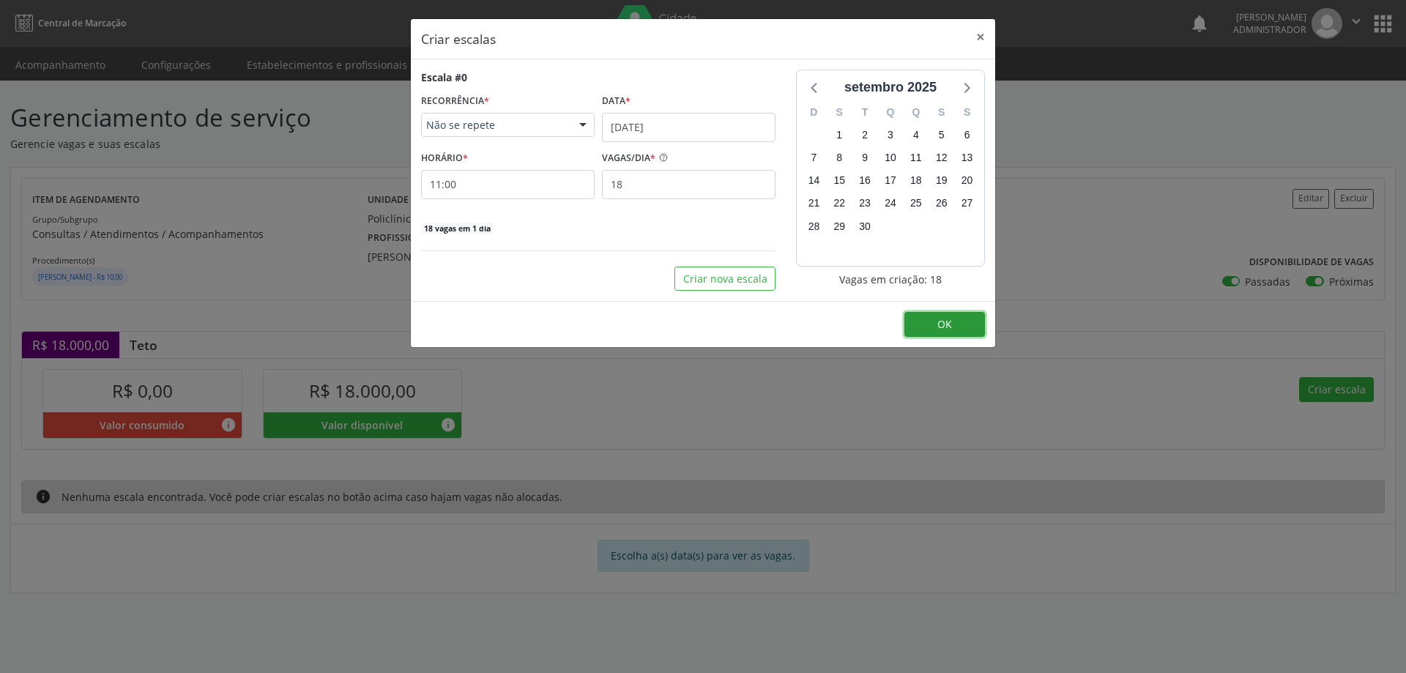
click at [956, 322] on button "OK" at bounding box center [945, 324] width 81 height 25
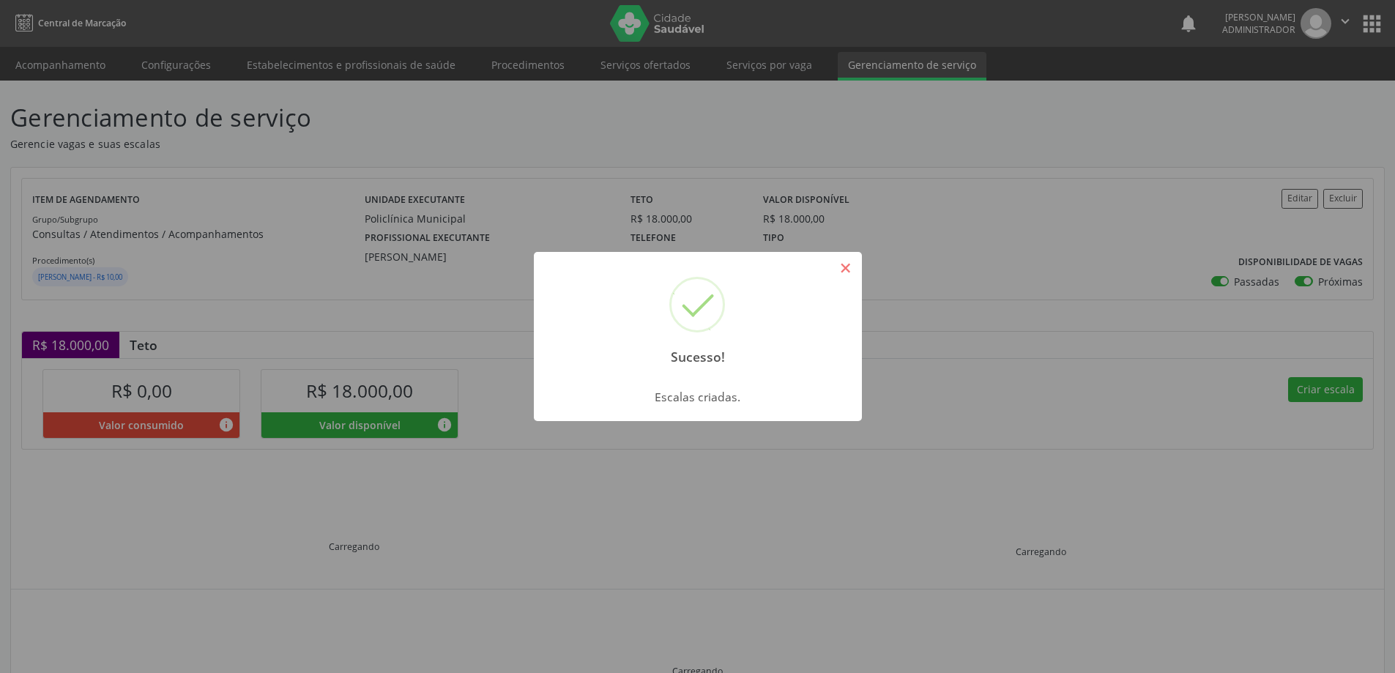
click at [852, 269] on button "×" at bounding box center [846, 268] width 25 height 25
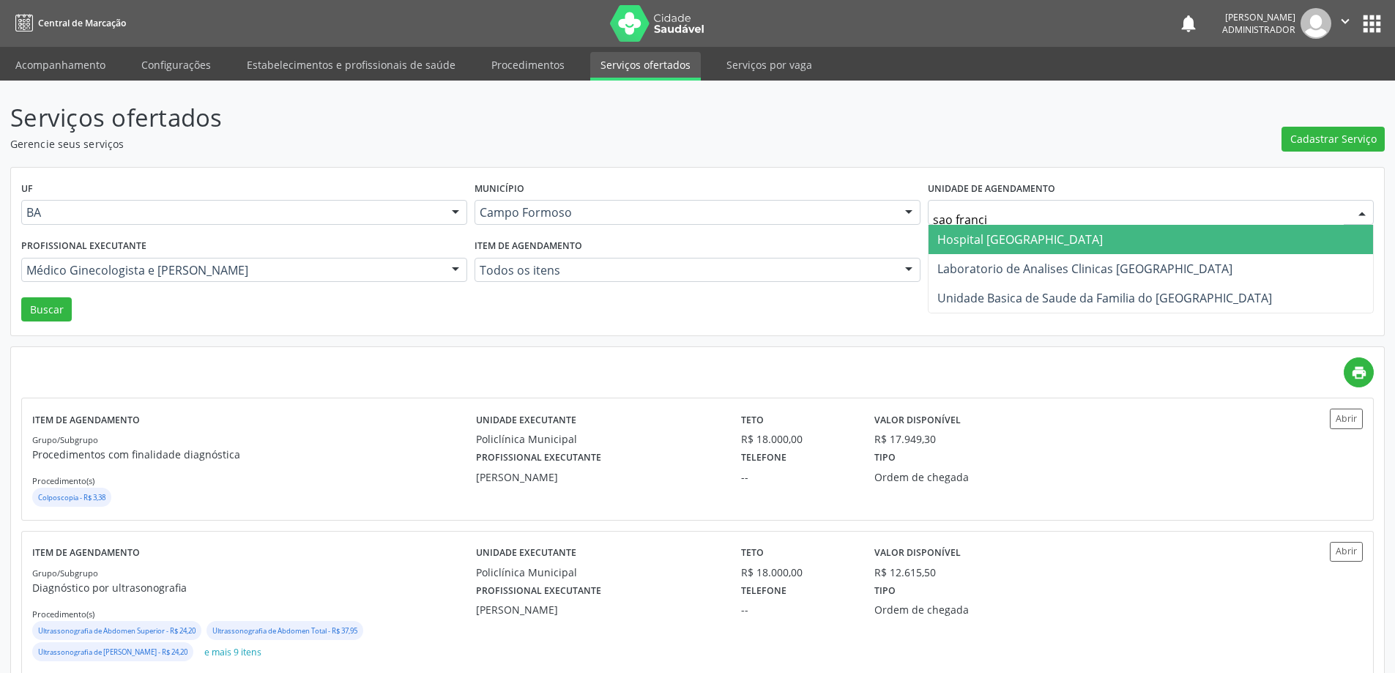
type input "[PERSON_NAME]"
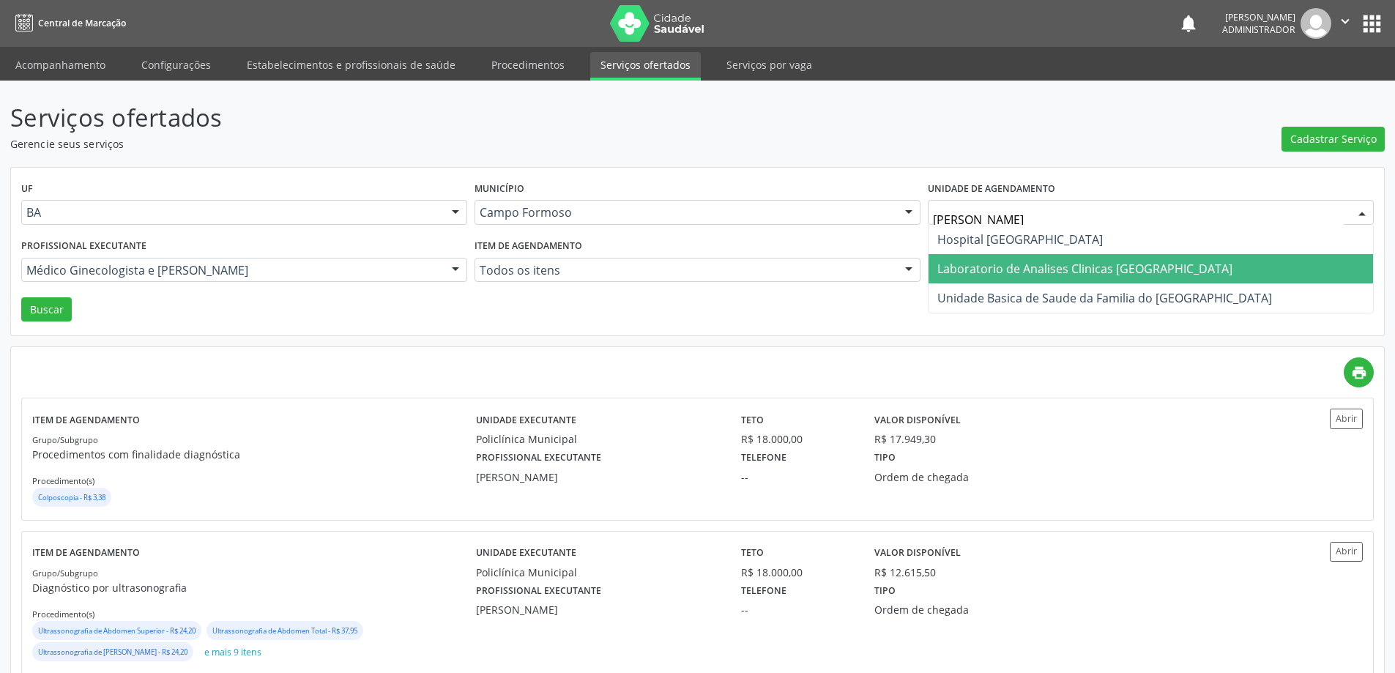
click at [954, 265] on span "Laboratorio de Analises Clinicas [GEOGRAPHIC_DATA]" at bounding box center [1085, 269] width 295 height 16
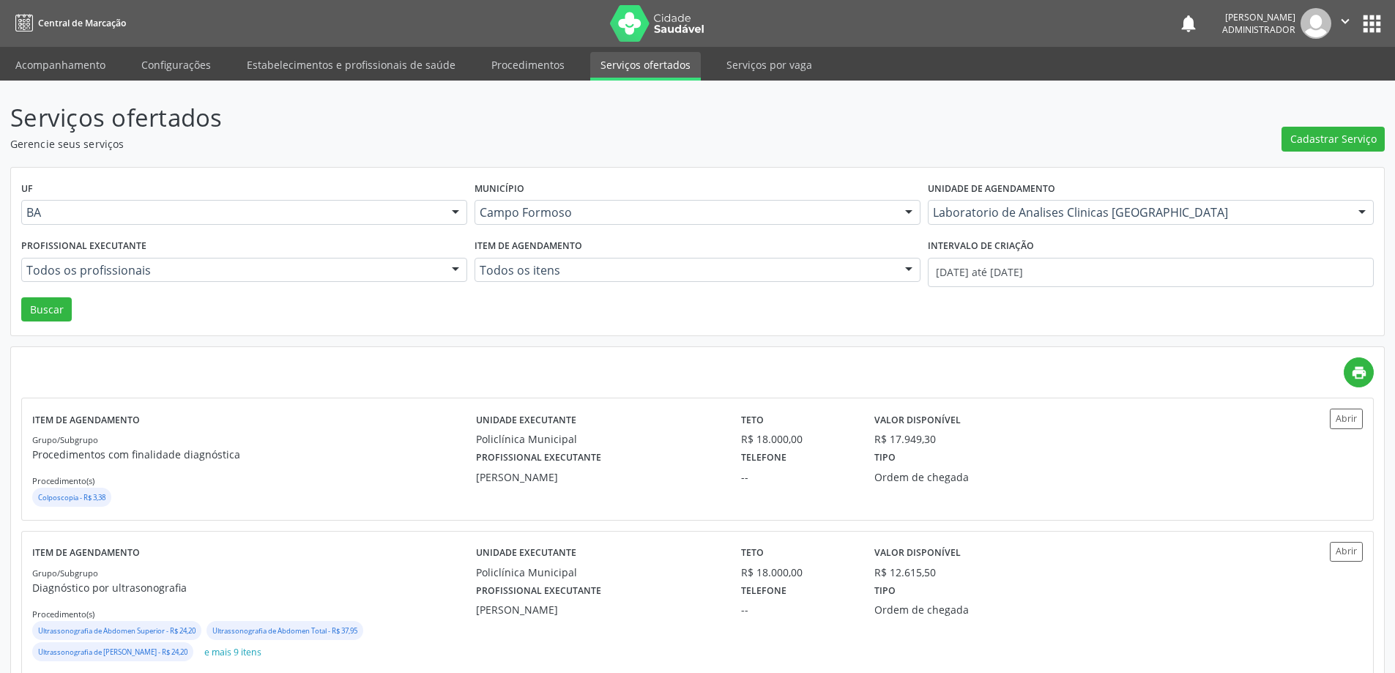
click at [452, 267] on div at bounding box center [456, 271] width 22 height 25
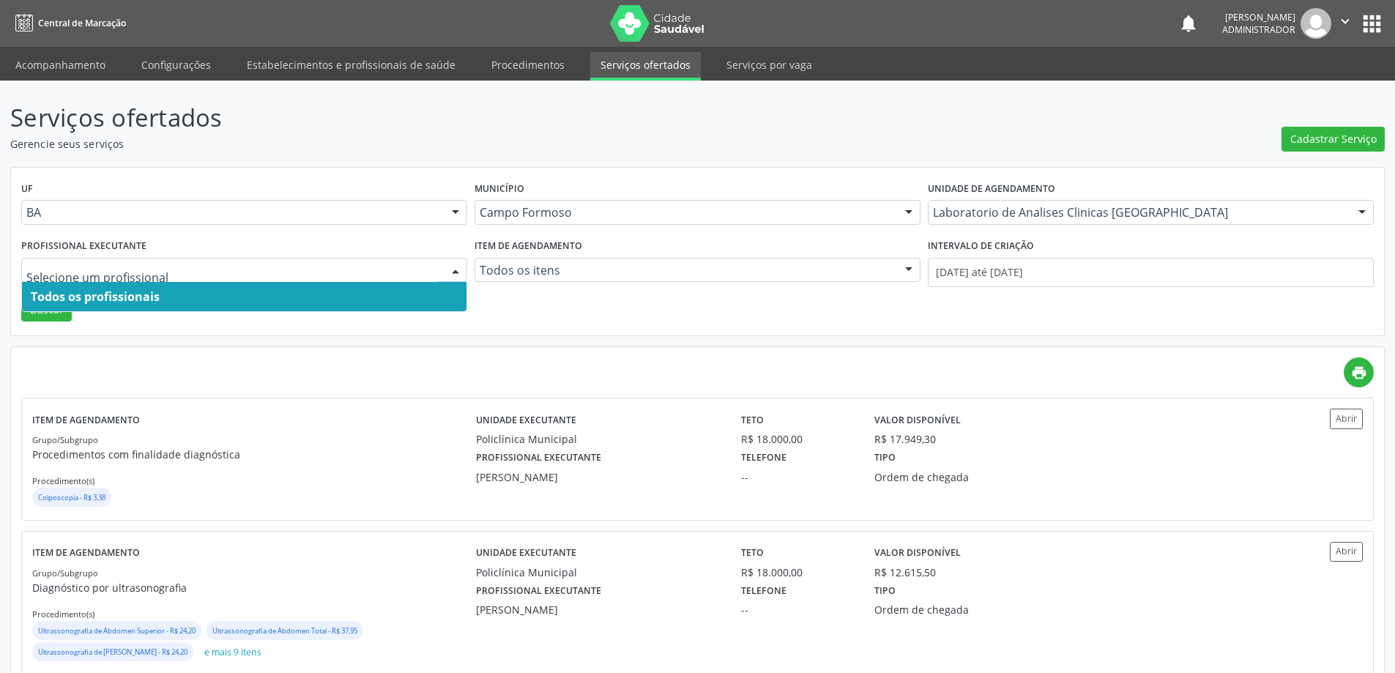
click at [380, 299] on span "Todos os profissionais" at bounding box center [244, 296] width 445 height 29
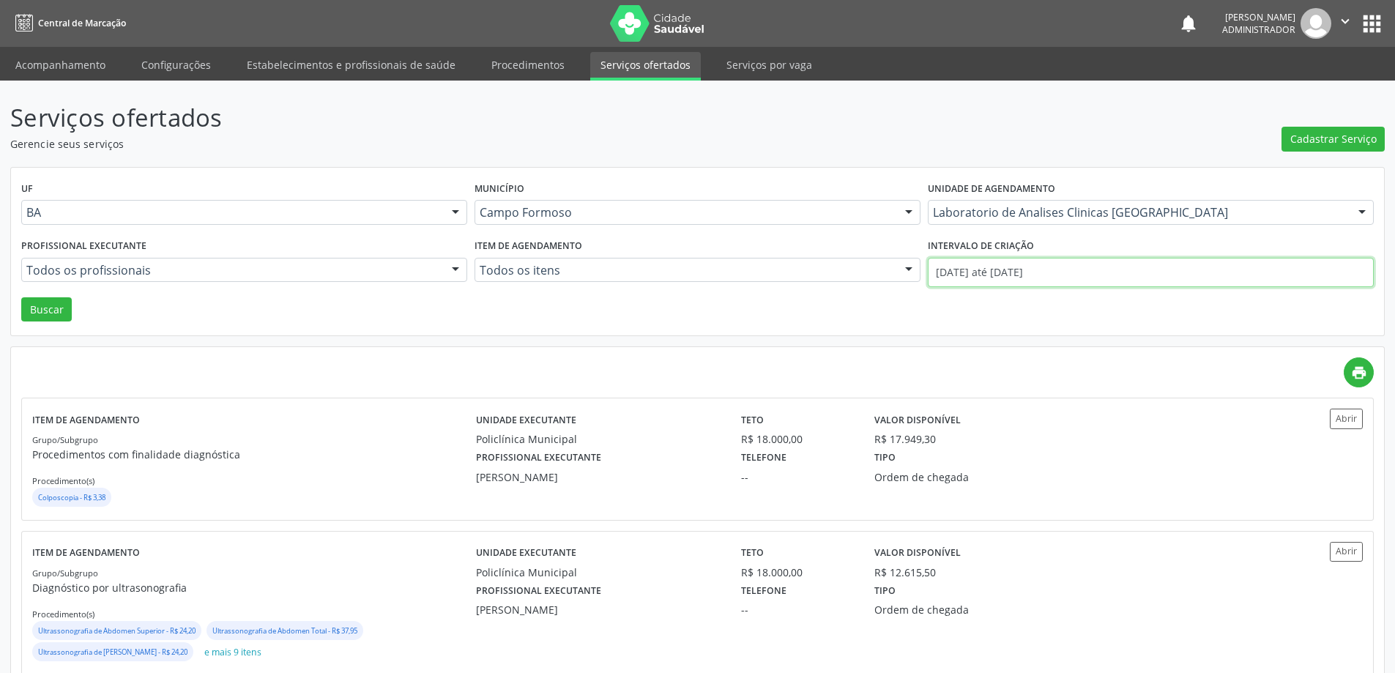
click at [979, 273] on input "01/08/2025 até 31/08/2025" at bounding box center [1151, 272] width 446 height 29
click at [35, 304] on button "Buscar" at bounding box center [46, 309] width 51 height 25
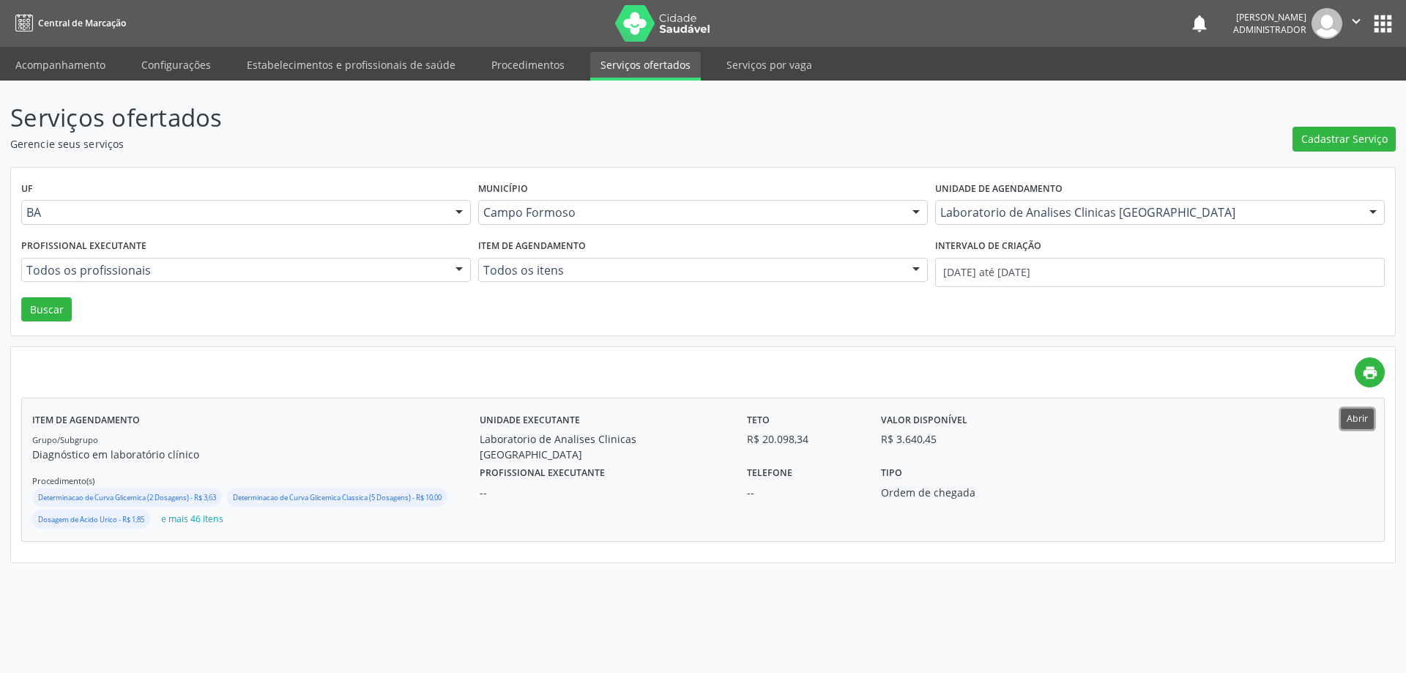
click at [1348, 420] on button "Abrir" at bounding box center [1357, 419] width 33 height 20
click at [1349, 23] on icon "" at bounding box center [1356, 21] width 16 height 16
click at [1319, 97] on link "Sair" at bounding box center [1319, 89] width 101 height 21
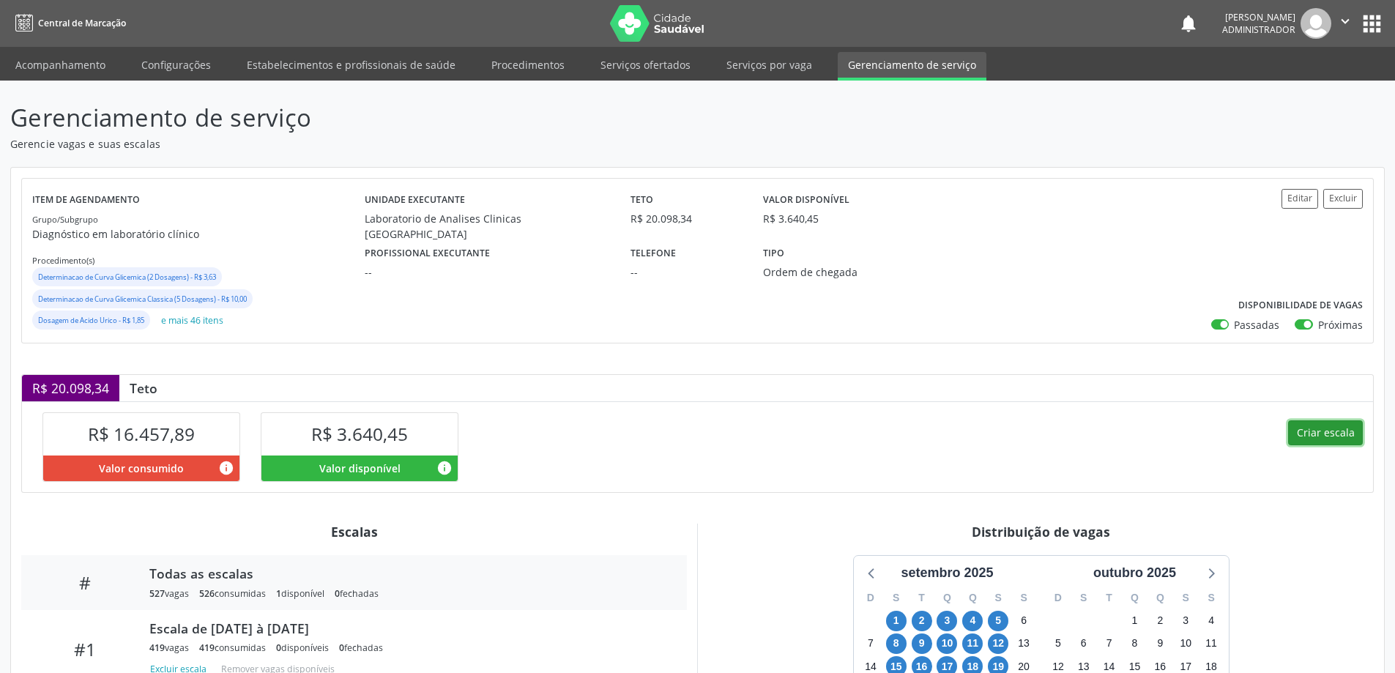
click at [1314, 428] on button "Criar escala" at bounding box center [1325, 432] width 75 height 25
select select "8"
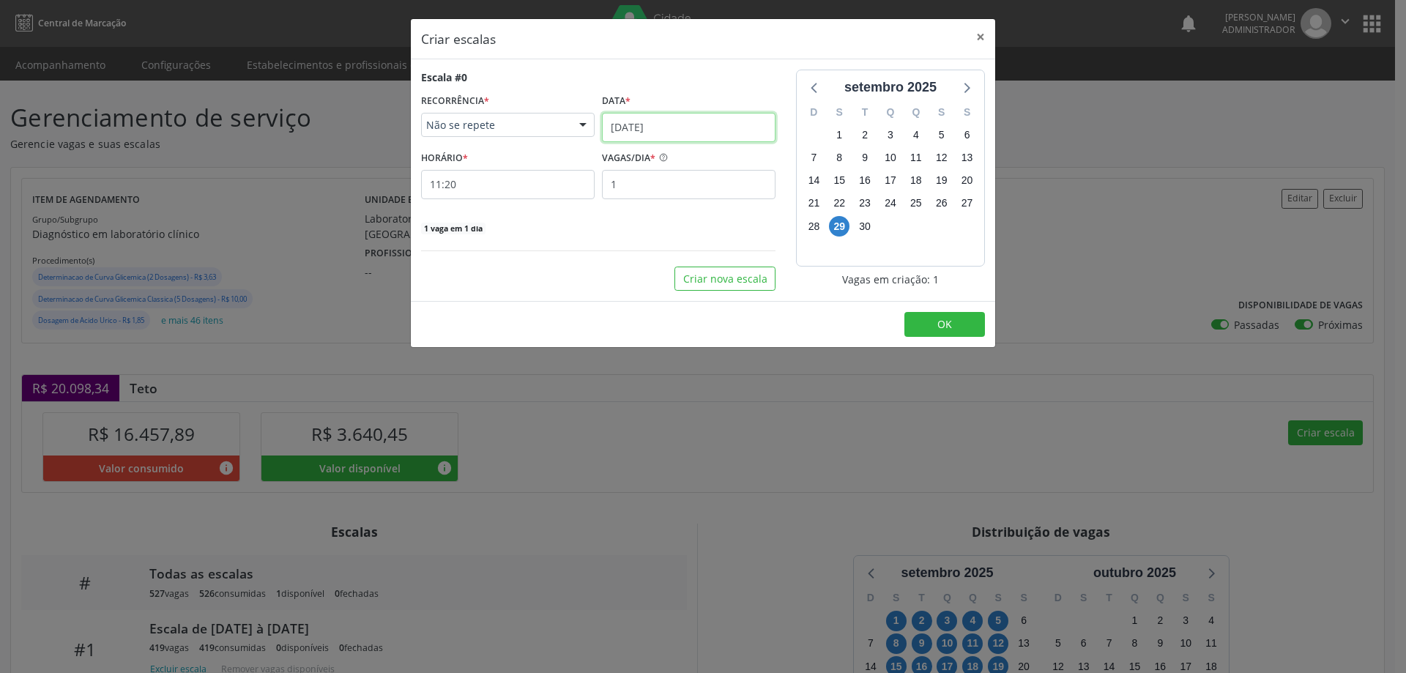
click at [624, 122] on input "[DATE]" at bounding box center [689, 127] width 174 height 29
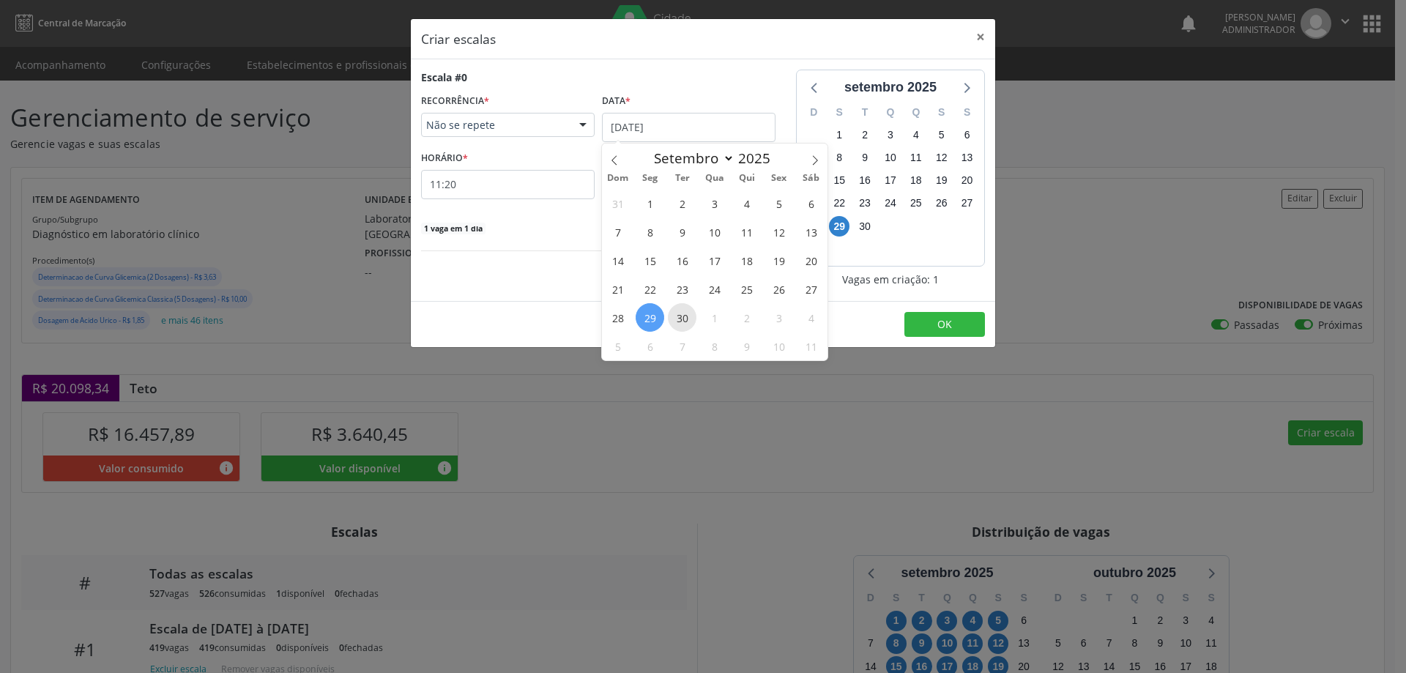
click at [686, 316] on span "30" at bounding box center [682, 317] width 29 height 29
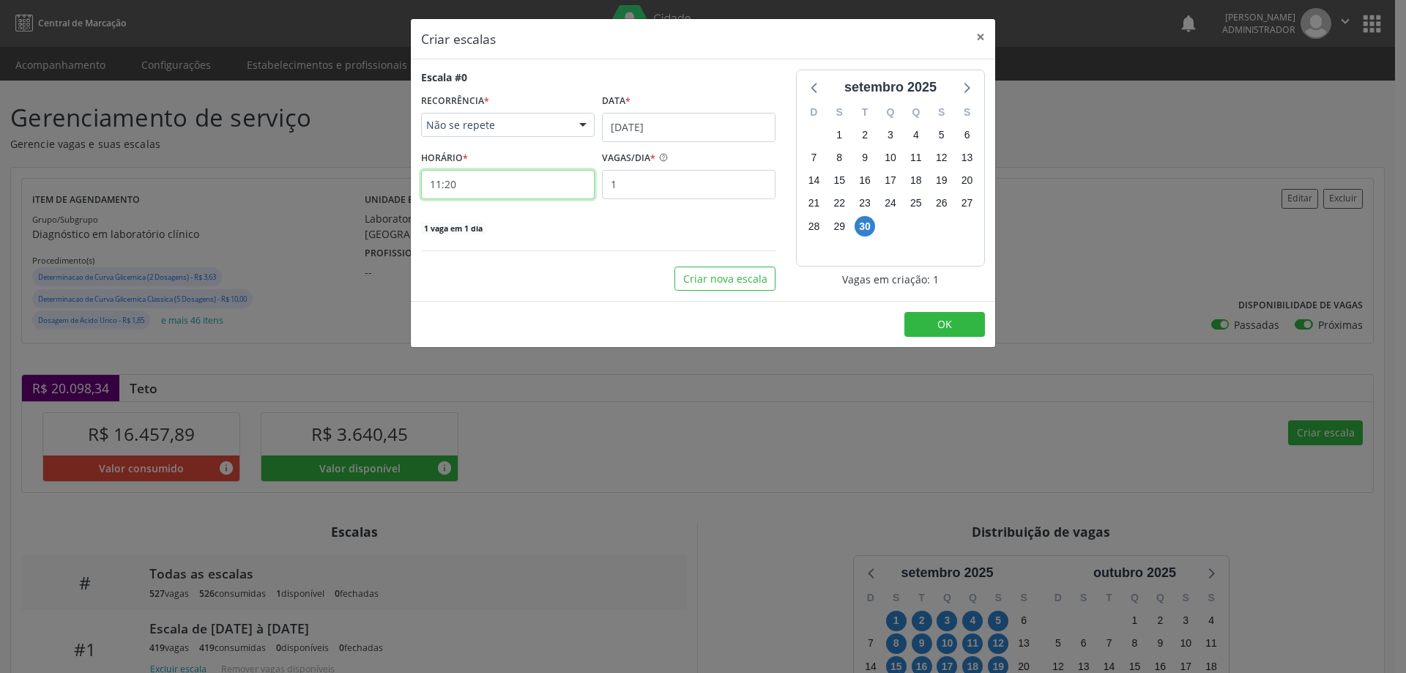
click at [567, 184] on input "11:20" at bounding box center [508, 184] width 174 height 29
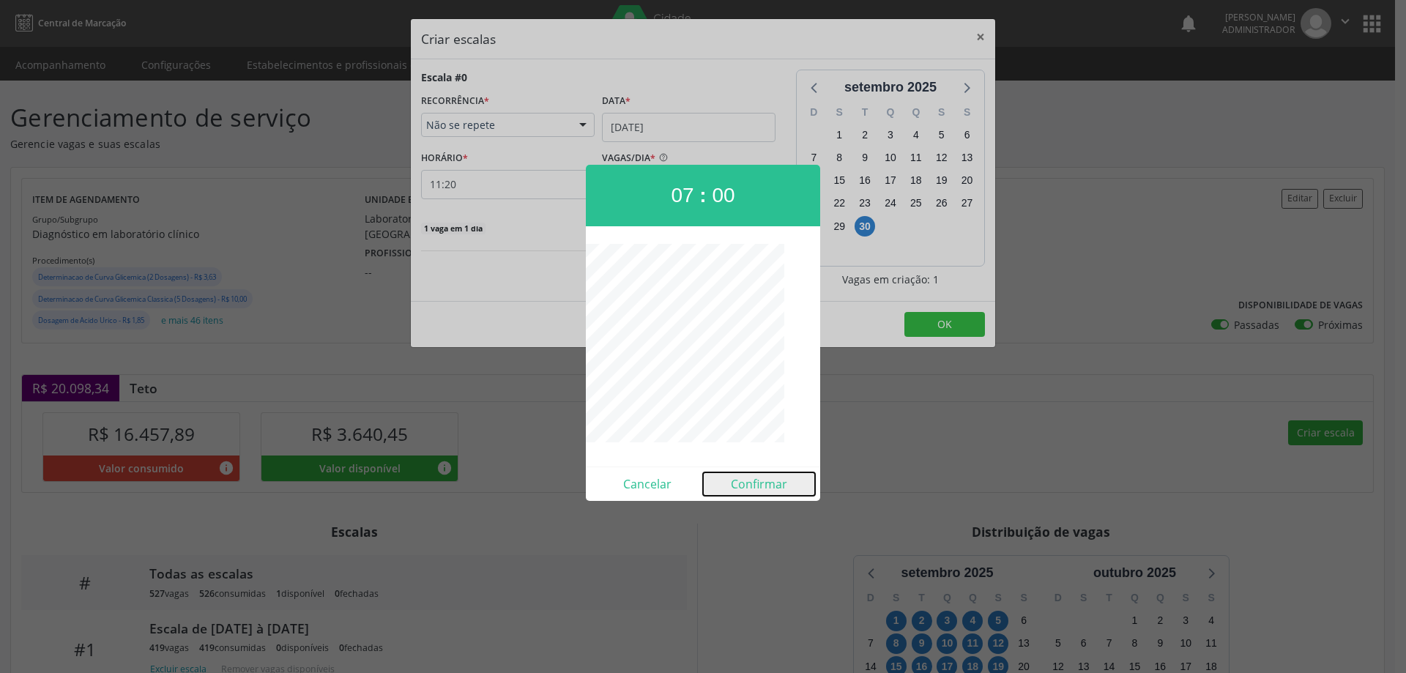
drag, startPoint x: 769, startPoint y: 487, endPoint x: 904, endPoint y: 361, distance: 184.5
click at [773, 478] on button "Confirmar" at bounding box center [759, 483] width 112 height 23
type input "07:00"
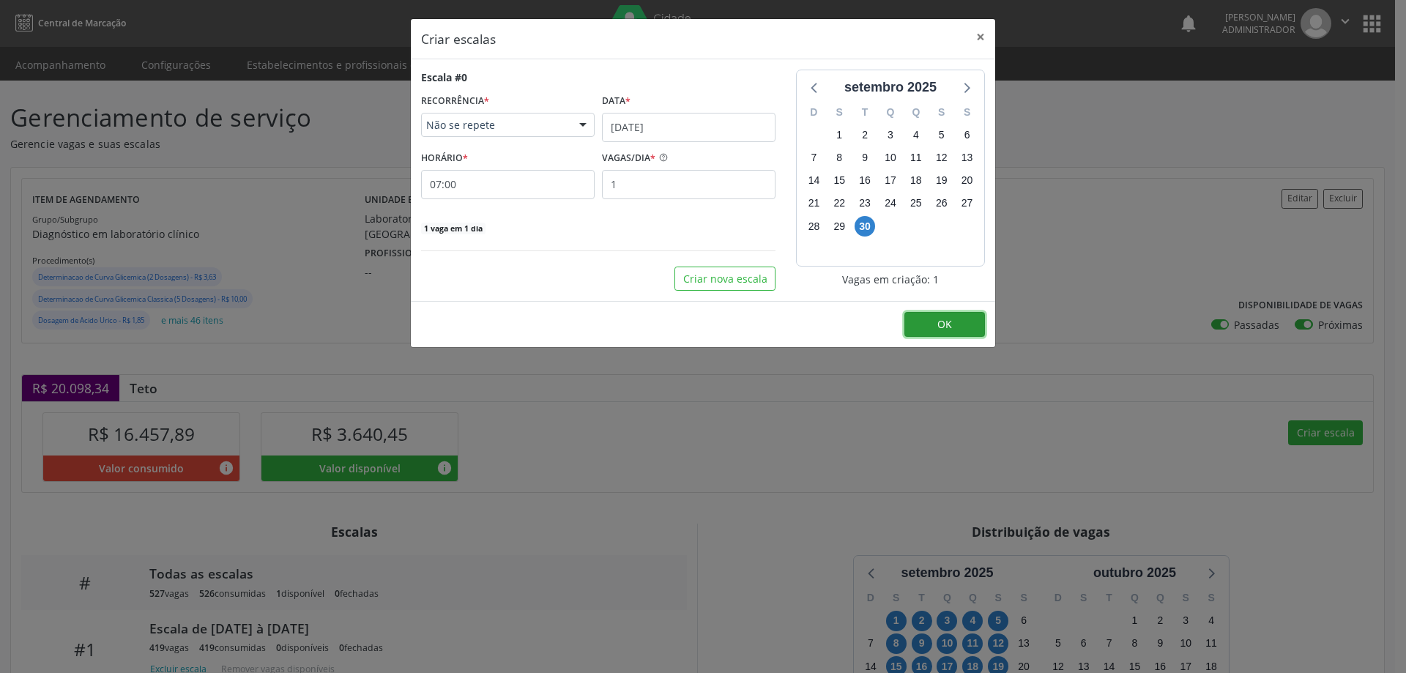
click at [936, 324] on button "OK" at bounding box center [945, 324] width 81 height 25
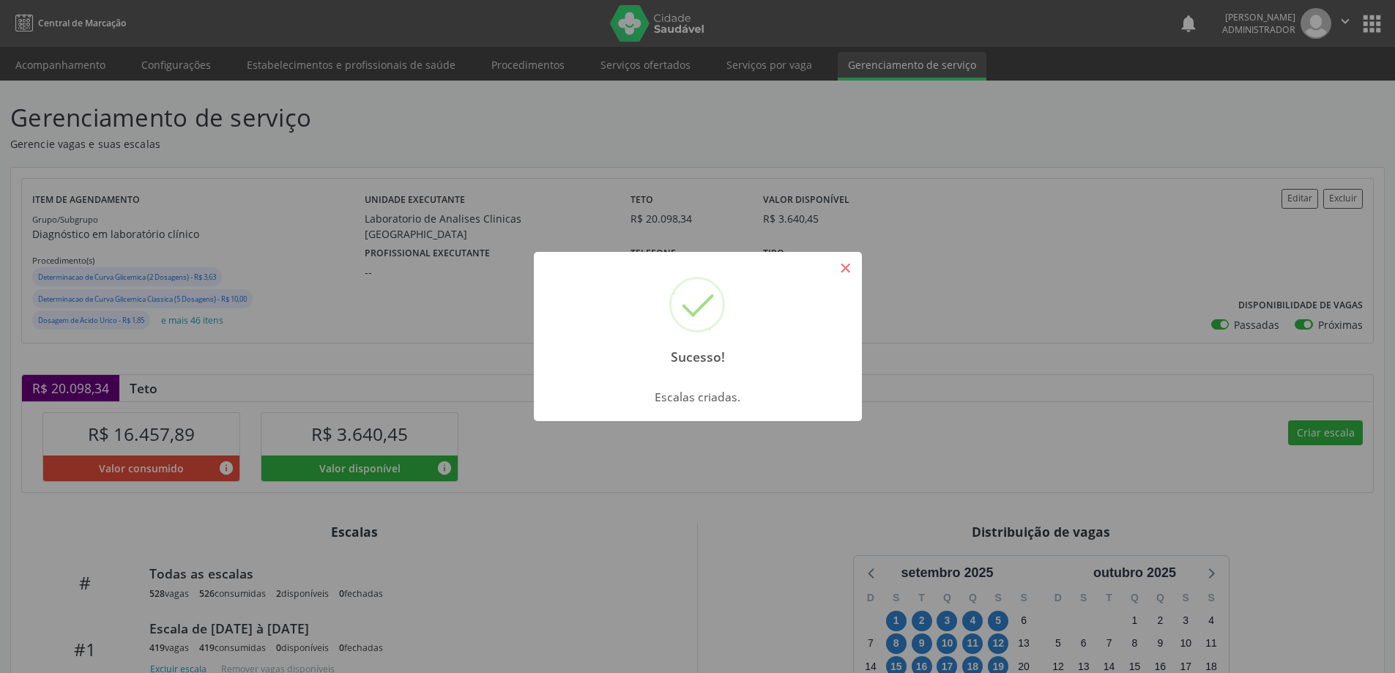
click at [842, 261] on button "×" at bounding box center [846, 268] width 25 height 25
